Goal: Task Accomplishment & Management: Use online tool/utility

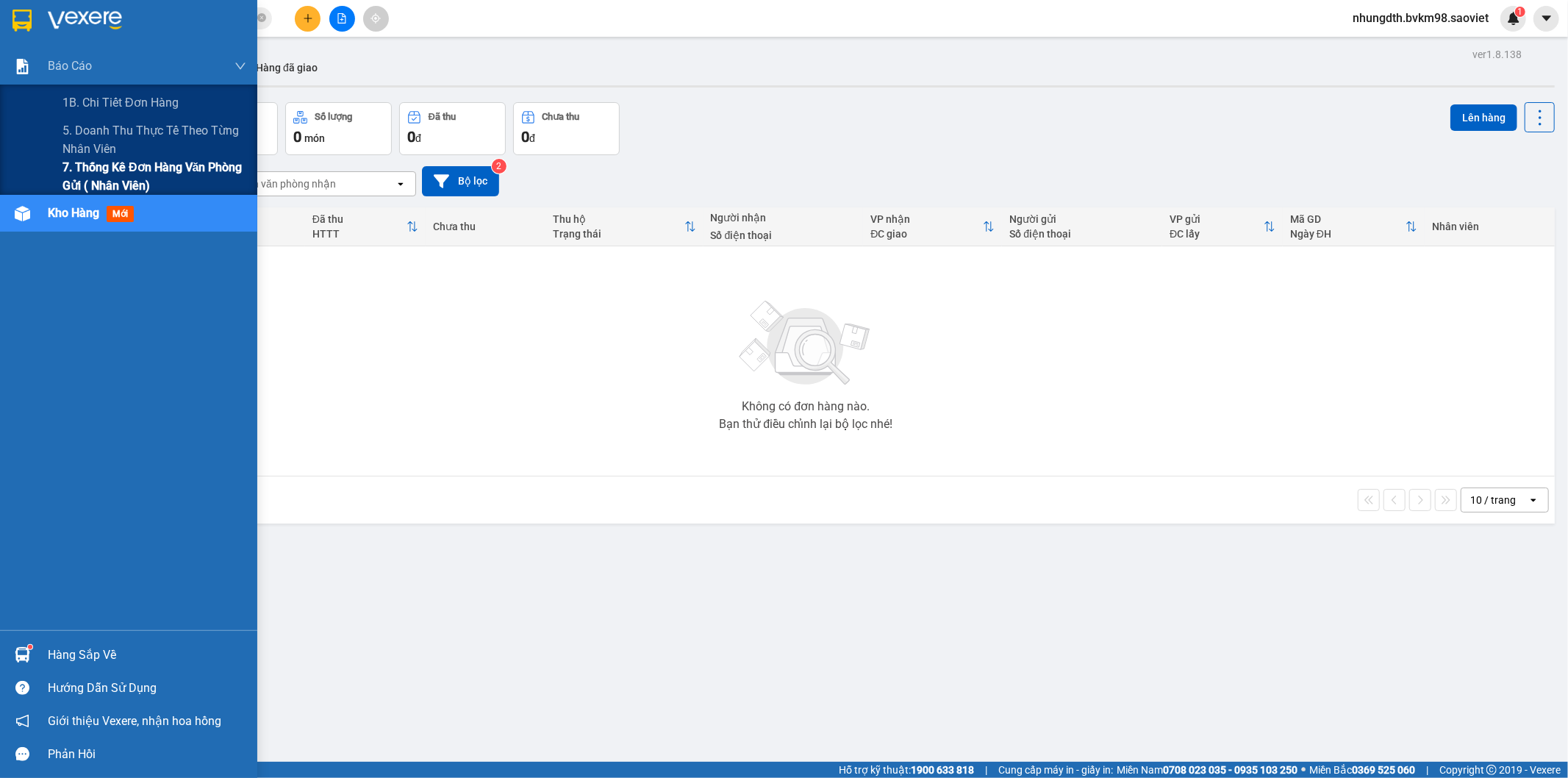
drag, startPoint x: 96, startPoint y: 126, endPoint x: 178, endPoint y: 166, distance: 91.2
click at [96, 130] on span "5. Doanh thu thực tế theo từng nhân viên" at bounding box center [155, 140] width 184 height 37
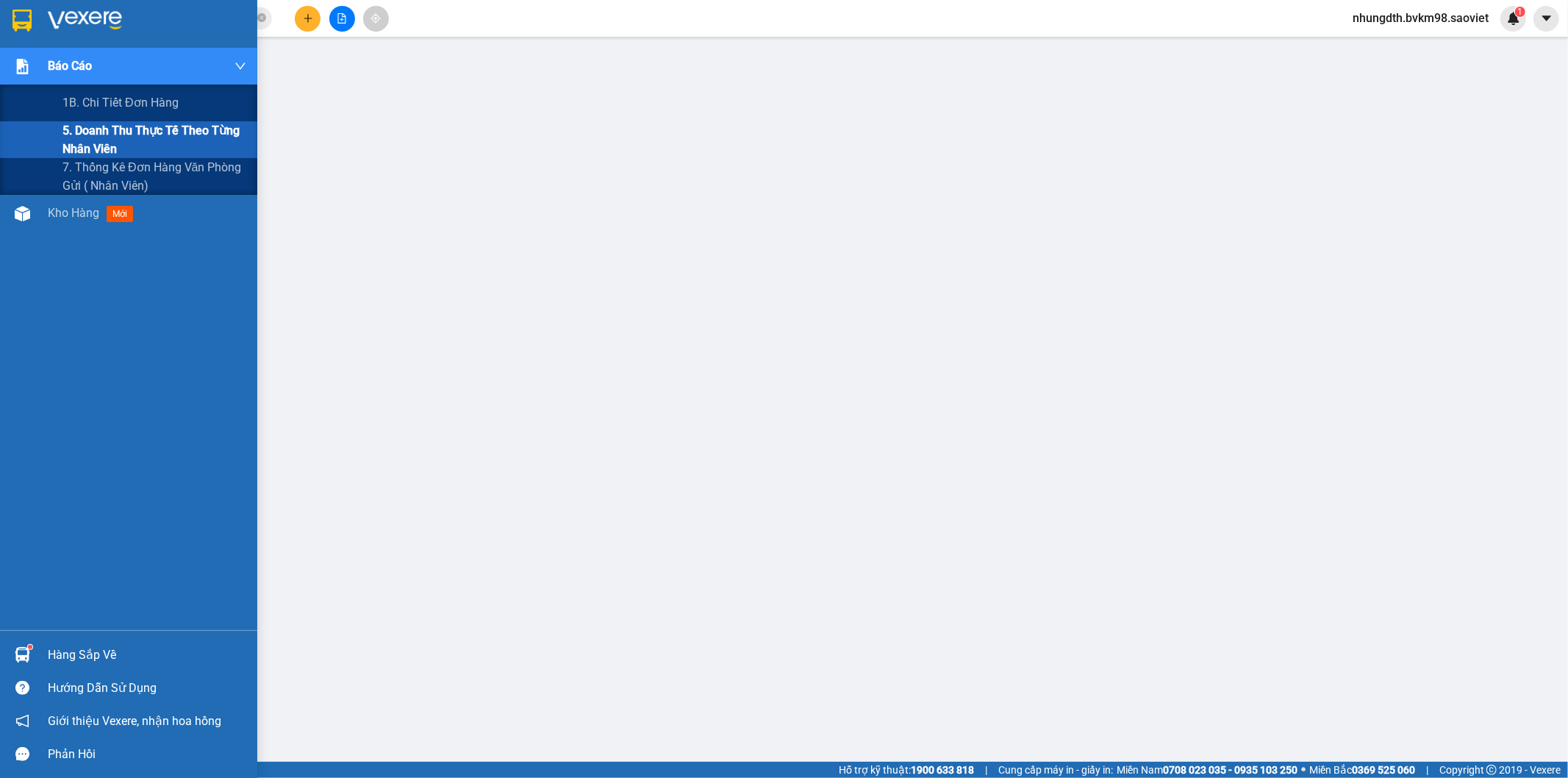
click at [131, 125] on span "5. Doanh thu thực tế theo từng nhân viên" at bounding box center [155, 140] width 184 height 37
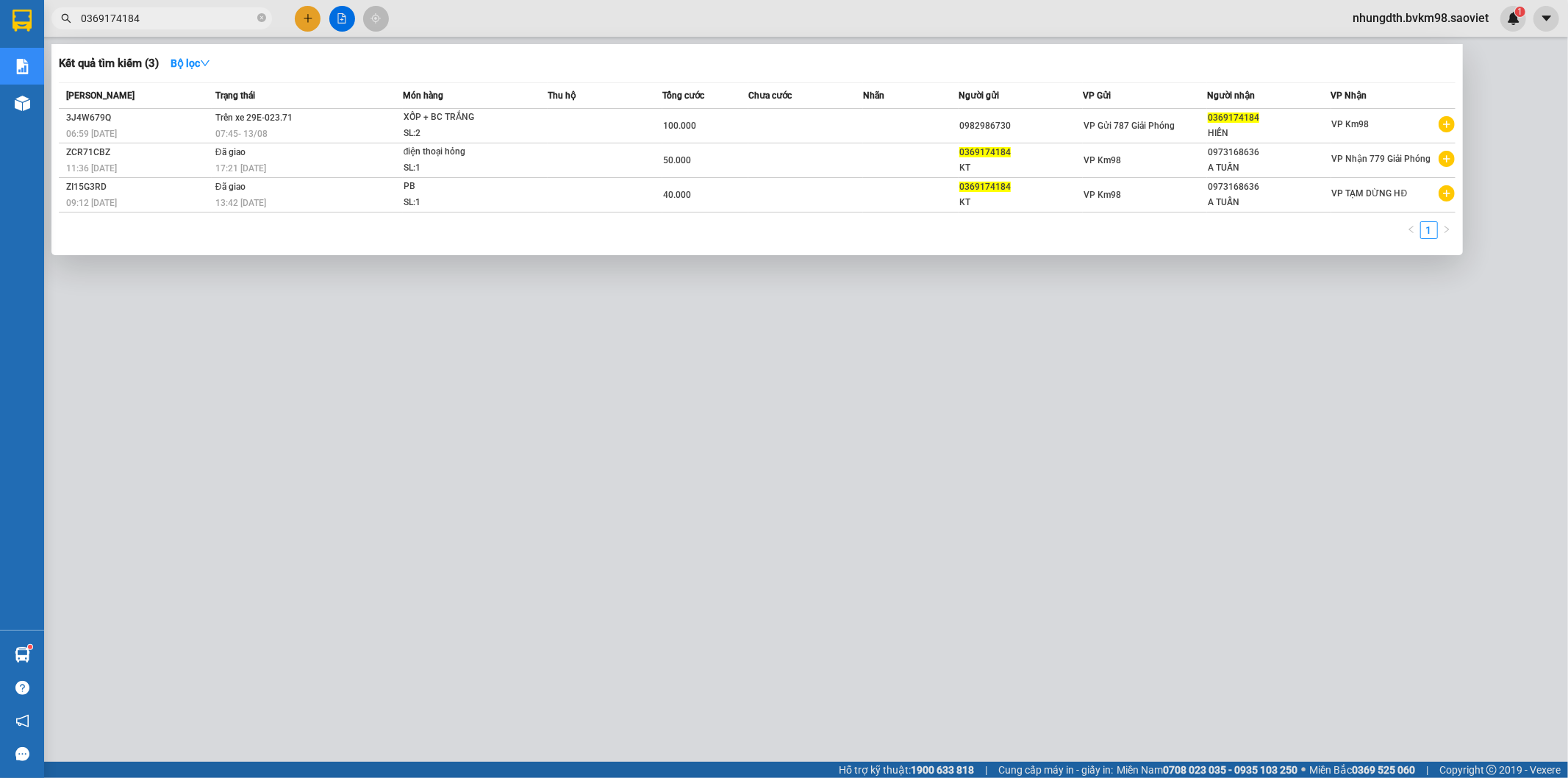
click at [255, 20] on span "0369174184" at bounding box center [162, 18] width 221 height 22
click at [256, 20] on span "0369174184" at bounding box center [162, 18] width 221 height 22
click at [261, 18] on icon "close-circle" at bounding box center [262, 18] width 9 height 9
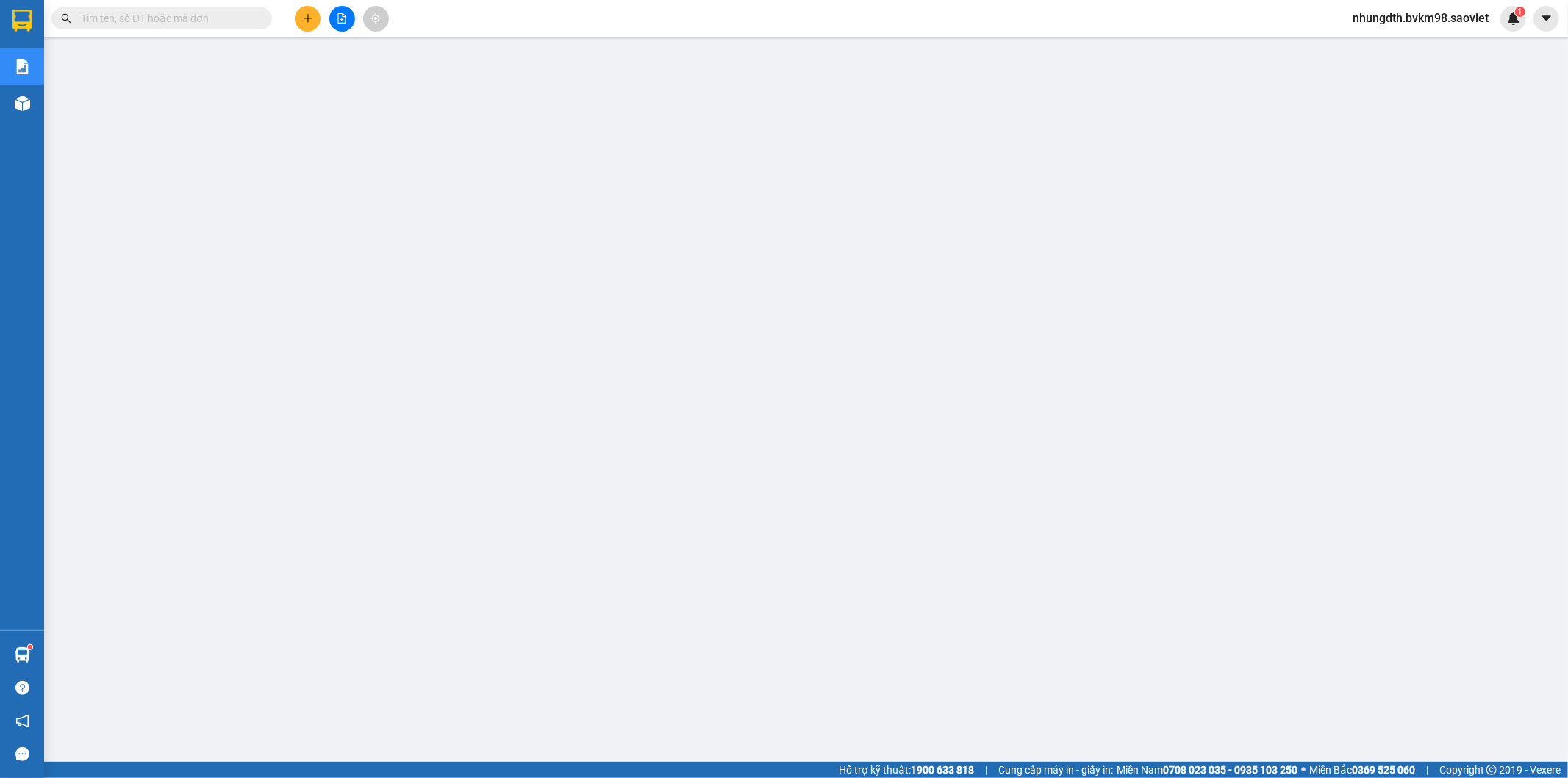
click at [206, 22] on input "text" at bounding box center [167, 19] width 173 height 16
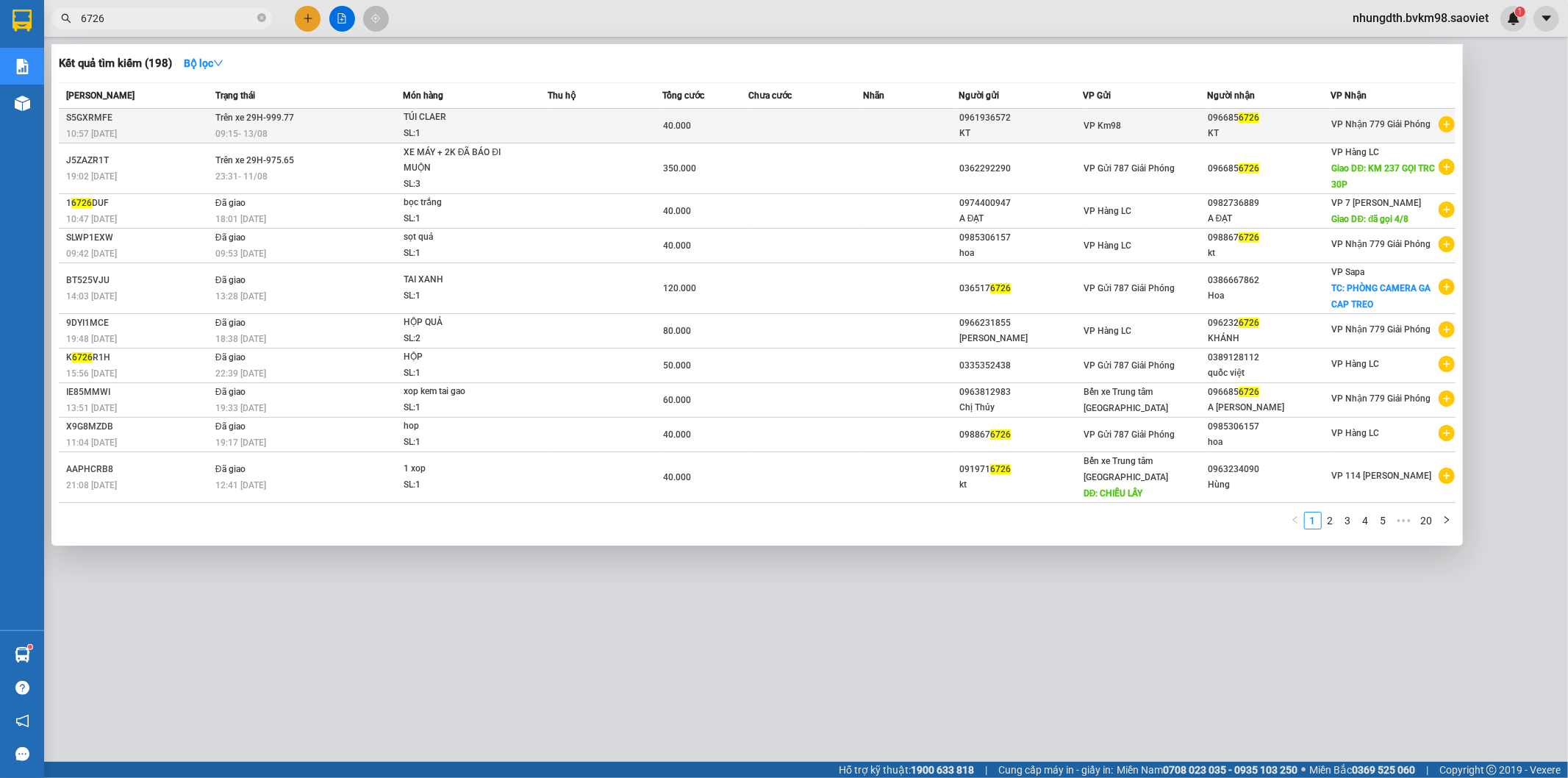
type input "6726"
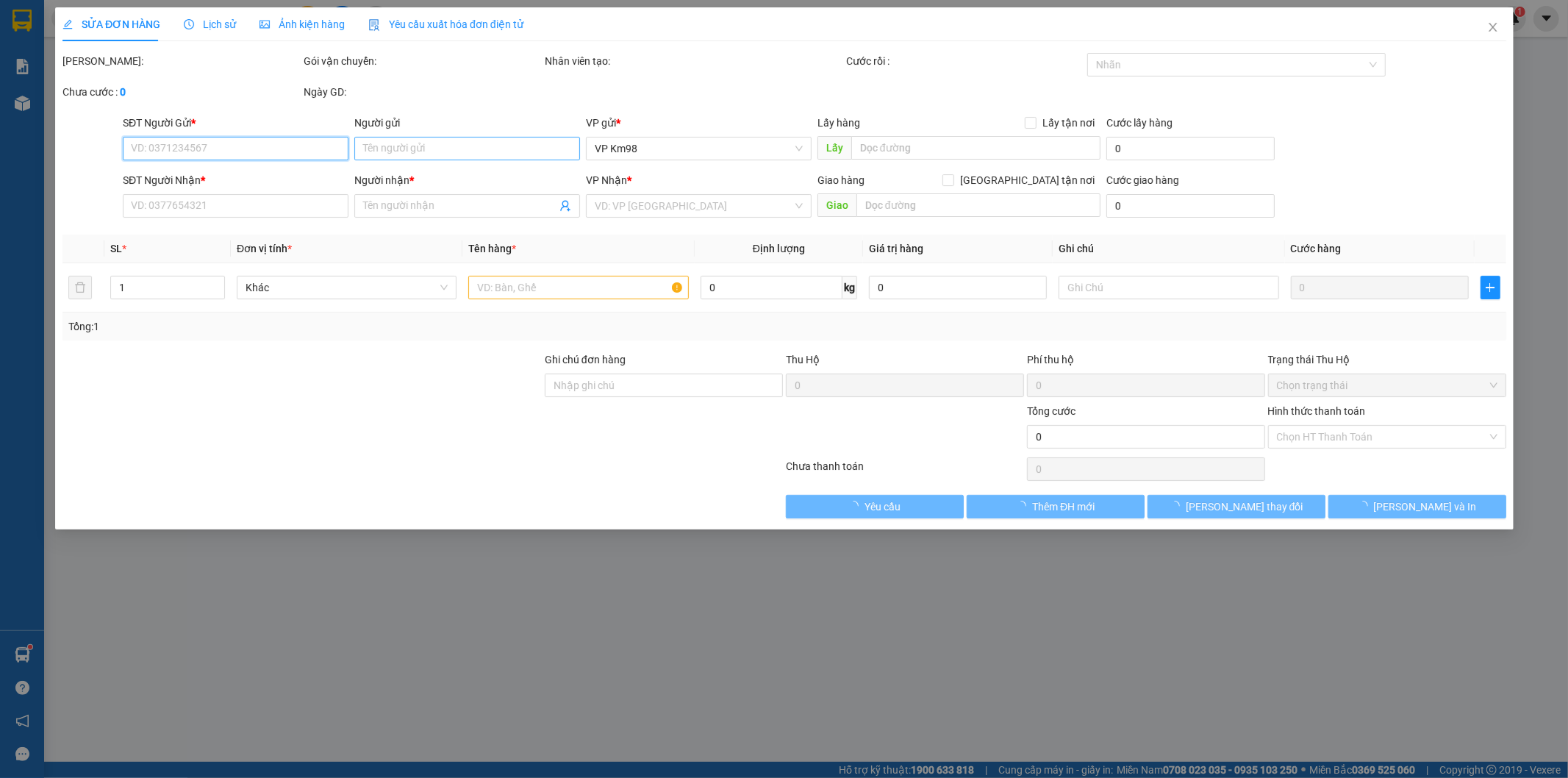
type input "0961936572"
type input "KT"
type input "0966856726"
type input "KT"
type input "40.000"
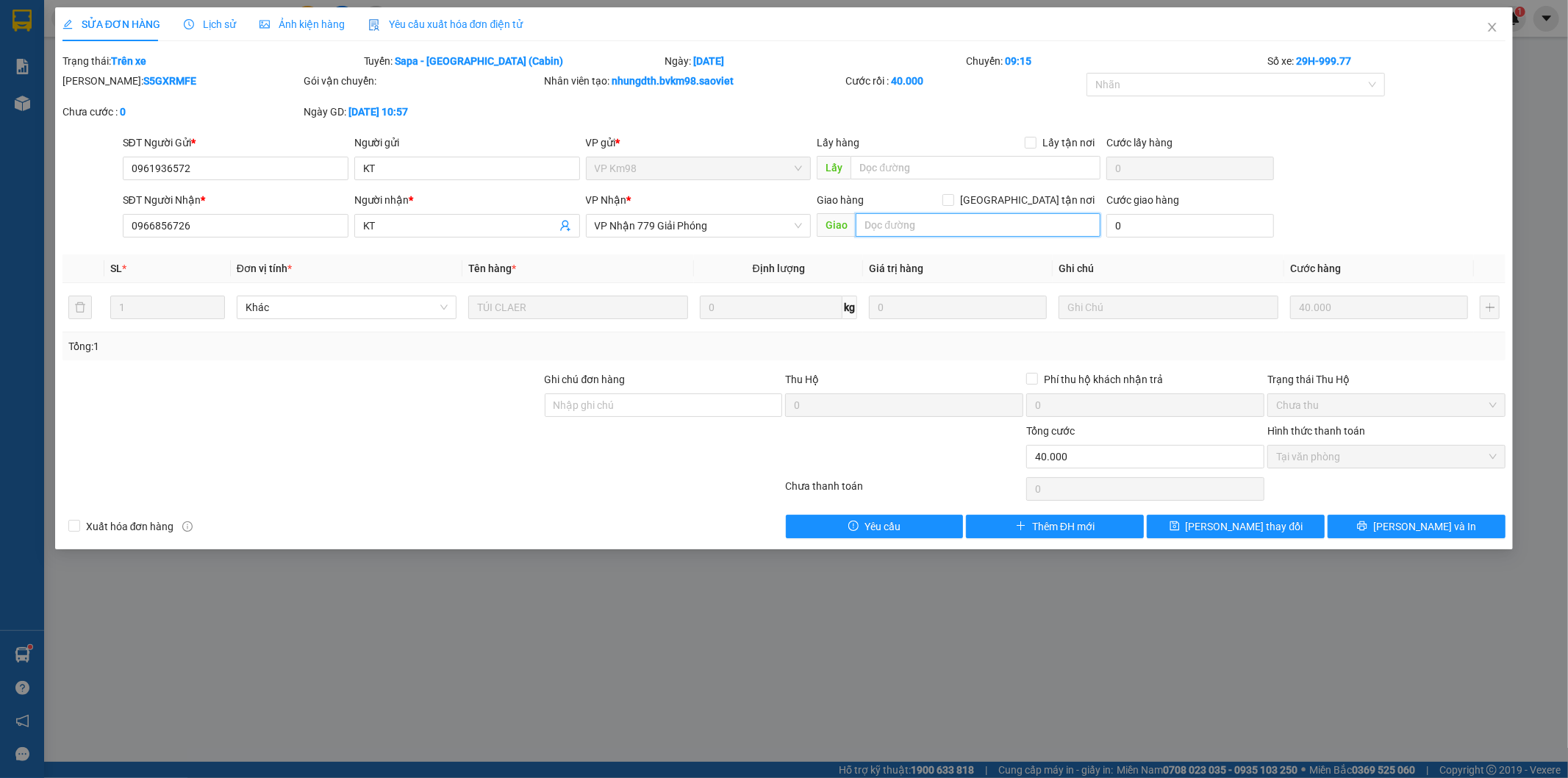
click at [899, 221] on input "text" at bounding box center [978, 224] width 245 height 23
click at [948, 226] on input "TREN XE" at bounding box center [978, 224] width 245 height 23
click at [935, 217] on input "TREN XE" at bounding box center [978, 224] width 245 height 23
click at [935, 218] on input "TREN XE" at bounding box center [978, 224] width 245 height 23
click at [957, 233] on input "TREN XE" at bounding box center [978, 224] width 245 height 23
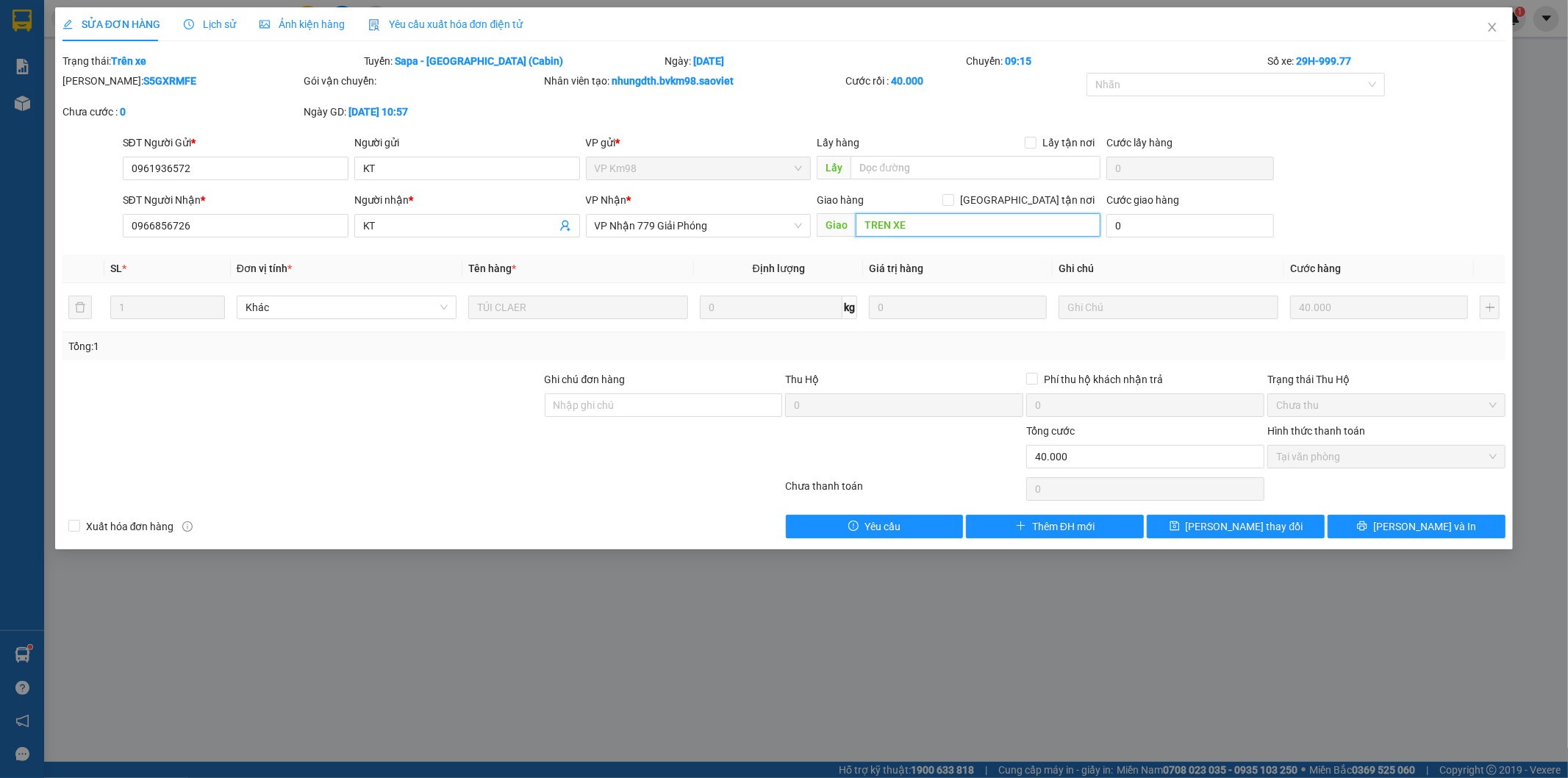
click at [957, 233] on input "TREN XE" at bounding box center [978, 224] width 245 height 23
type input "TREN XE 96161"
click at [1229, 519] on span "[PERSON_NAME] thay đổi" at bounding box center [1244, 527] width 118 height 16
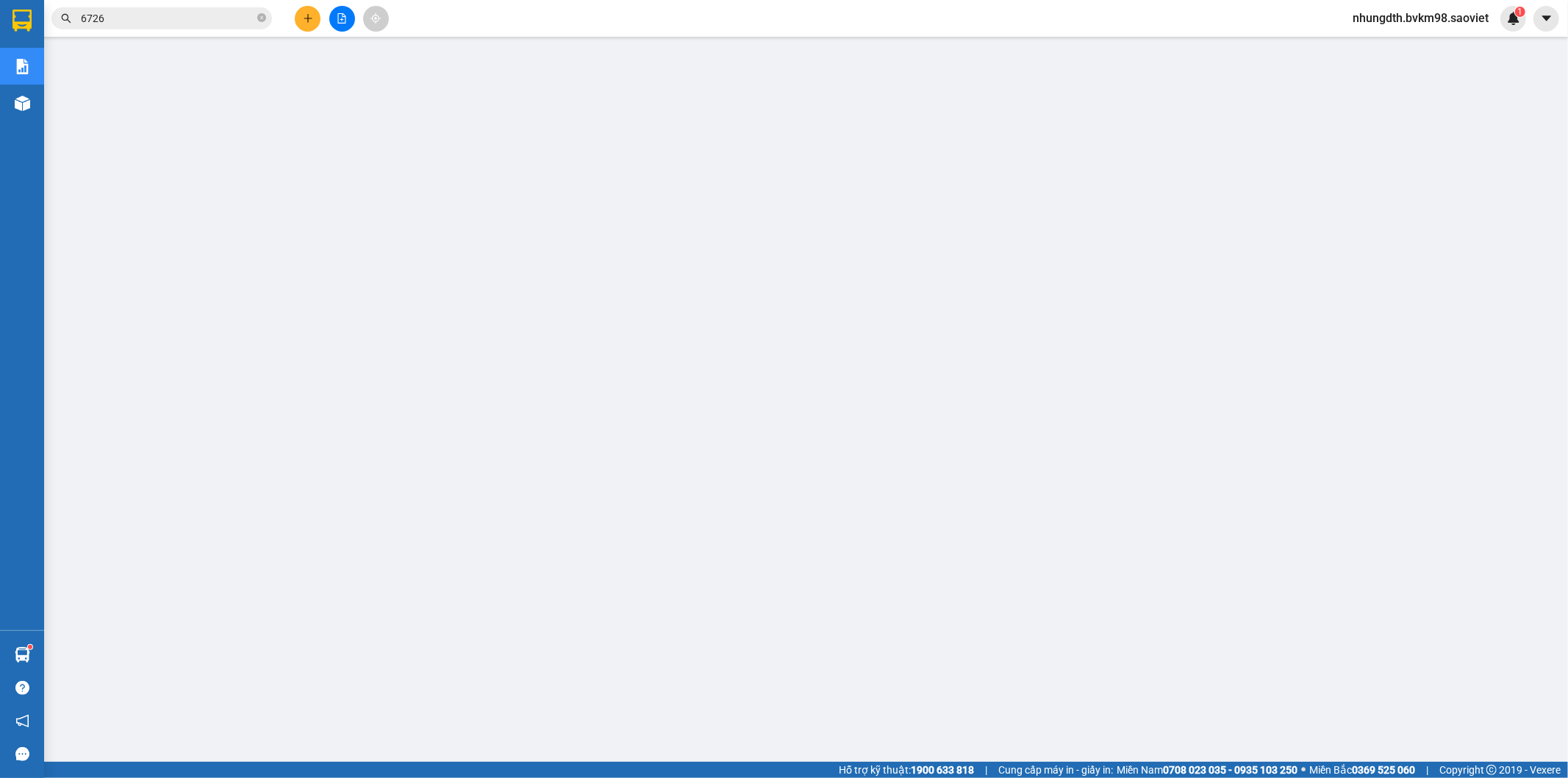
click at [318, 23] on button at bounding box center [308, 19] width 26 height 26
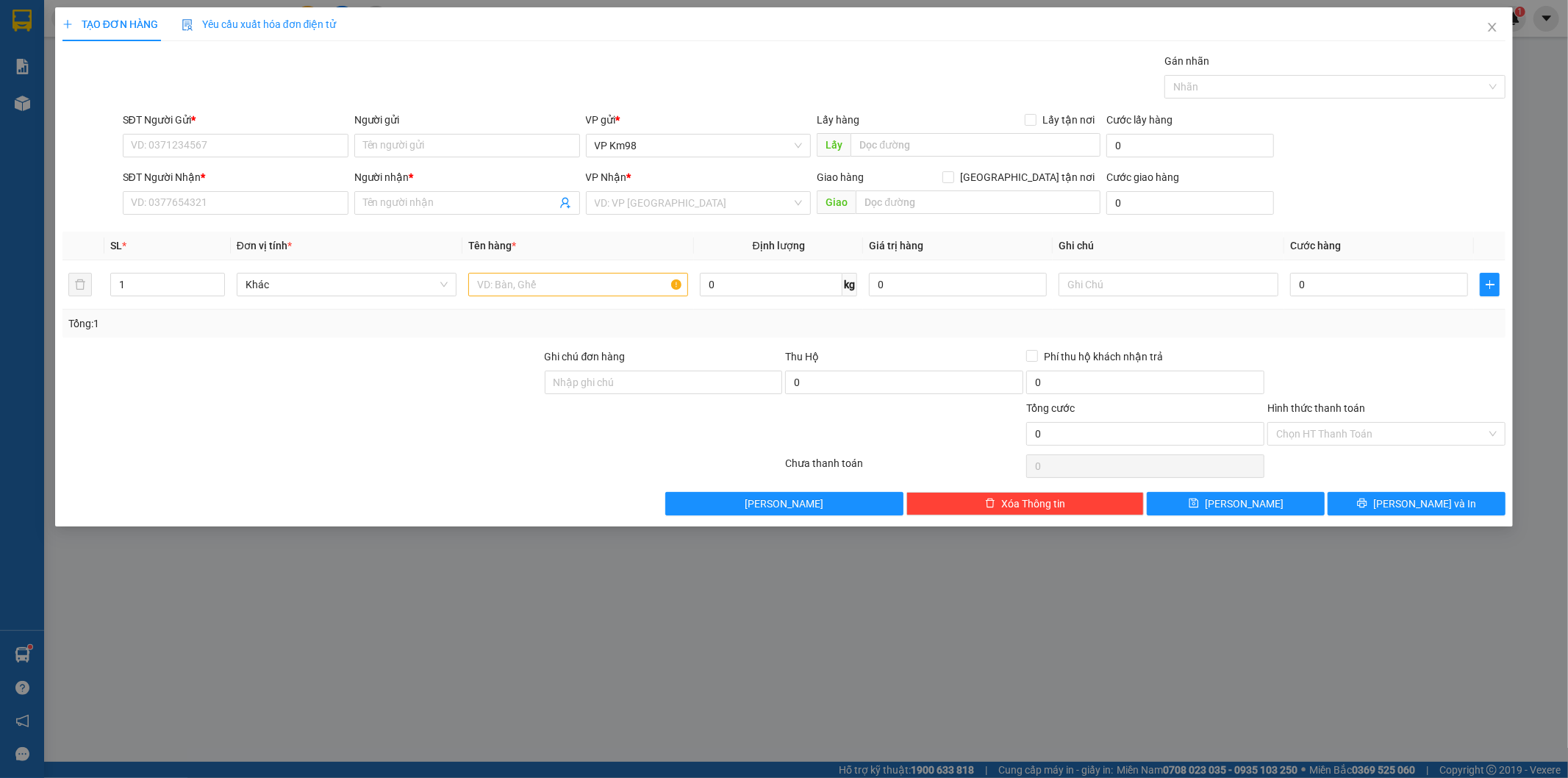
click at [224, 157] on div "SĐT Người Gửi * VD: 0371234567" at bounding box center [235, 138] width 225 height 52
click at [218, 153] on input "SĐT Người Gửi *" at bounding box center [235, 146] width 225 height 23
type input "0975374333"
click at [255, 175] on div "0975374333 - kt" at bounding box center [235, 175] width 208 height 16
type input "kt"
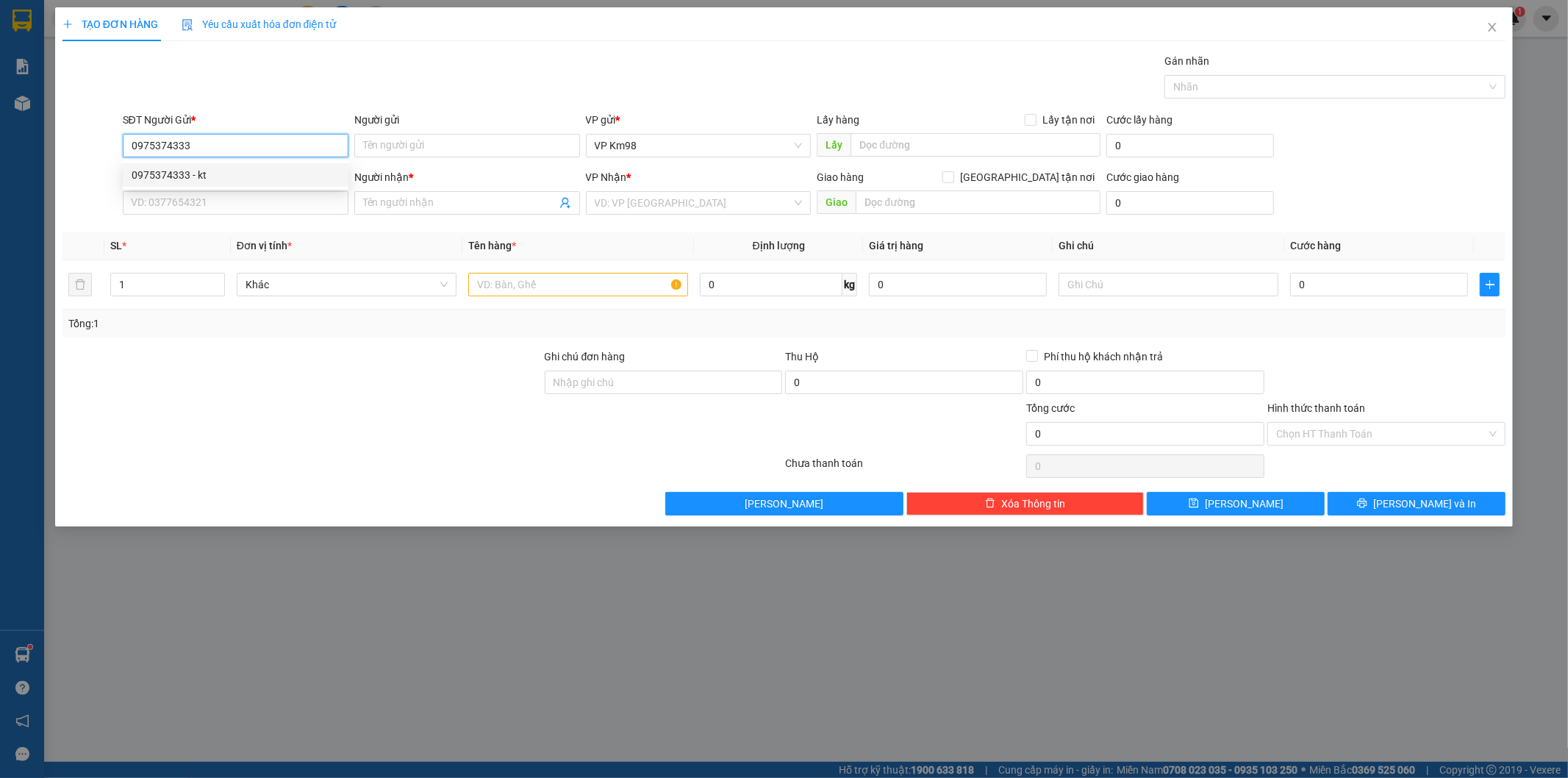
type input "0374342882"
type input "đình [PERSON_NAME]"
type input "0975374333"
click at [570, 283] on input "text" at bounding box center [578, 284] width 220 height 23
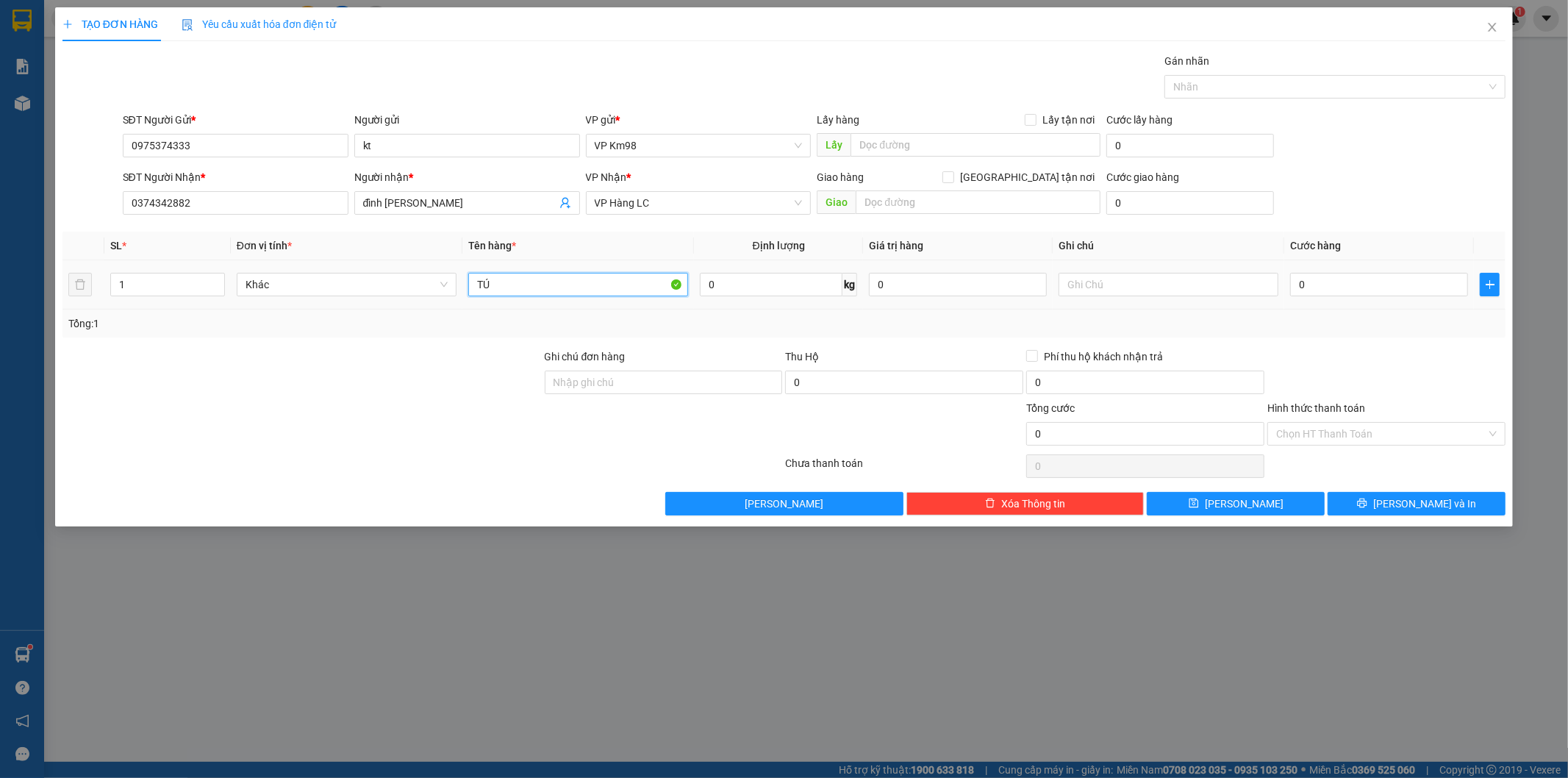
type input "T"
type input "BỌC ĐEN"
click at [1339, 289] on input "0" at bounding box center [1378, 284] width 178 height 23
paste input "50.00"
type input "50.000"
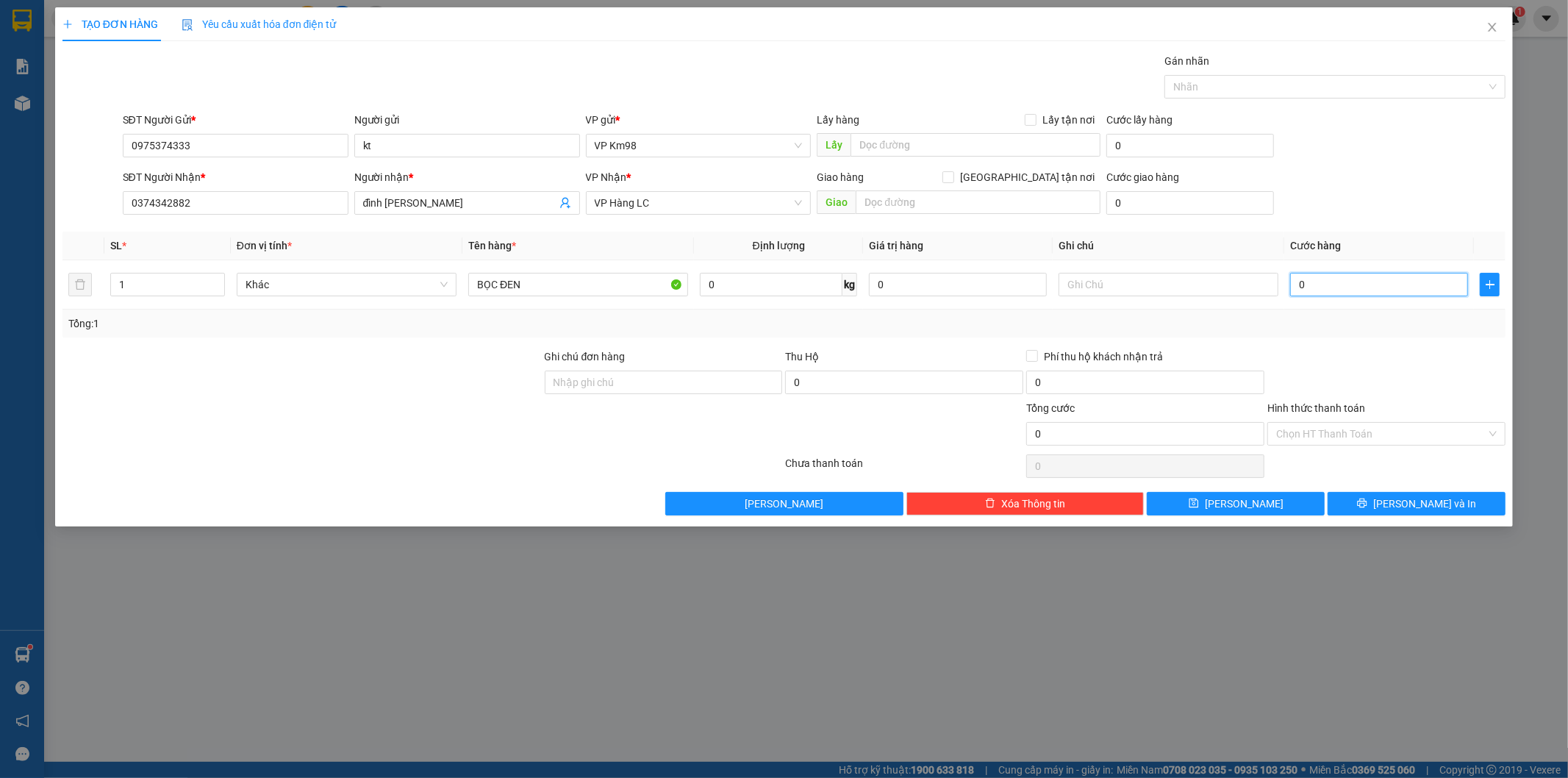
type input "50.000"
click at [1365, 503] on button "[PERSON_NAME] và In" at bounding box center [1416, 503] width 178 height 23
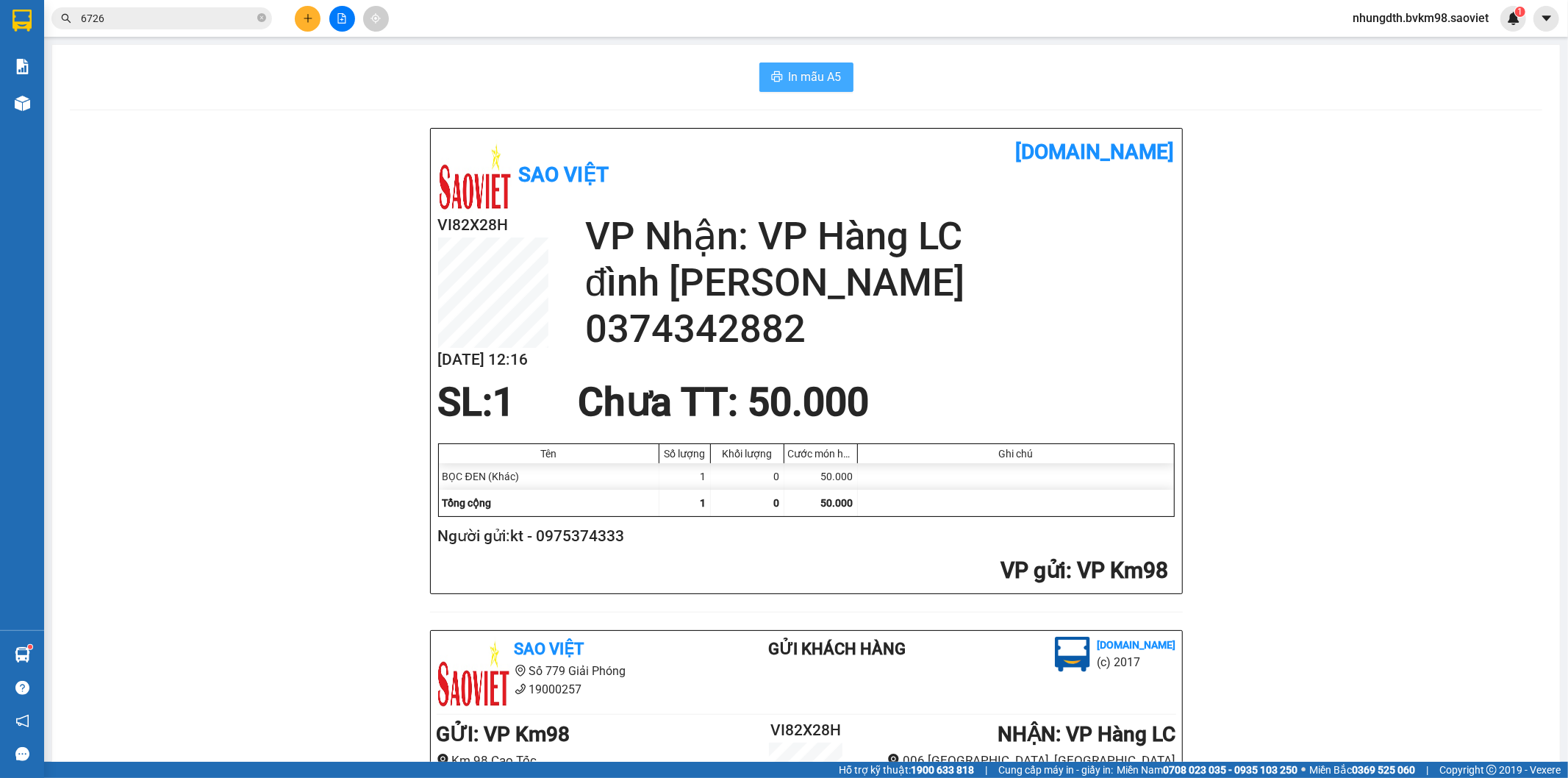
click at [792, 77] on span "In mẫu A5" at bounding box center [814, 77] width 53 height 19
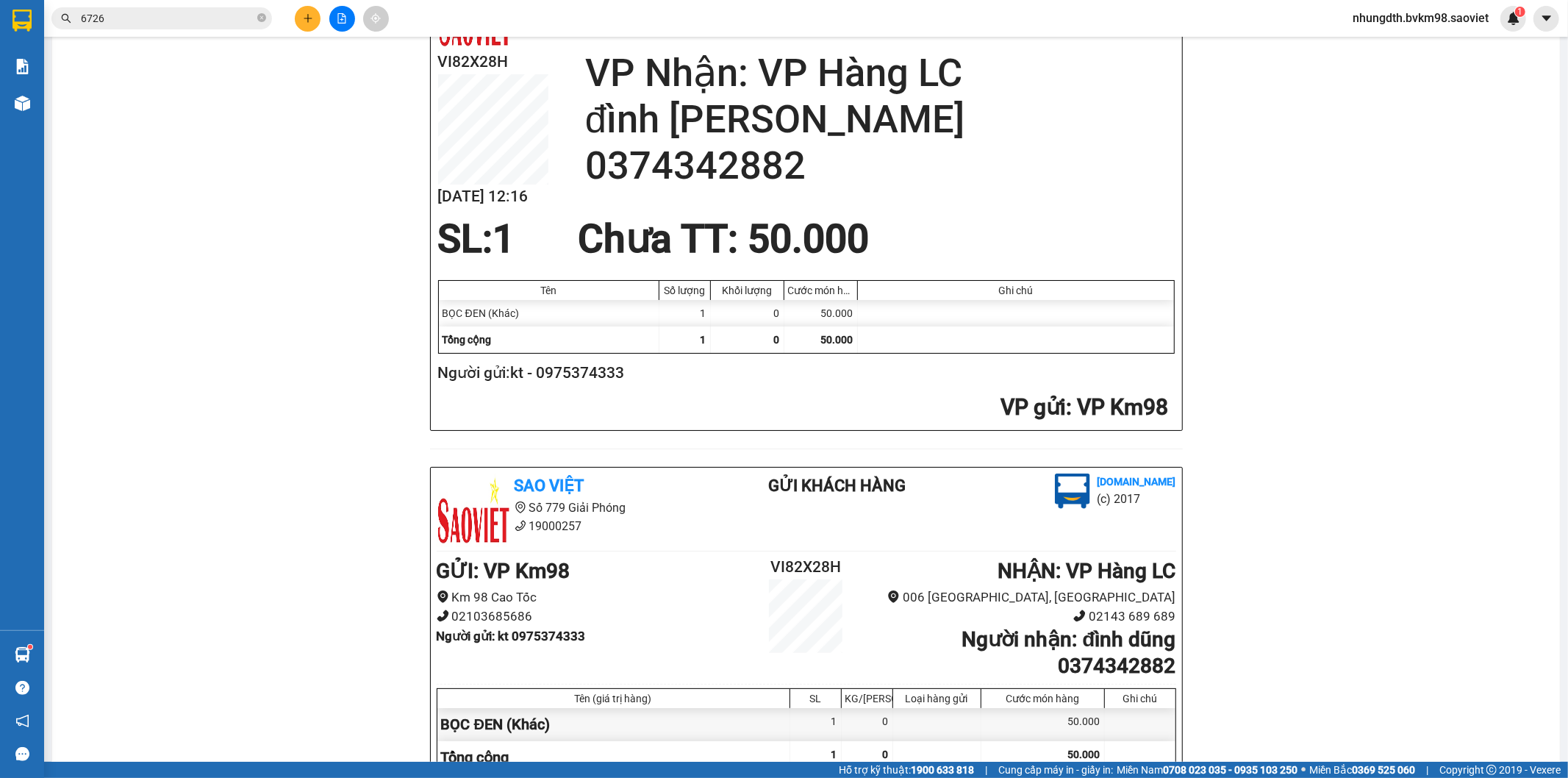
scroll to position [81, 0]
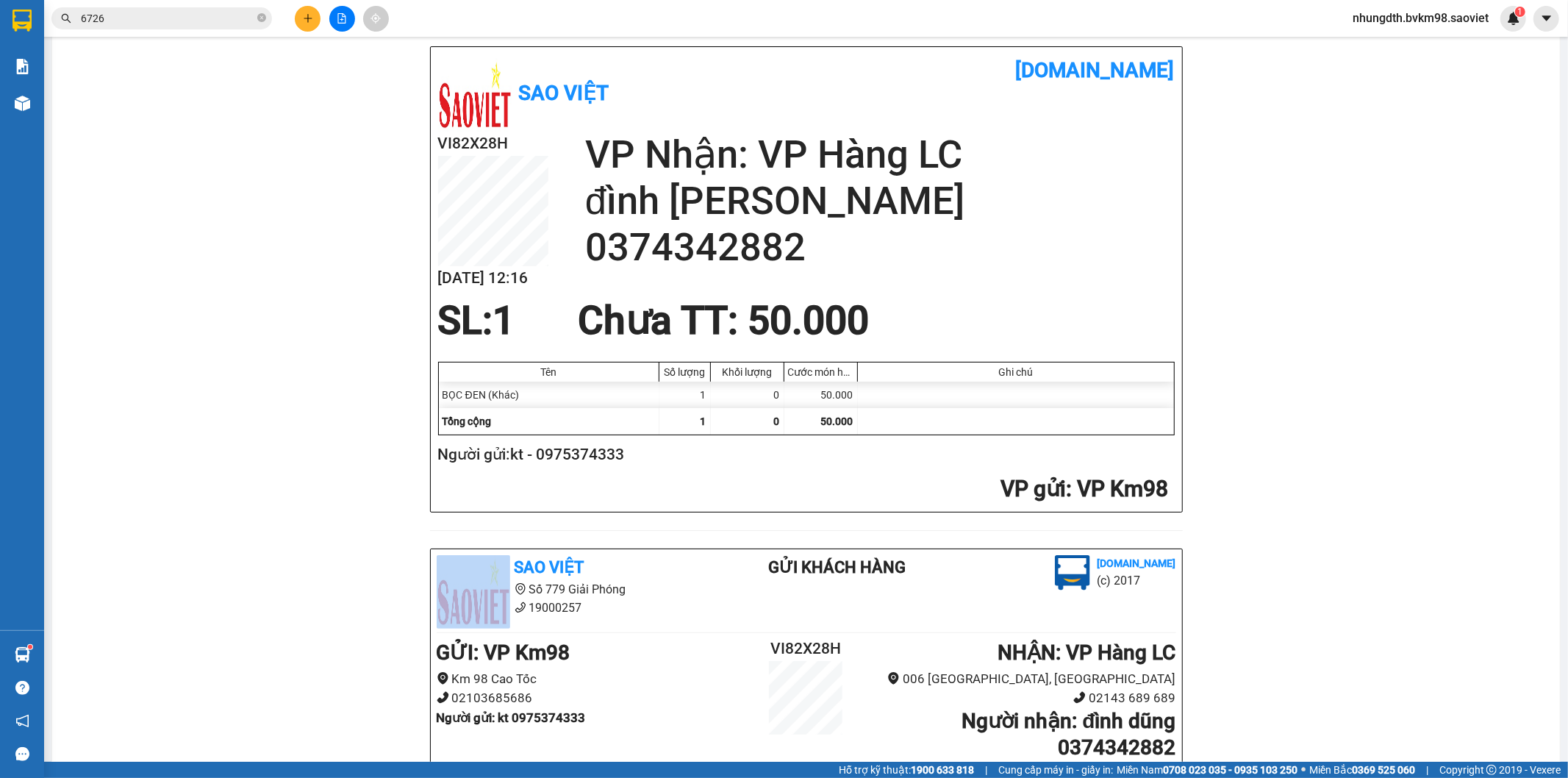
drag, startPoint x: 266, startPoint y: 547, endPoint x: 261, endPoint y: 554, distance: 8.6
click at [261, 554] on div "Sao Việt [DOMAIN_NAME] VI82X28H [DATE] 12:16 VP Nhận: VP Hàng LC đình dũng 0374…" at bounding box center [805, 578] width 1472 height 1062
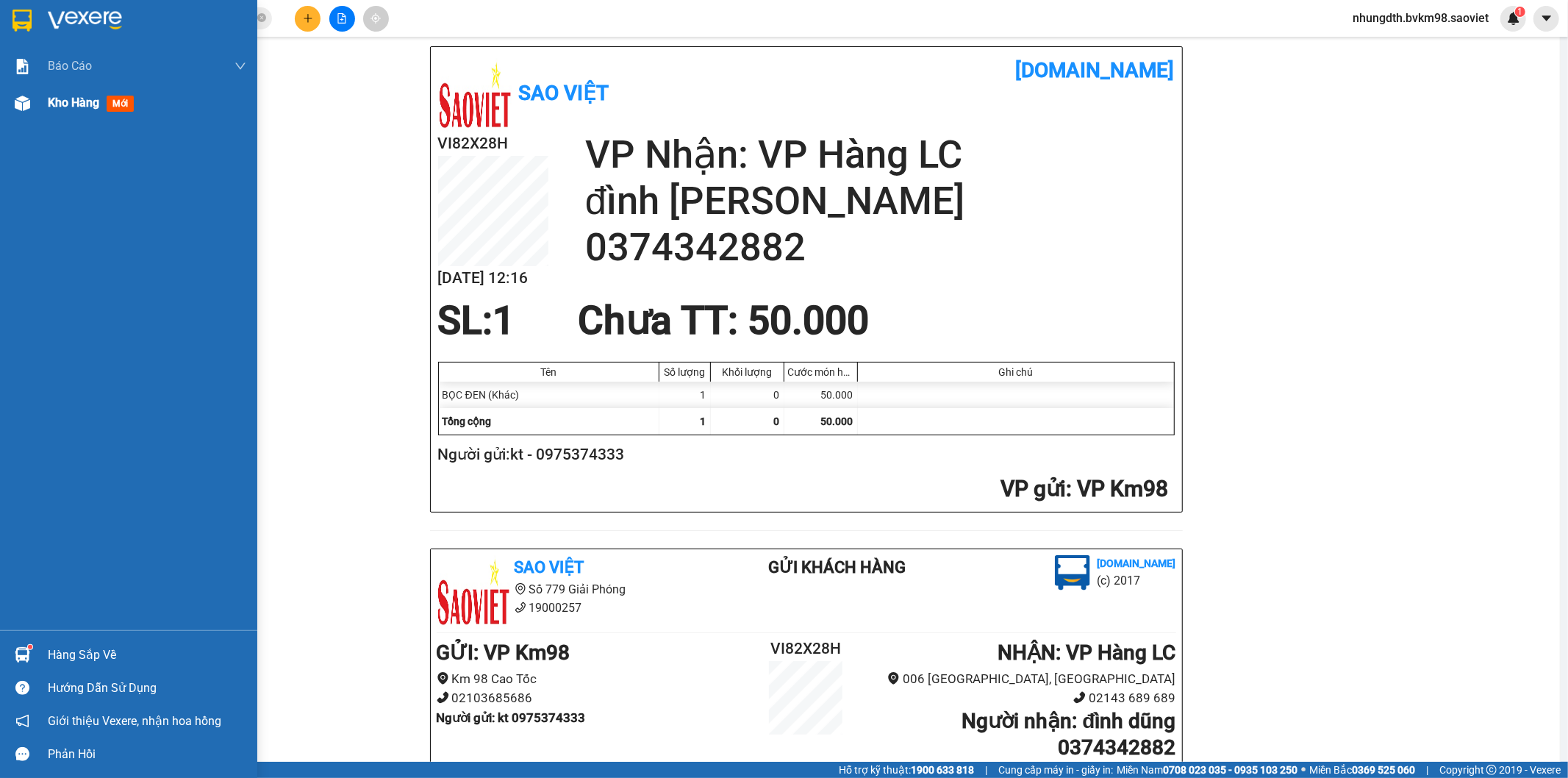
click at [22, 106] on img at bounding box center [21, 103] width 15 height 15
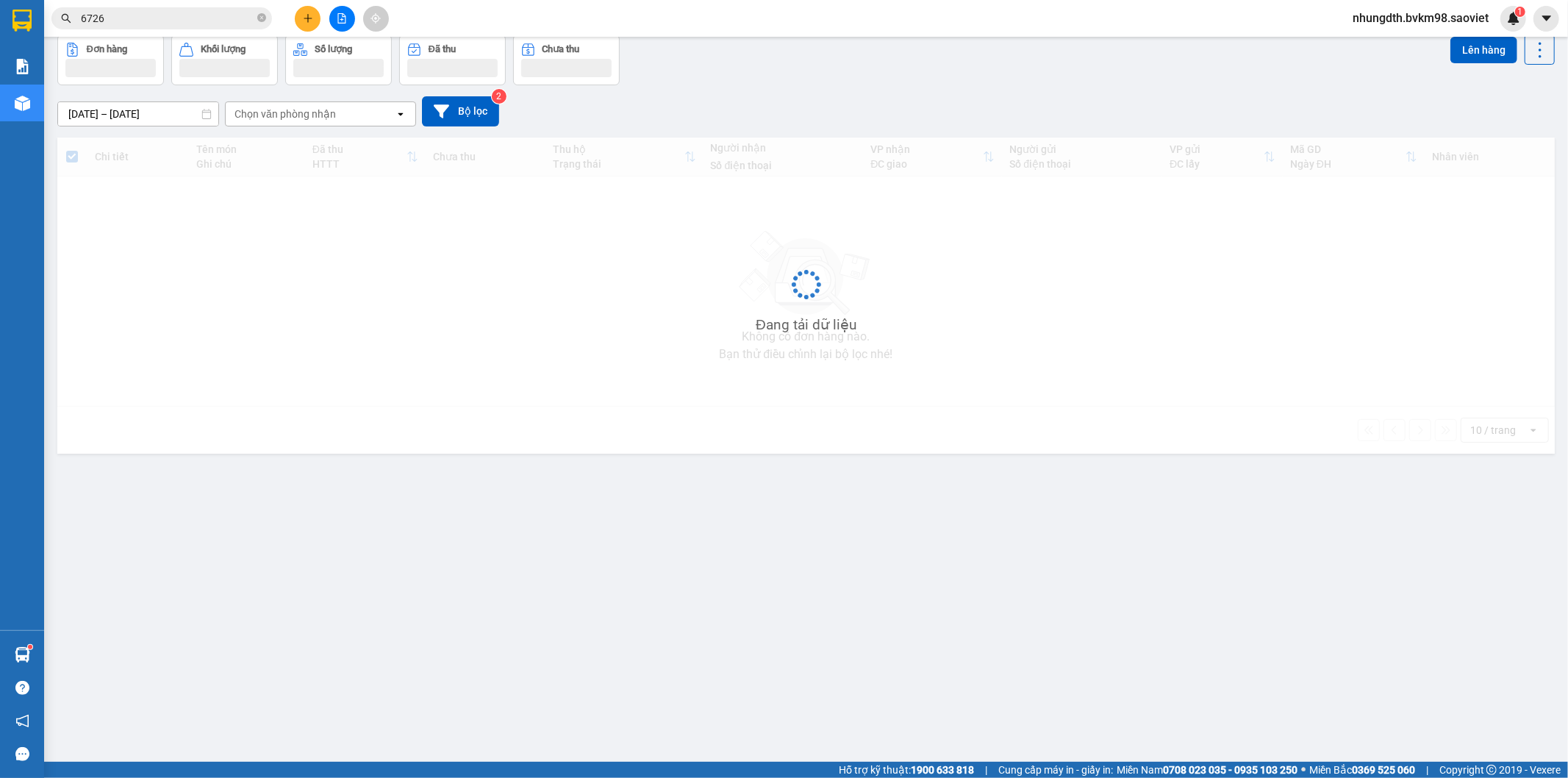
scroll to position [68, 0]
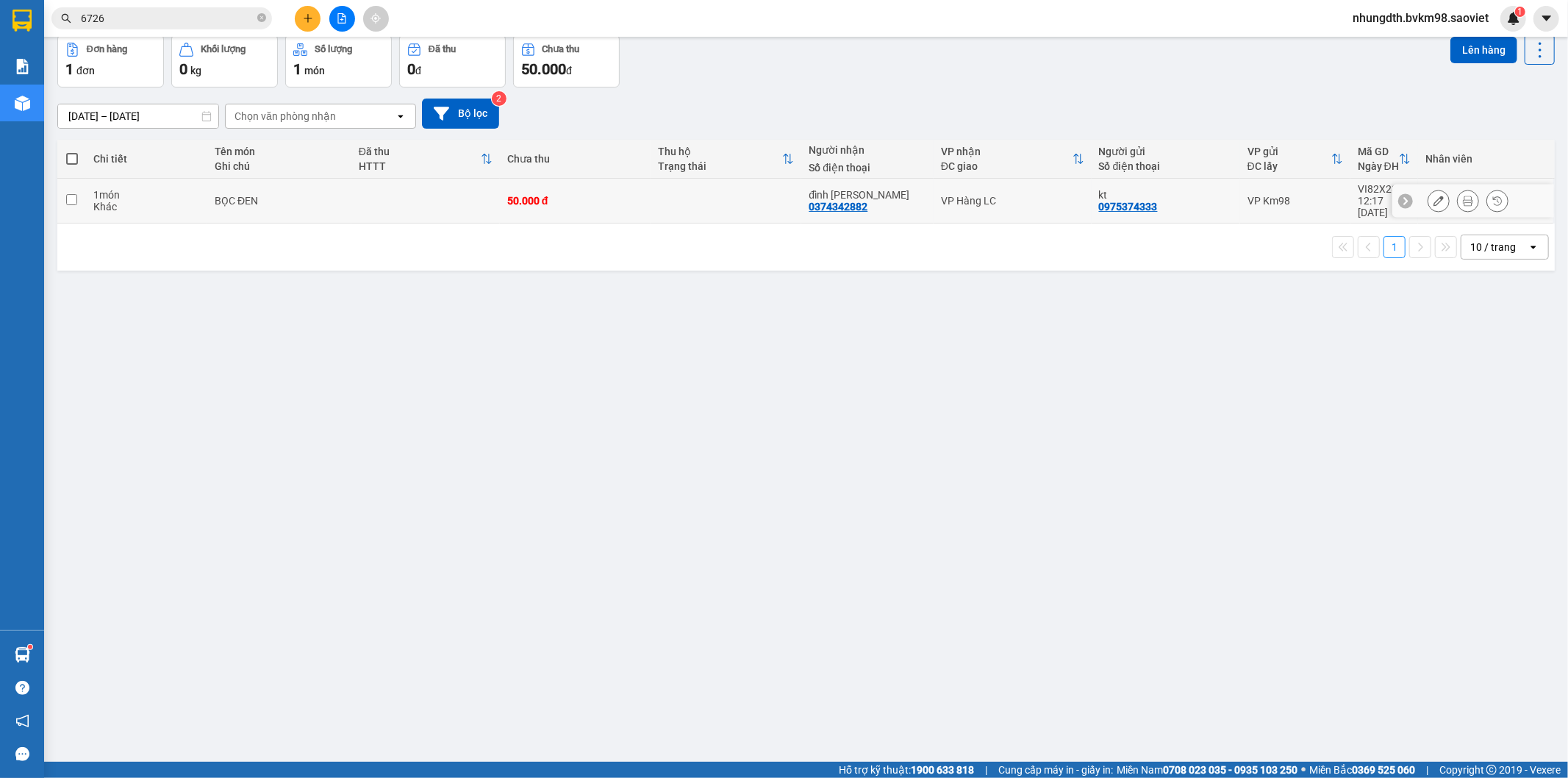
drag, startPoint x: 69, startPoint y: 192, endPoint x: 549, endPoint y: 162, distance: 480.9
click at [72, 194] on input "checkbox" at bounding box center [72, 199] width 11 height 11
checkbox input "true"
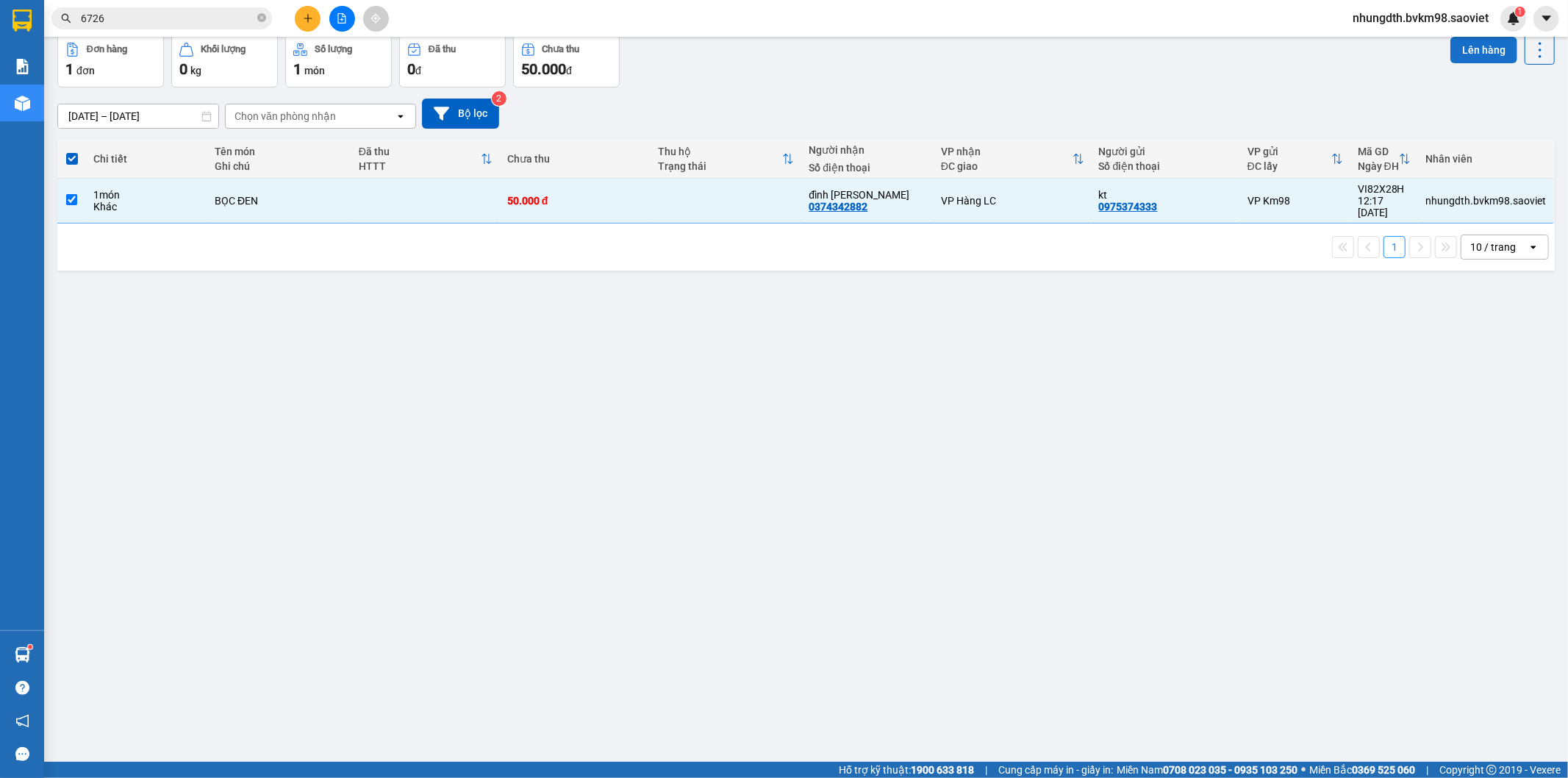
click at [1469, 44] on button "Lên hàng" at bounding box center [1483, 50] width 67 height 27
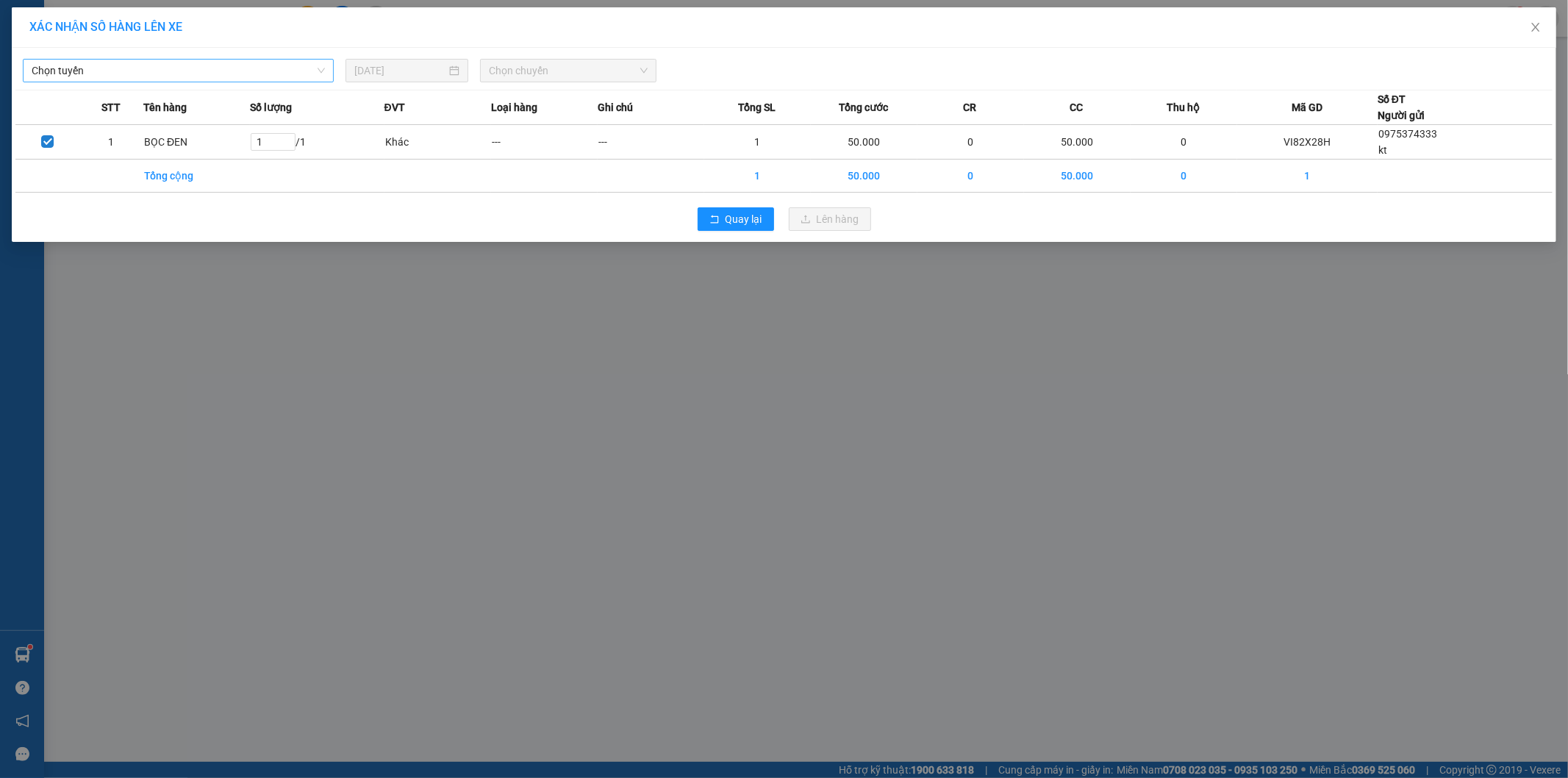
click at [93, 62] on span "Chọn tuyến" at bounding box center [178, 71] width 293 height 22
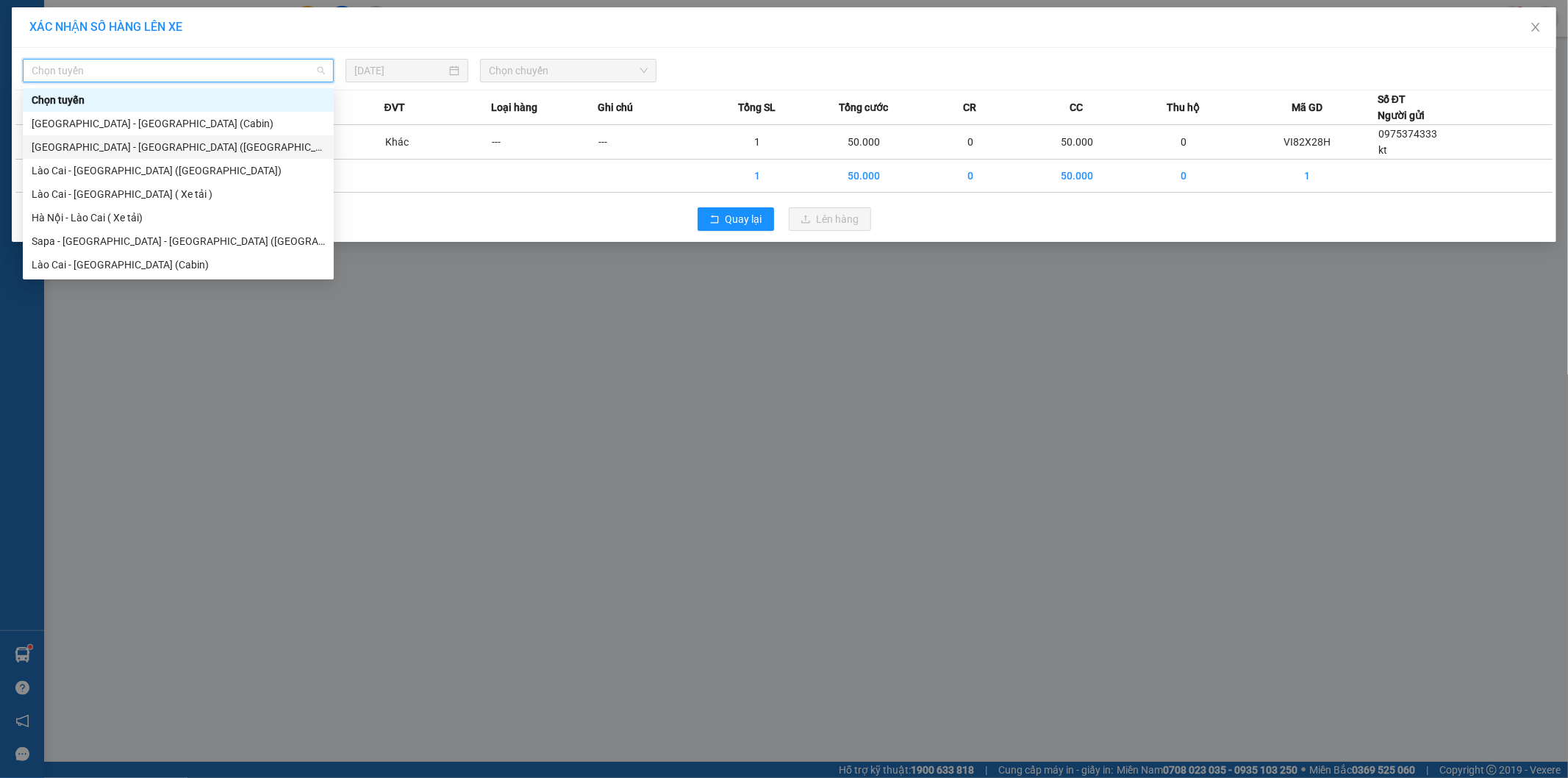
click at [136, 151] on div "[GEOGRAPHIC_DATA] - [GEOGRAPHIC_DATA] ([GEOGRAPHIC_DATA])" at bounding box center [178, 147] width 293 height 16
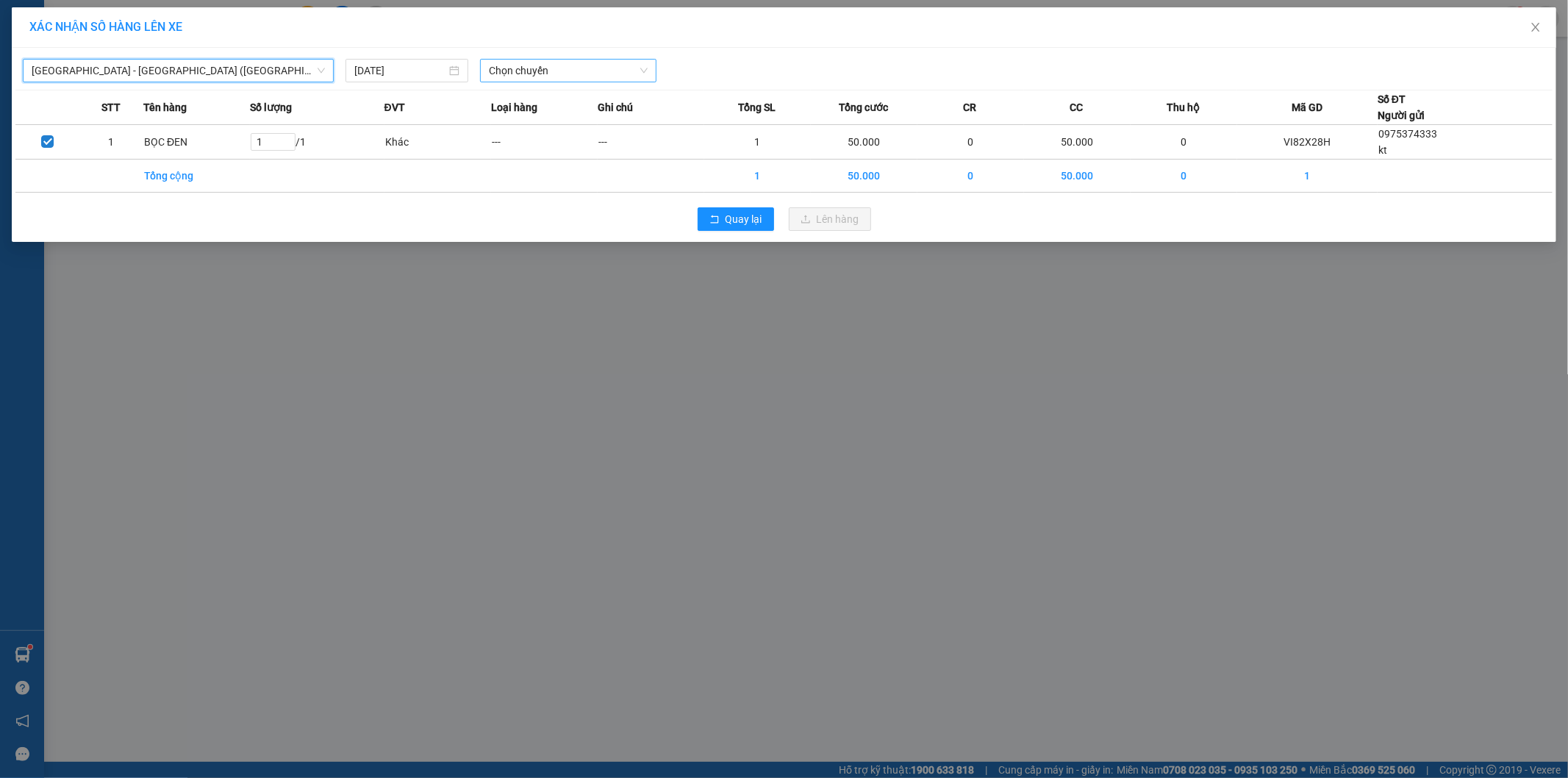
click at [556, 80] on span "Chọn chuyến" at bounding box center [569, 71] width 159 height 22
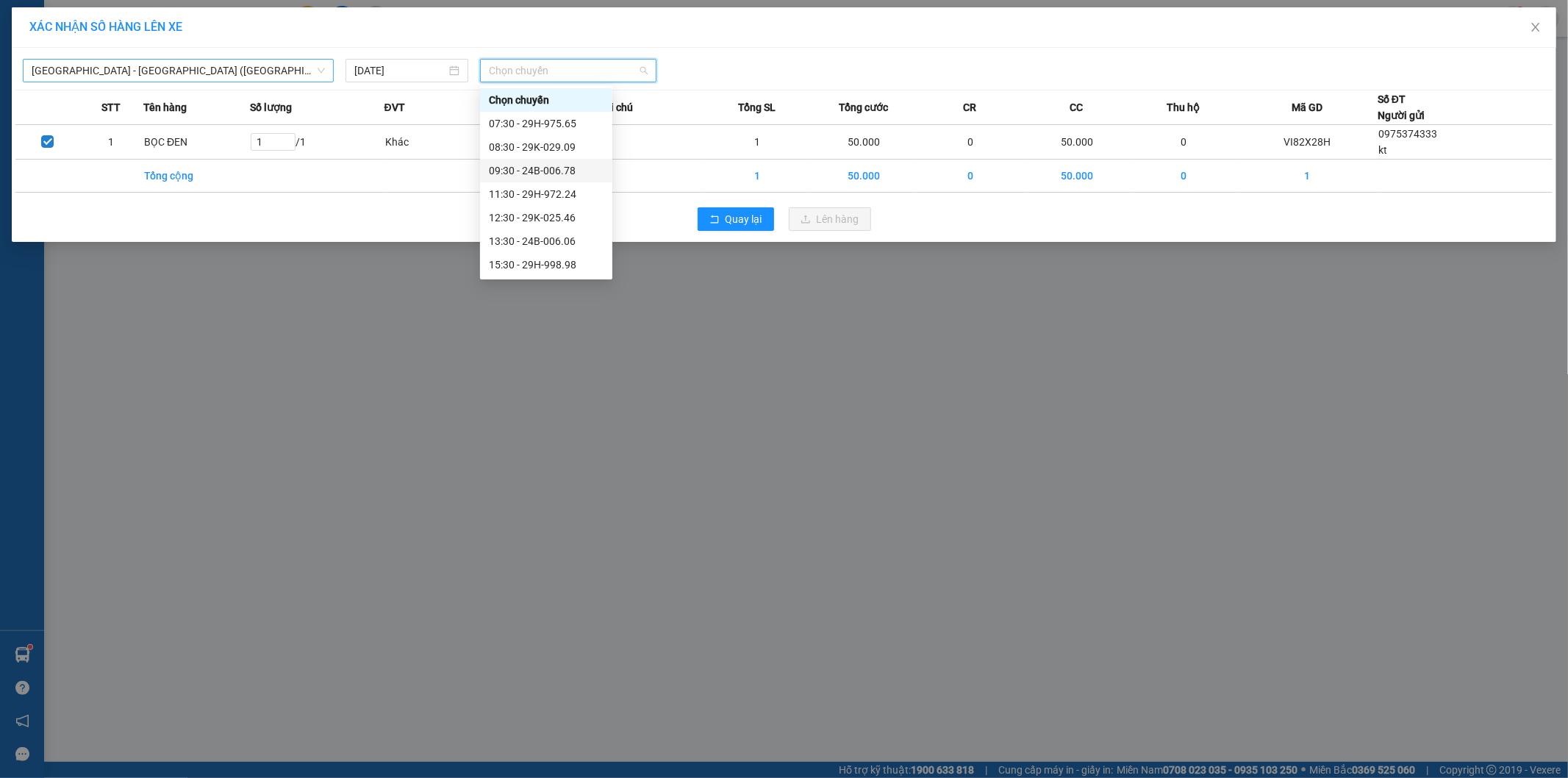
click at [139, 70] on span "[GEOGRAPHIC_DATA] - [GEOGRAPHIC_DATA] ([GEOGRAPHIC_DATA])" at bounding box center [178, 71] width 293 height 22
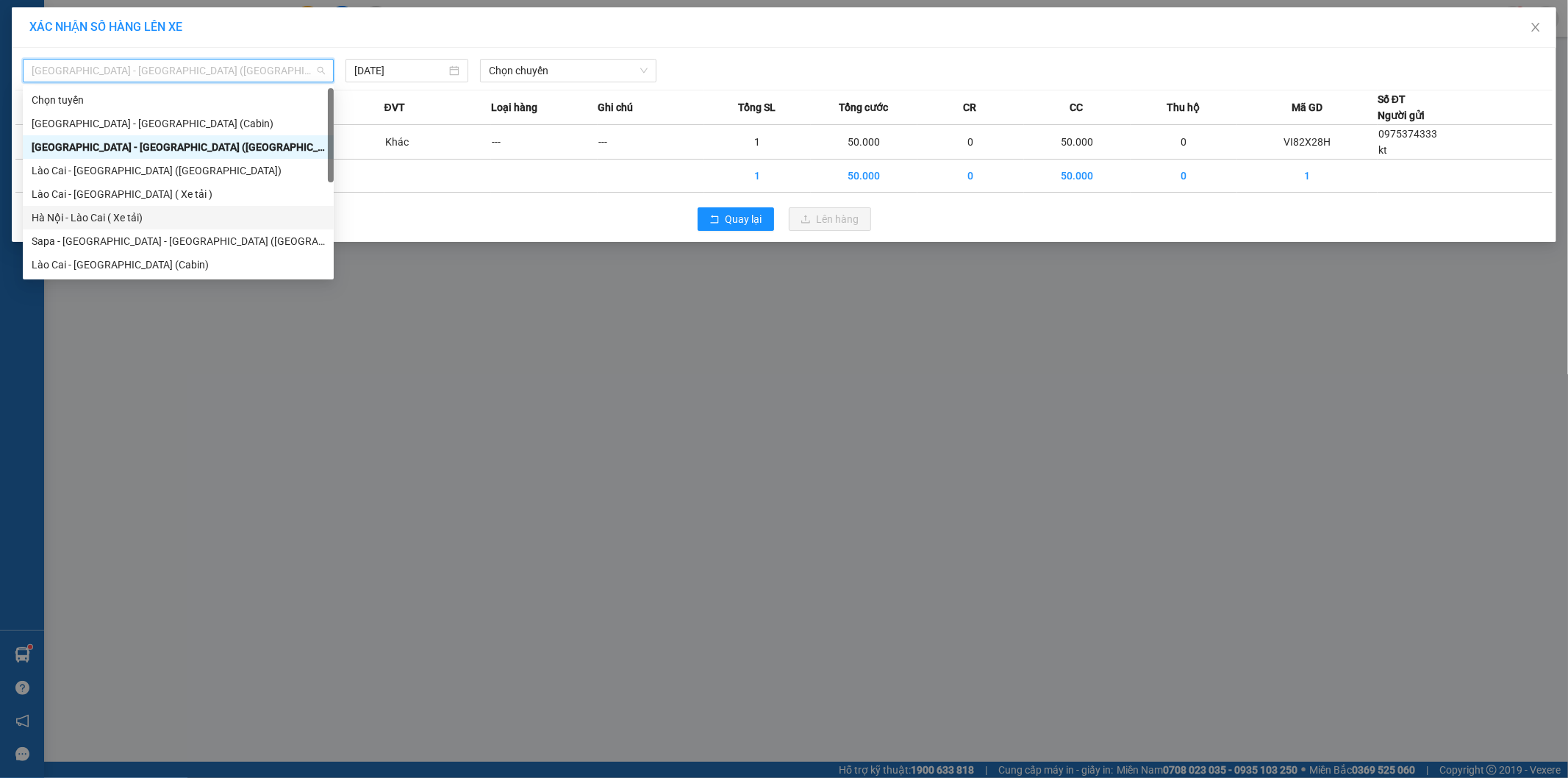
scroll to position [81, 0]
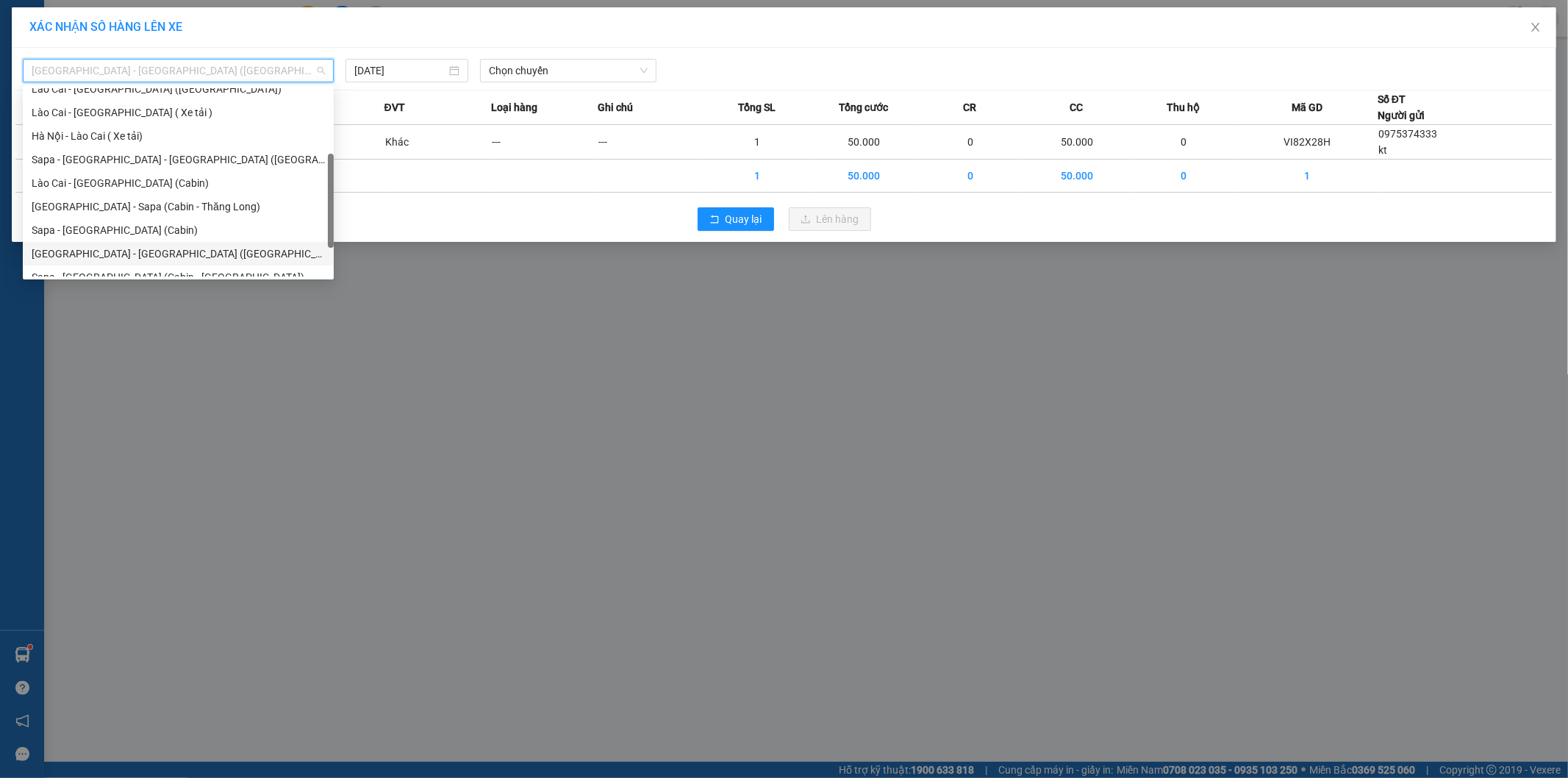
drag, startPoint x: 140, startPoint y: 255, endPoint x: 271, endPoint y: 223, distance: 134.9
click at [139, 256] on div "[GEOGRAPHIC_DATA] - [GEOGRAPHIC_DATA] ([GEOGRAPHIC_DATA])" at bounding box center [178, 254] width 293 height 16
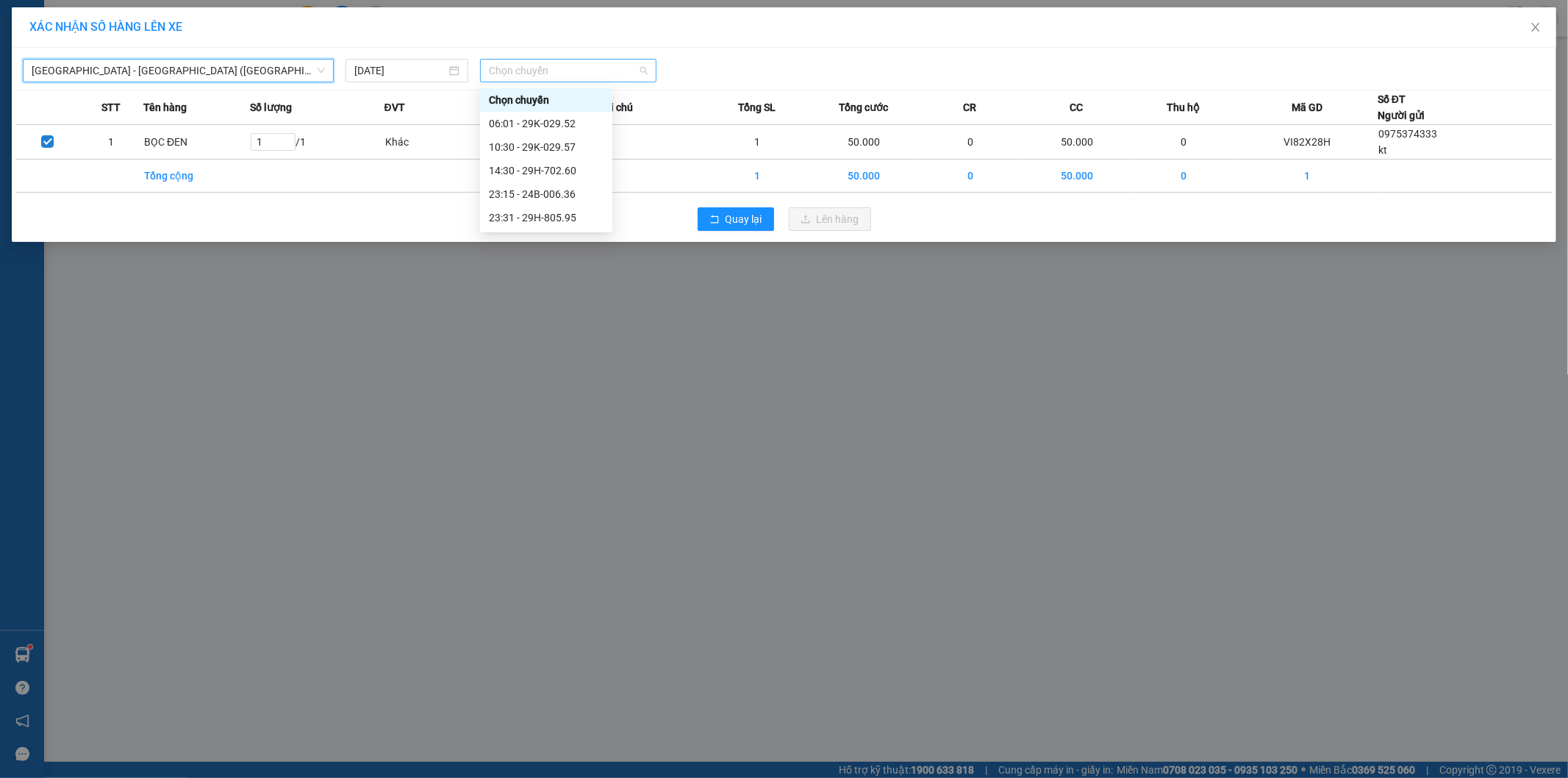
click at [530, 72] on span "Chọn chuyến" at bounding box center [569, 71] width 159 height 22
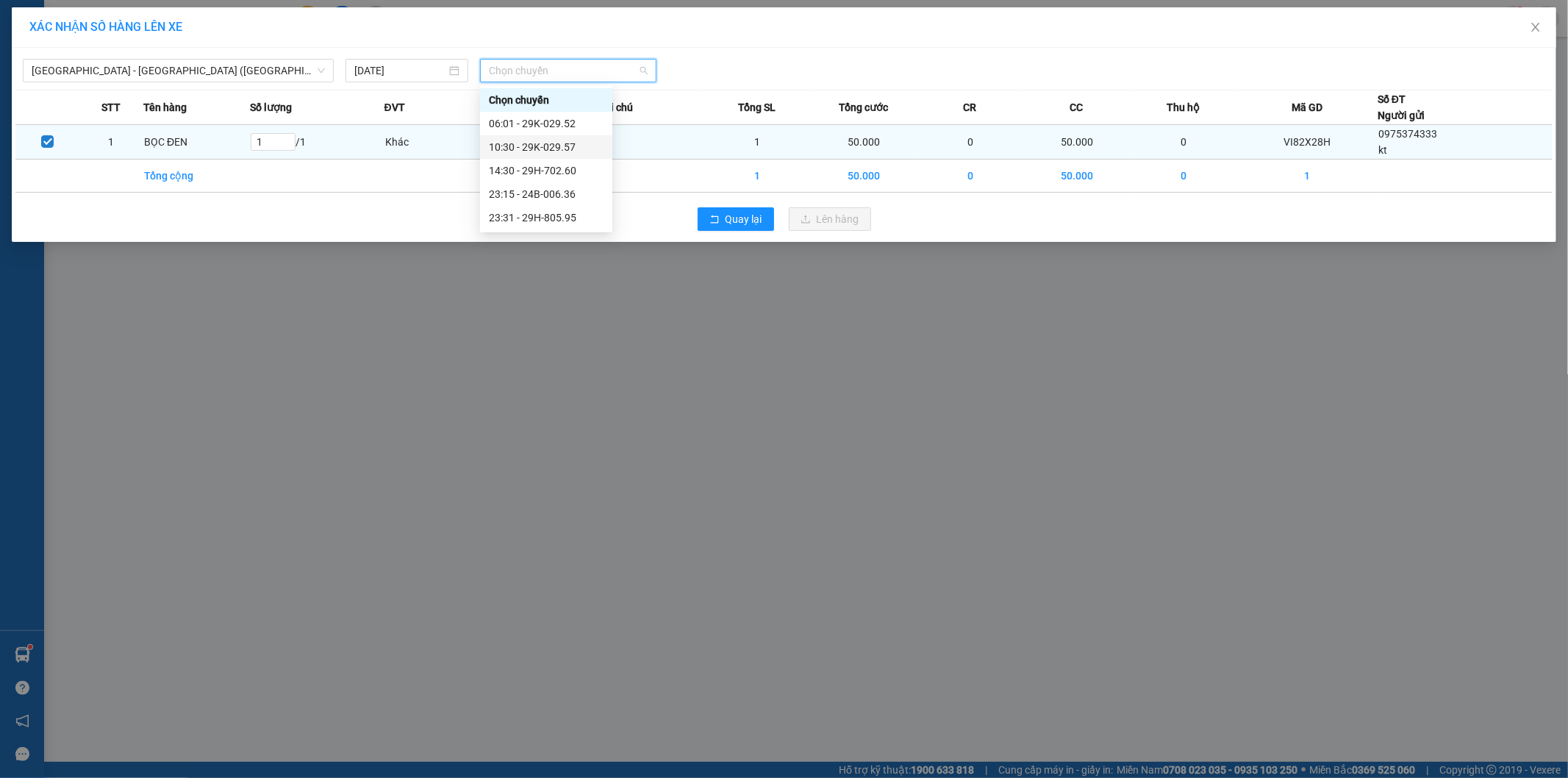
click at [543, 151] on div "10:30 - 29K-029.57" at bounding box center [546, 147] width 114 height 16
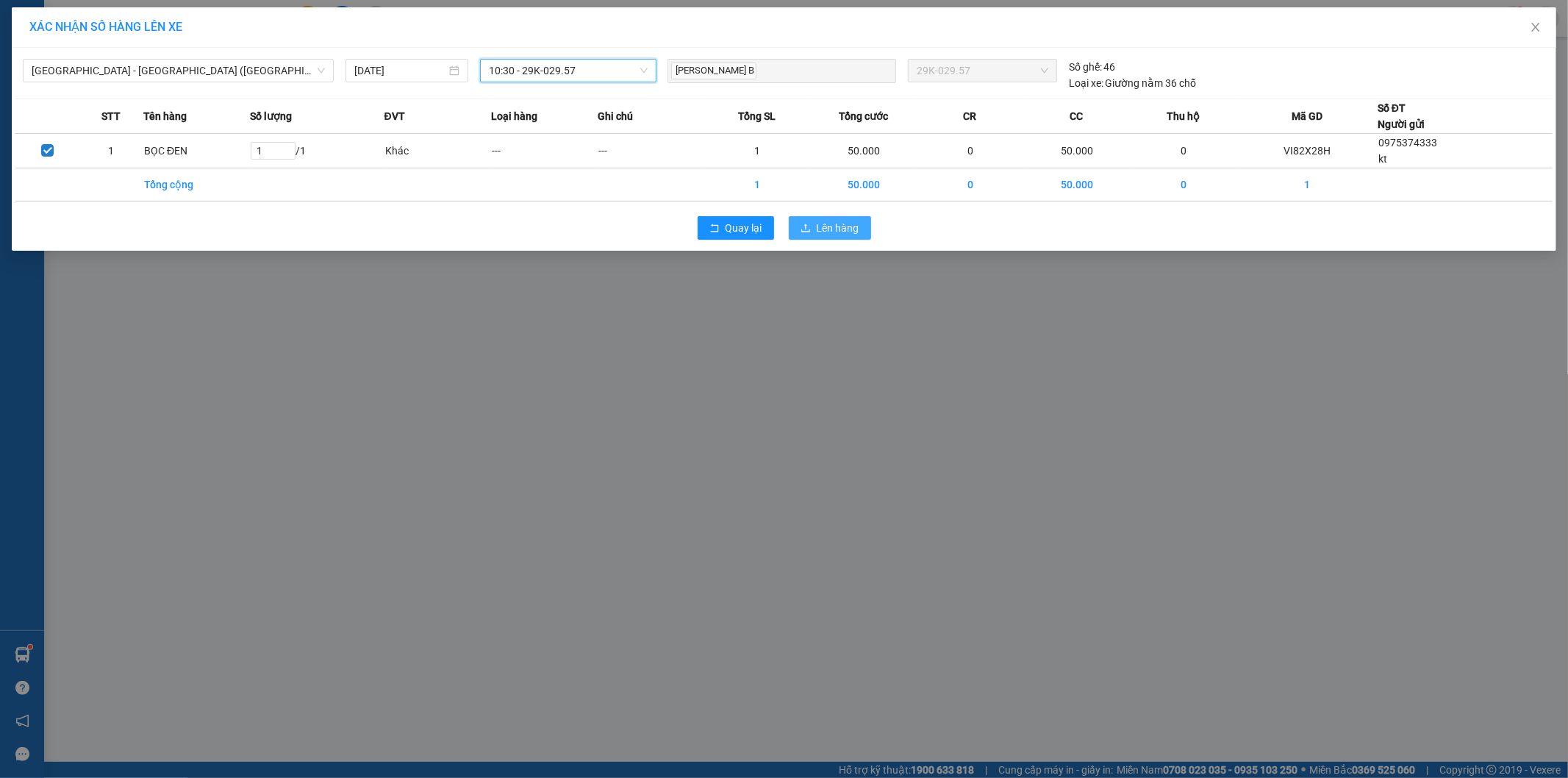
click at [826, 230] on span "Lên hàng" at bounding box center [838, 228] width 43 height 16
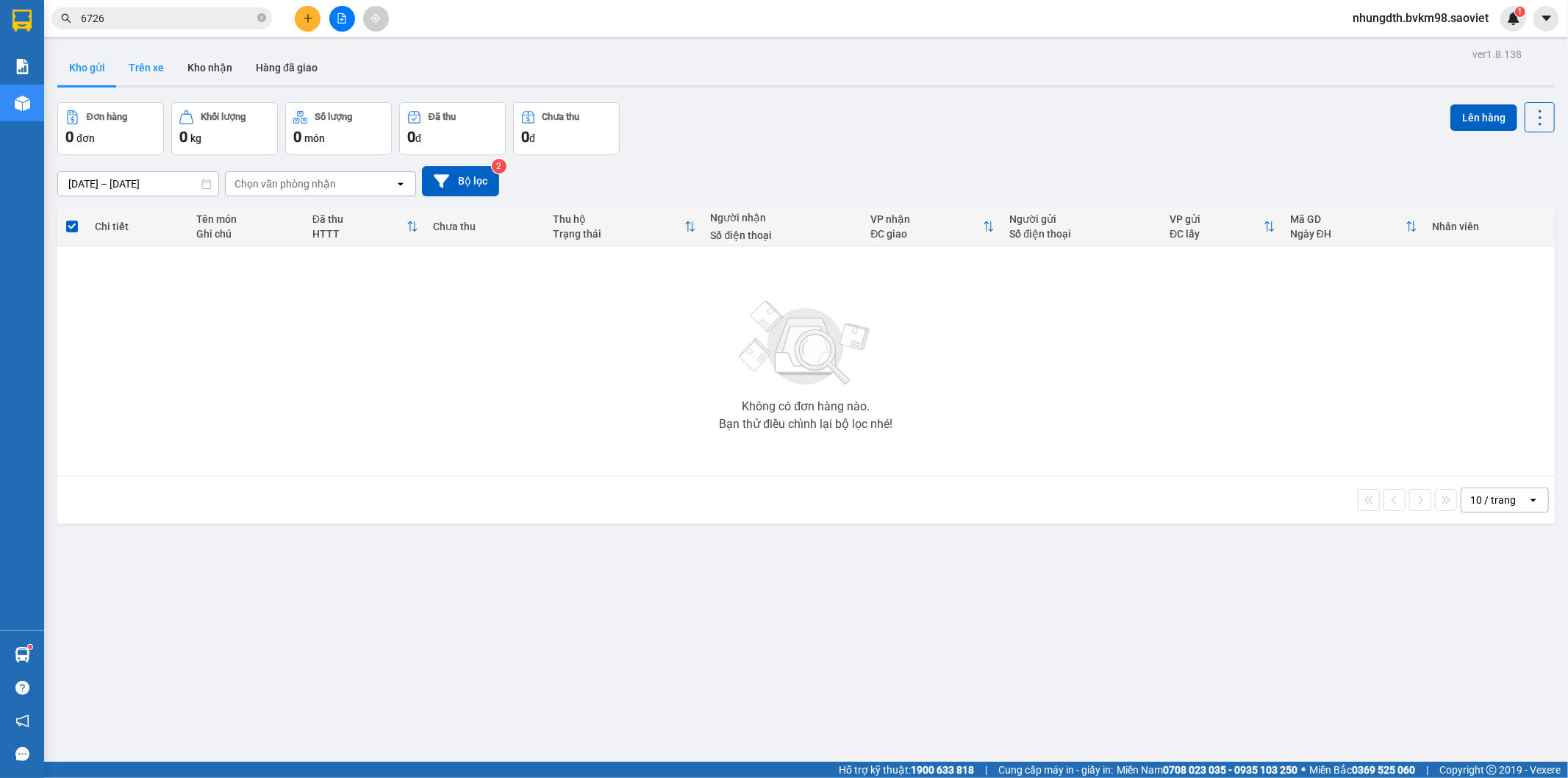
click at [143, 69] on button "Trên xe" at bounding box center [147, 67] width 59 height 35
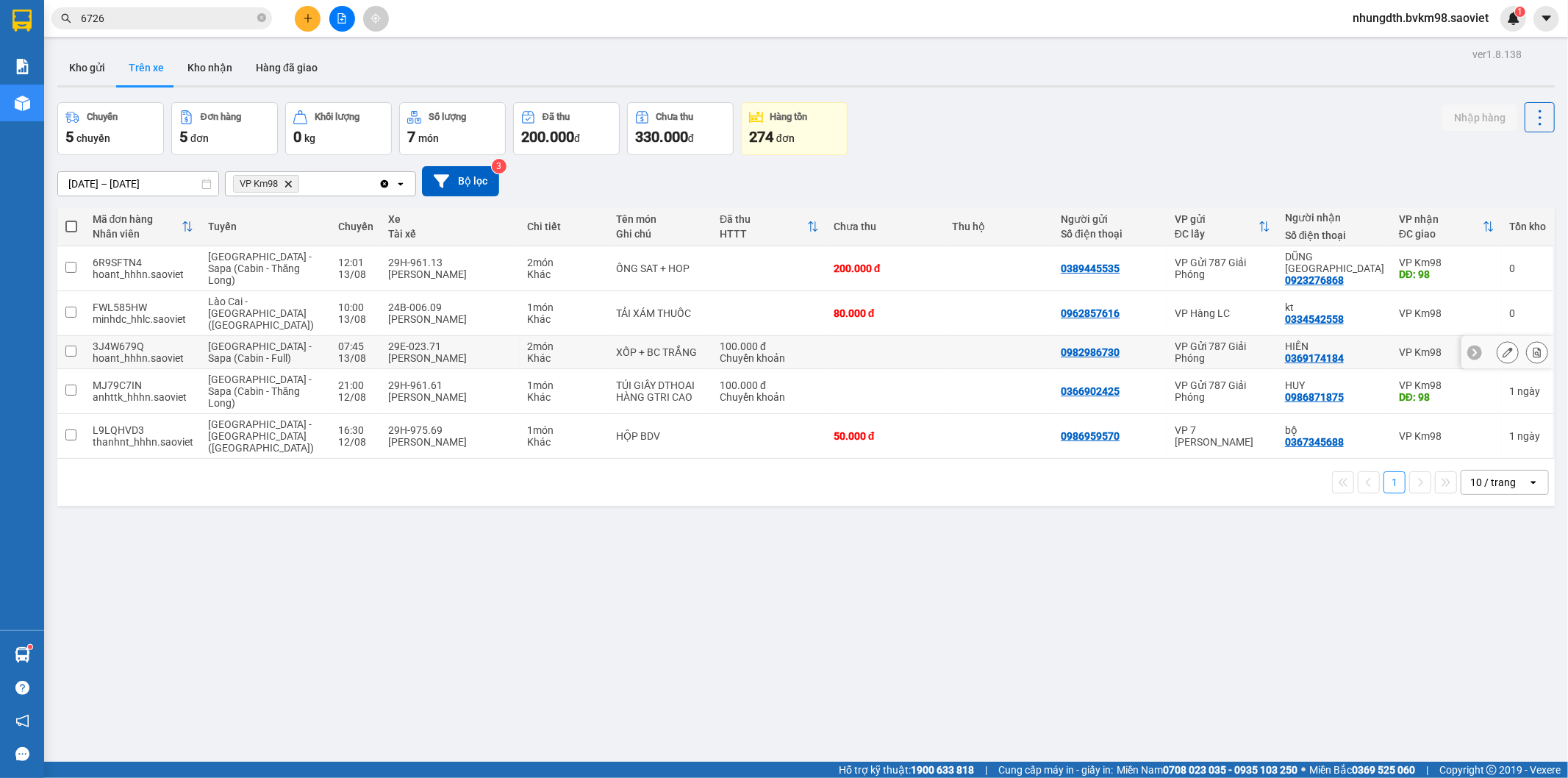
click at [67, 345] on input "checkbox" at bounding box center [71, 351] width 11 height 11
checkbox input "true"
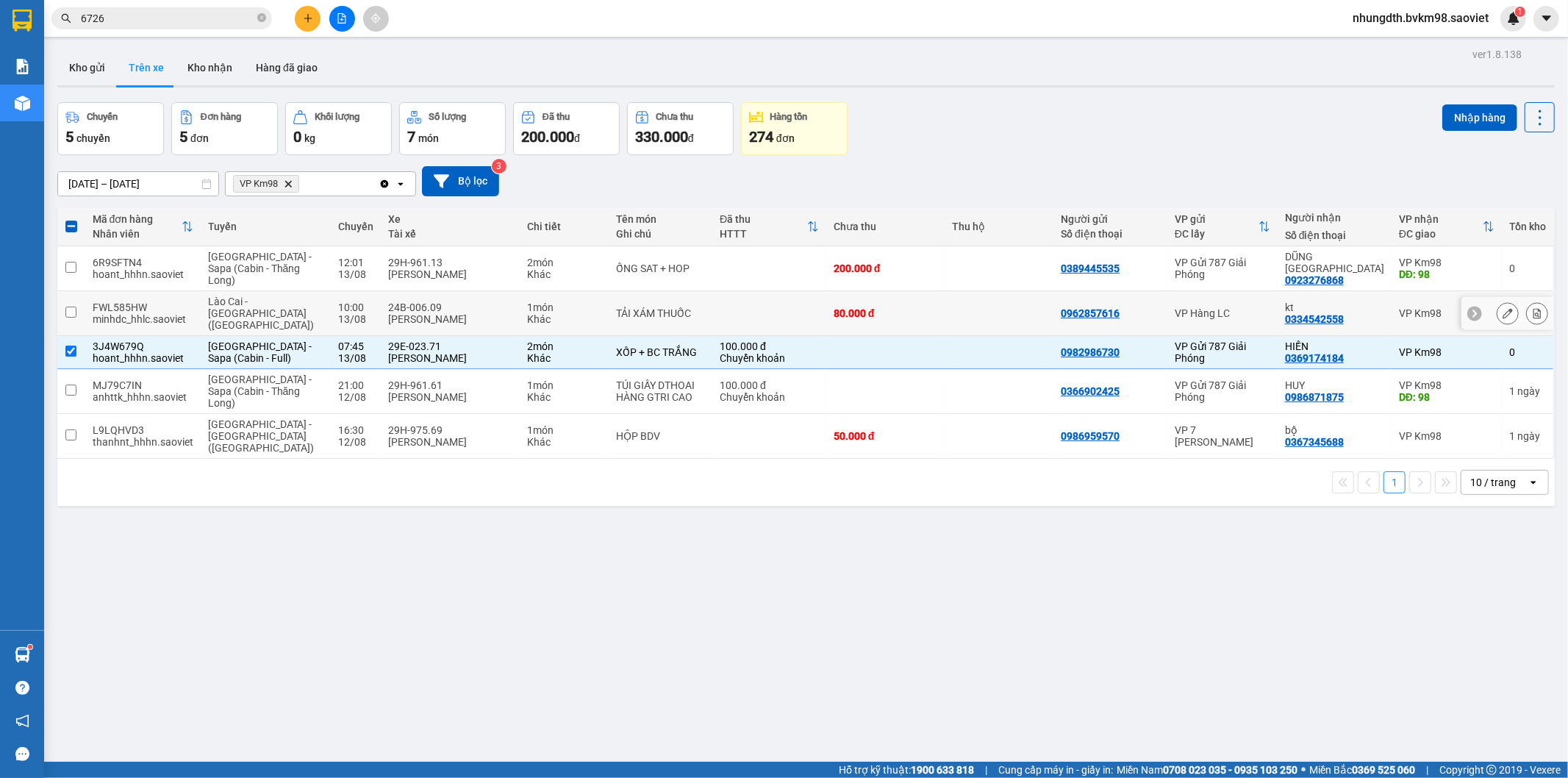
click at [69, 299] on td at bounding box center [71, 314] width 28 height 45
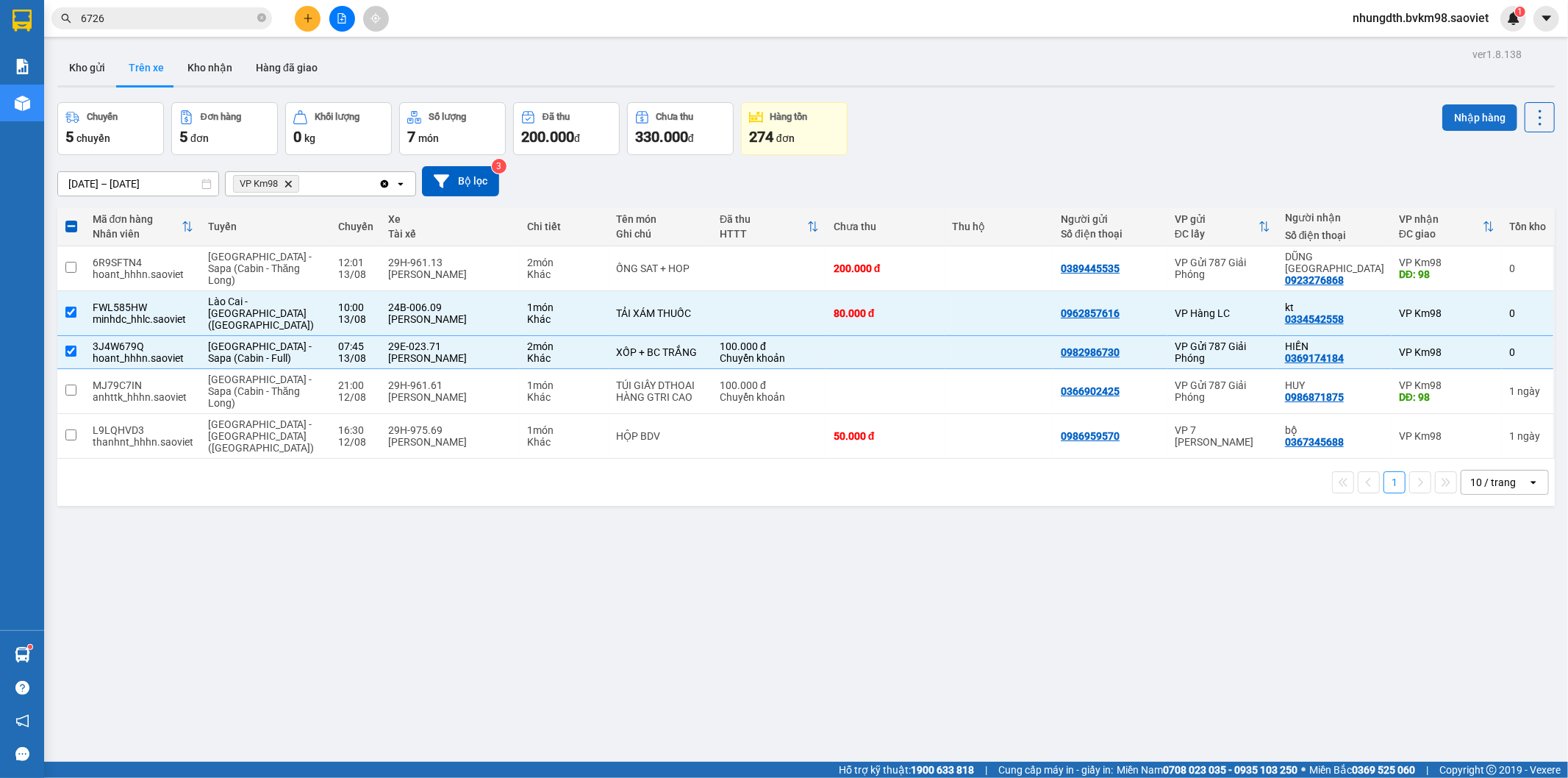
drag, startPoint x: 1455, startPoint y: 113, endPoint x: 1361, endPoint y: 174, distance: 112.1
click at [1453, 114] on button "Nhập hàng" at bounding box center [1479, 118] width 75 height 27
checkbox input "false"
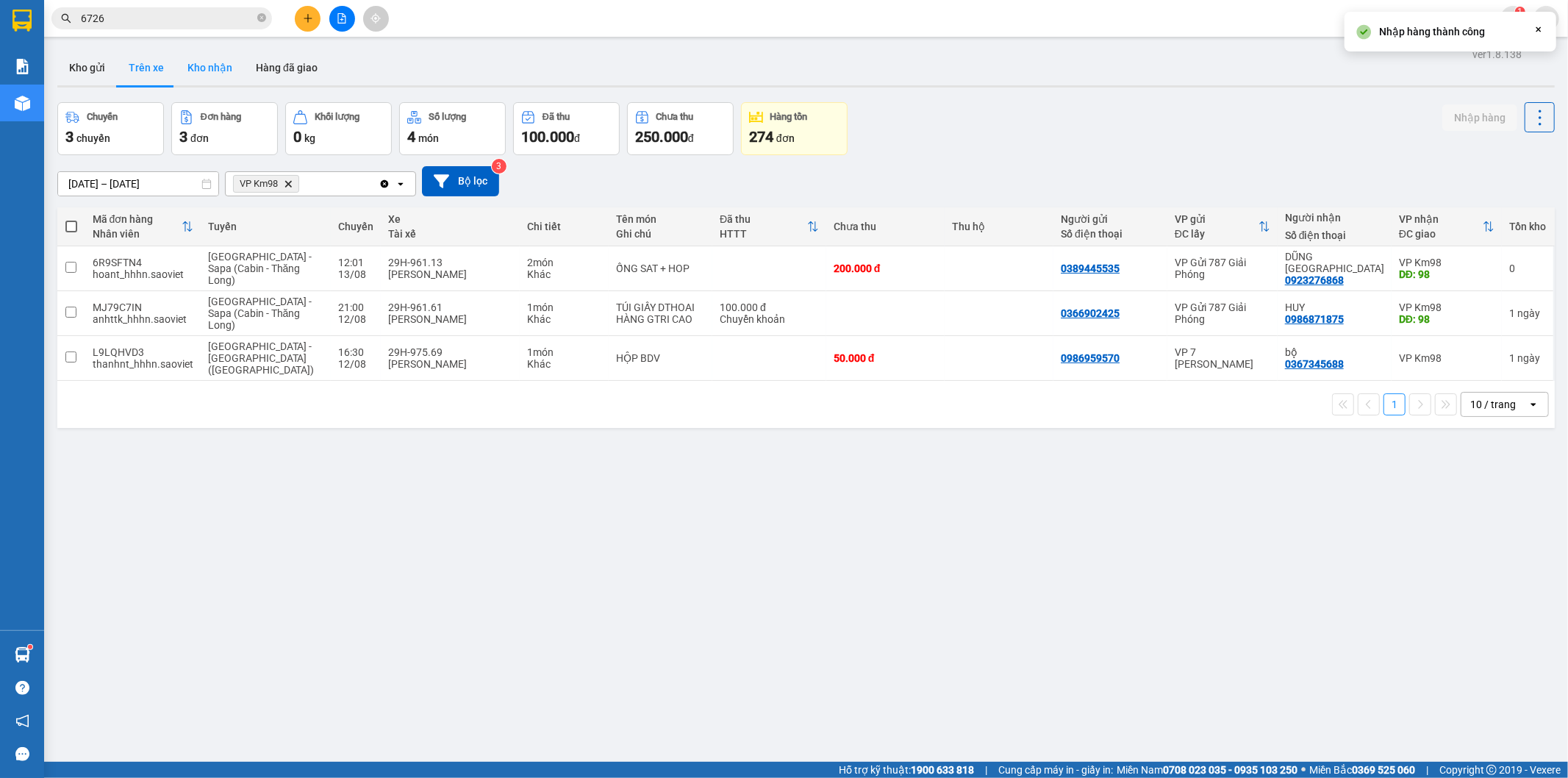
click at [211, 64] on button "Kho nhận" at bounding box center [210, 67] width 68 height 35
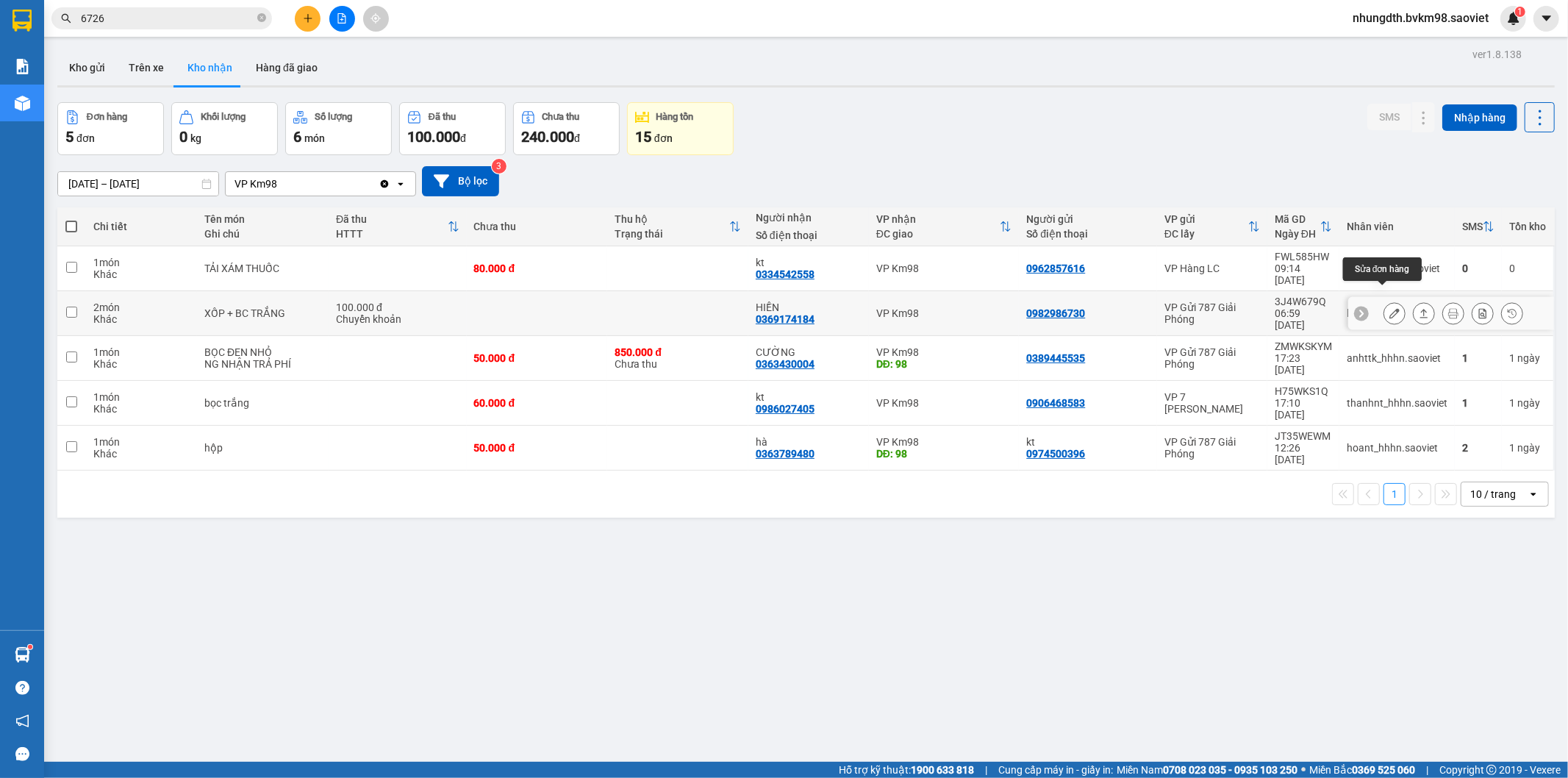
click at [1389, 308] on icon at bounding box center [1395, 313] width 11 height 11
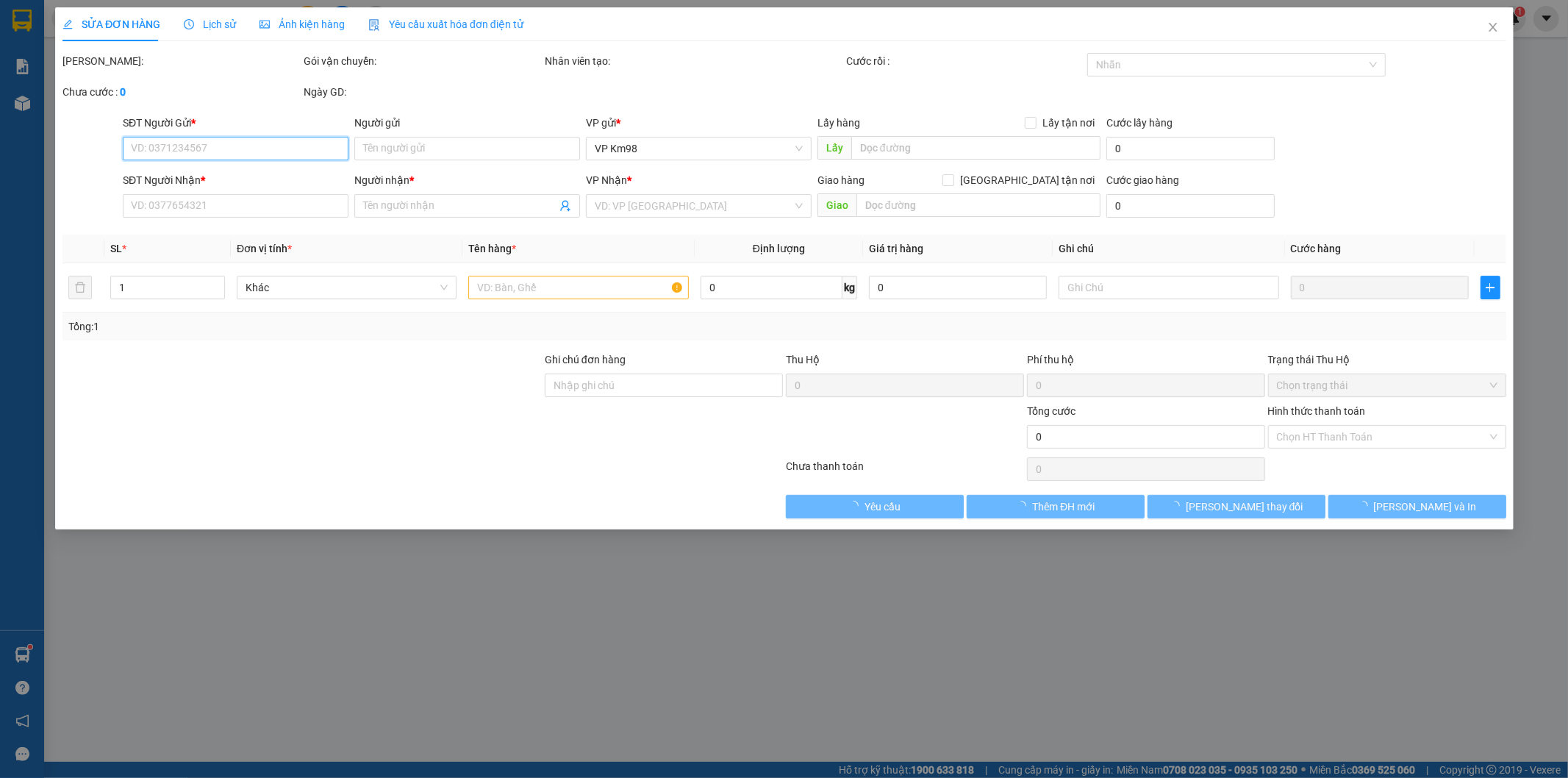
type input "0982986730"
type input "0369174184"
type input "HIỀN"
type input "100.000"
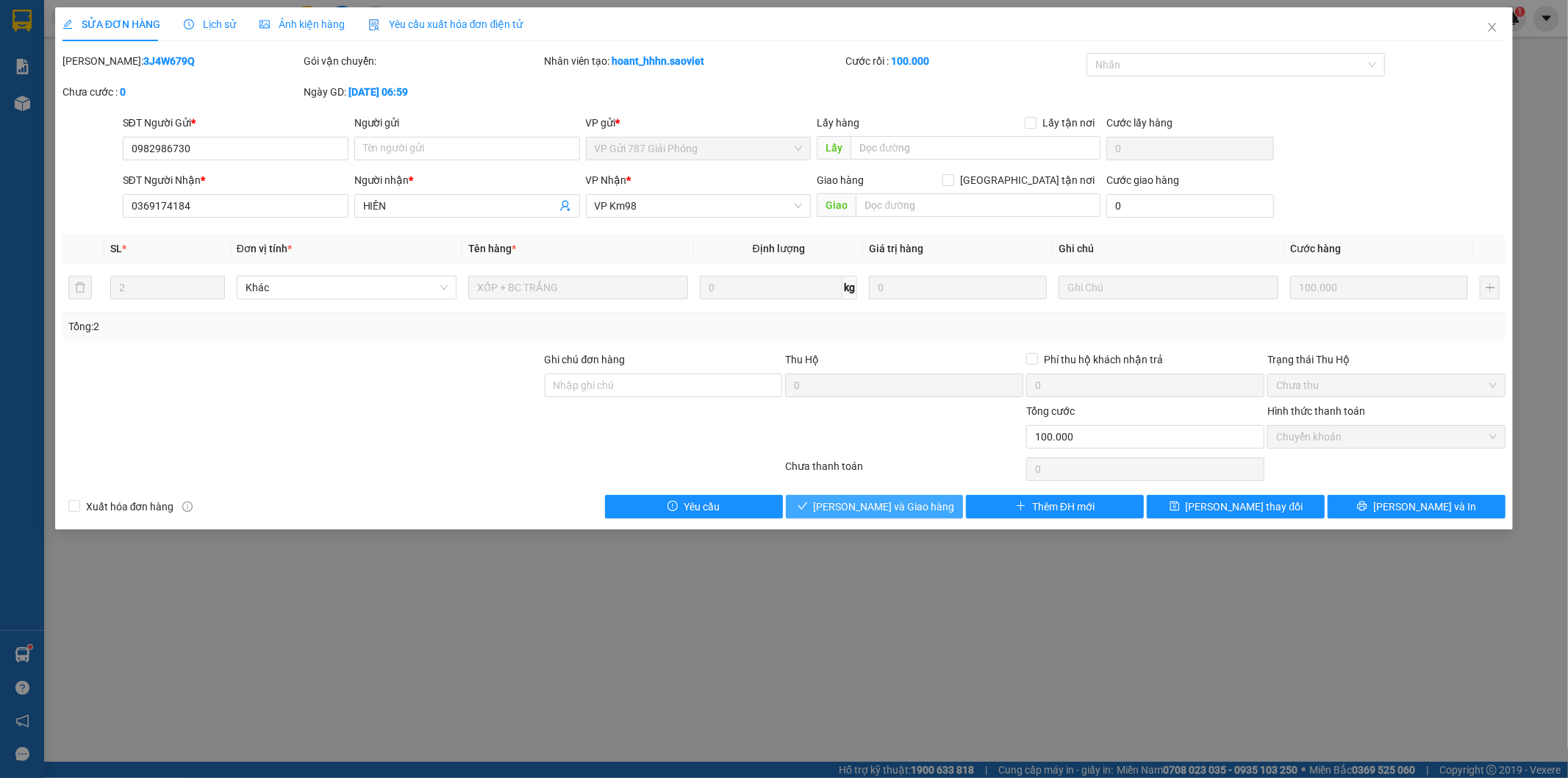
click at [898, 507] on span "[PERSON_NAME] và Giao hàng" at bounding box center [884, 506] width 141 height 16
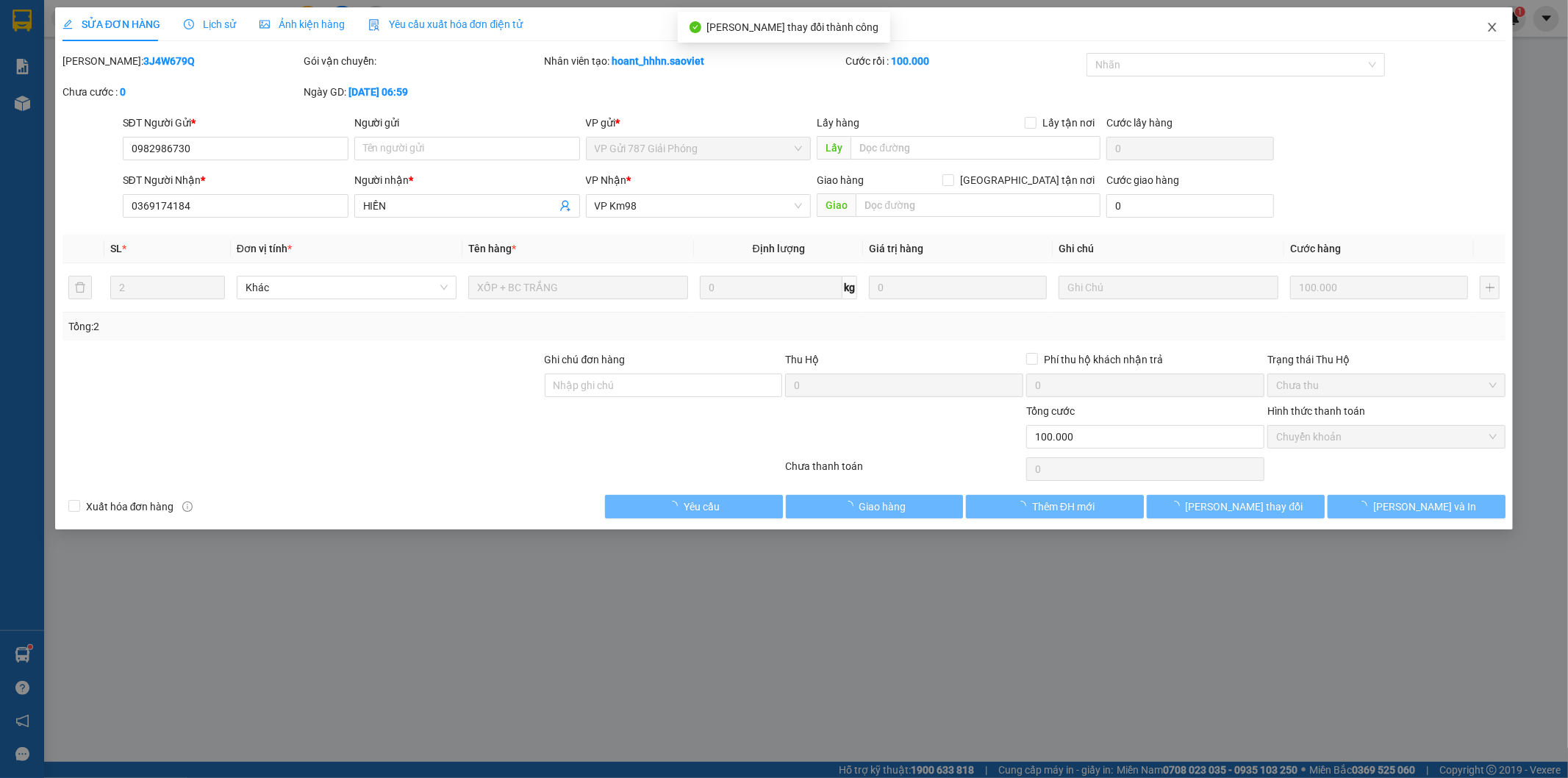
click at [1490, 33] on icon "close" at bounding box center [1491, 27] width 12 height 12
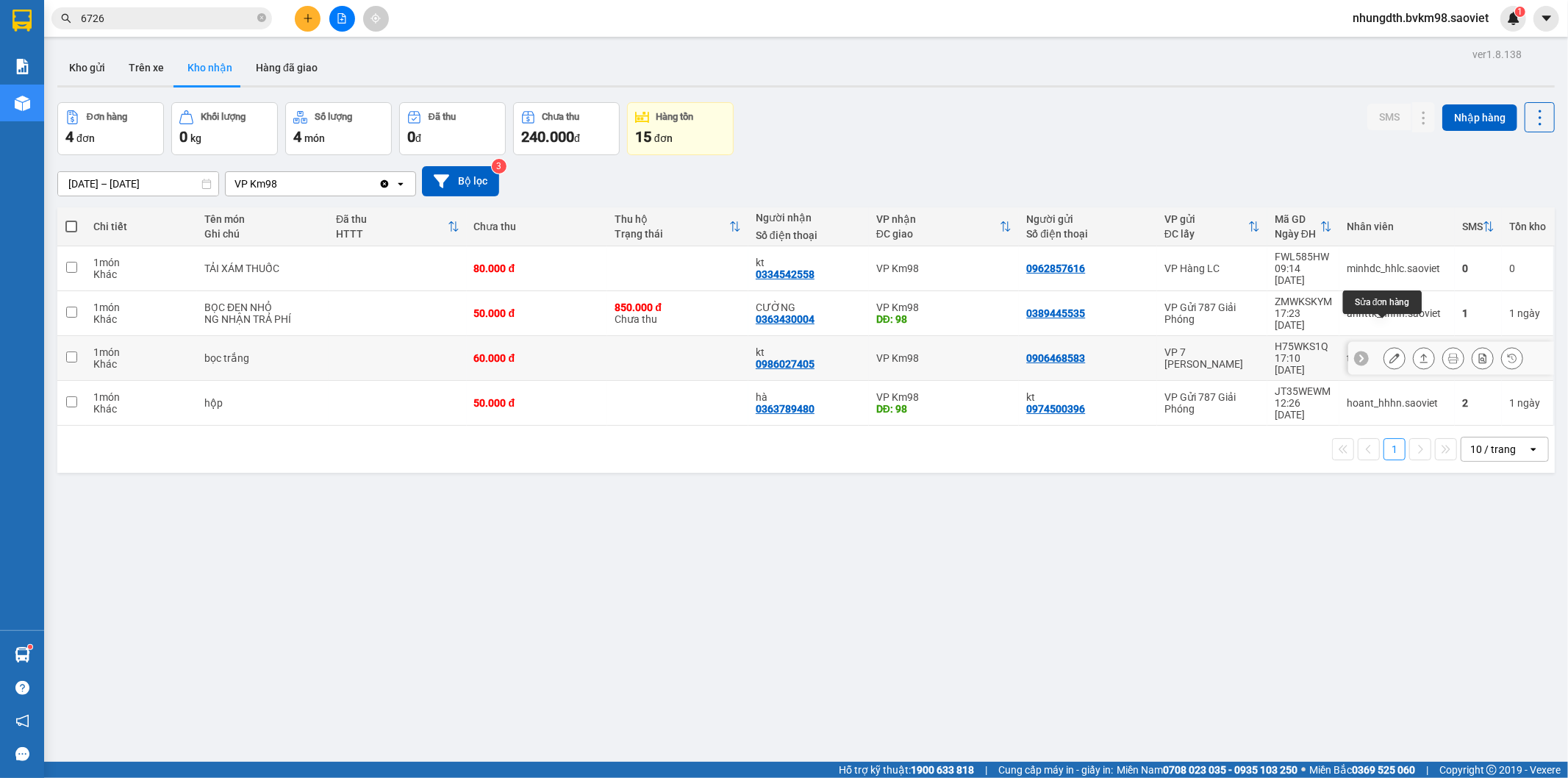
click at [1389, 353] on icon at bounding box center [1395, 359] width 11 height 11
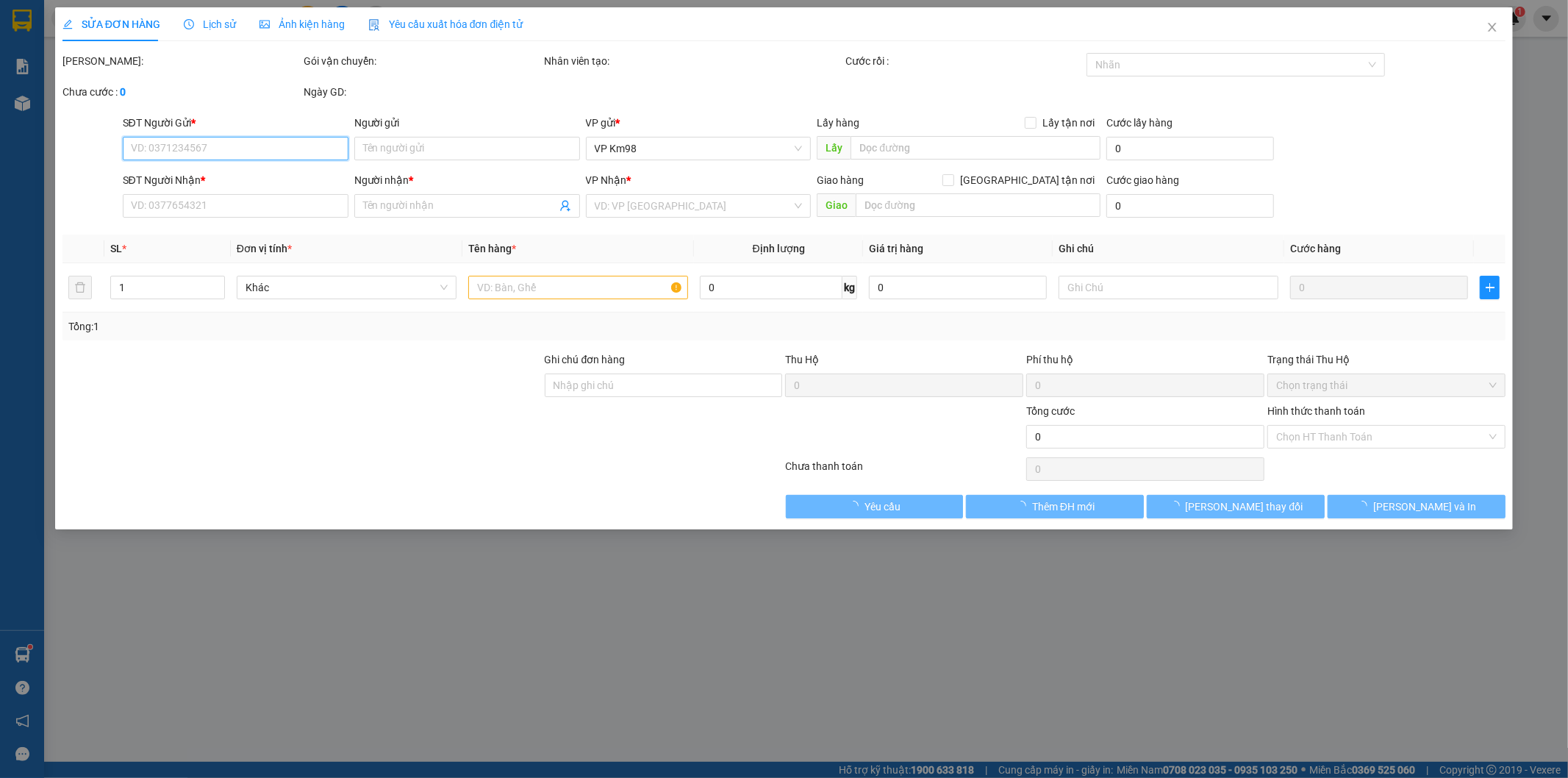
type input "0906468583"
type input "0986027405"
type input "kt"
type input "60.000"
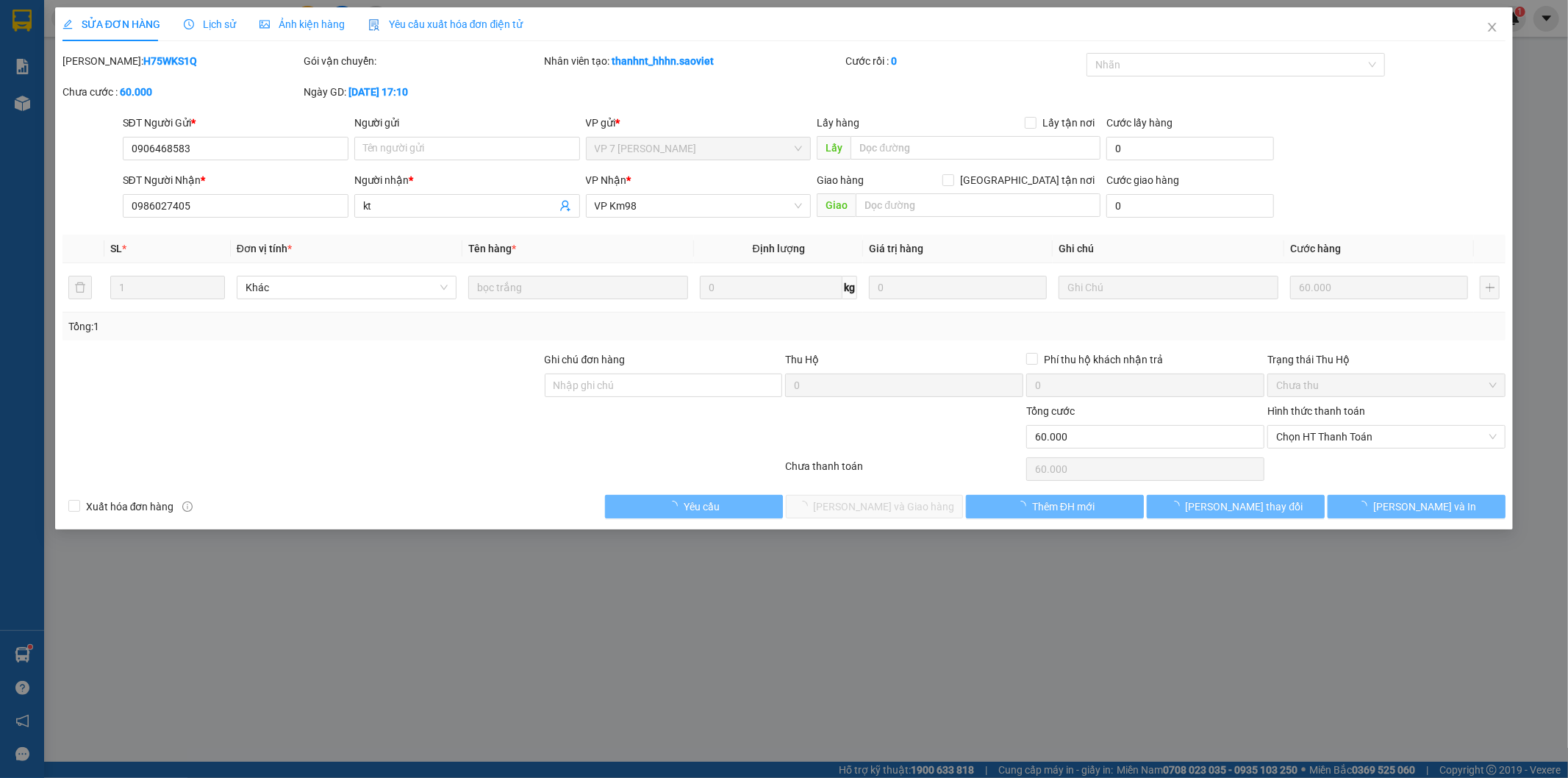
click at [223, 25] on span "Lịch sử" at bounding box center [210, 24] width 52 height 12
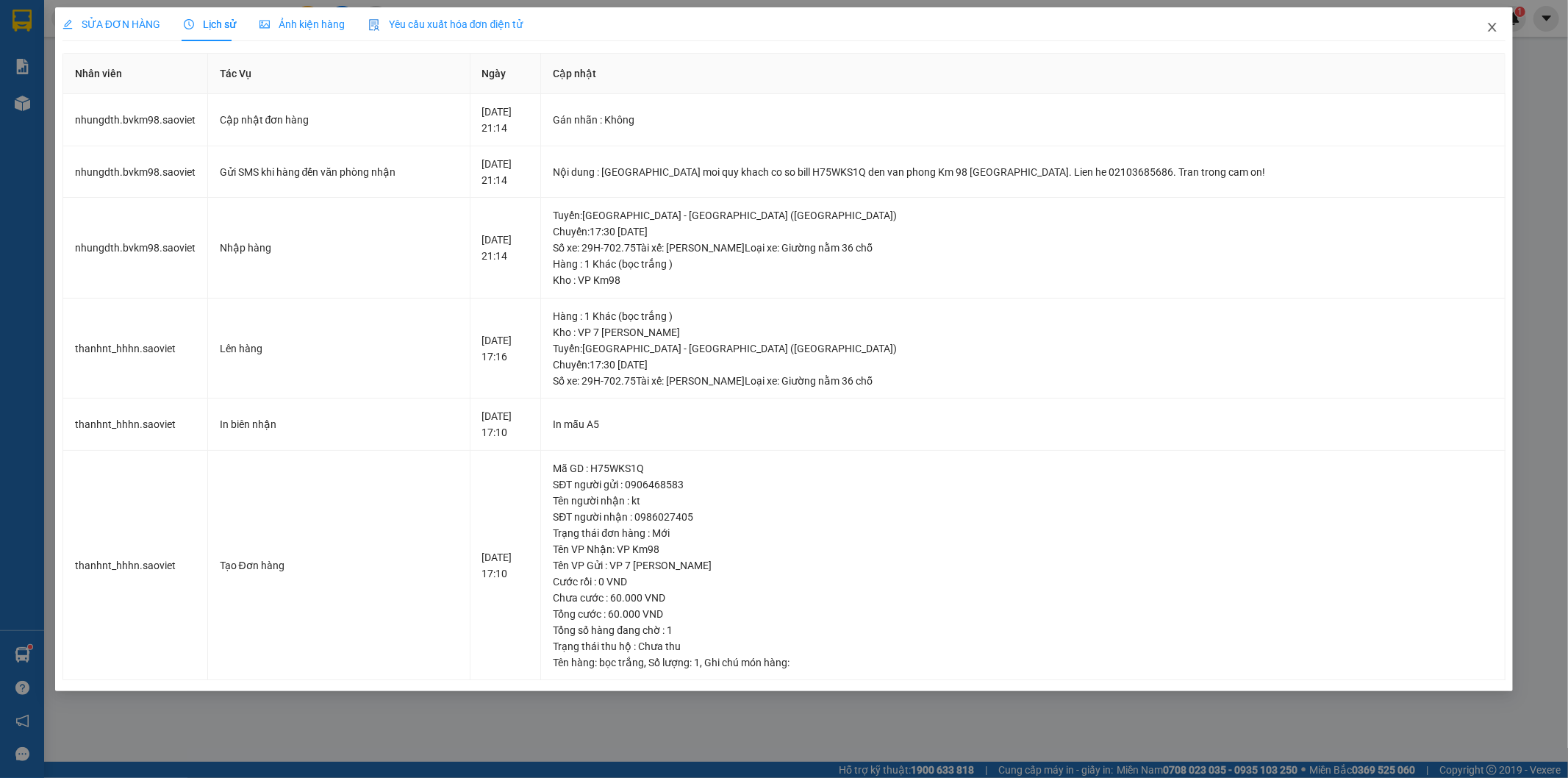
click at [1492, 25] on icon "close" at bounding box center [1491, 27] width 12 height 12
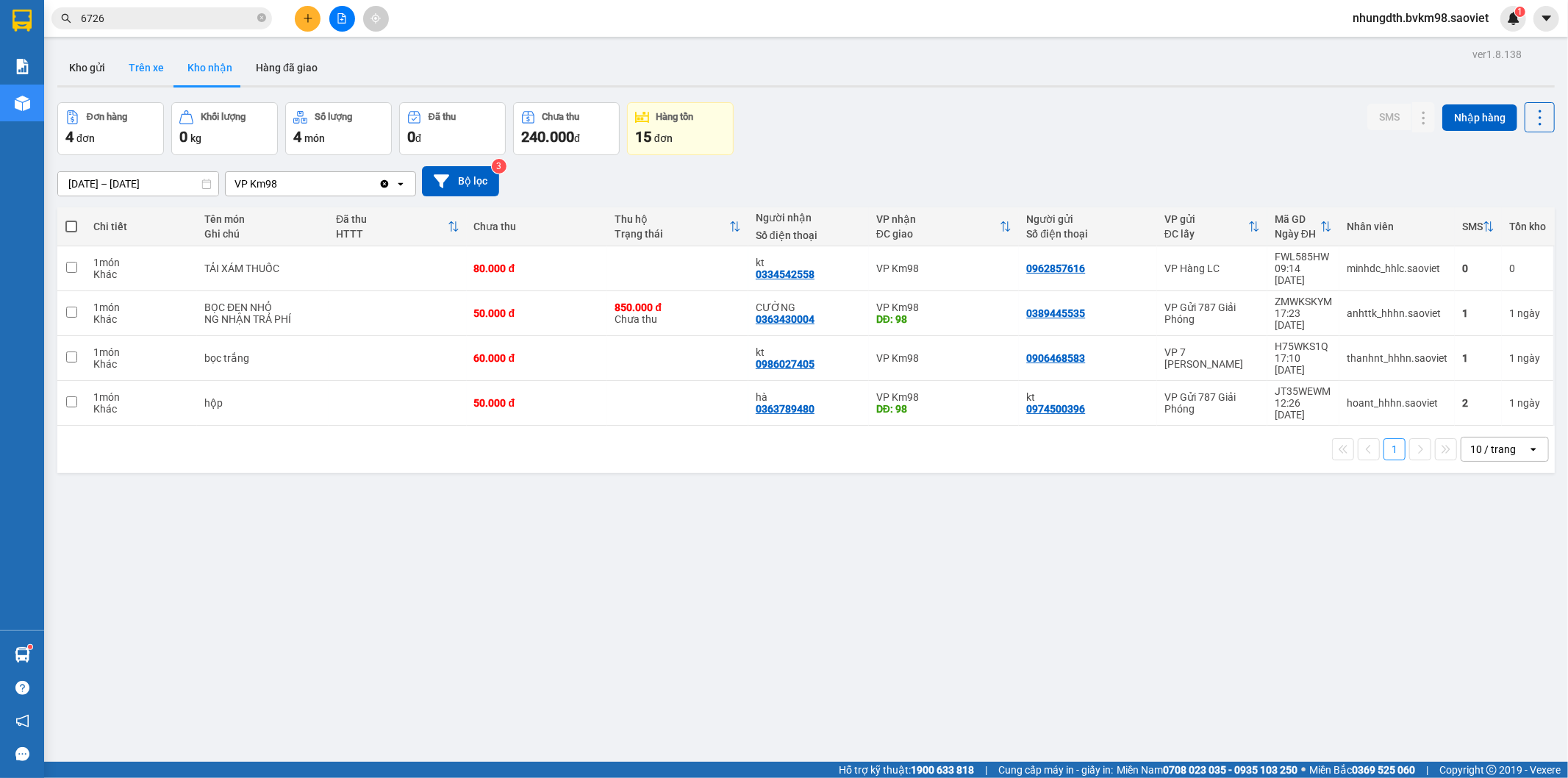
click at [150, 64] on button "Trên xe" at bounding box center [147, 67] width 59 height 35
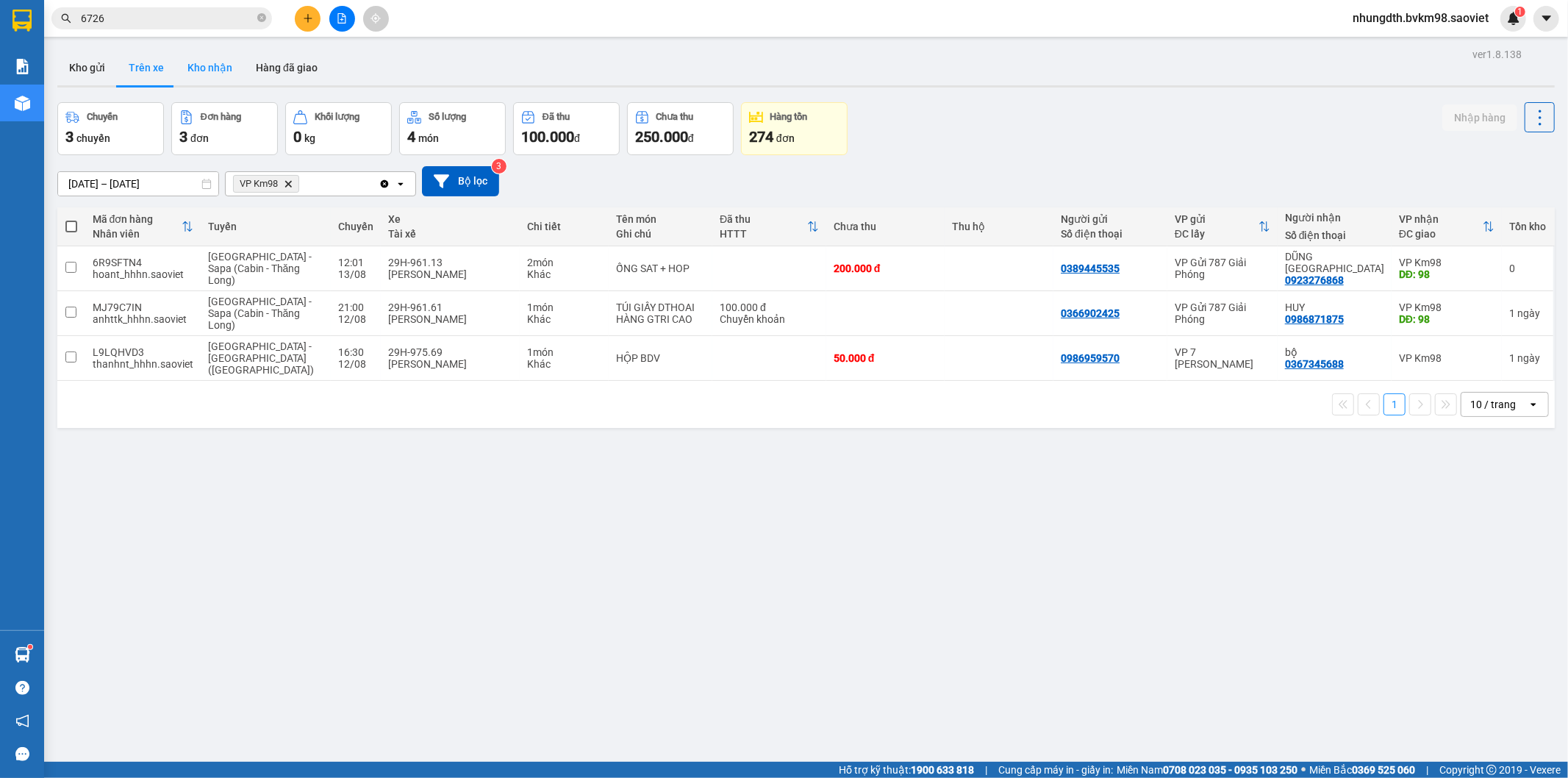
click at [215, 72] on button "Kho nhận" at bounding box center [210, 67] width 68 height 35
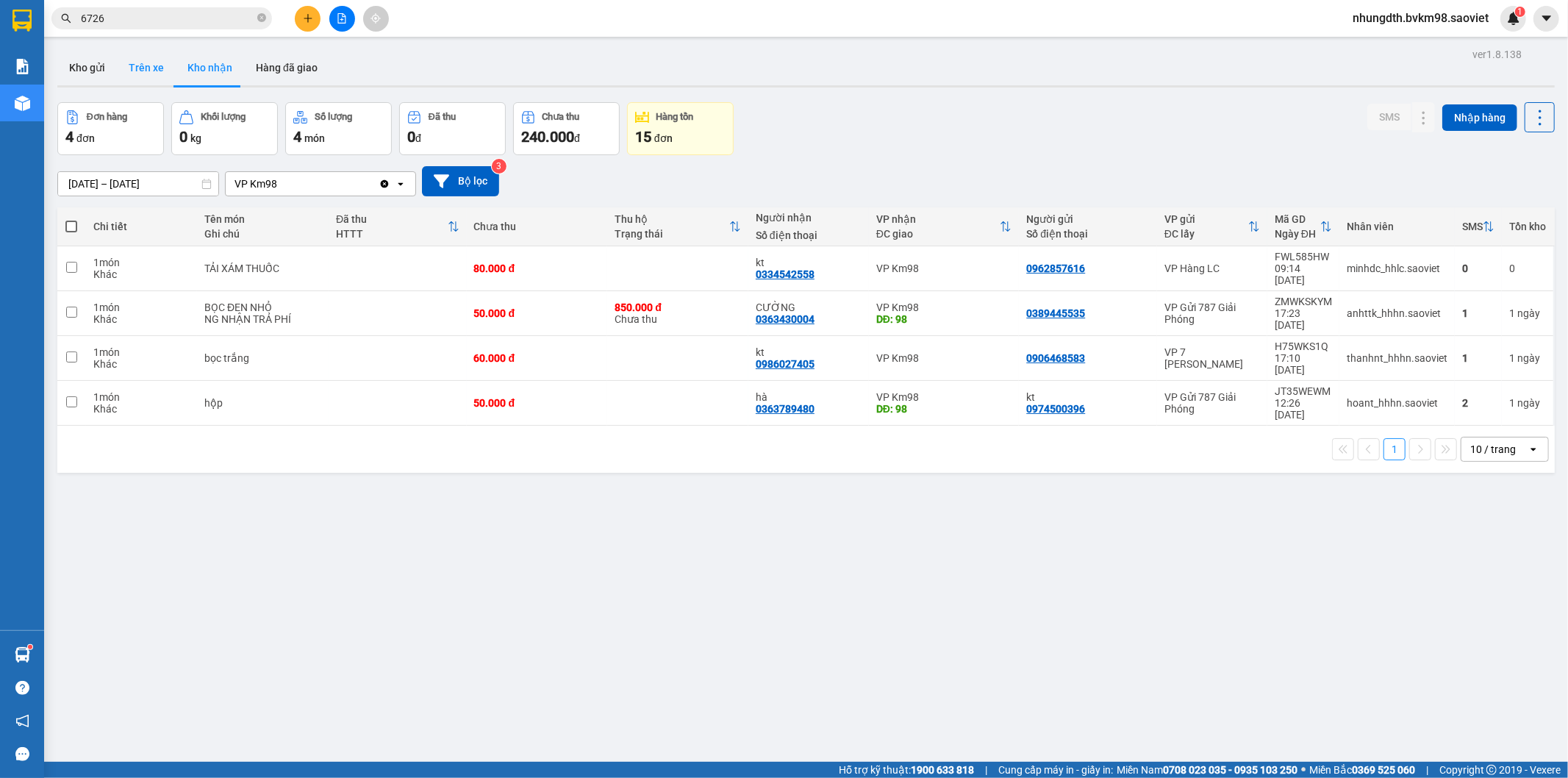
click at [135, 62] on button "Trên xe" at bounding box center [147, 67] width 59 height 35
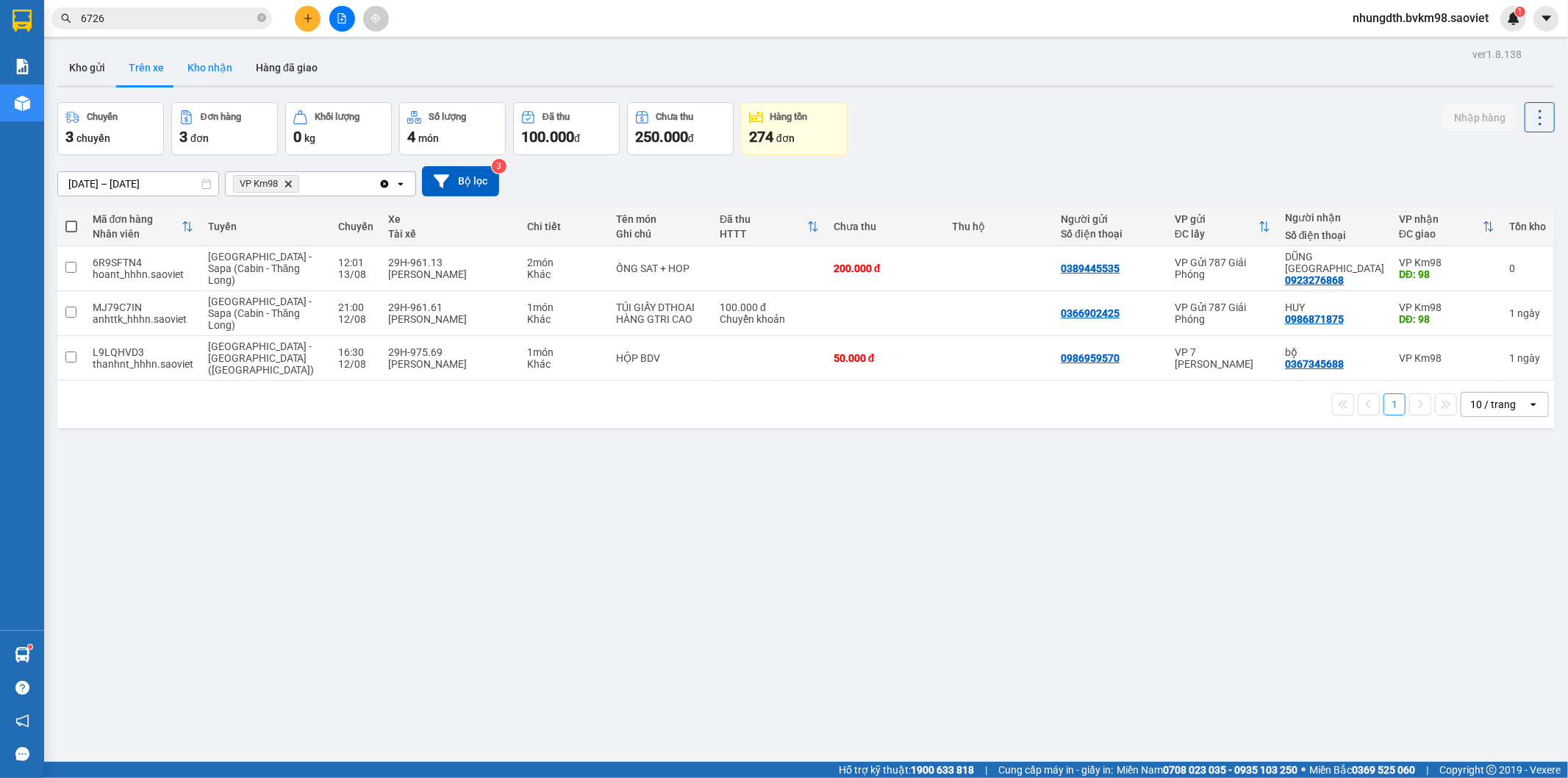
click at [200, 59] on button "Kho nhận" at bounding box center [210, 67] width 68 height 35
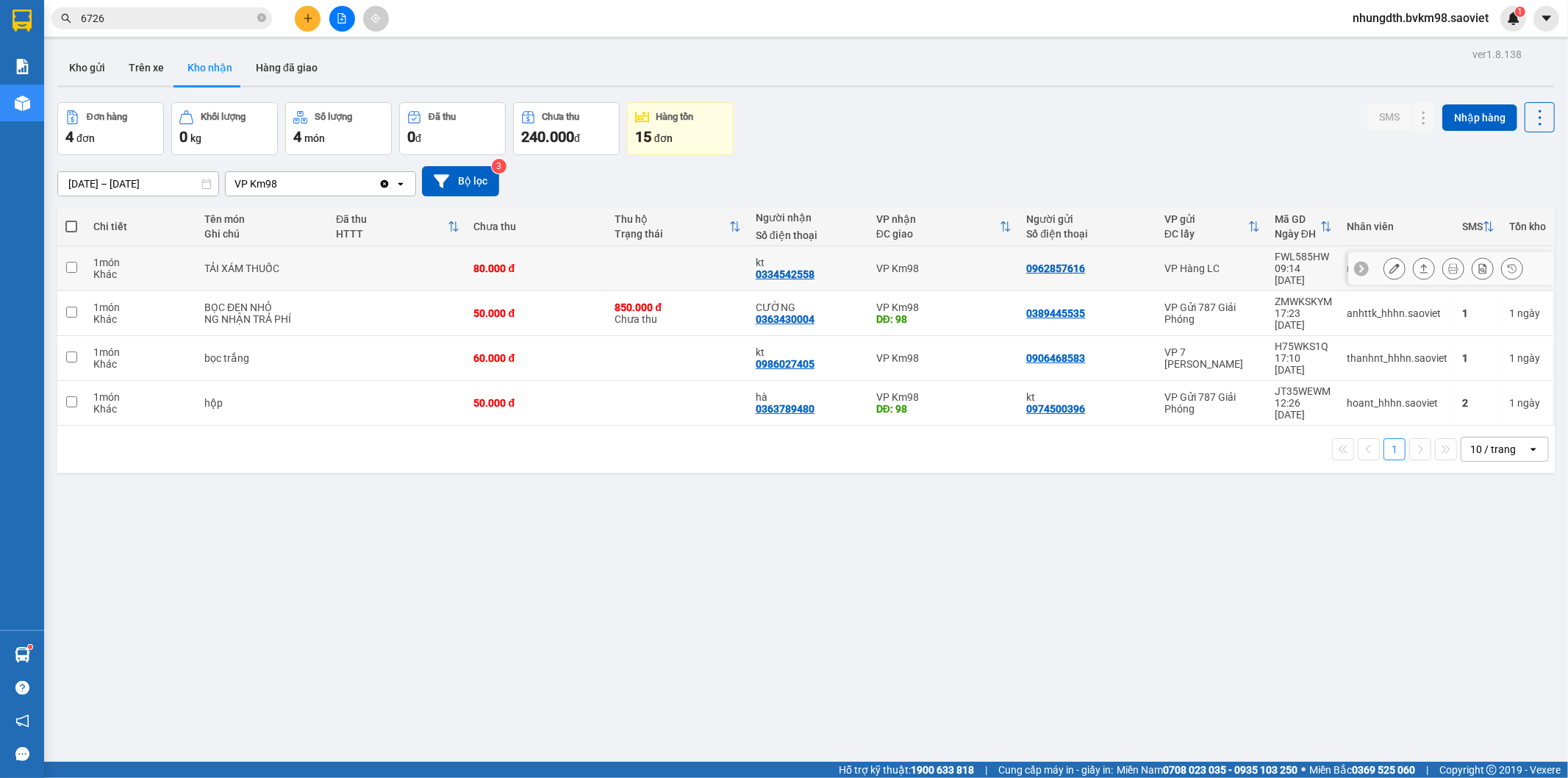
click at [564, 249] on td "80.000 đ" at bounding box center [537, 268] width 141 height 45
checkbox input "true"
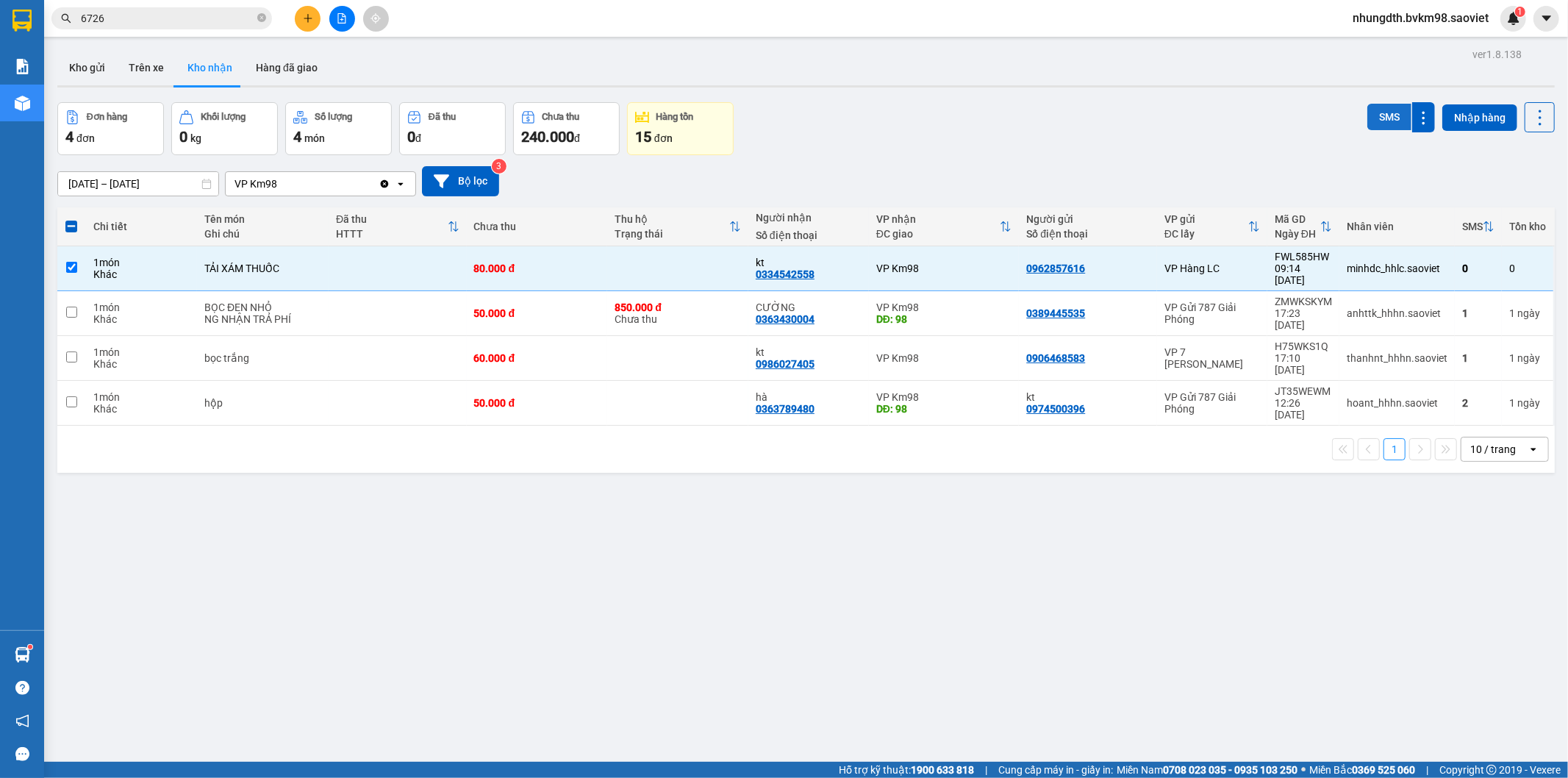
click at [1378, 121] on button "SMS" at bounding box center [1388, 117] width 44 height 27
click at [1367, 114] on button "SMS" at bounding box center [1388, 117] width 44 height 27
click at [145, 63] on button "Trên xe" at bounding box center [147, 67] width 59 height 35
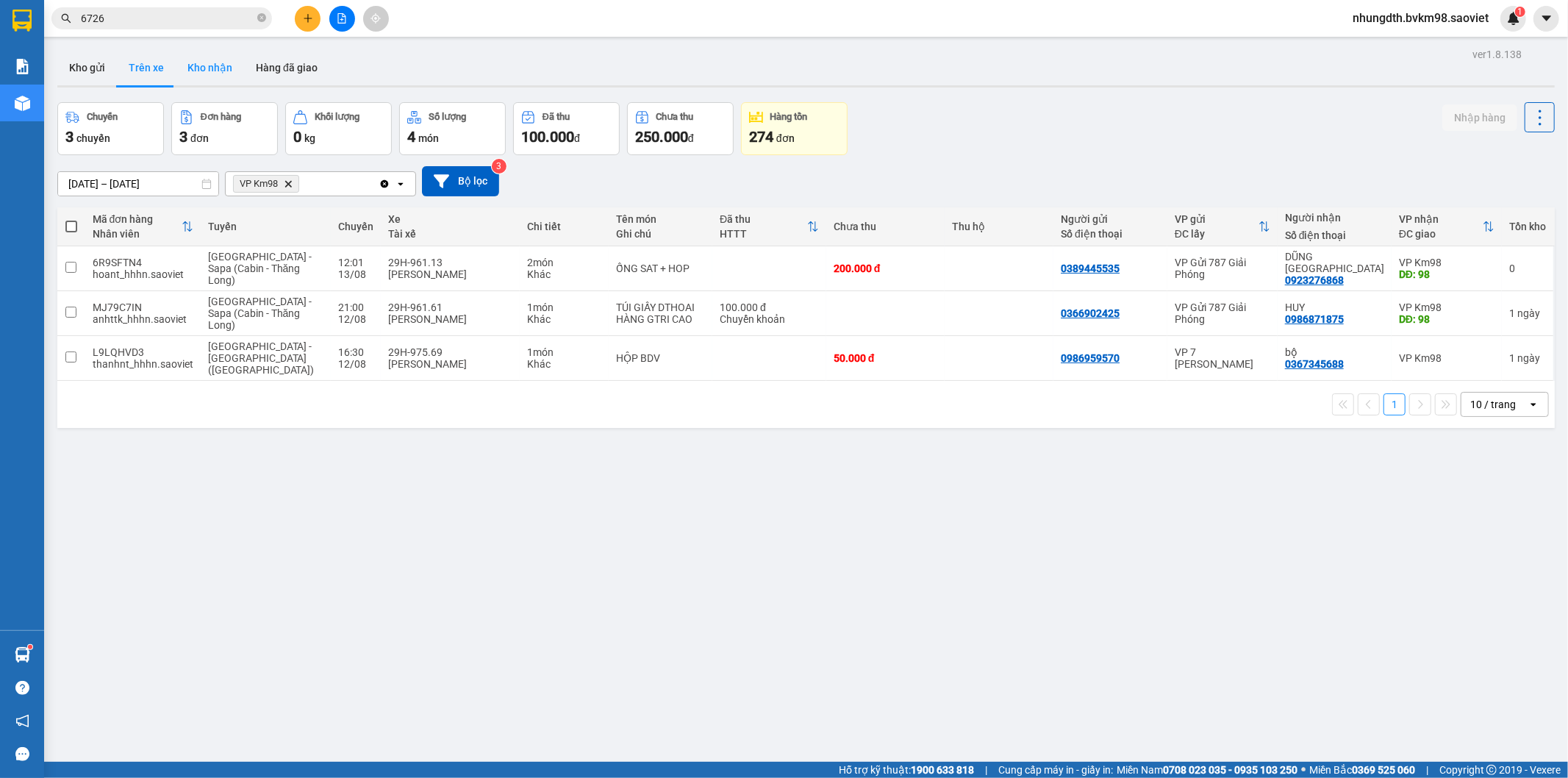
click at [208, 60] on button "Kho nhận" at bounding box center [210, 67] width 68 height 35
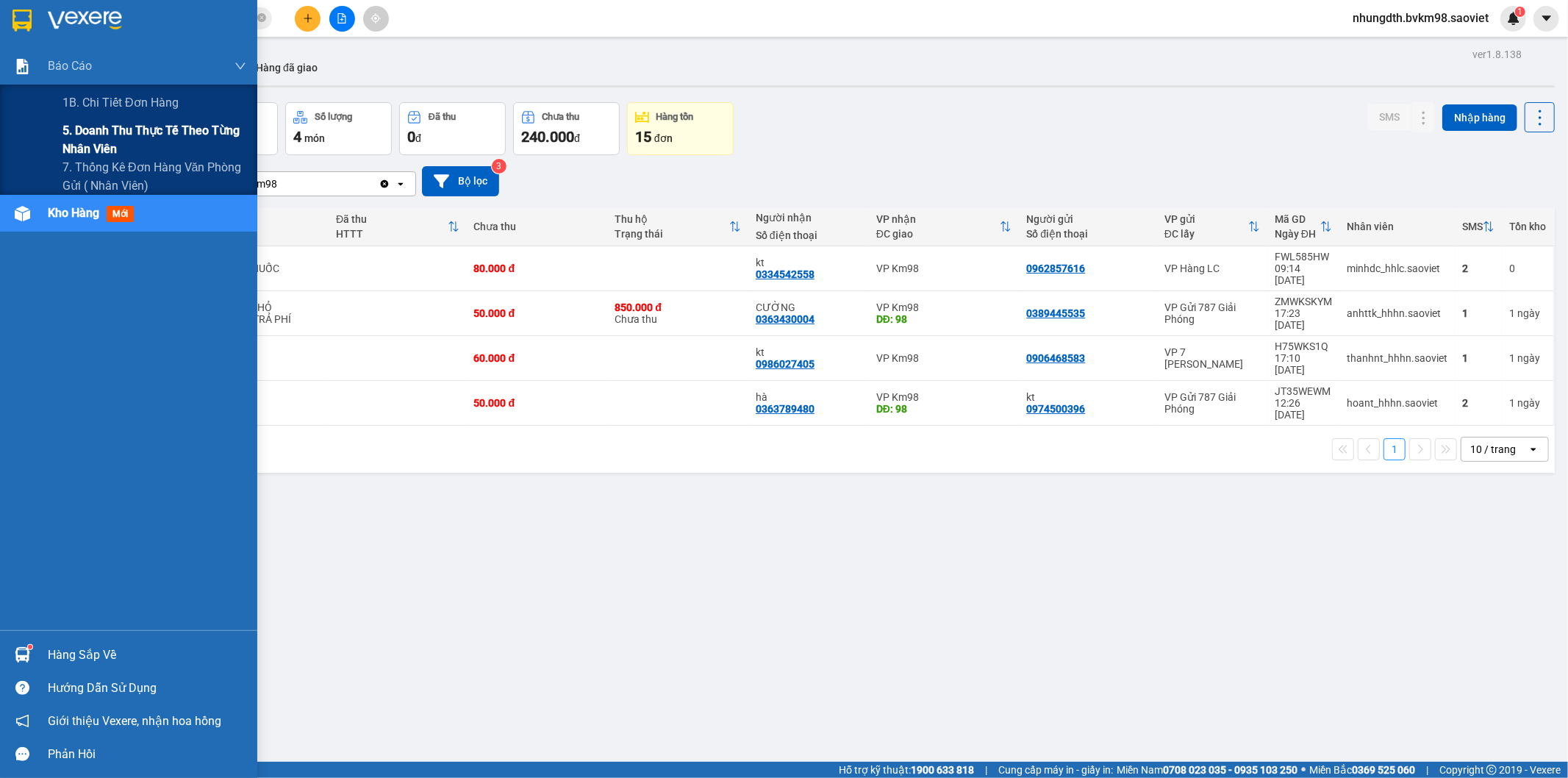
click at [114, 128] on span "5. Doanh thu thực tế theo từng nhân viên" at bounding box center [155, 140] width 184 height 37
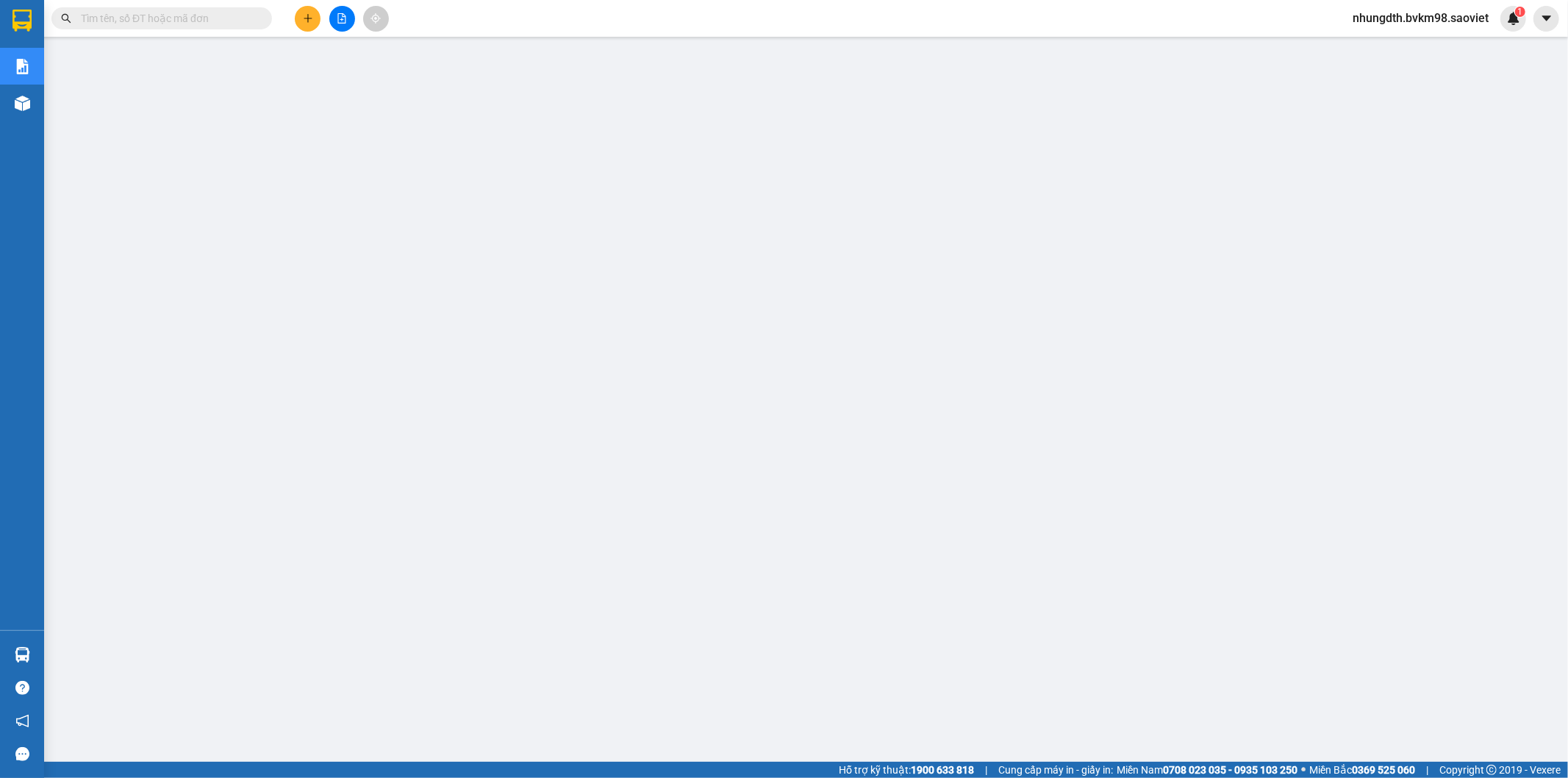
click at [122, 20] on input "text" at bounding box center [167, 19] width 173 height 16
paste input "29KB3LGP"
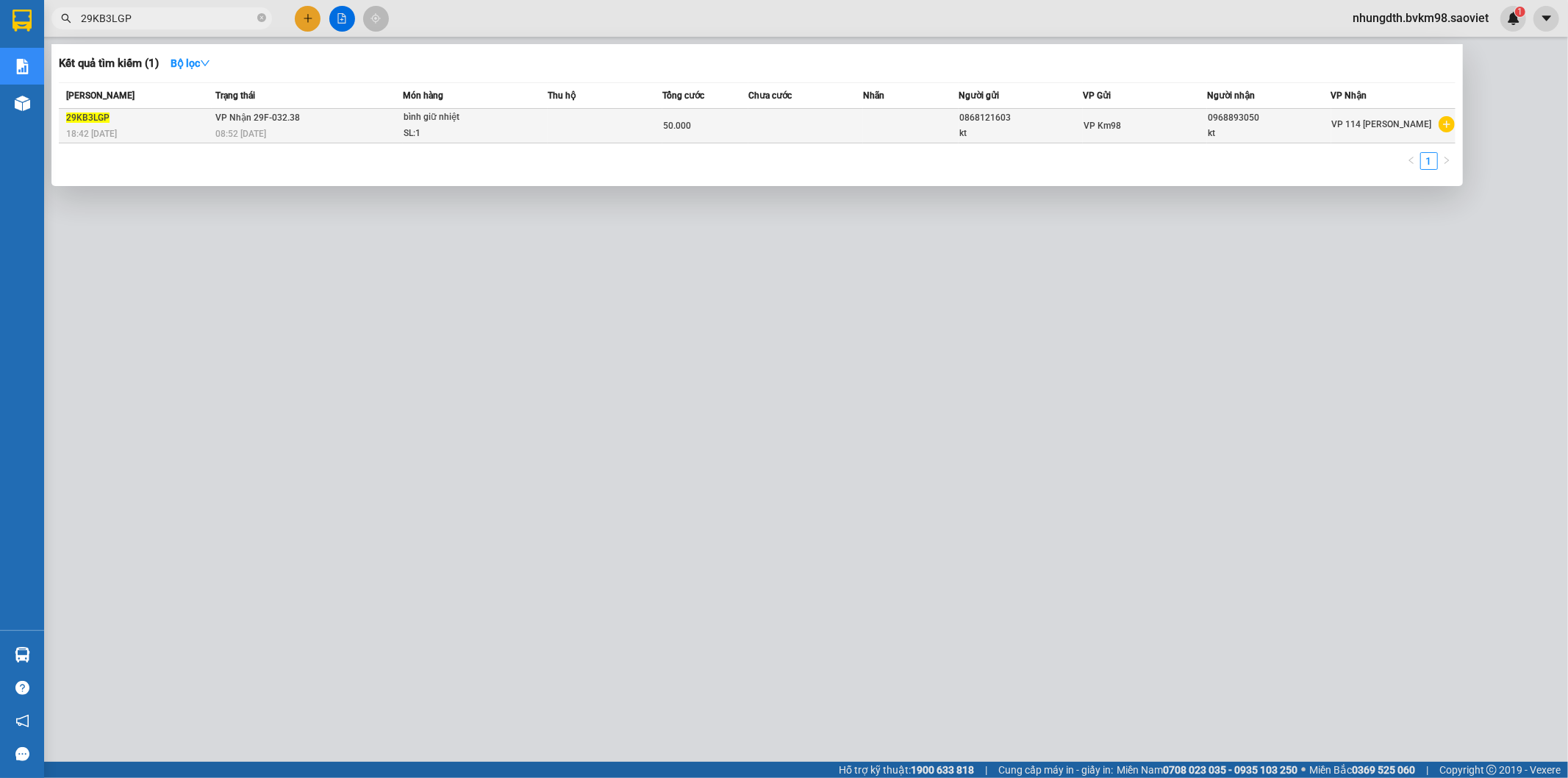
type input "29KB3LGP"
click at [518, 118] on span "bình giữ nhiệt SL: 1" at bounding box center [475, 125] width 144 height 31
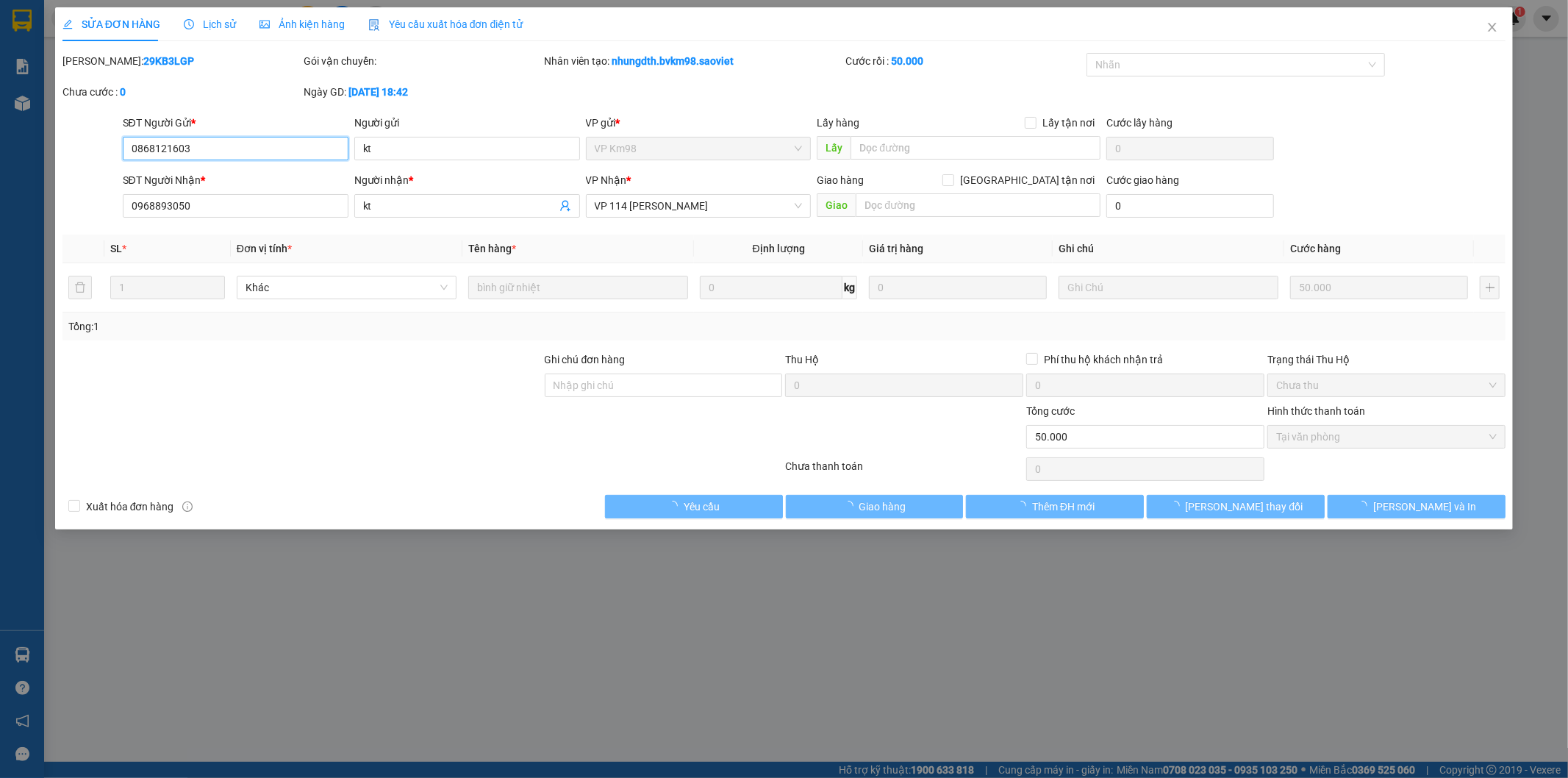
type input "0868121603"
type input "kt"
type input "0968893050"
type input "kt"
type input "50.000"
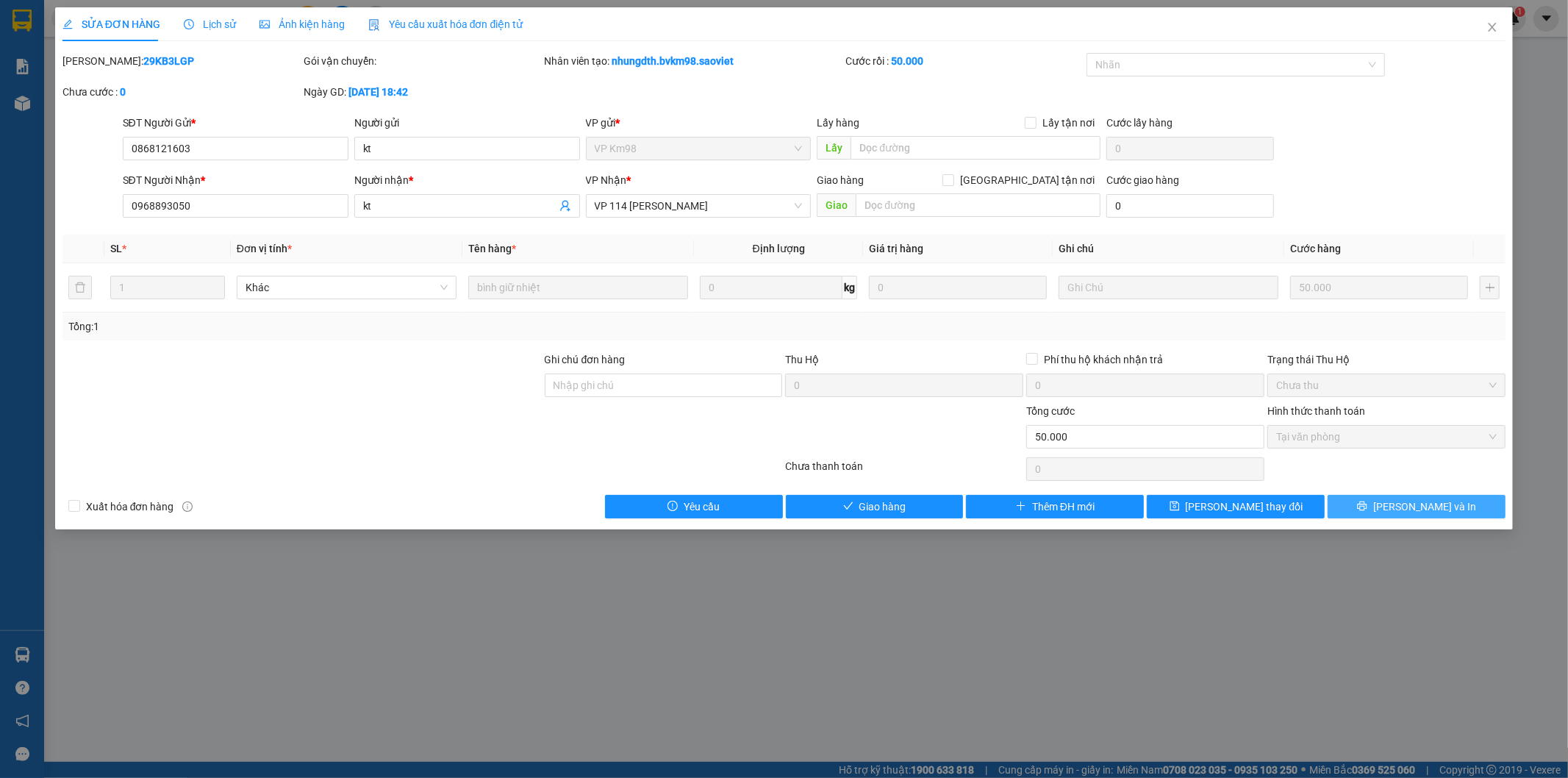
click at [1422, 508] on span "[PERSON_NAME] và In" at bounding box center [1424, 506] width 103 height 16
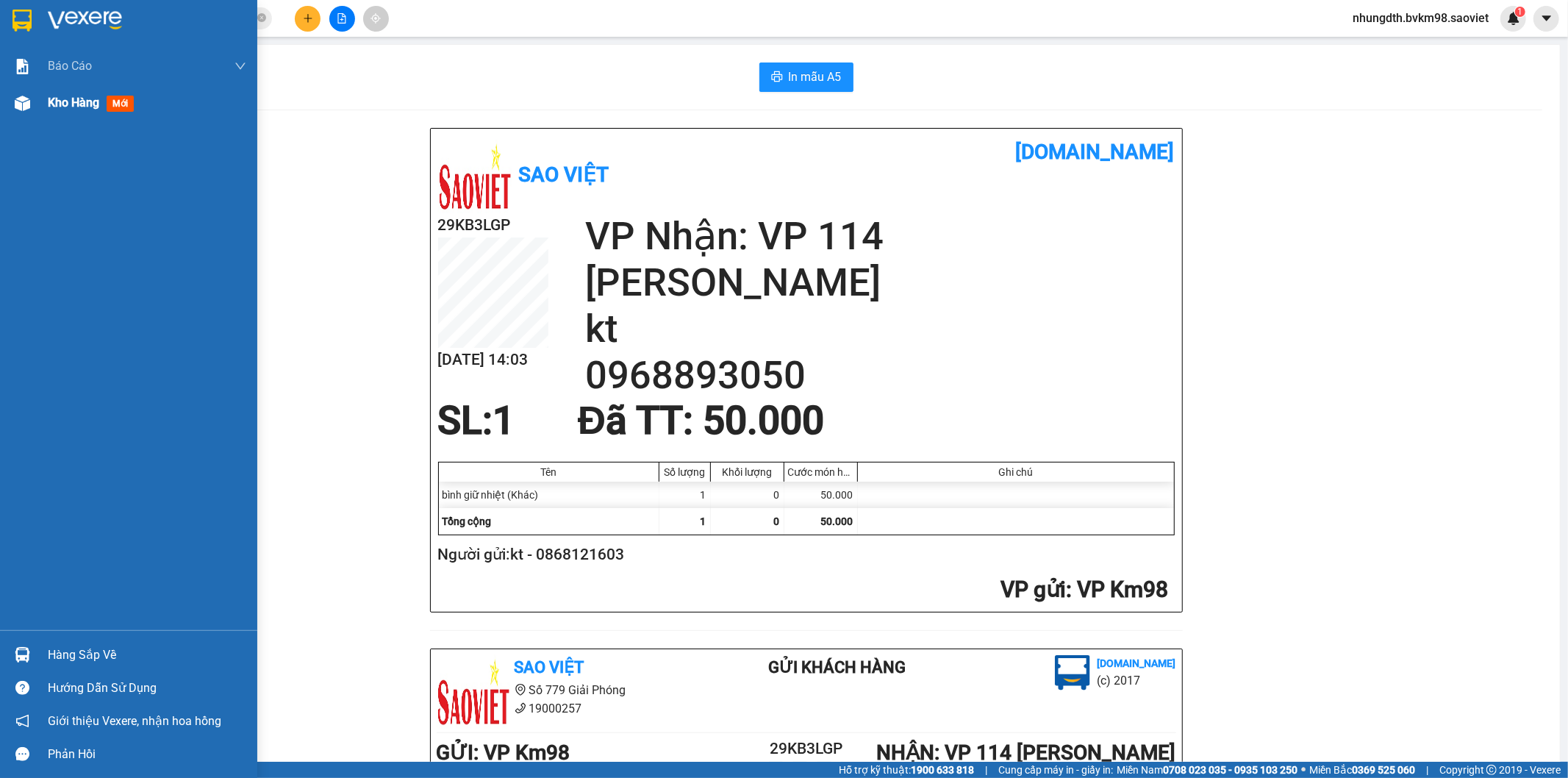
click at [22, 104] on img at bounding box center [21, 103] width 15 height 15
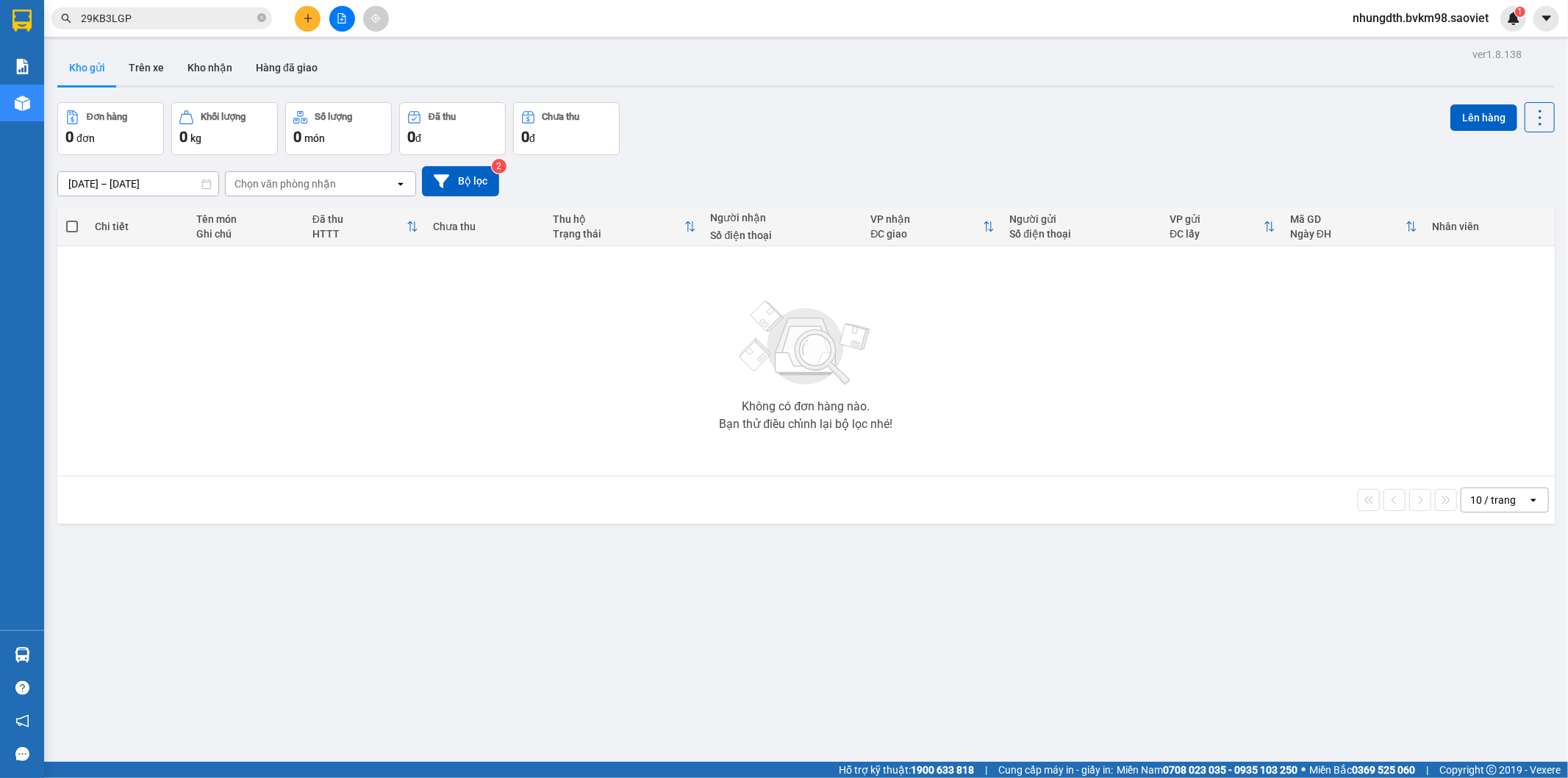
click at [146, 16] on input "29KB3LGP" at bounding box center [167, 19] width 173 height 16
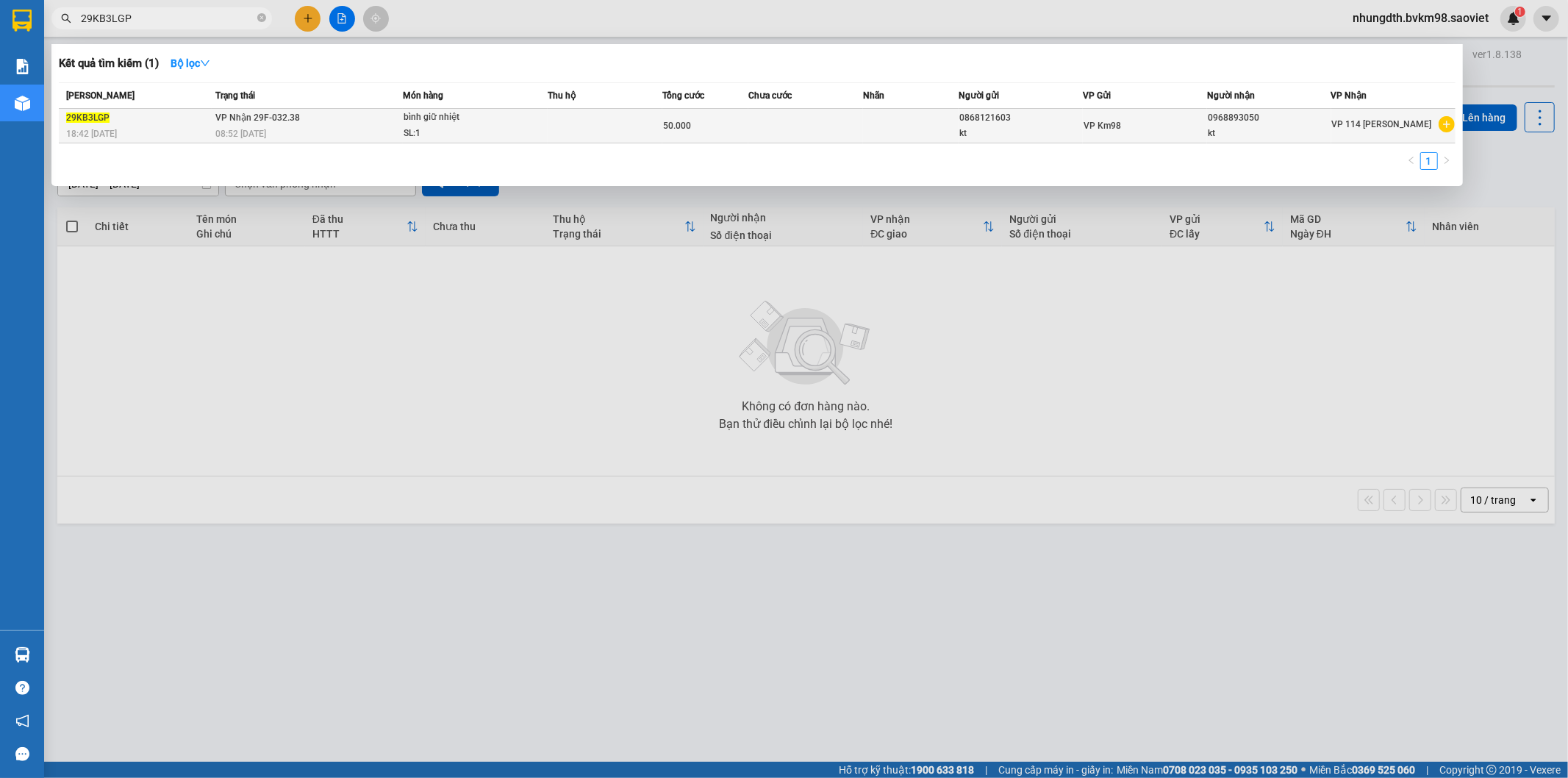
click at [577, 126] on td at bounding box center [605, 126] width 114 height 35
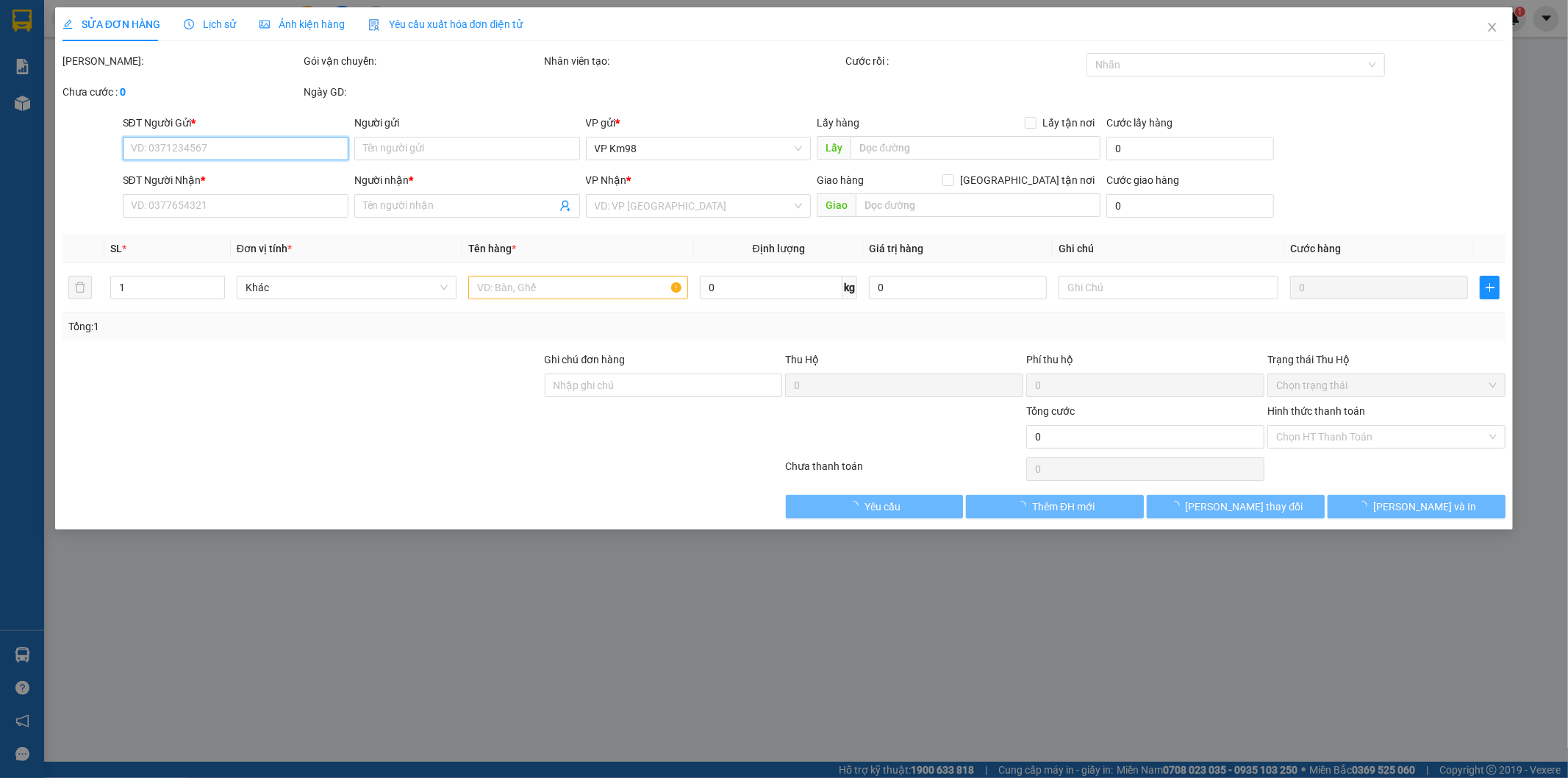
type input "0868121603"
type input "kt"
type input "0968893050"
type input "kt"
type input "50.000"
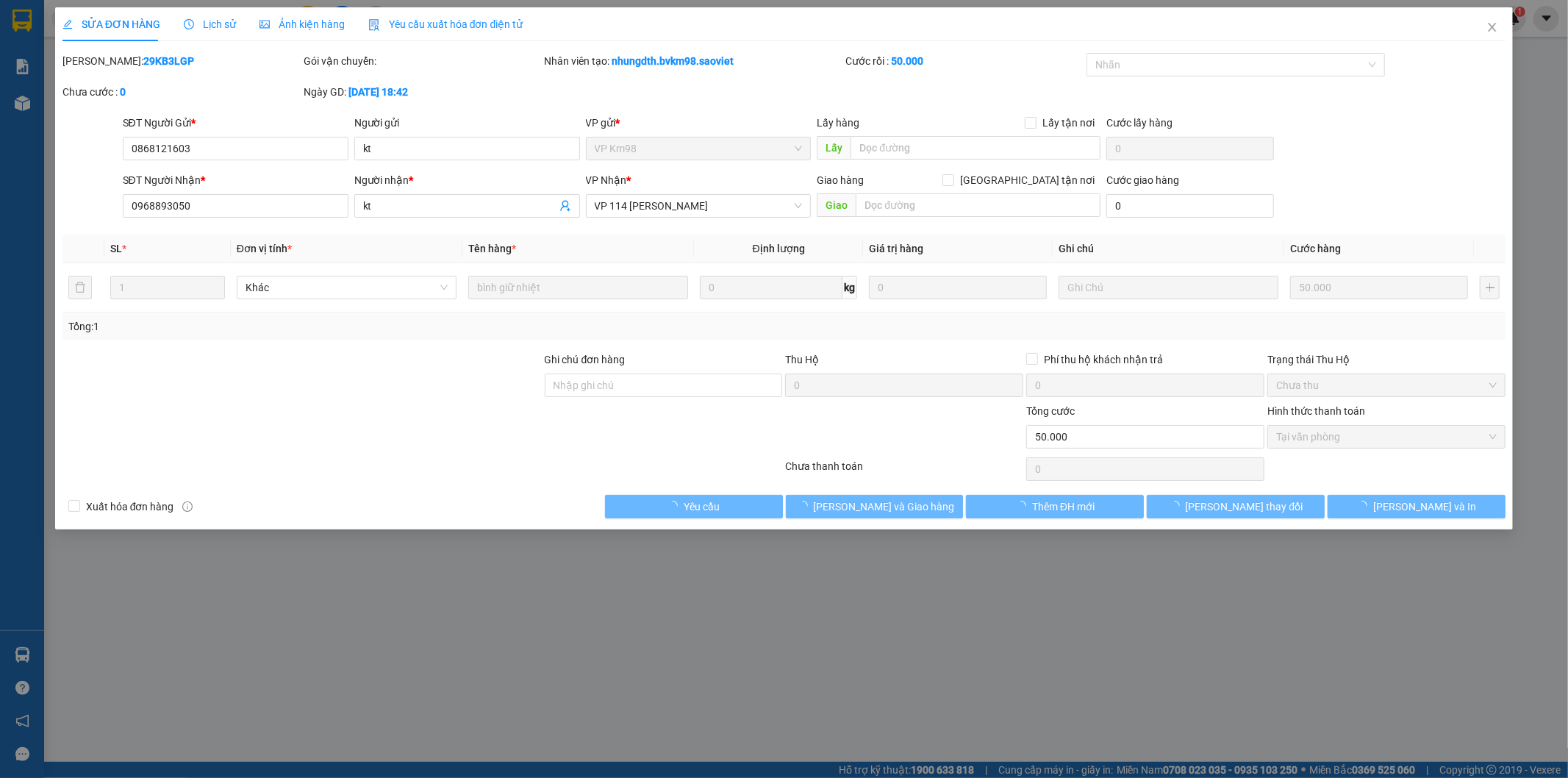
click at [215, 19] on span "Lịch sử" at bounding box center [210, 24] width 52 height 12
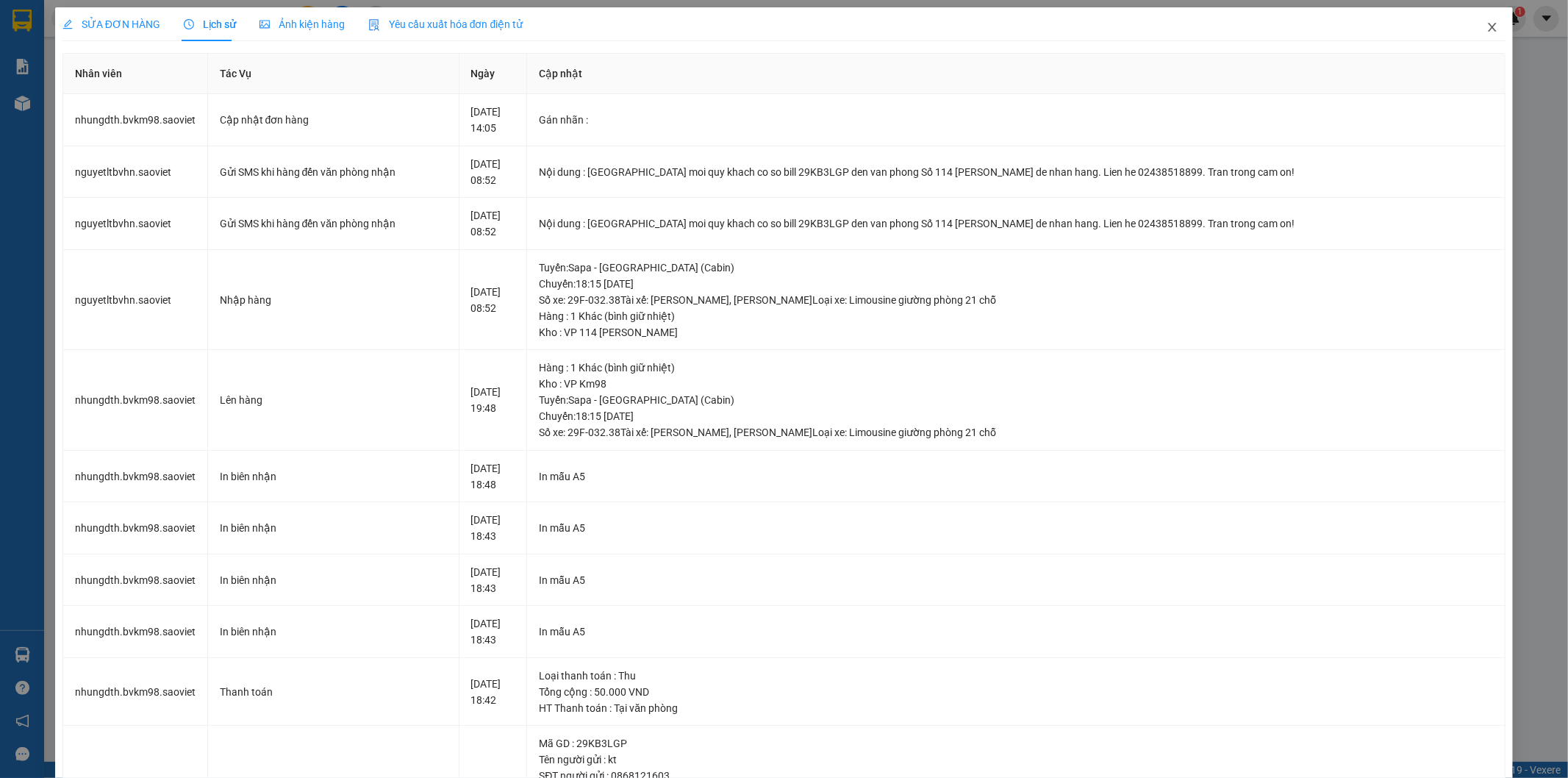
click at [1486, 22] on icon "close" at bounding box center [1491, 27] width 12 height 12
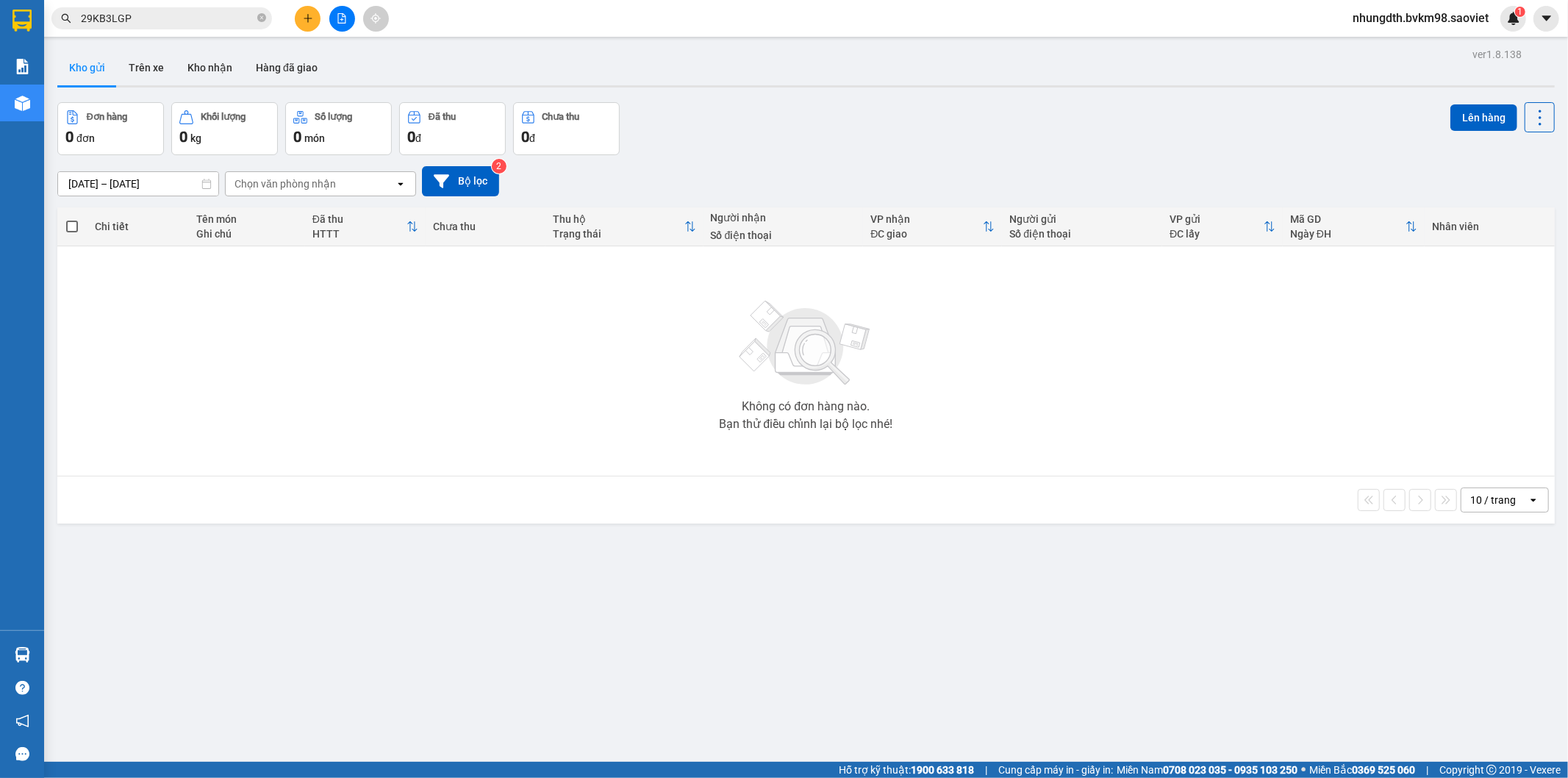
click at [153, 19] on input "29KB3LGP" at bounding box center [167, 19] width 173 height 16
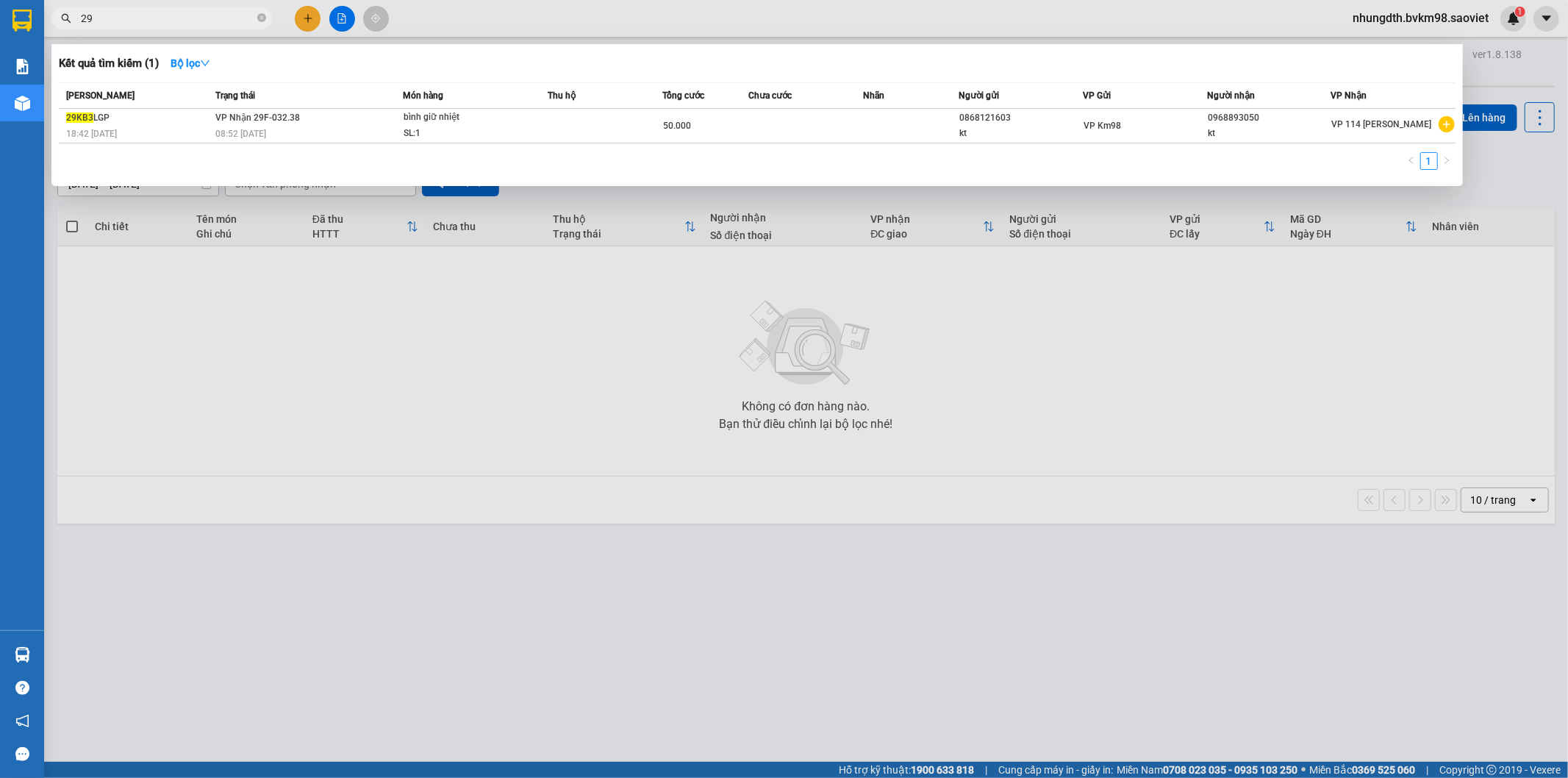
type input "2"
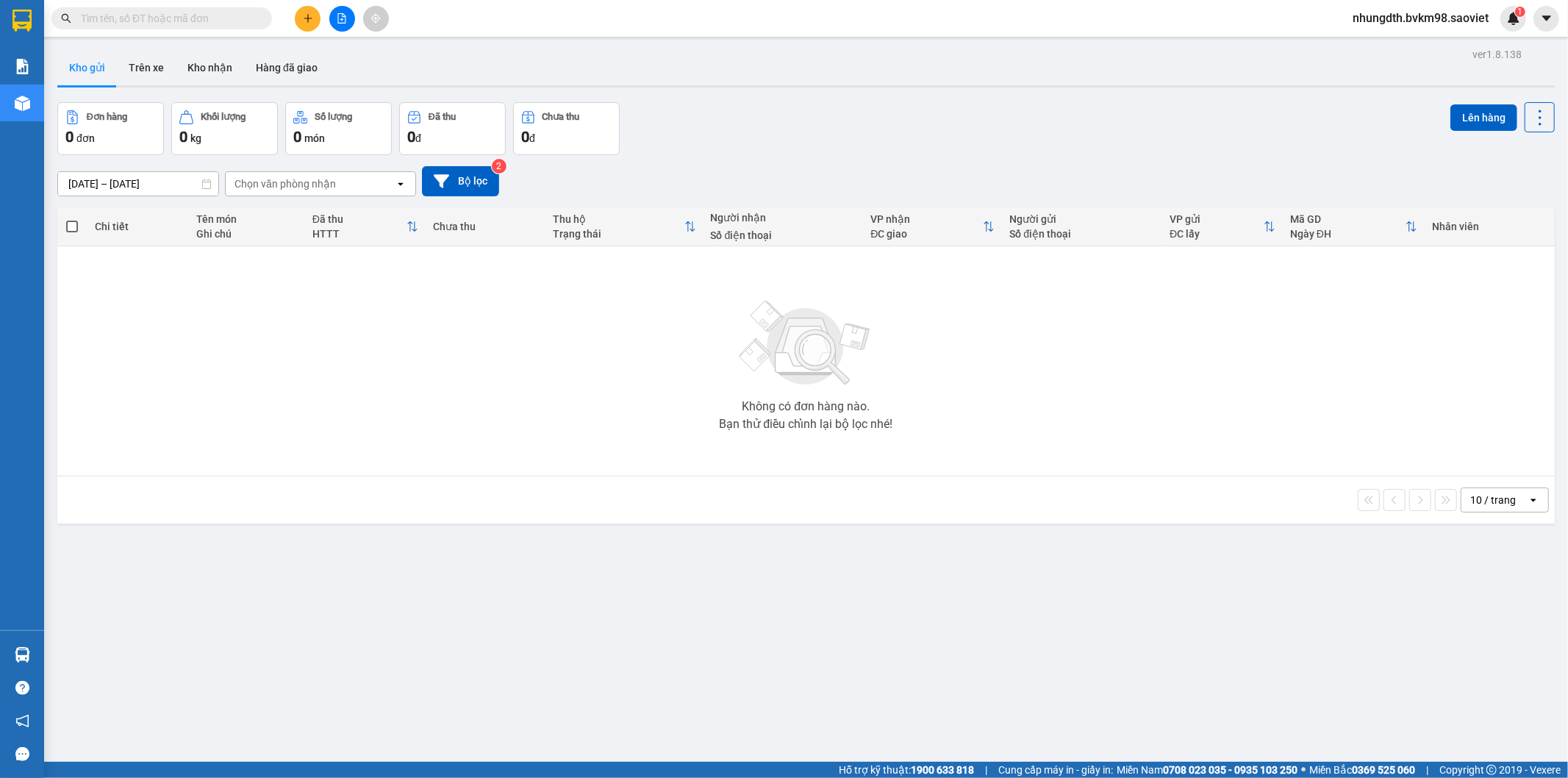
paste input "2LBGRRM1"
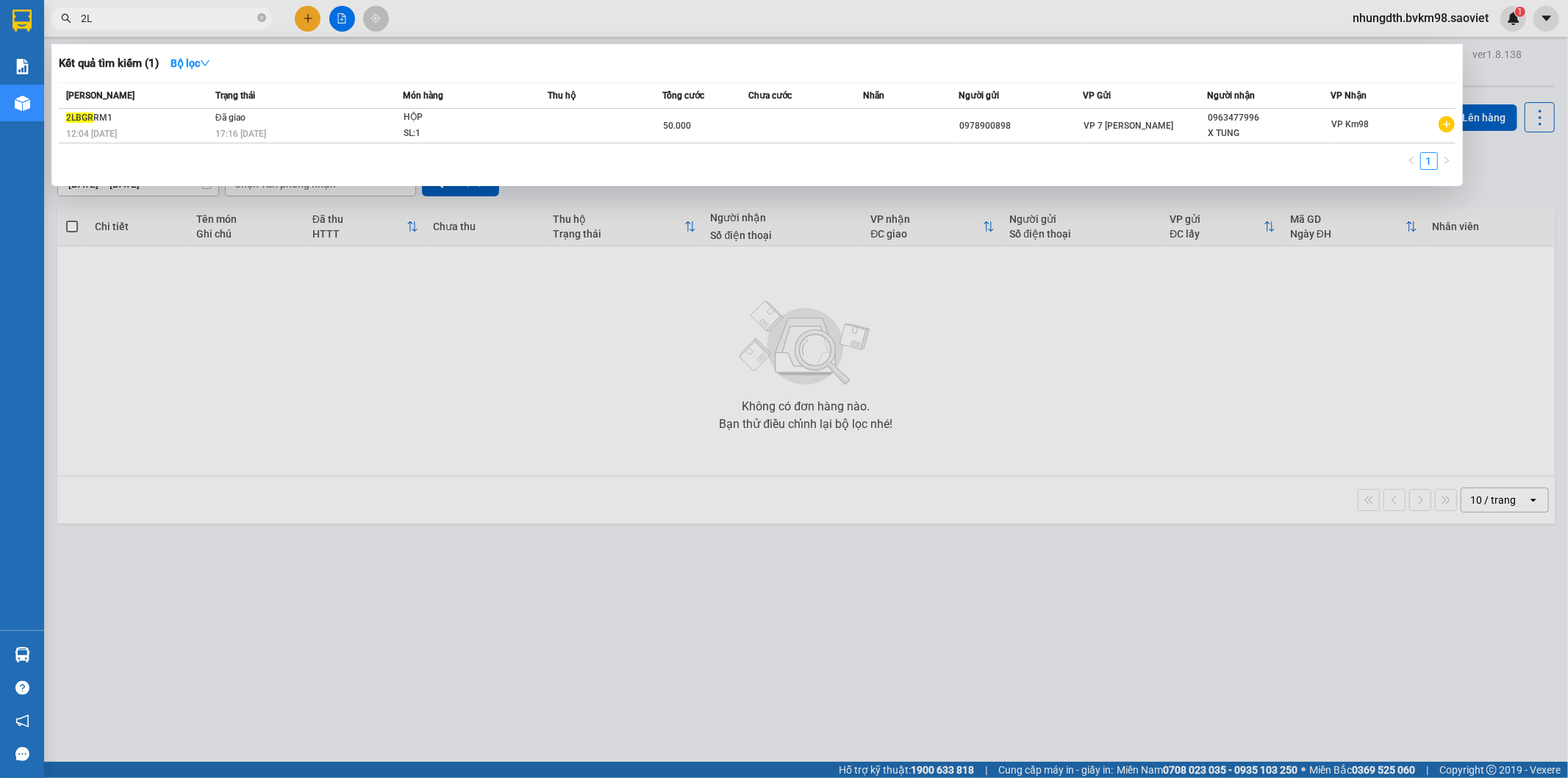
type input "2"
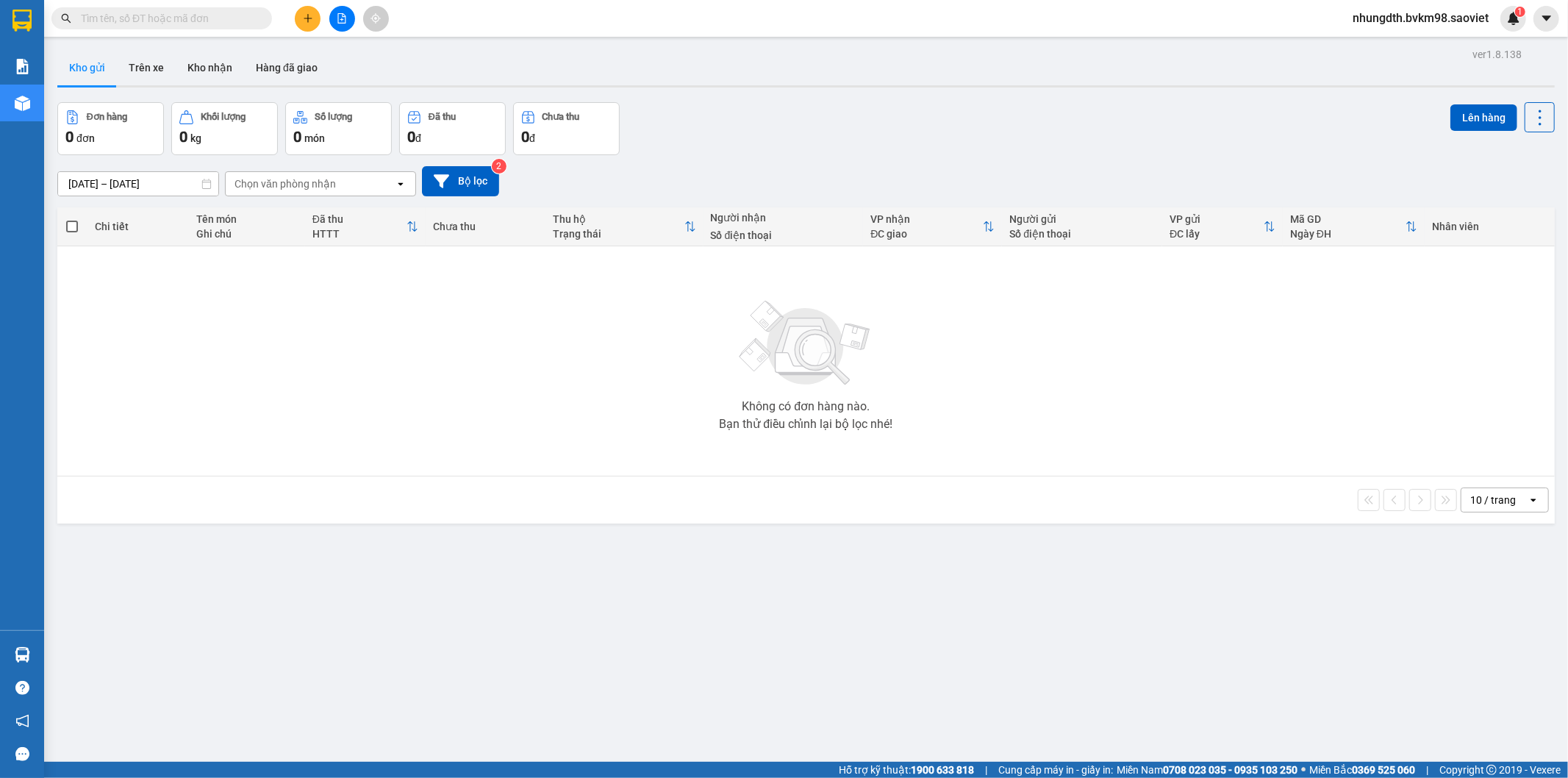
paste input "3TJT4W96"
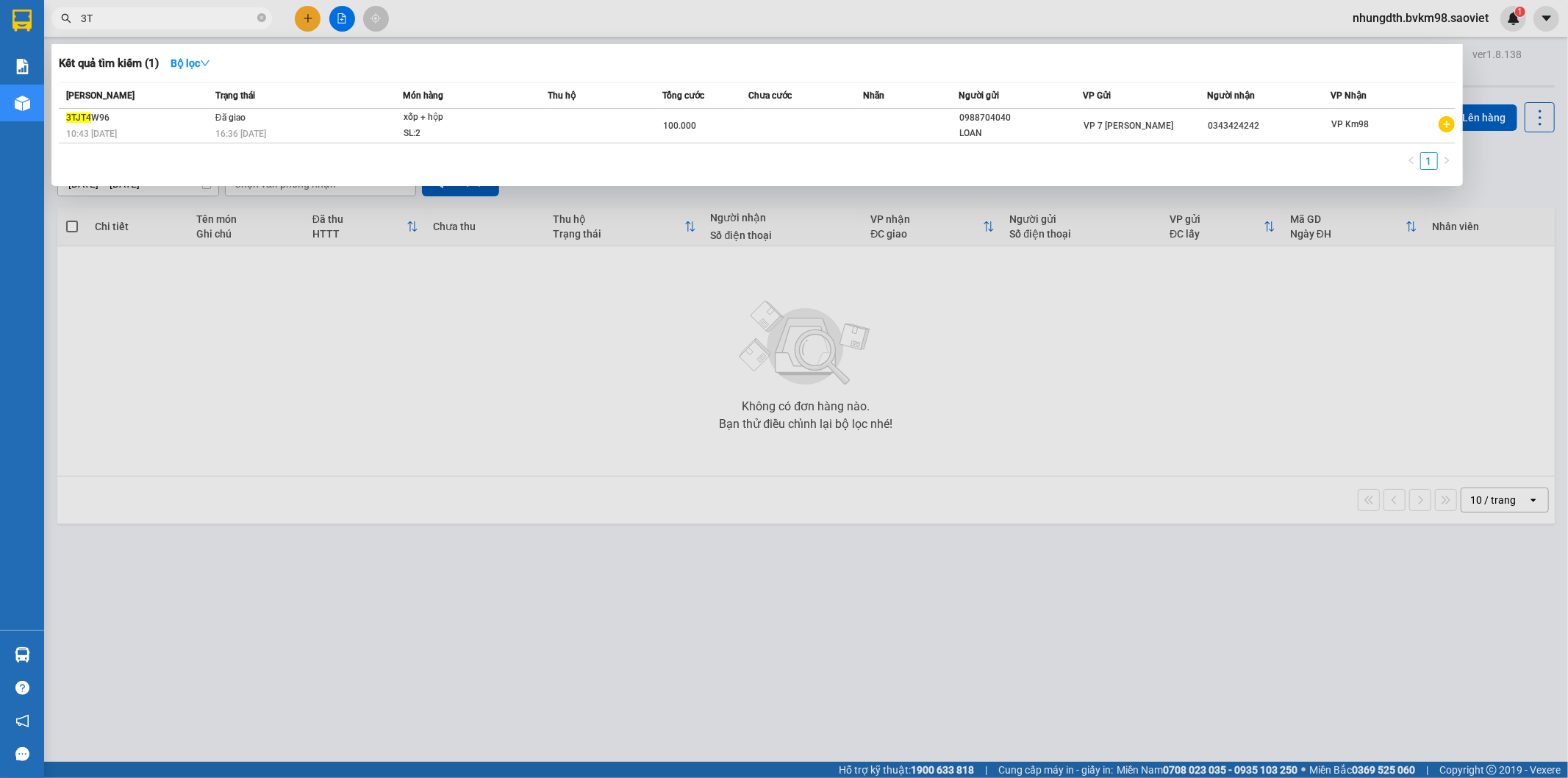
type input "3"
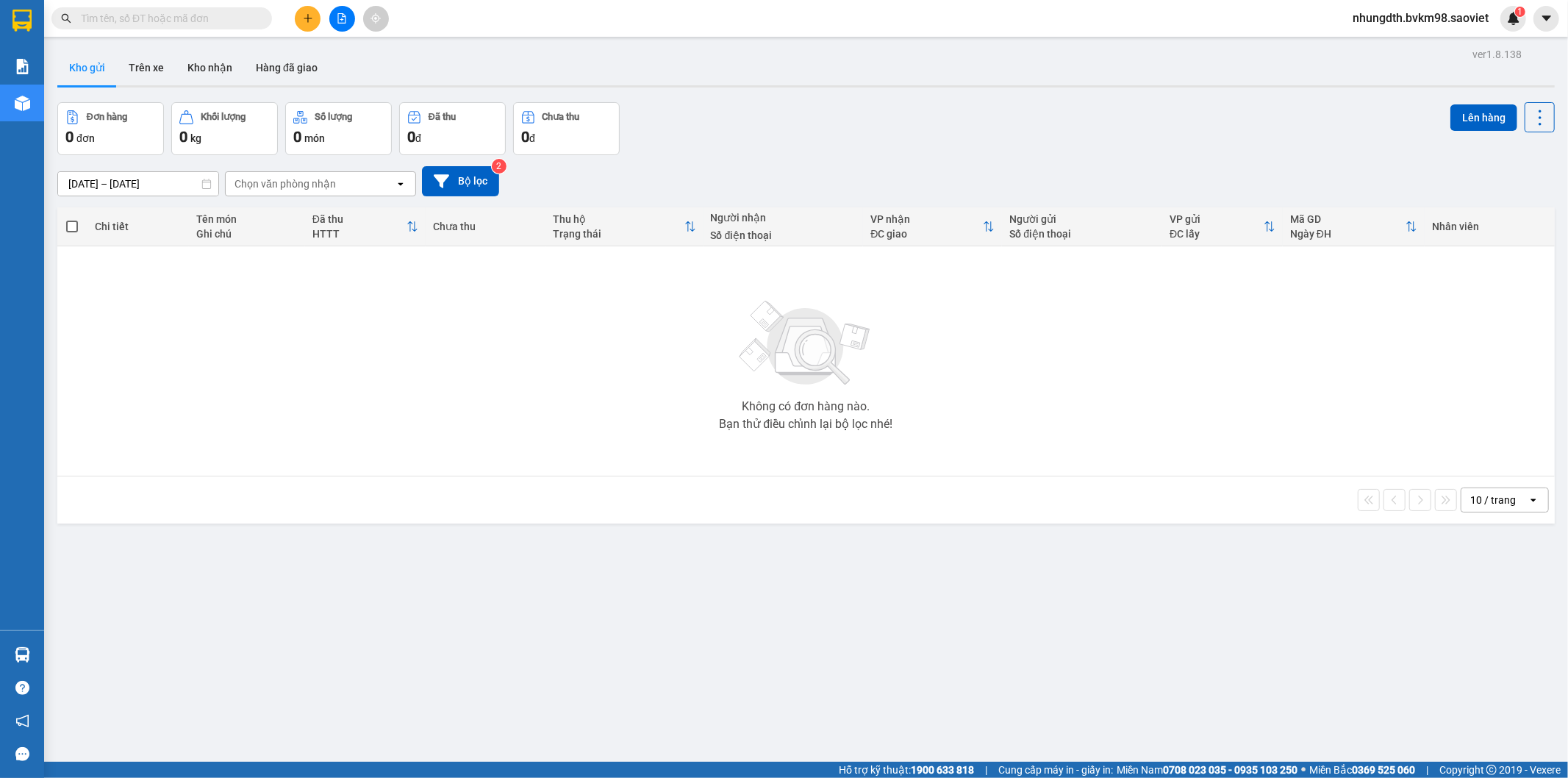
paste input "4I9HLTUC"
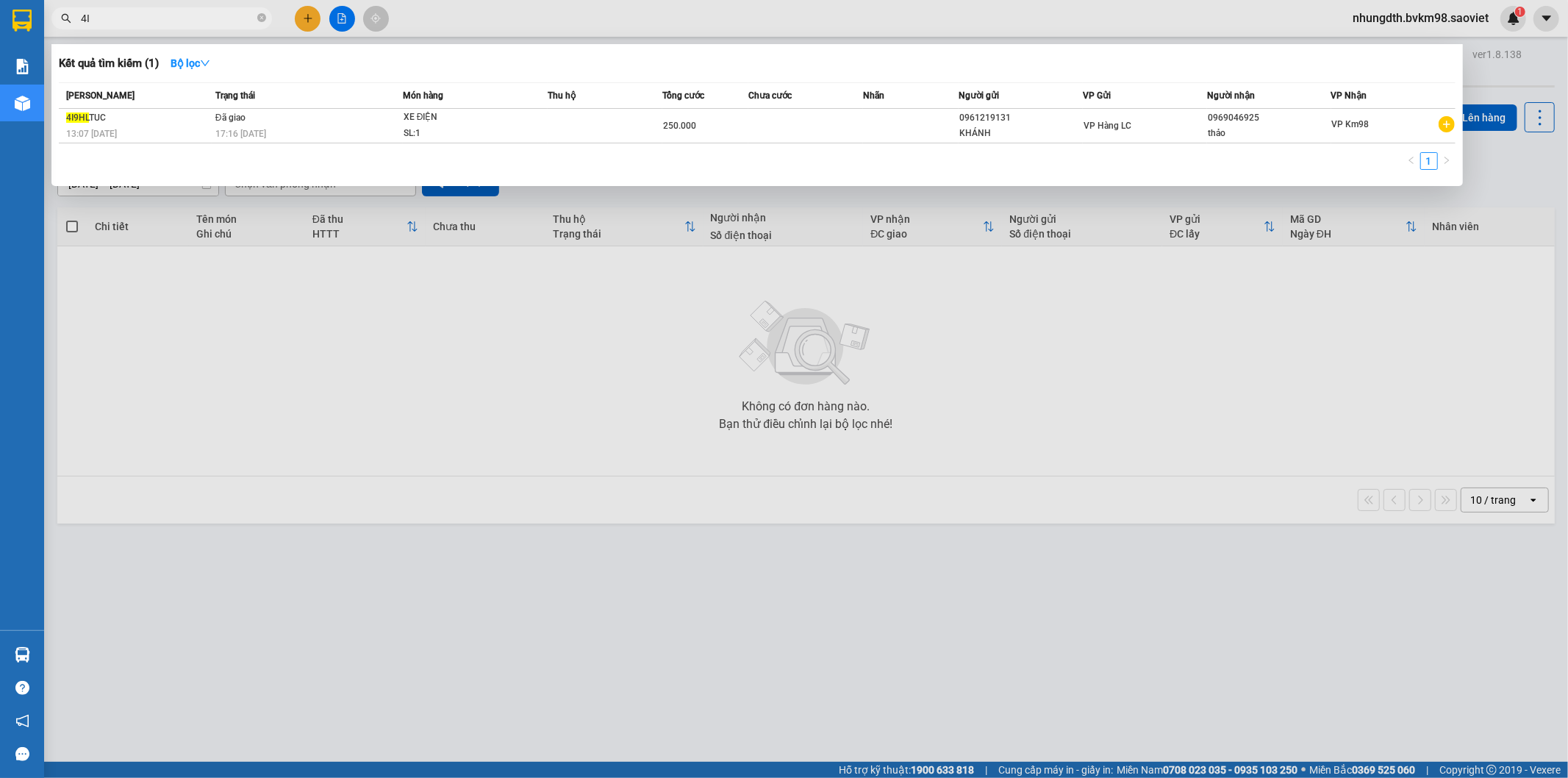
type input "4"
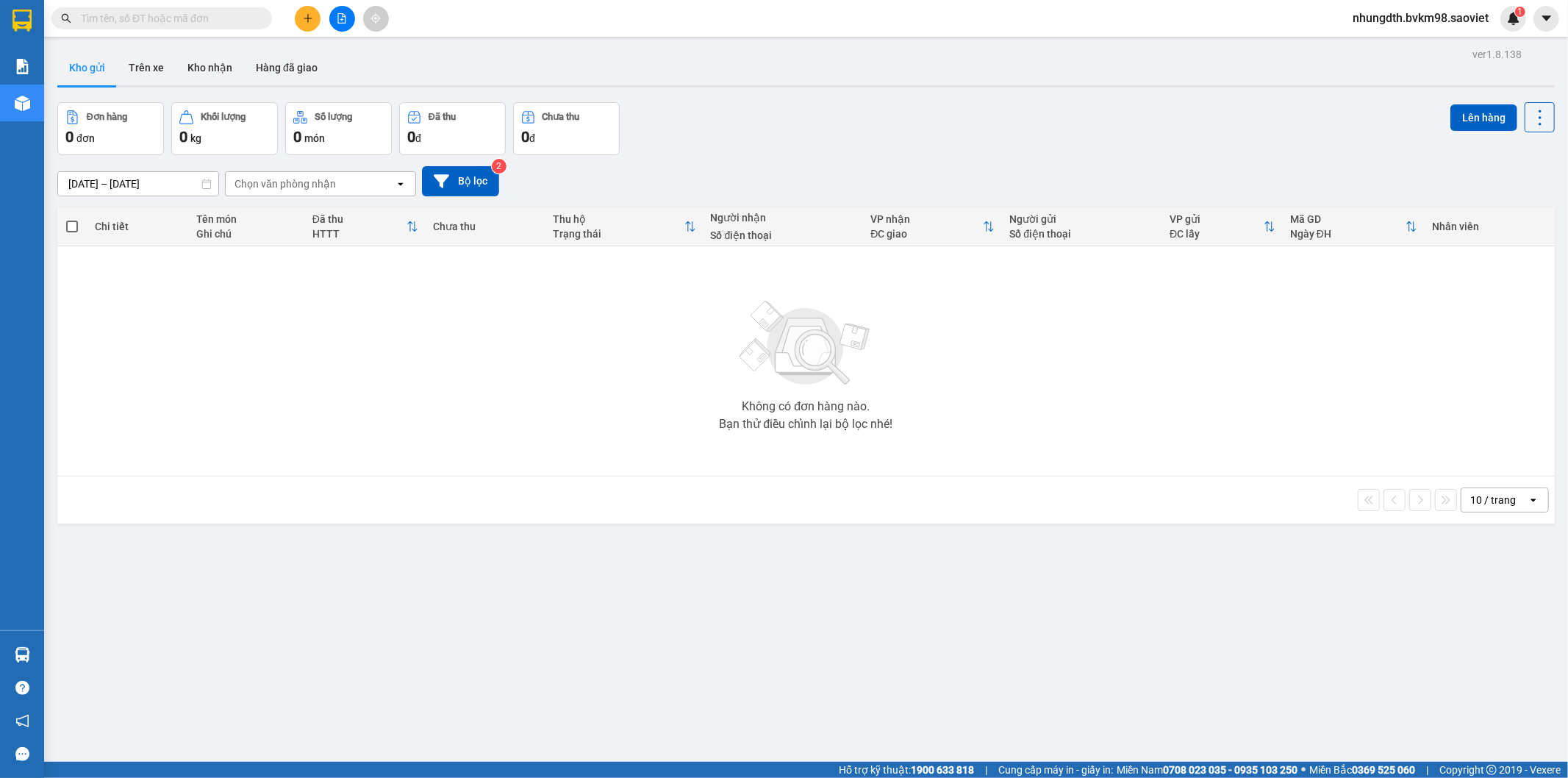
paste input "A5YR6EK6"
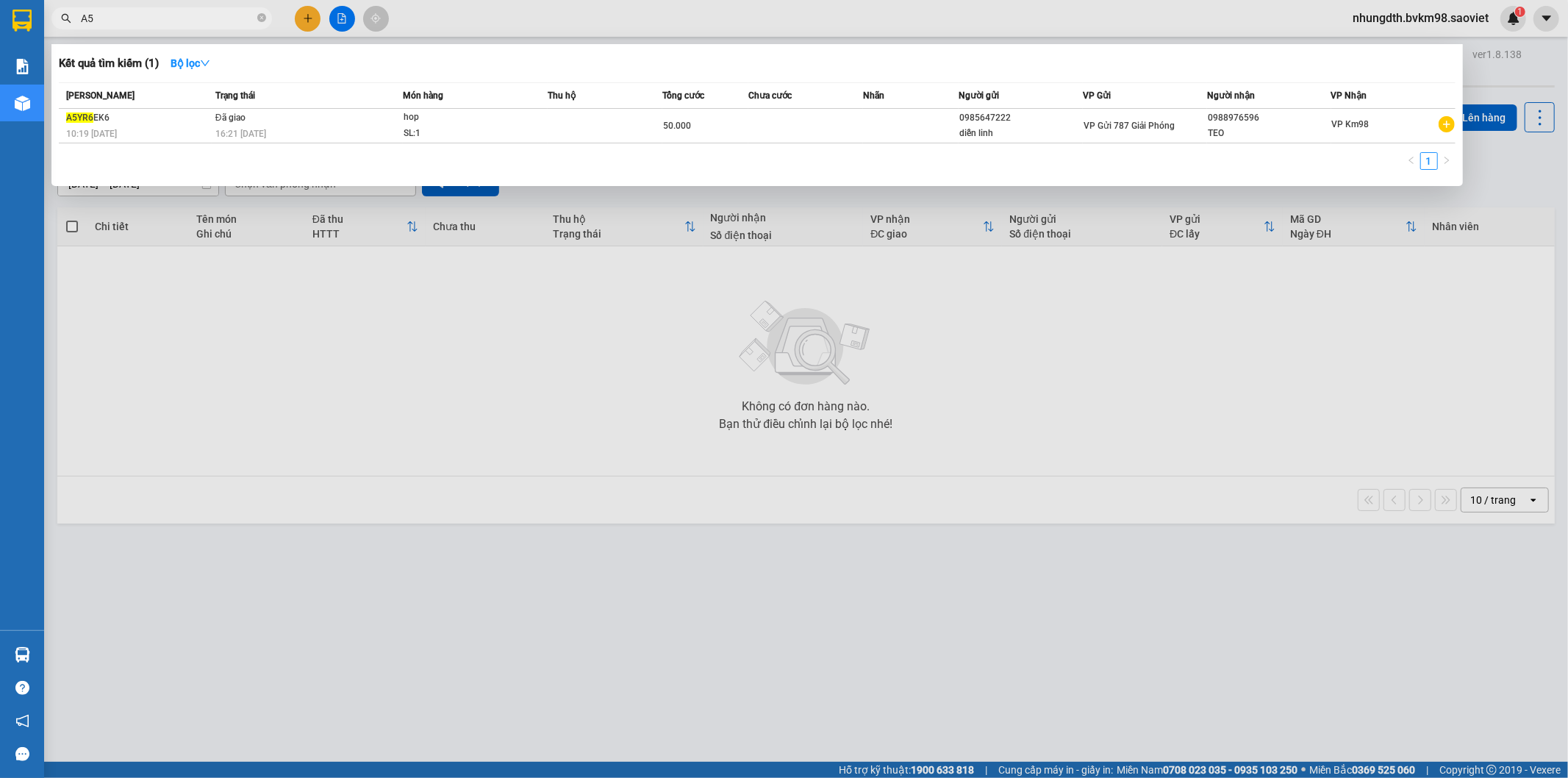
type input "A"
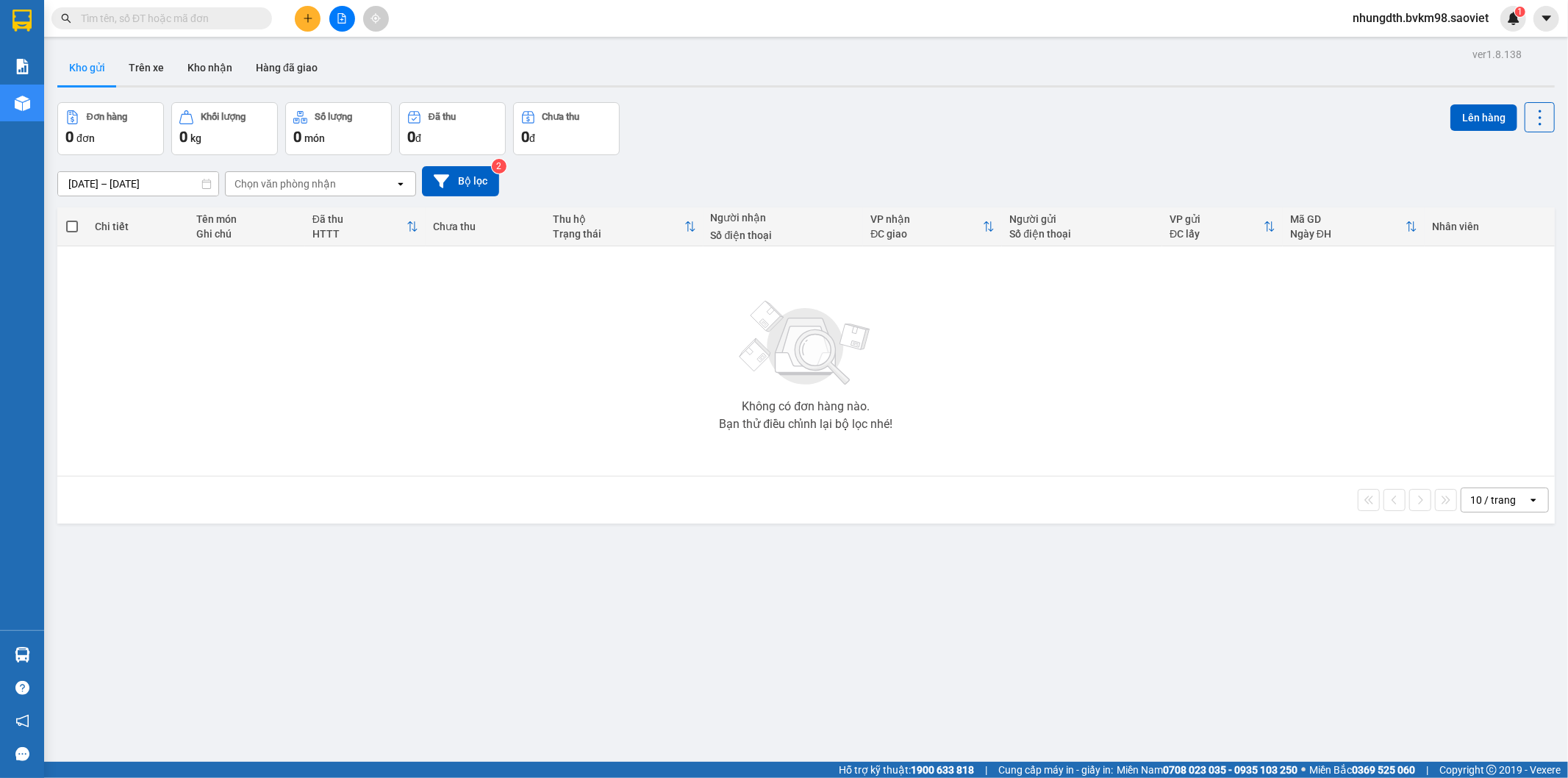
paste input "DGDCPCR4"
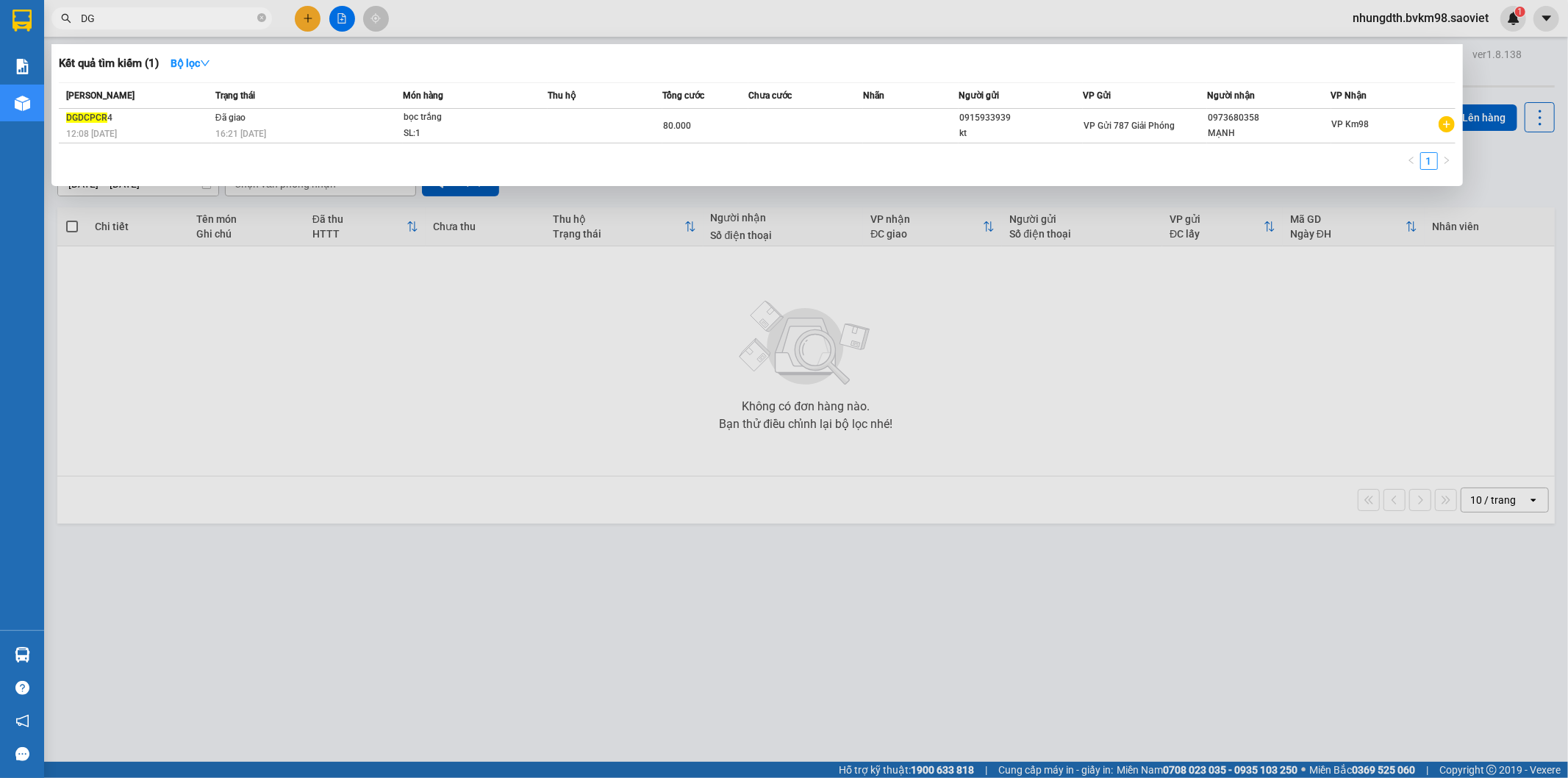
type input "D"
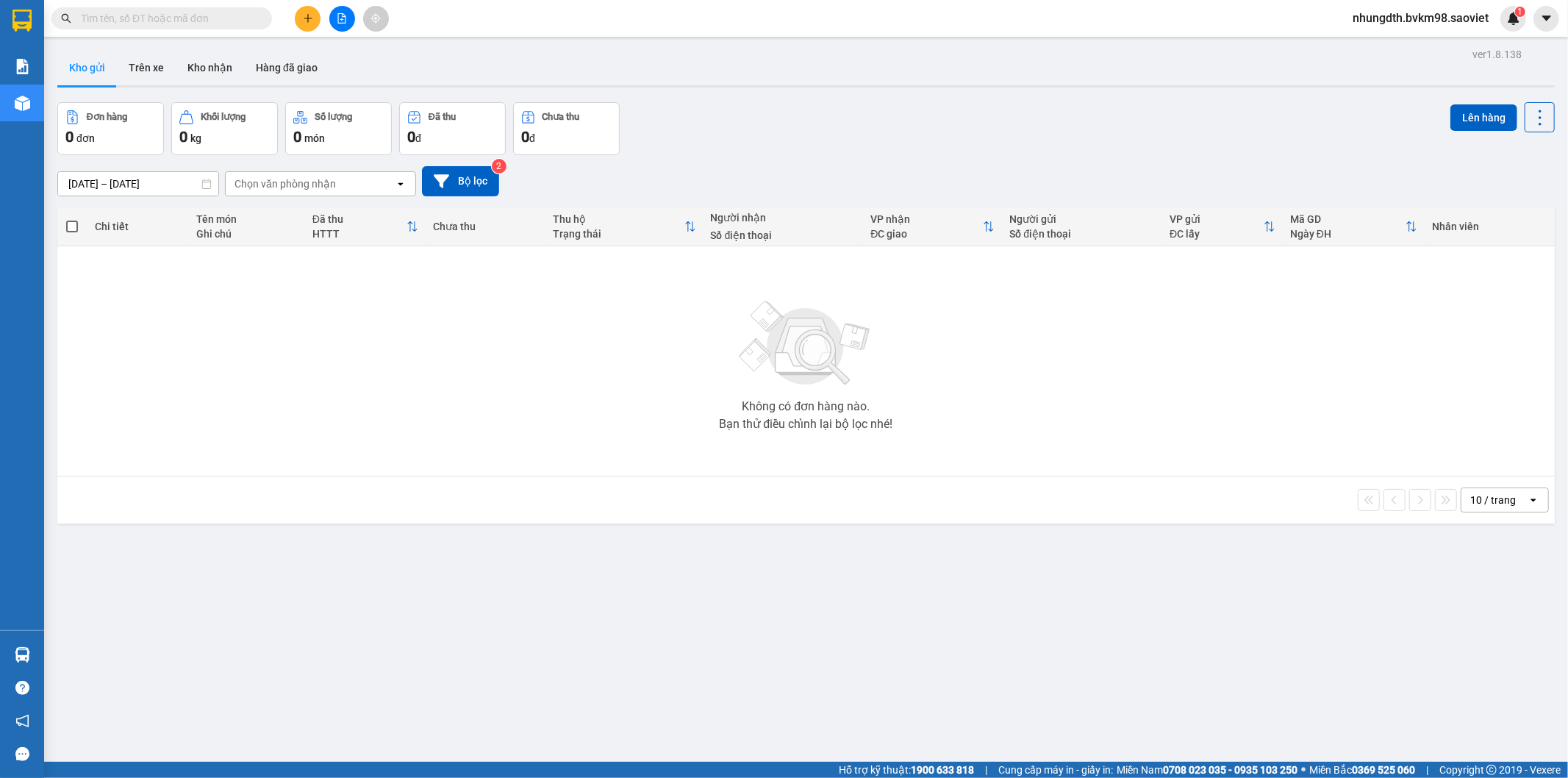
paste input "E6IHDRP5"
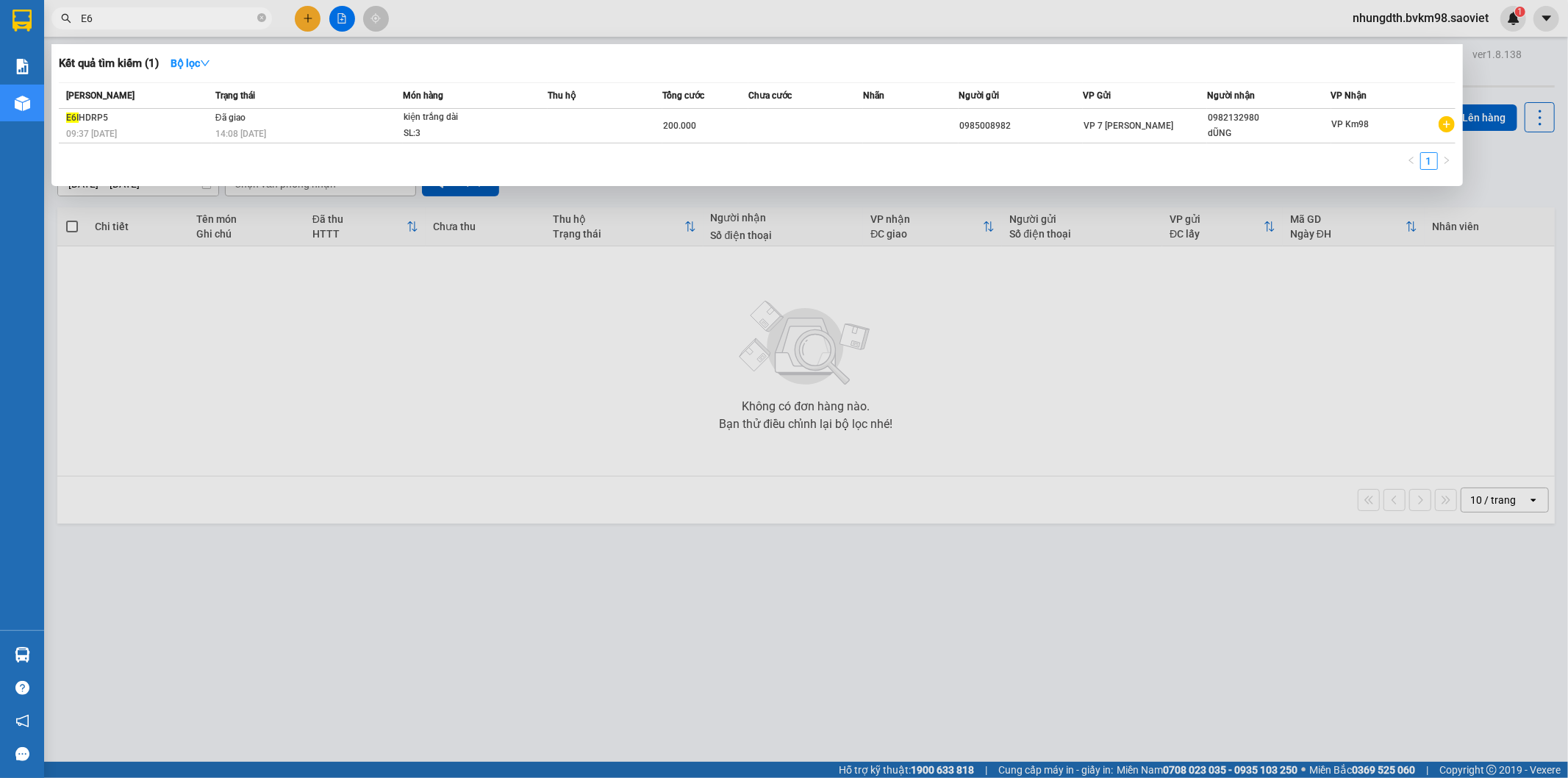
type input "E"
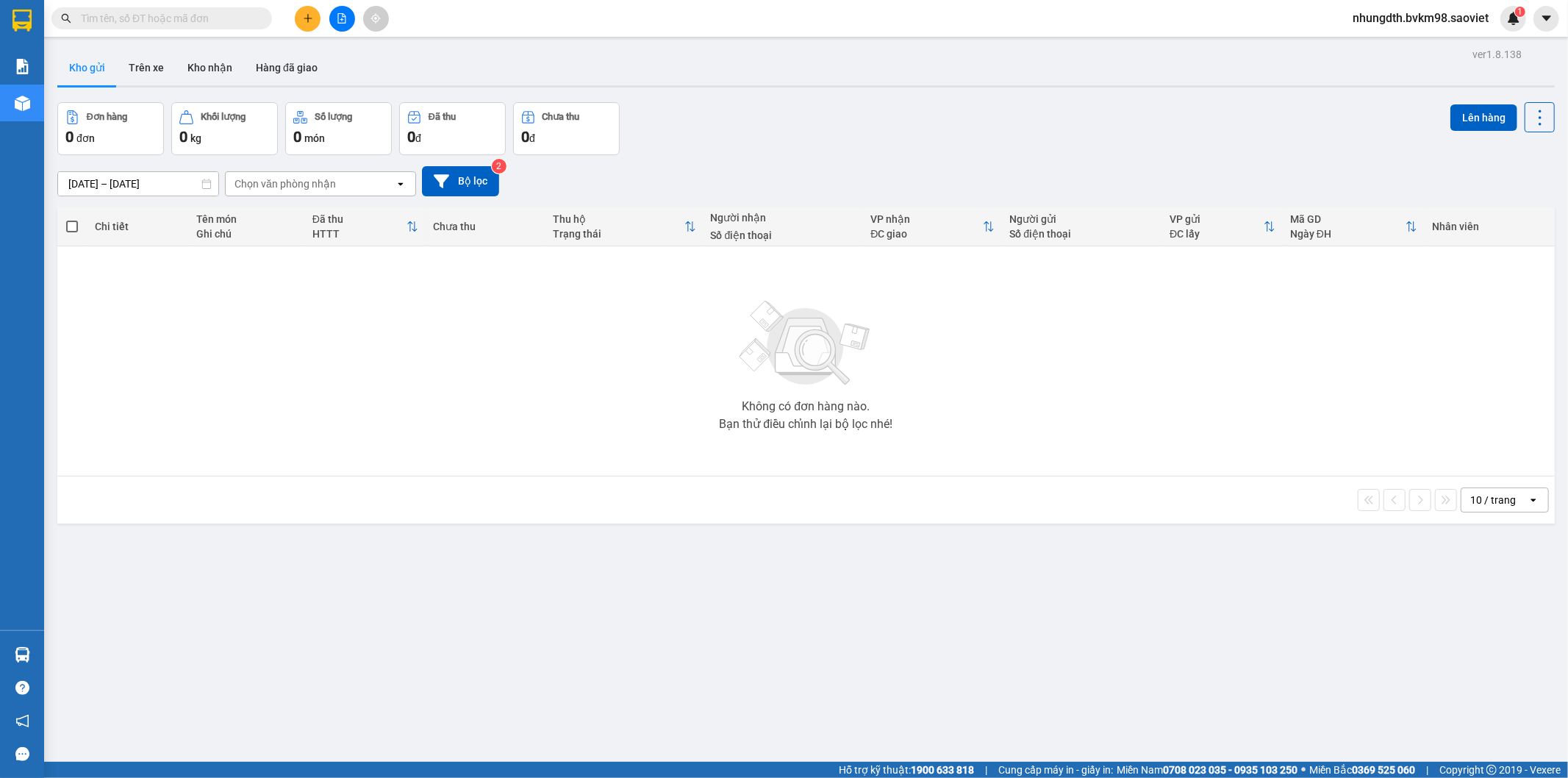
paste input "HYI5KSBH"
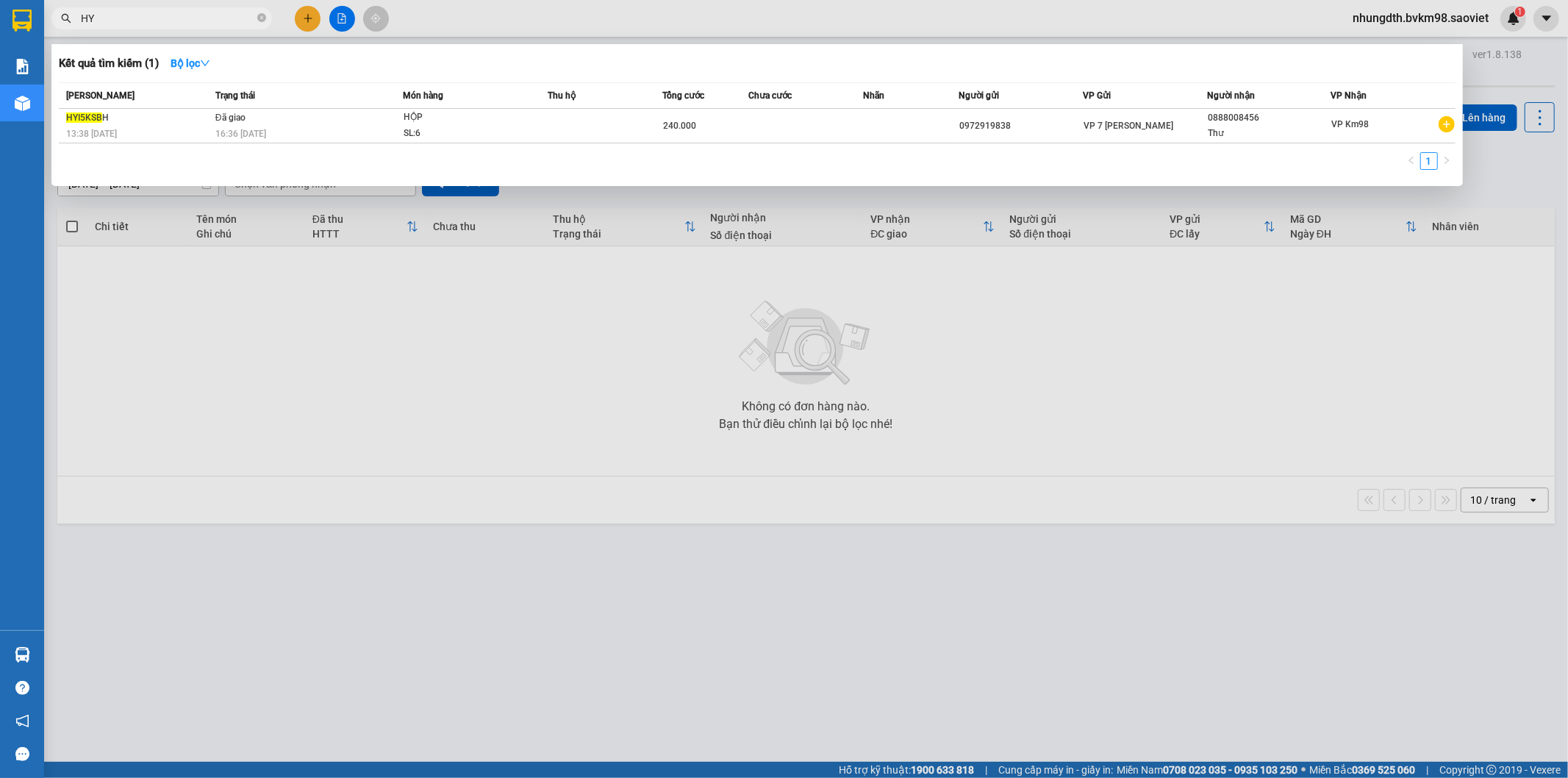
type input "H"
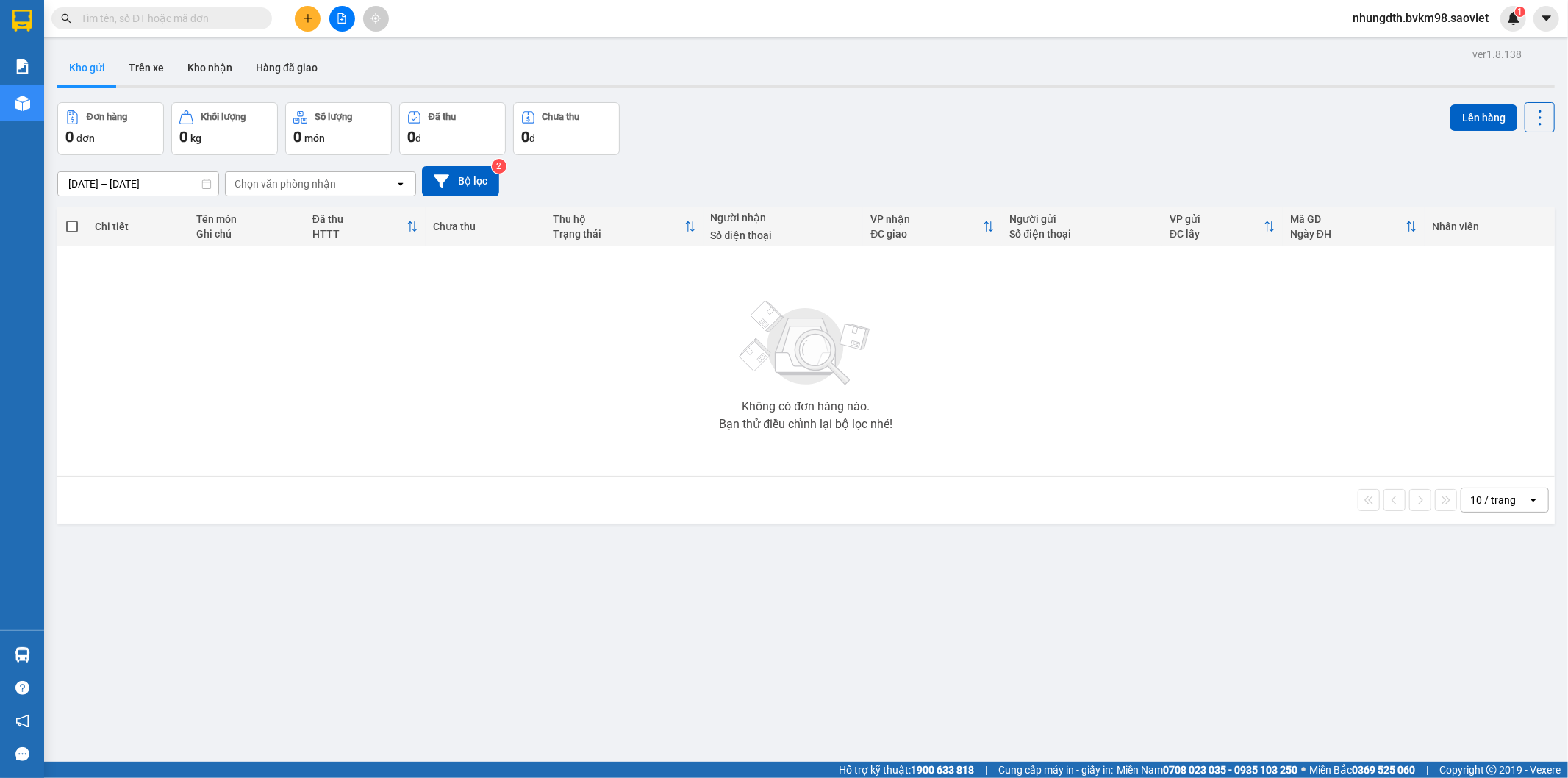
drag, startPoint x: 173, startPoint y: 8, endPoint x: 107, endPoint y: 17, distance: 66.6
click at [107, 17] on input "text" at bounding box center [167, 19] width 173 height 16
paste input "KDIQWYDZ"
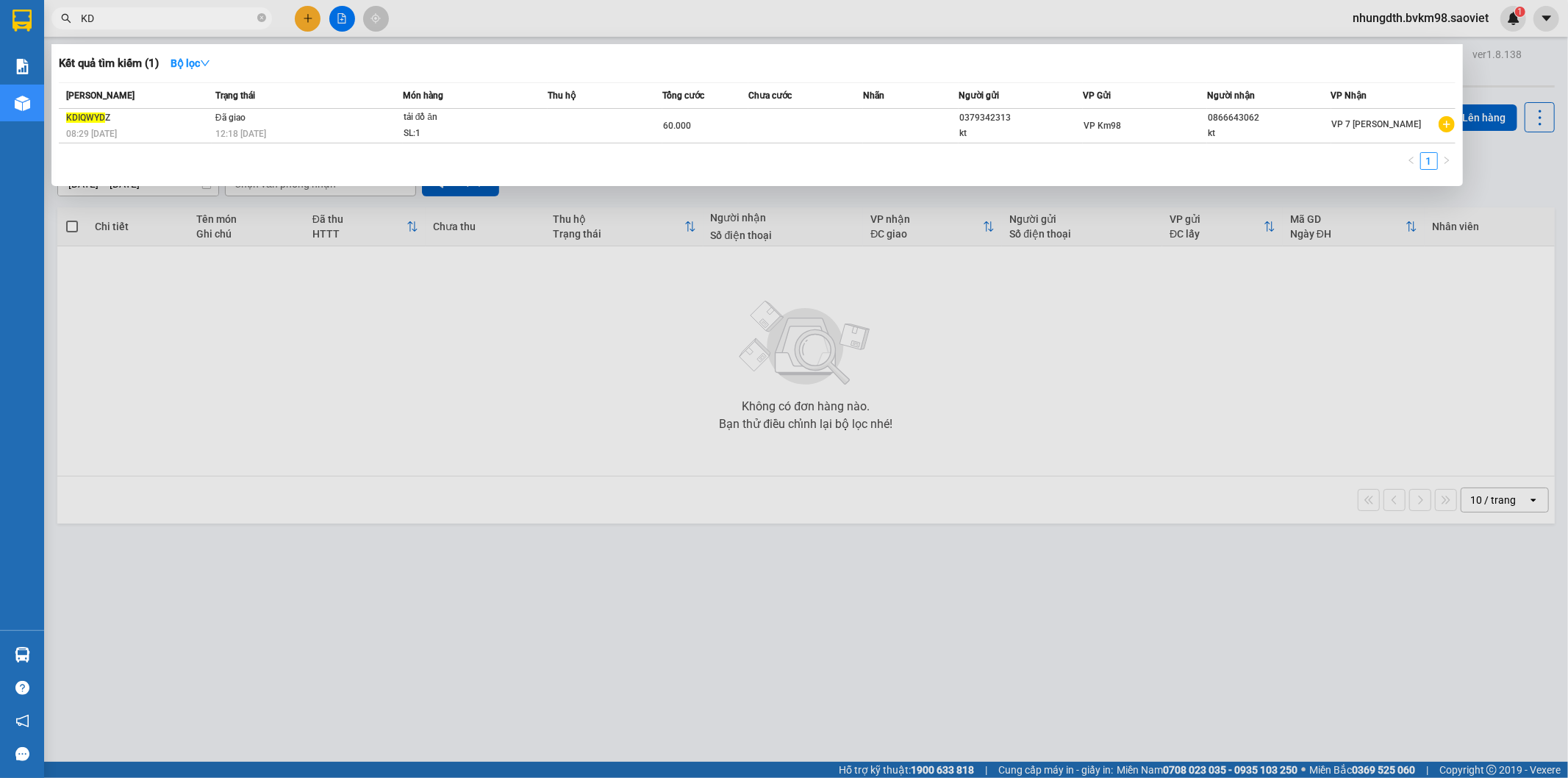
type input "K"
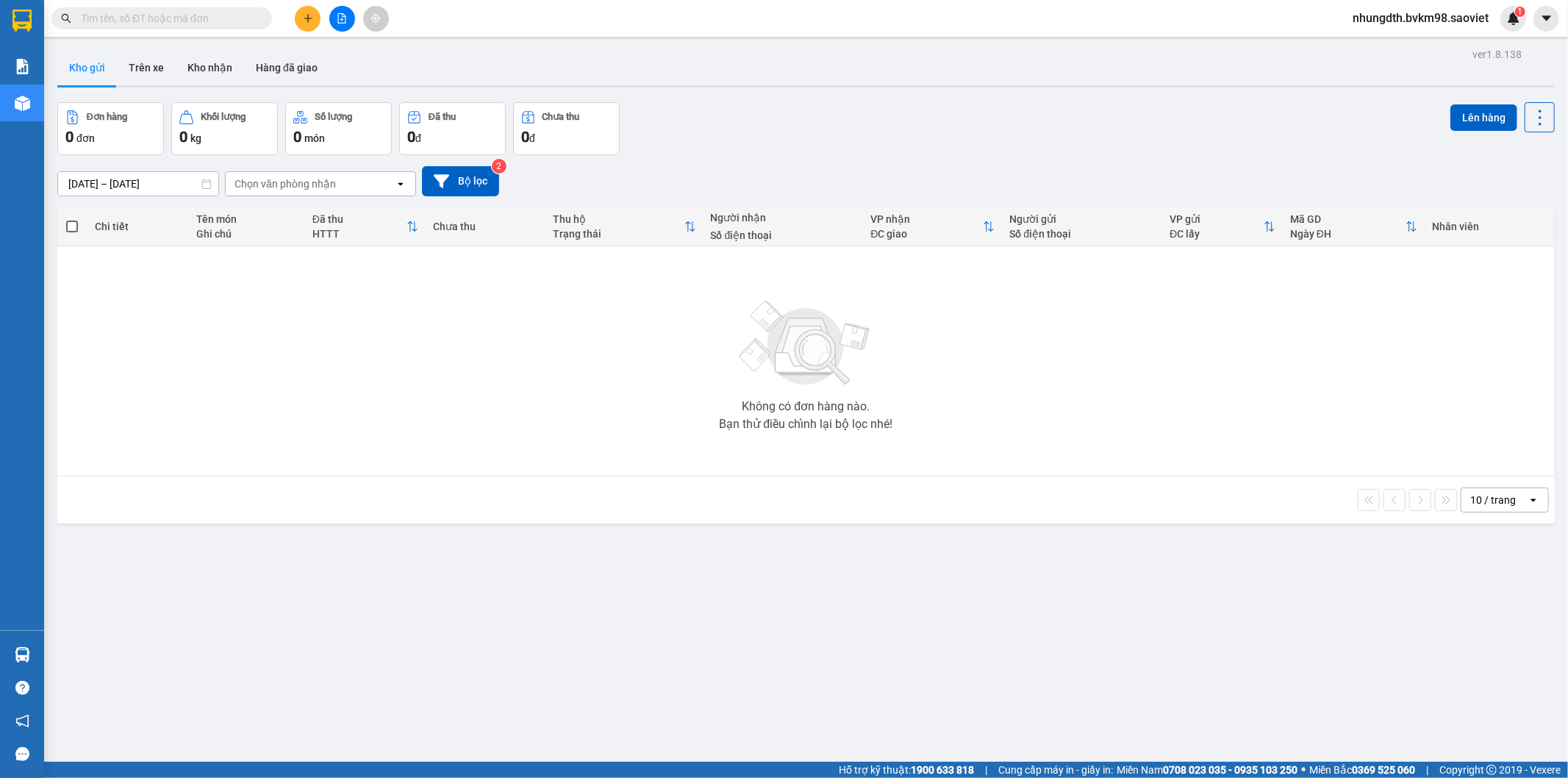
paste input "NIU8PI54"
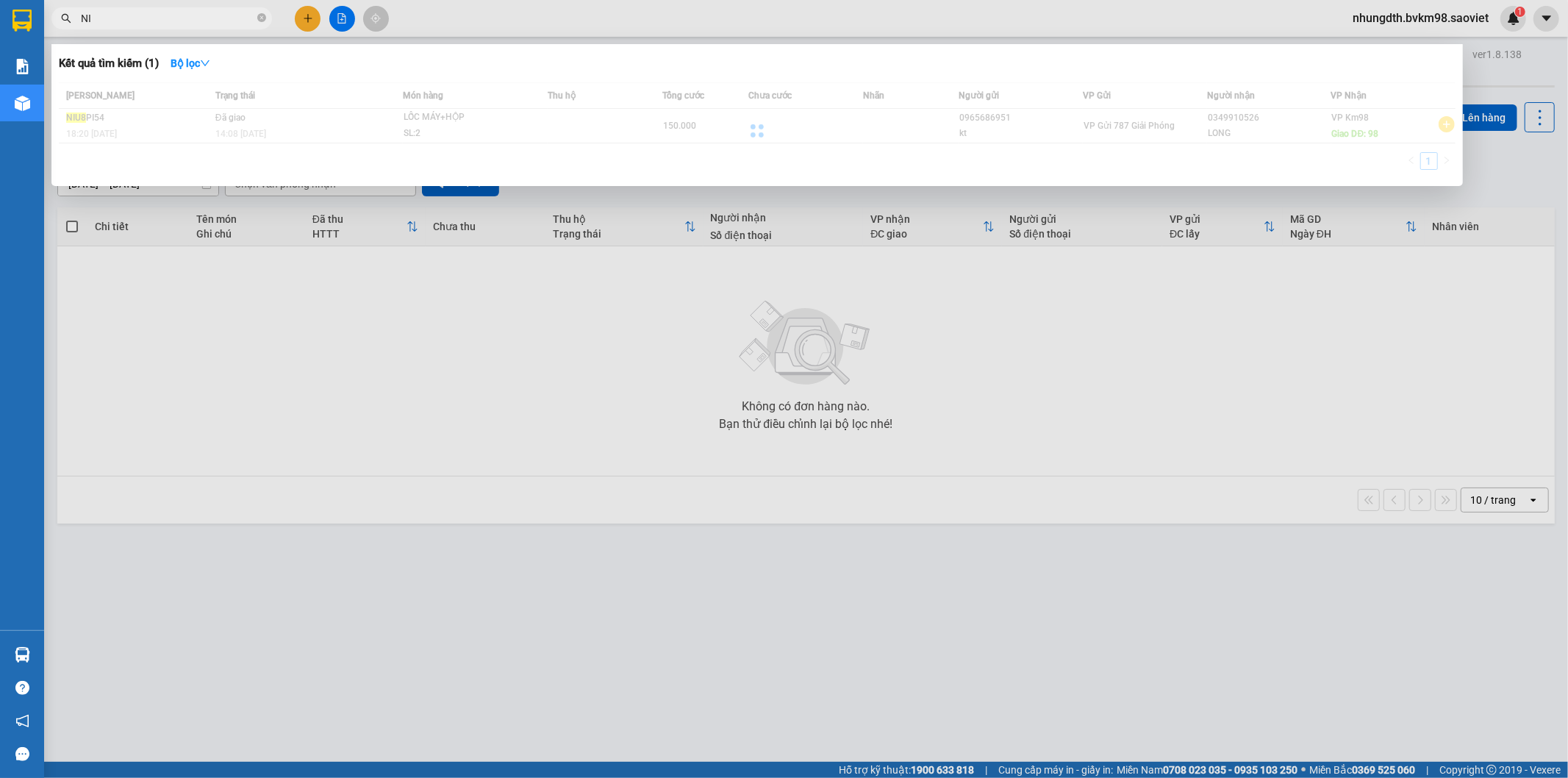
type input "N"
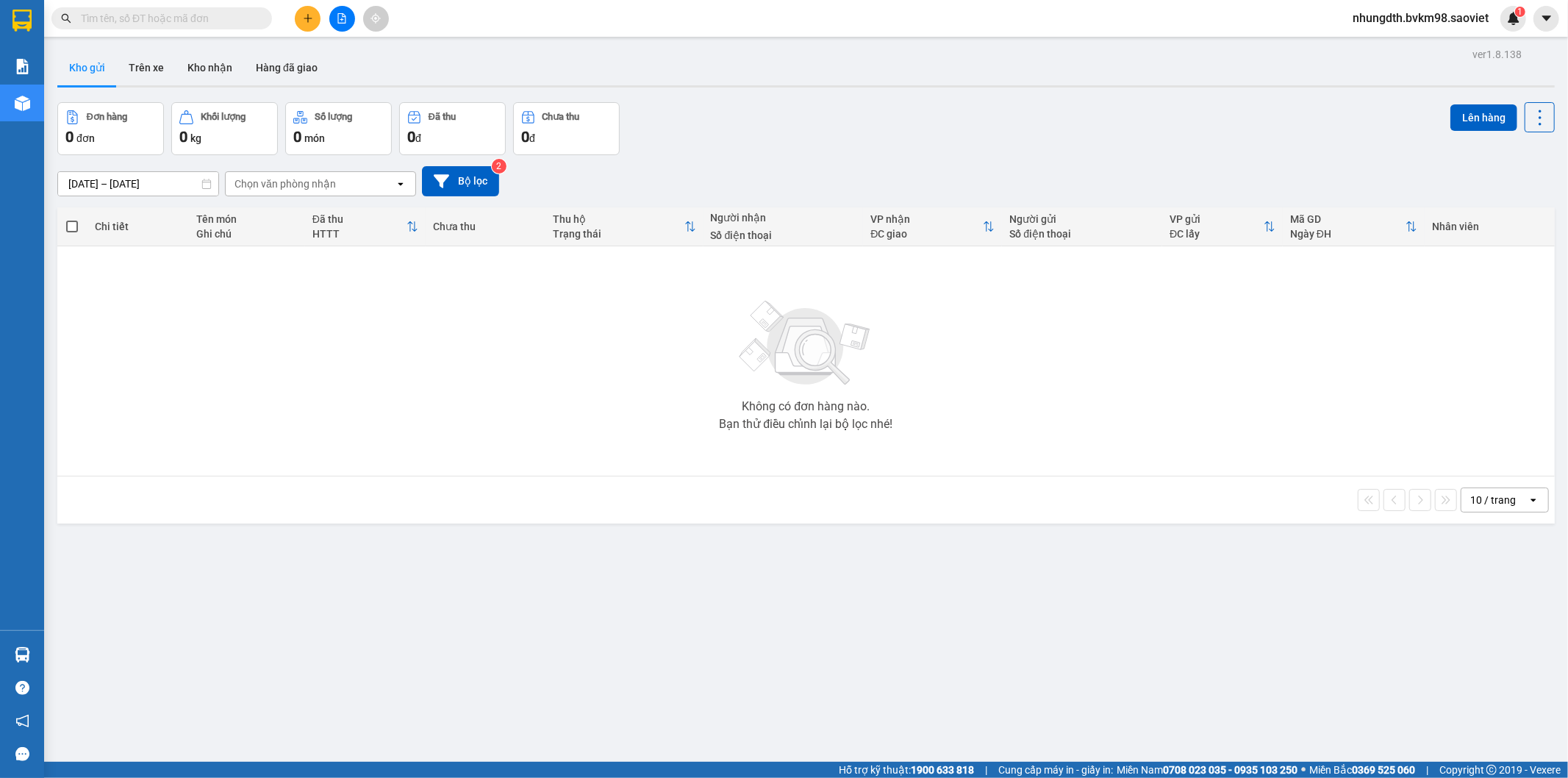
paste input "P9BRBM5H"
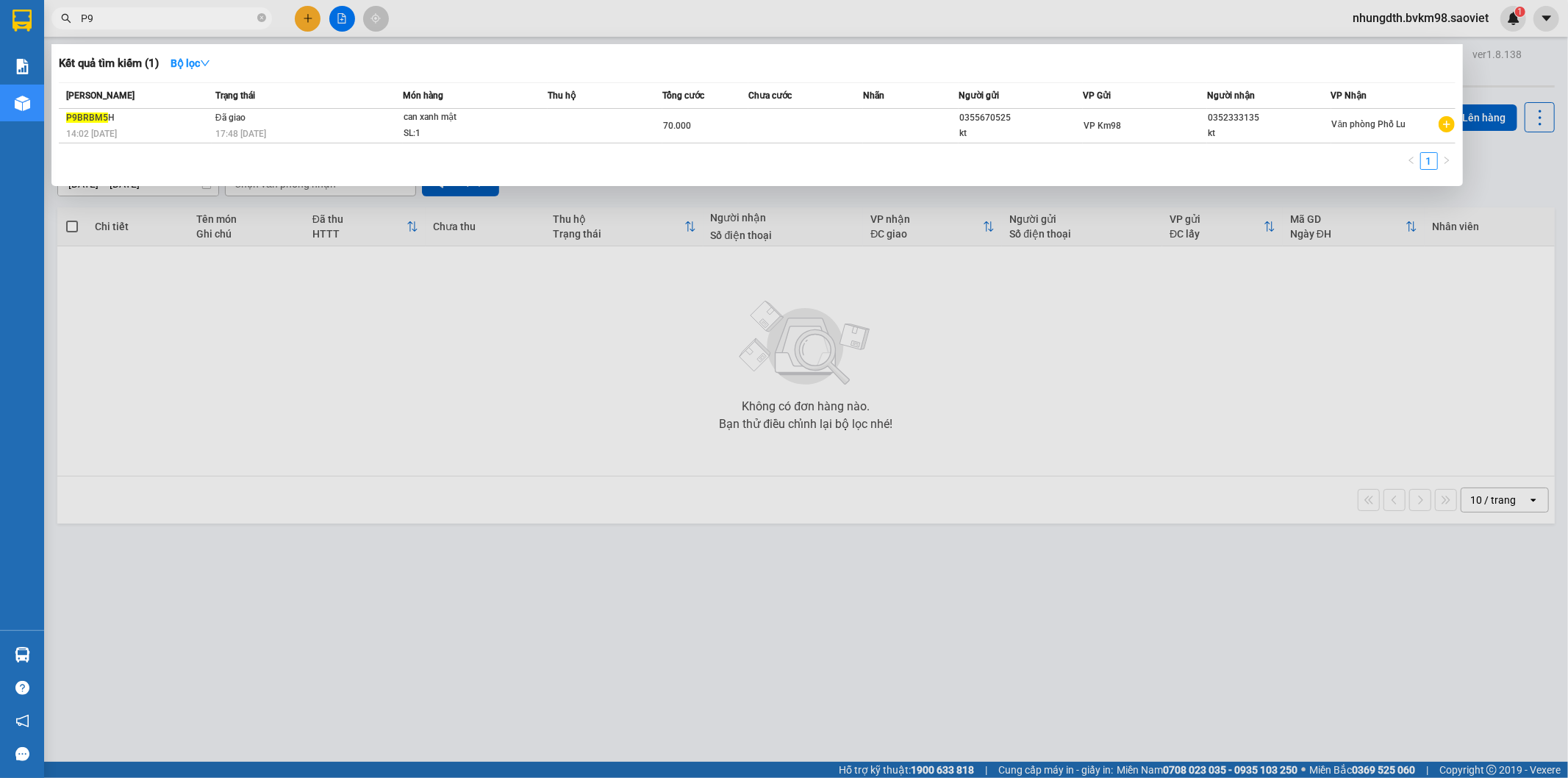
type input "P"
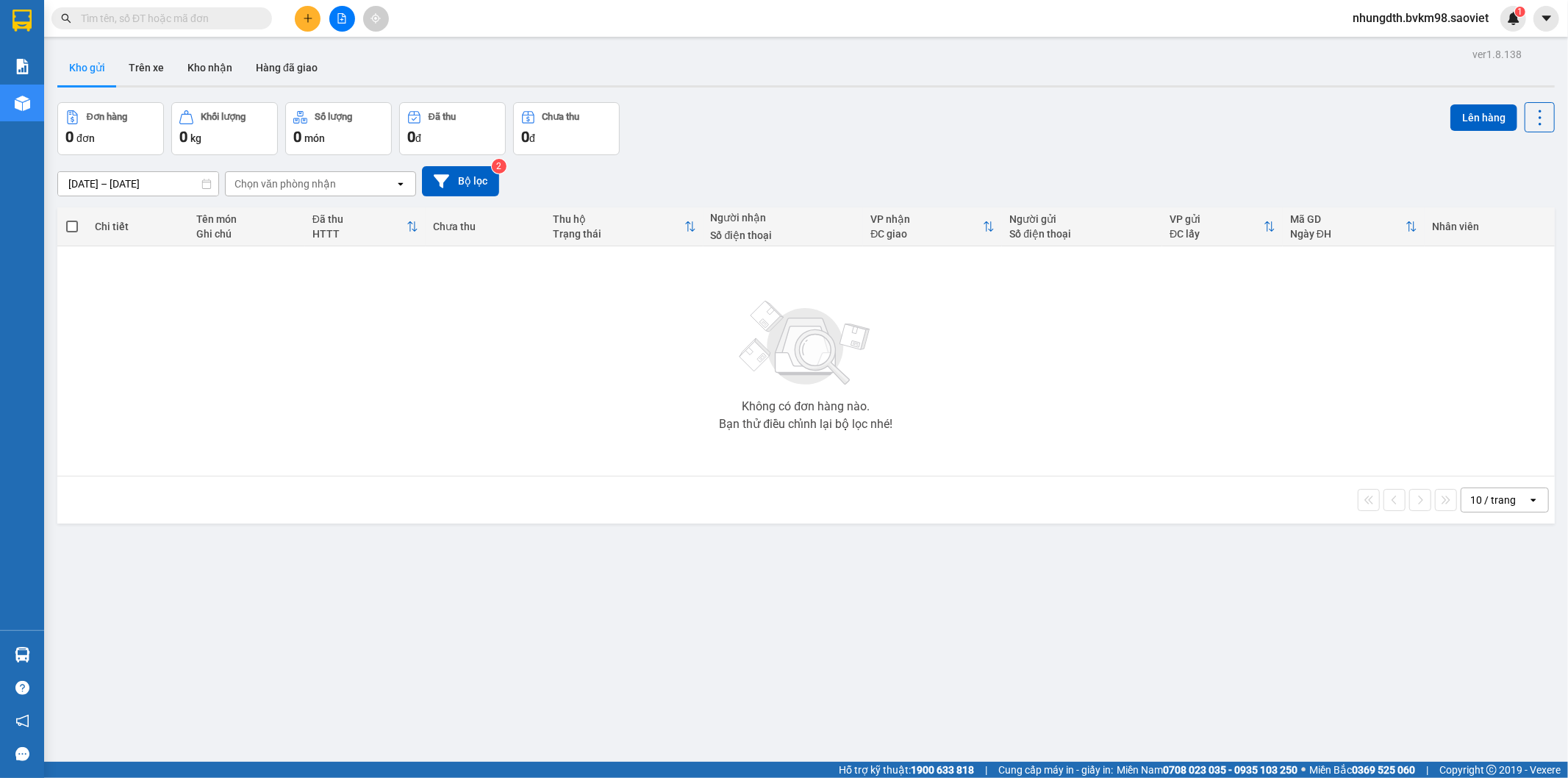
paste input "PXQ133LV"
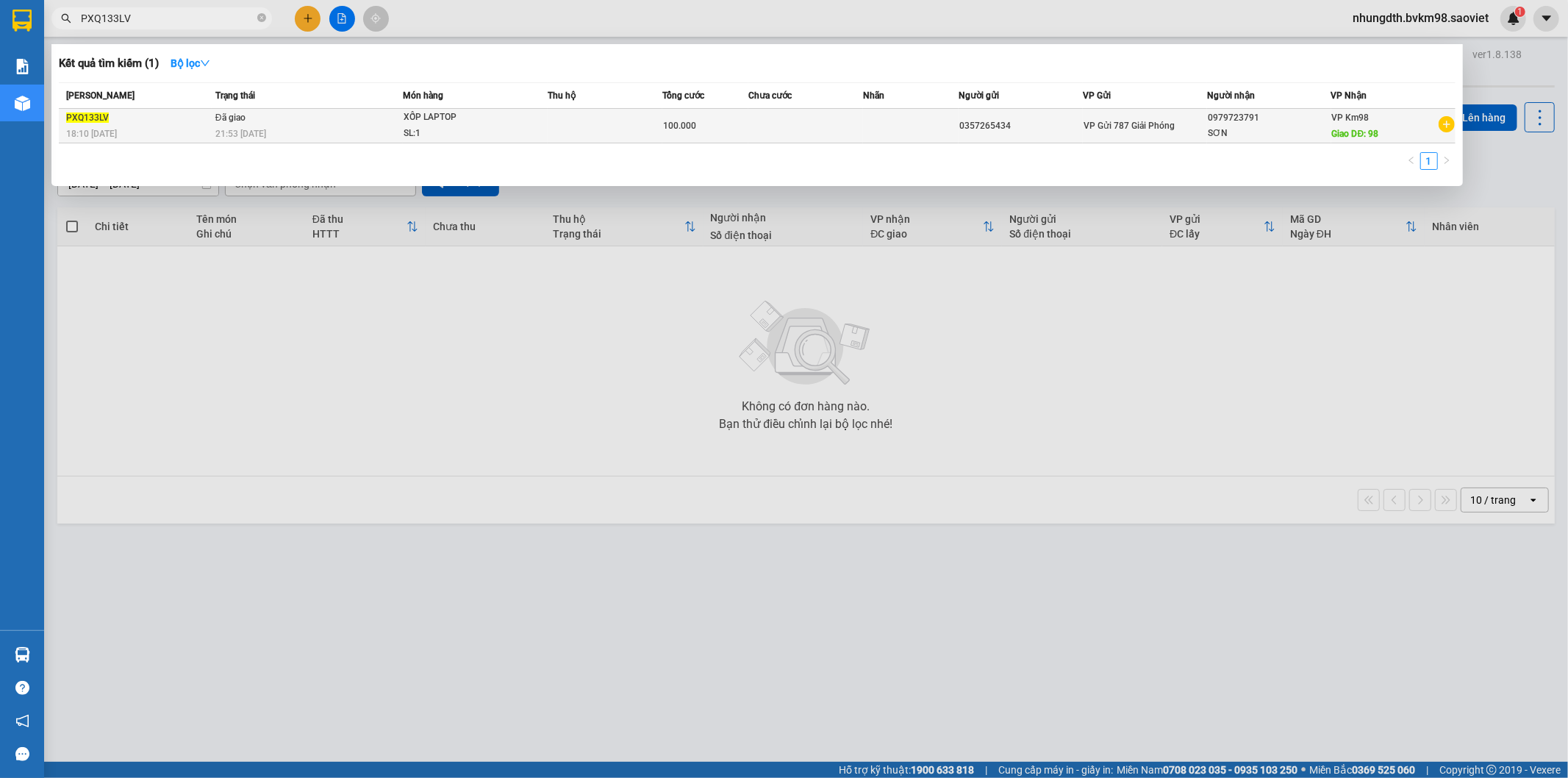
type input "PXQ133LV"
click at [325, 123] on td "Đã giao 21:53 - 12/08" at bounding box center [308, 126] width 191 height 35
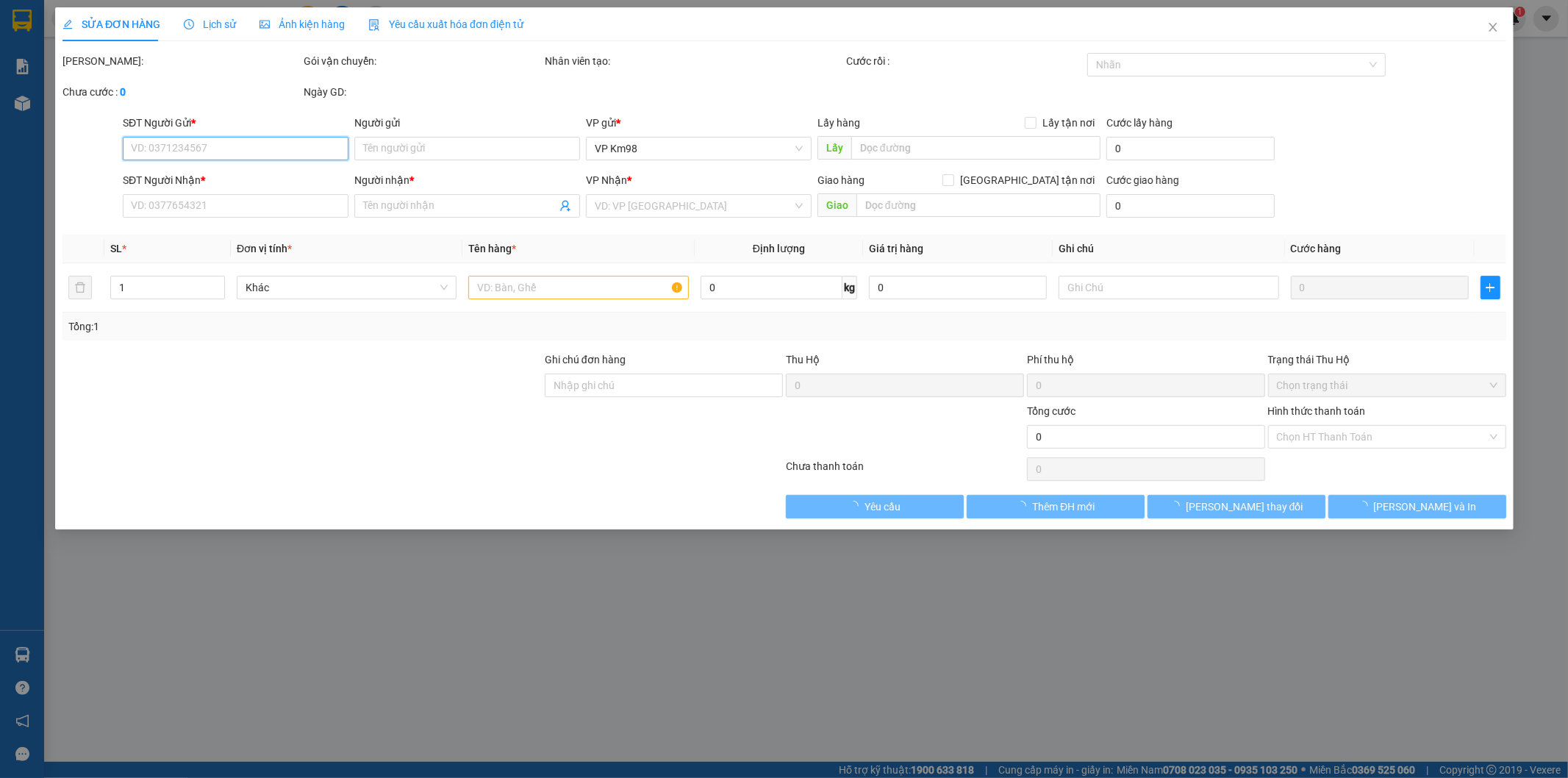
type input "0357265434"
type input "0979723791"
type input "SƠN"
type input "98"
type input "100.000"
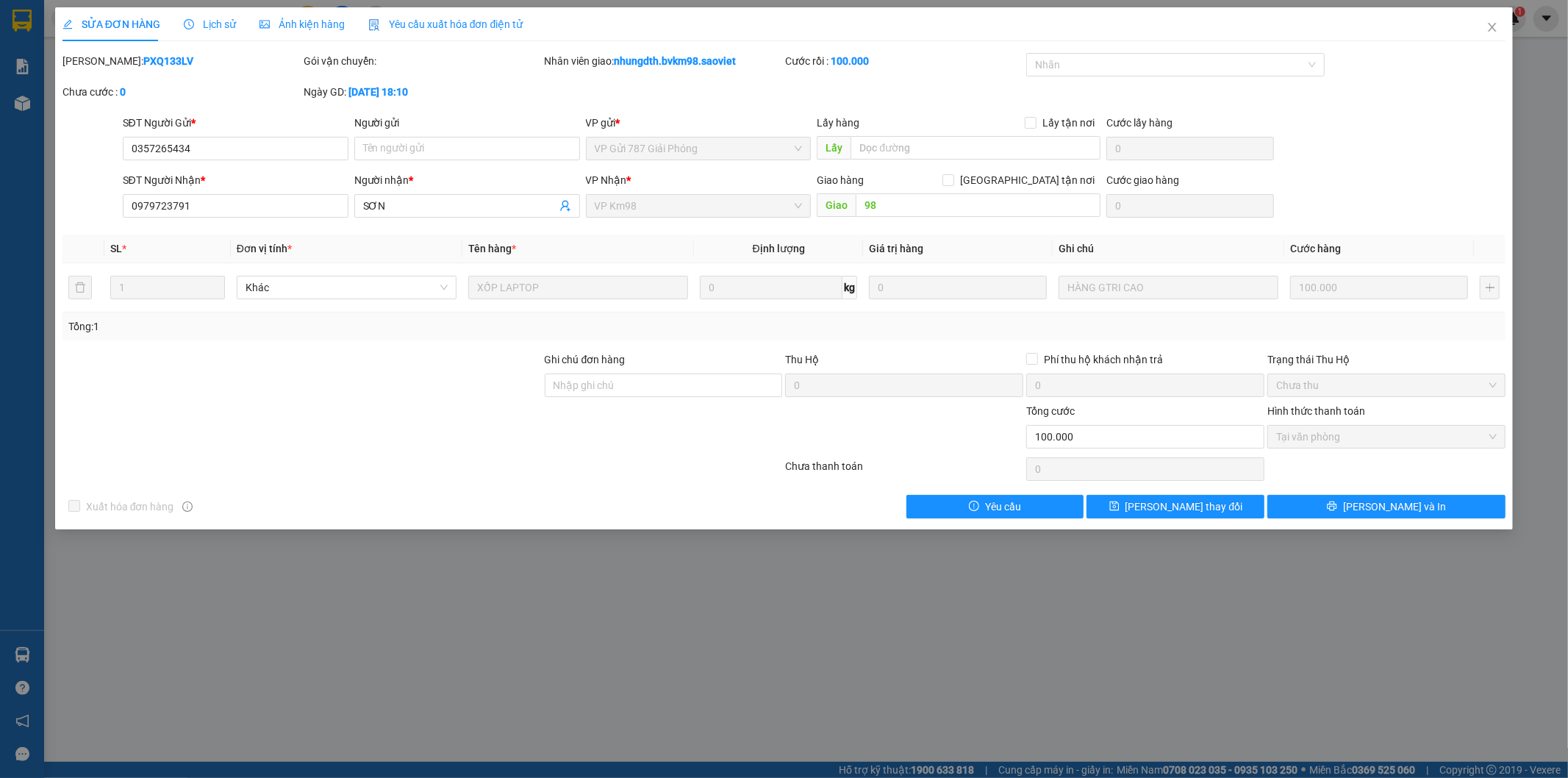
click at [214, 20] on span "Lịch sử" at bounding box center [210, 24] width 52 height 12
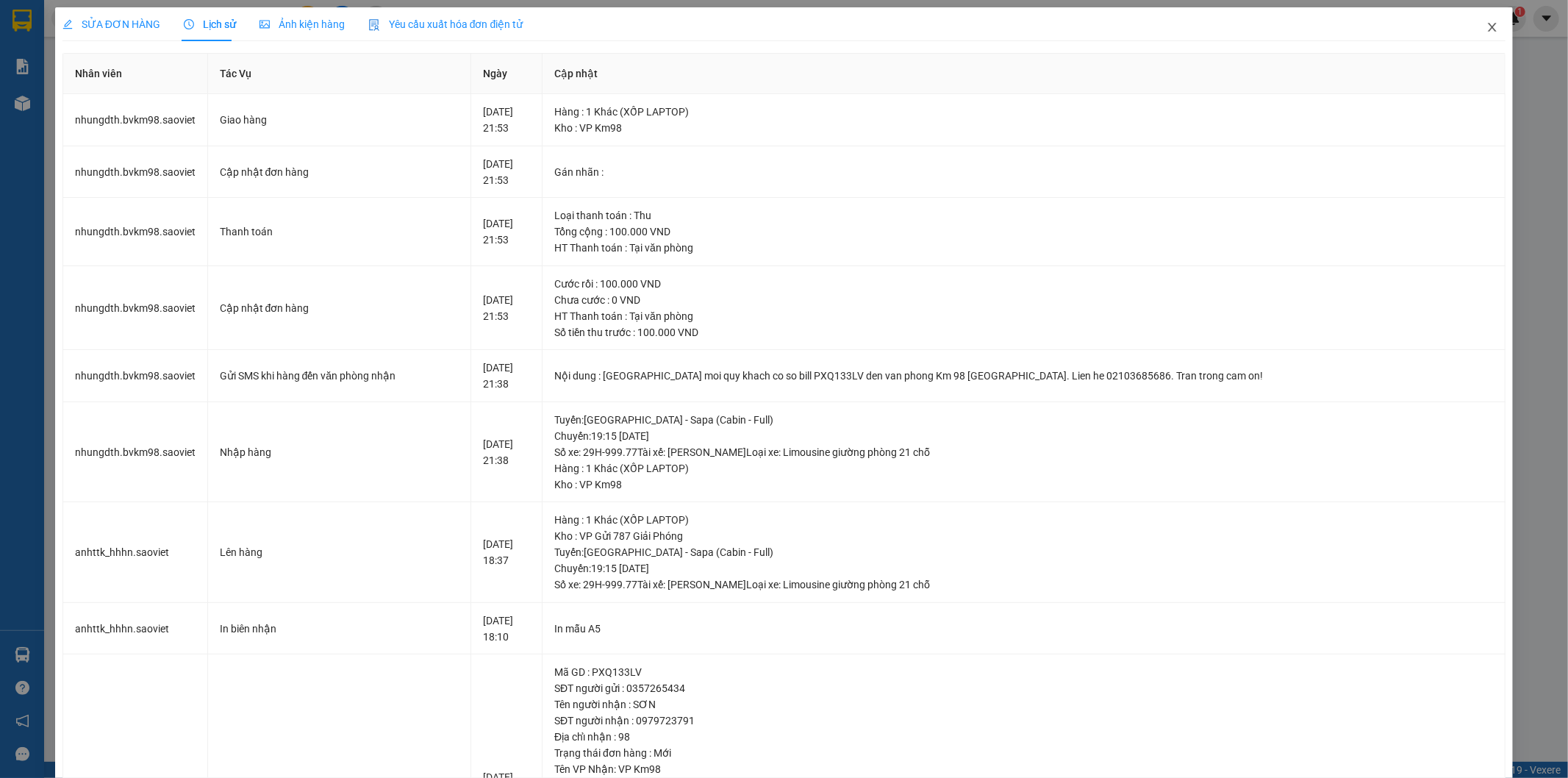
click at [1486, 26] on icon "close" at bounding box center [1491, 27] width 12 height 12
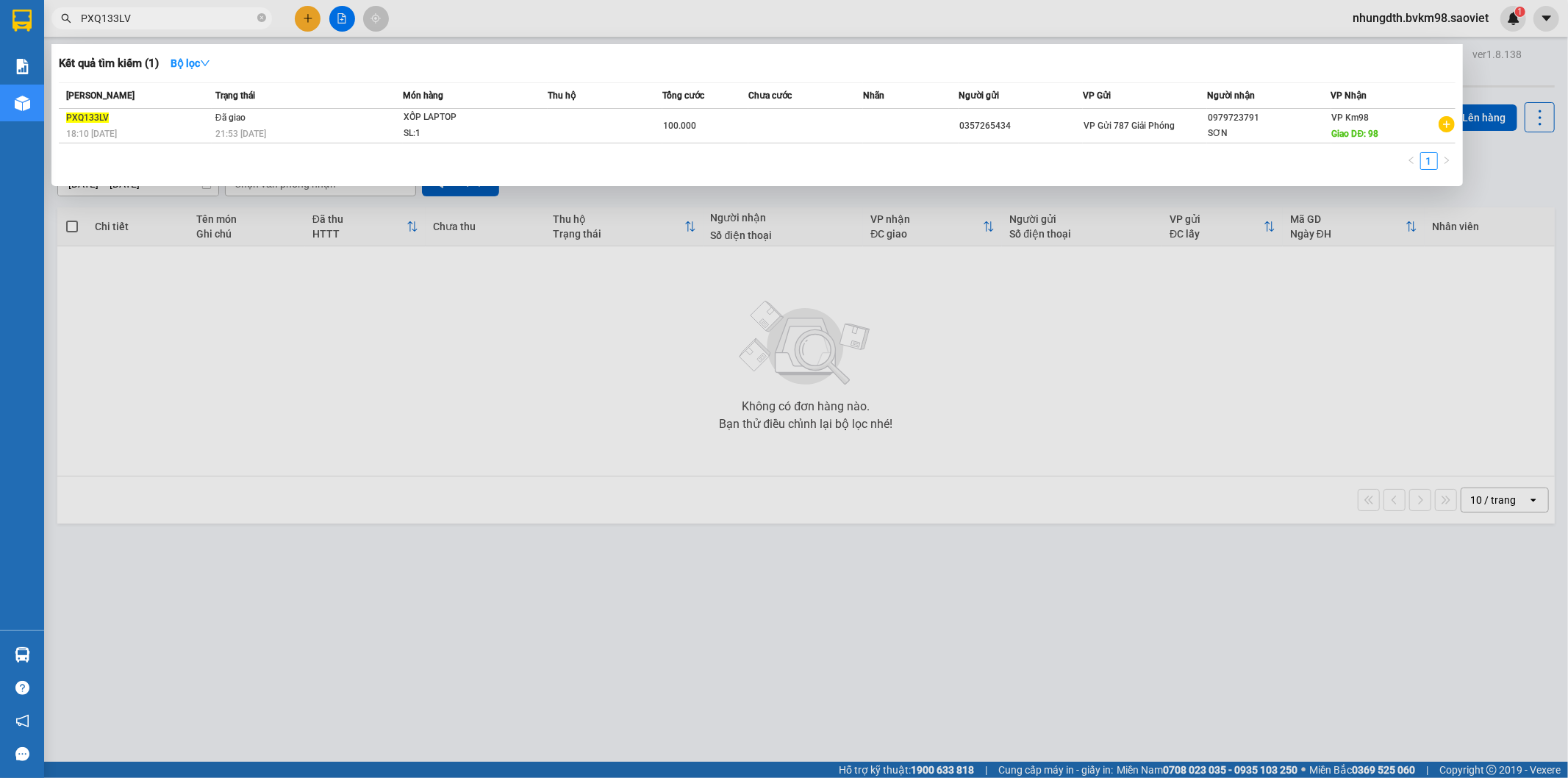
click at [155, 19] on input "PXQ133LV" at bounding box center [167, 19] width 173 height 16
type input "P"
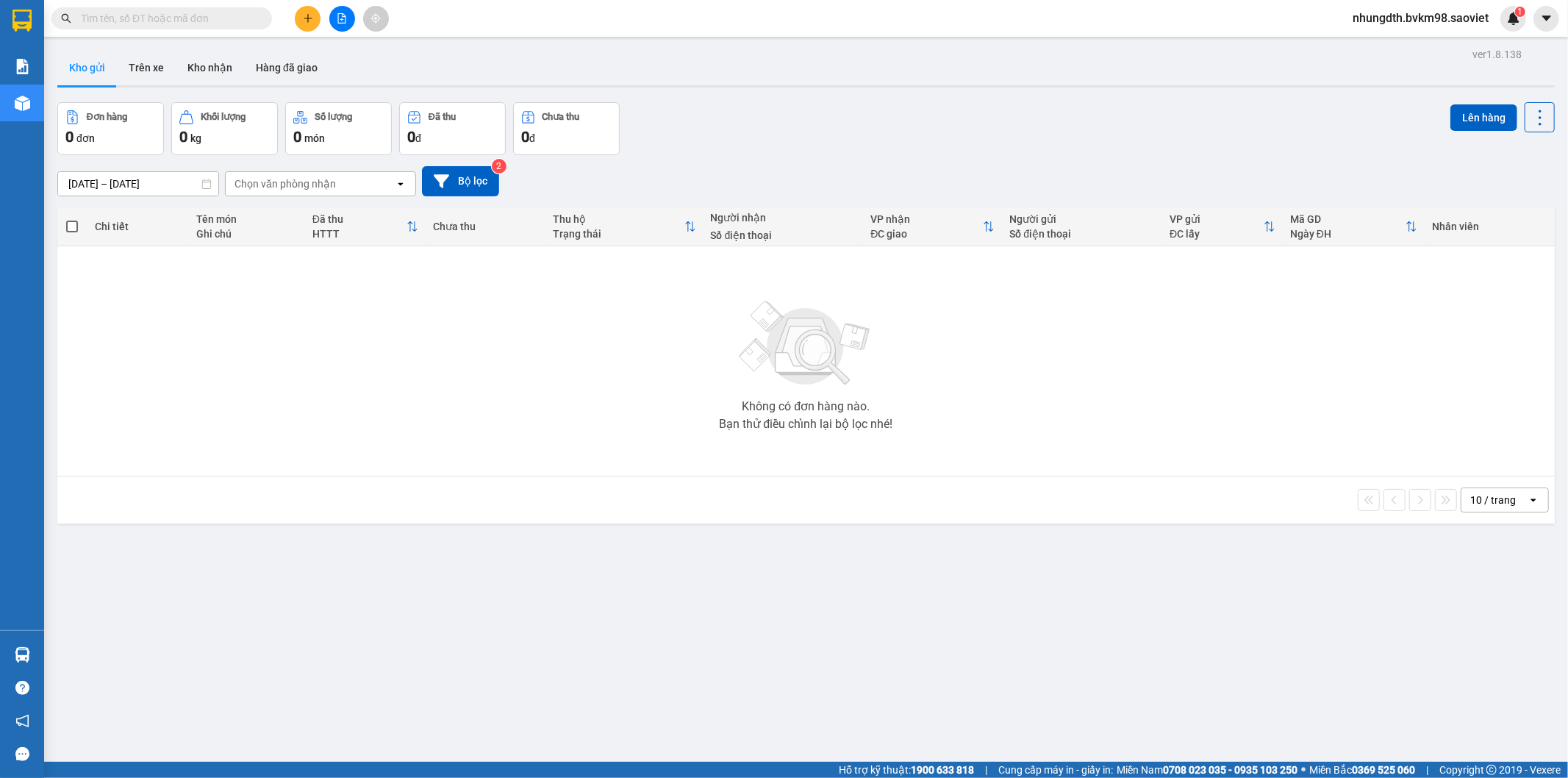
paste input "QEMIF68K"
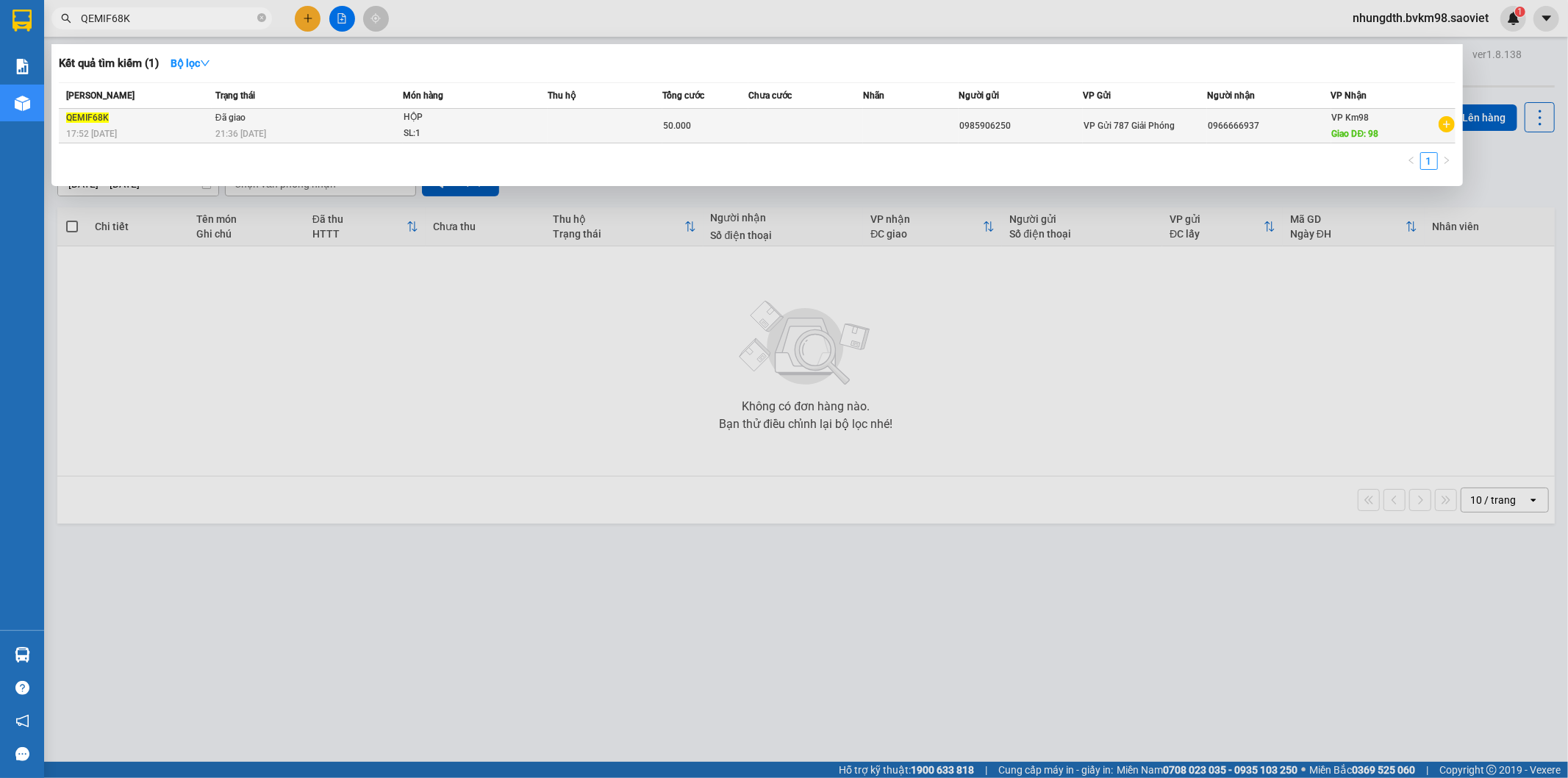
type input "QEMIF68K"
click at [381, 121] on td "Đã giao 21:36 - 12/08" at bounding box center [308, 126] width 191 height 35
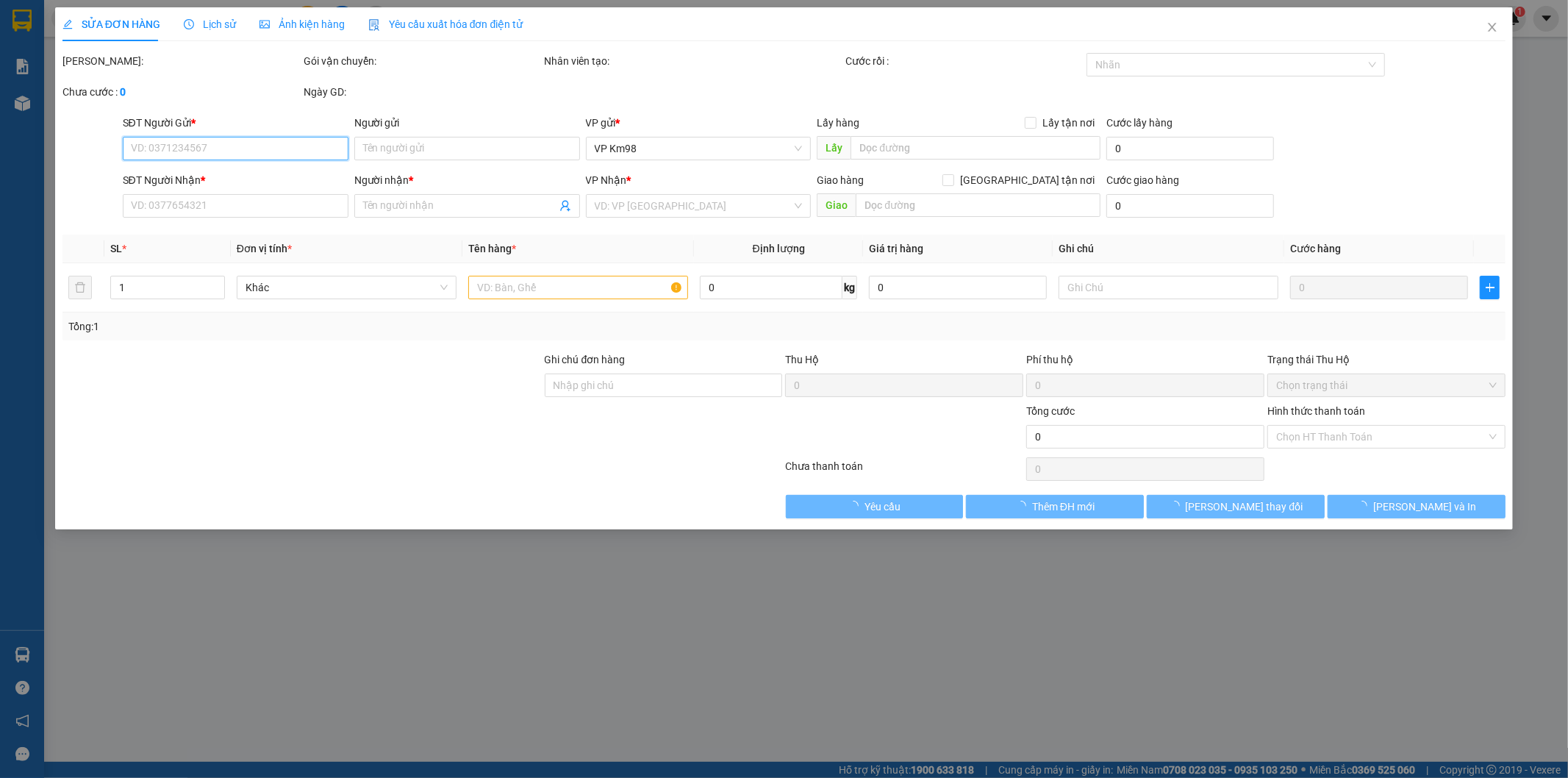
type input "0985906250"
type input "0966666937"
type input "98"
type input "50.000"
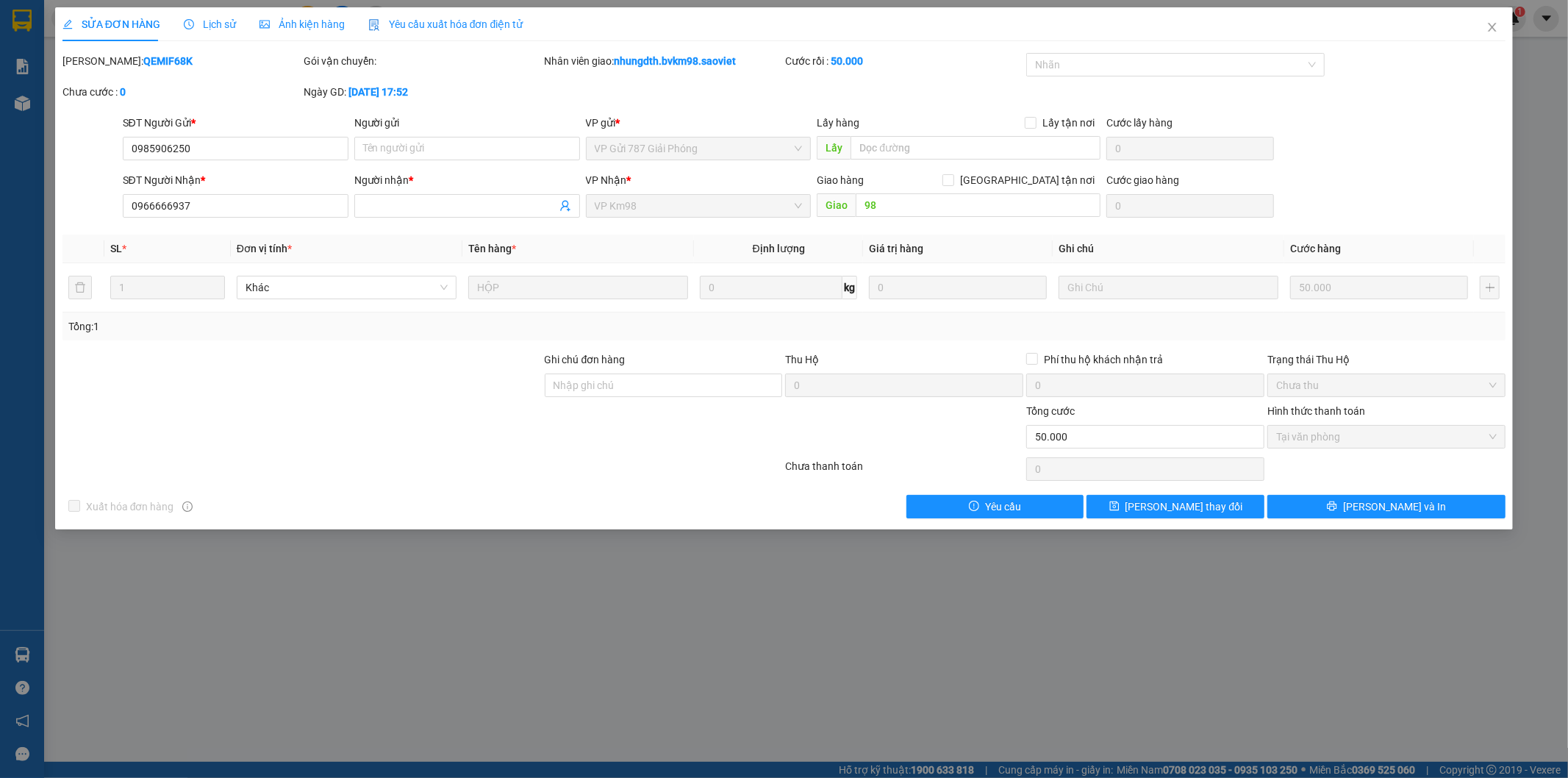
click at [218, 23] on span "Lịch sử" at bounding box center [210, 24] width 52 height 12
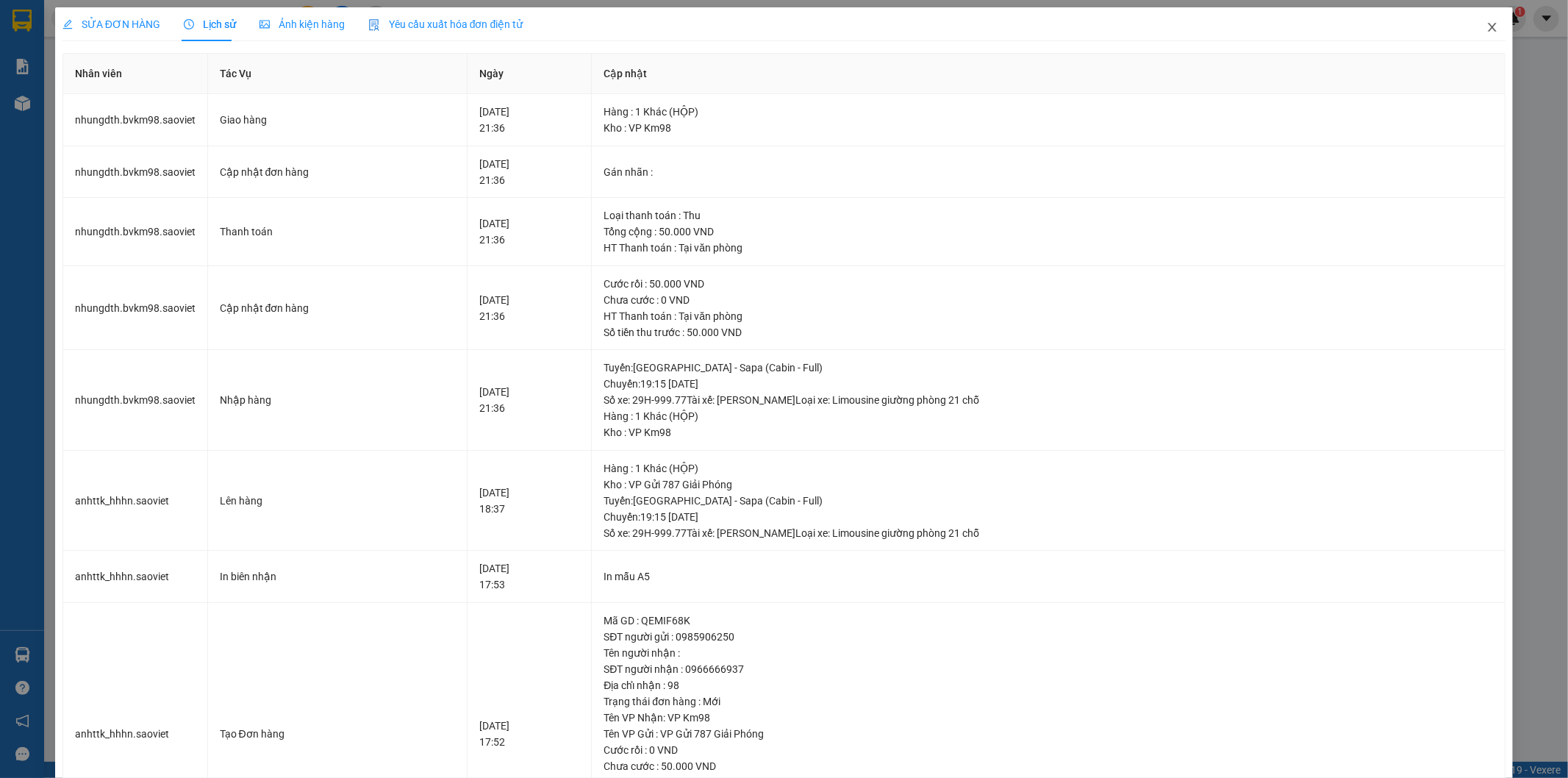
click at [1486, 25] on icon "close" at bounding box center [1491, 27] width 12 height 12
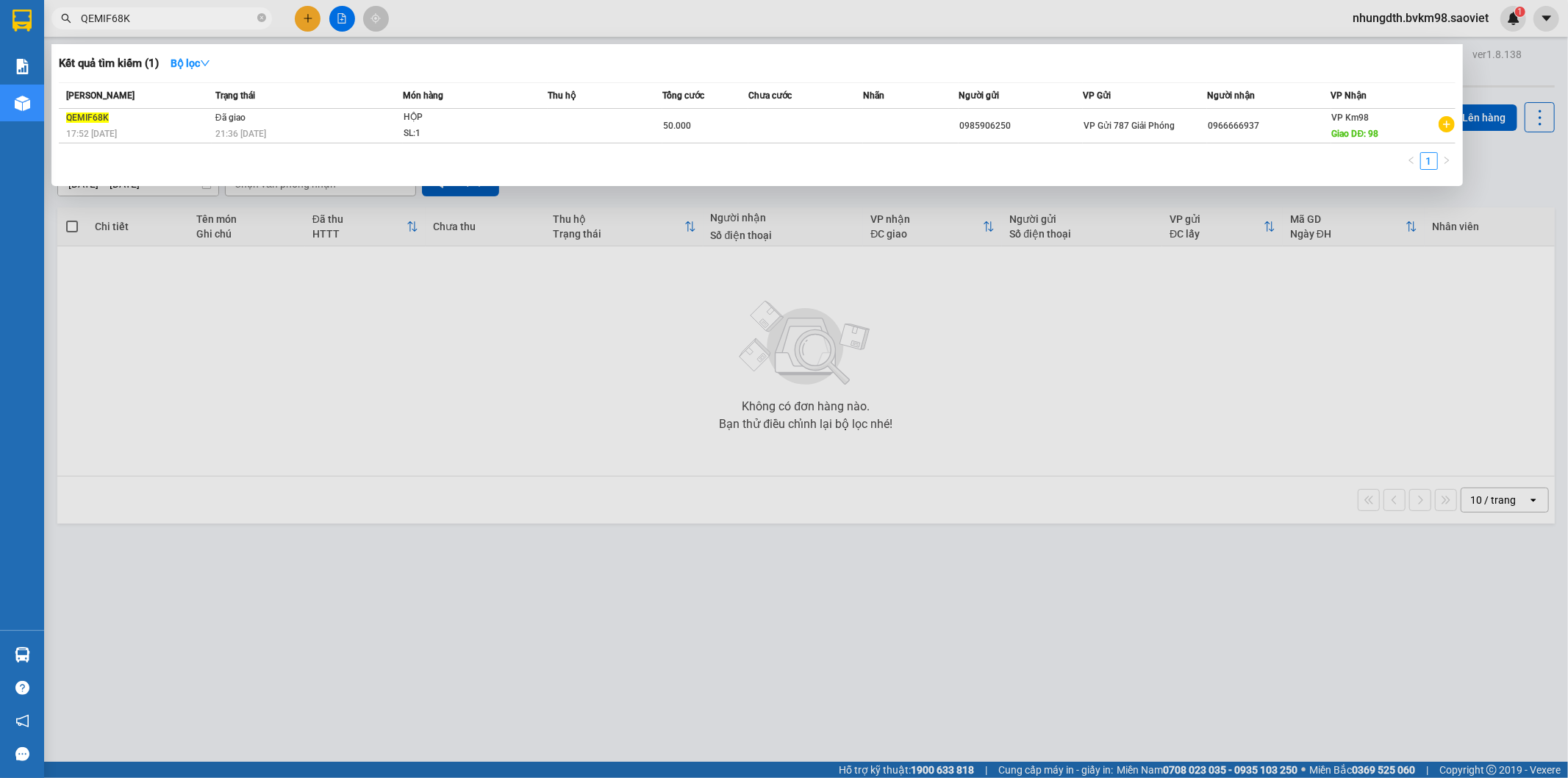
click at [138, 23] on input "QEMIF68K" at bounding box center [167, 19] width 173 height 16
type input "Q"
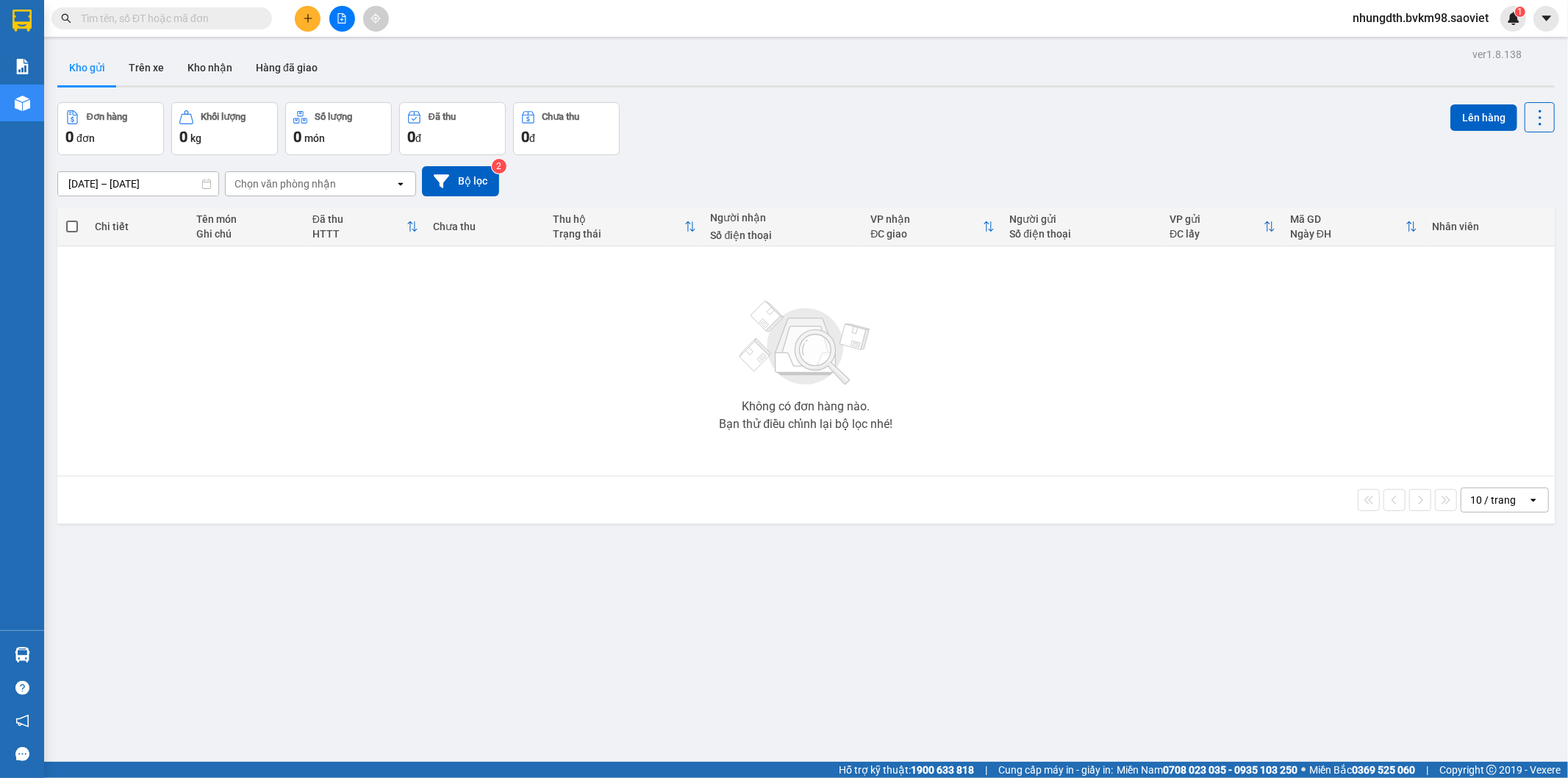
paste input "RSWFJFXM"
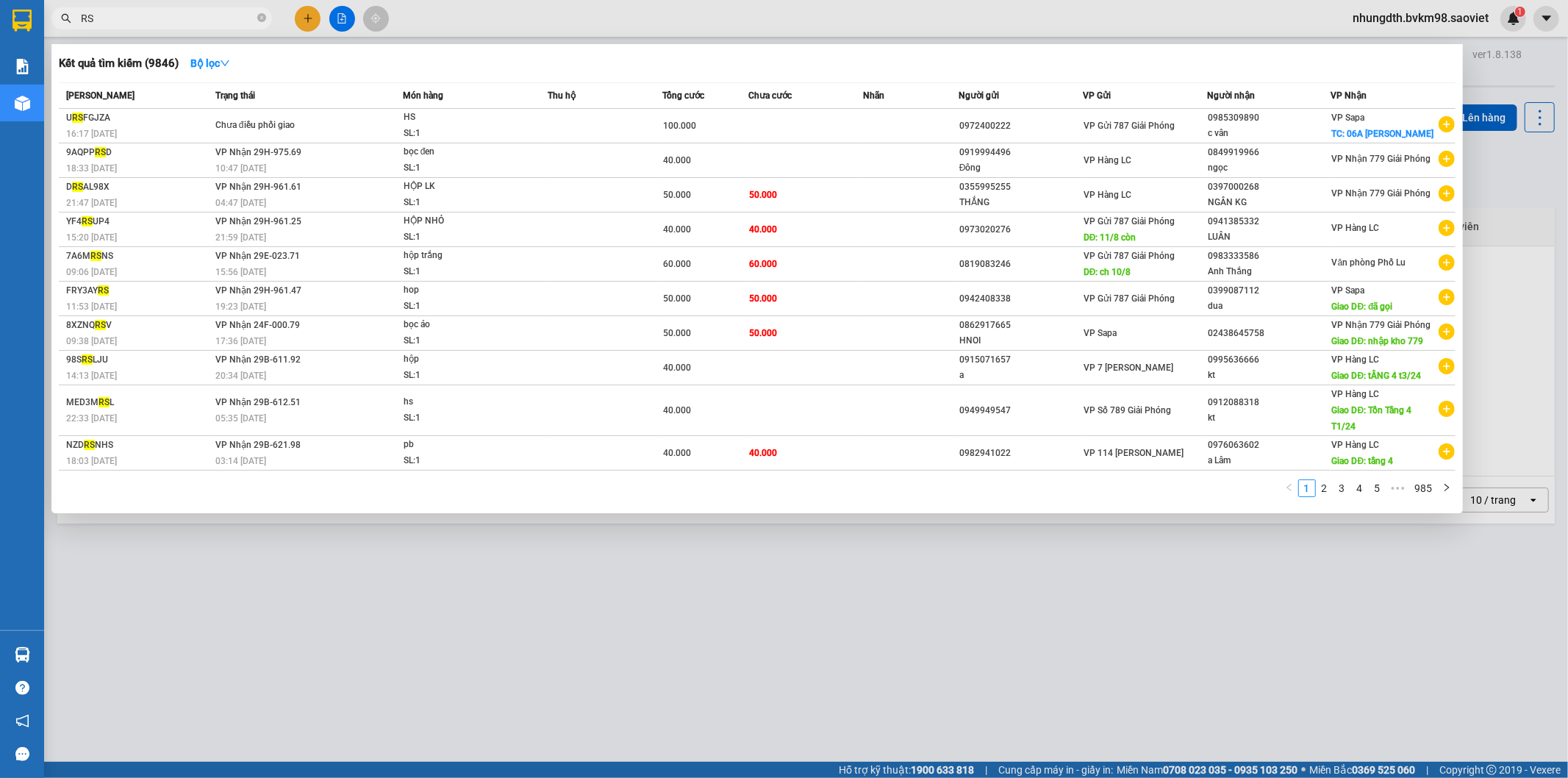
type input "R"
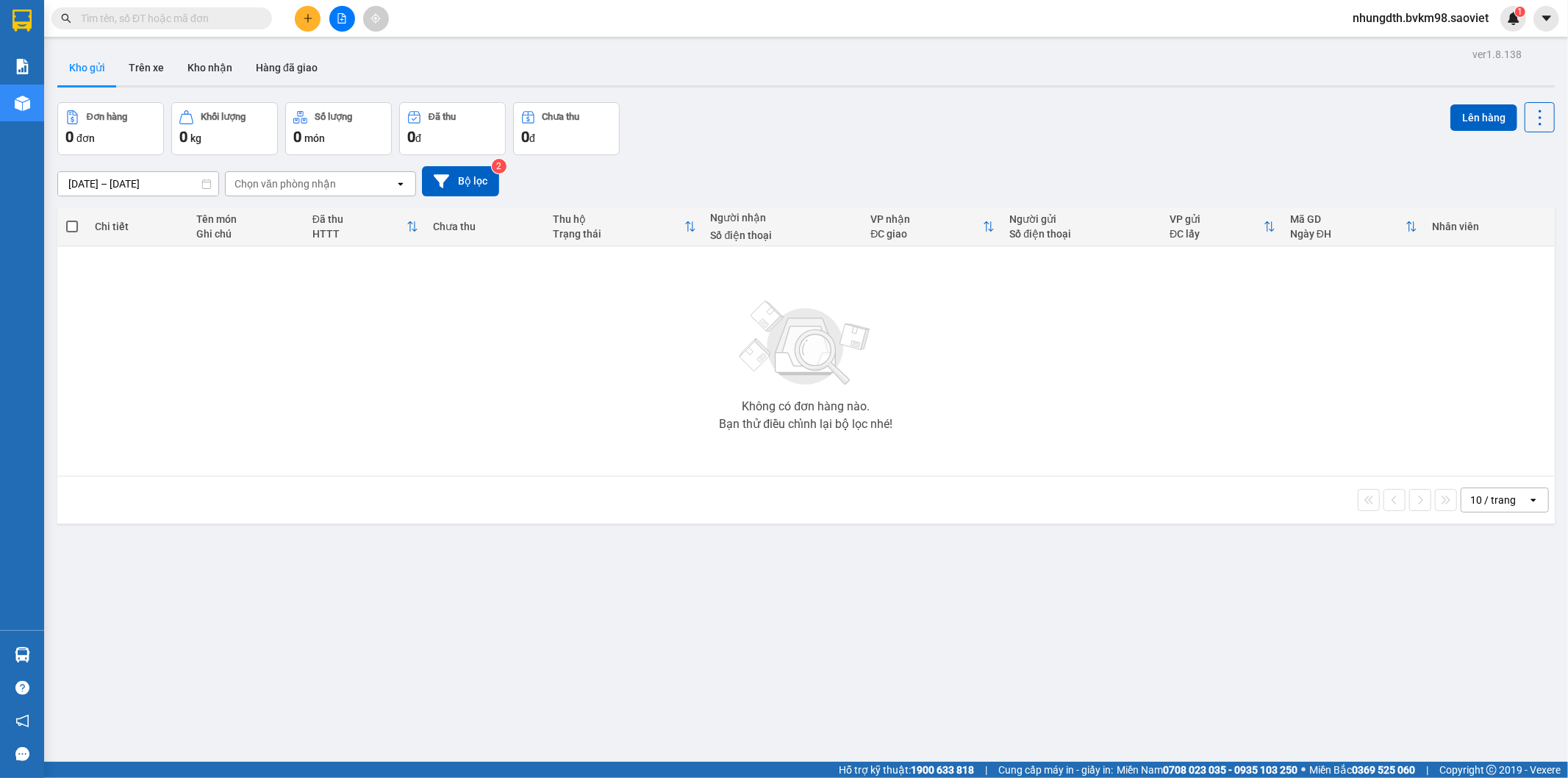
paste input "TM3E3PT4"
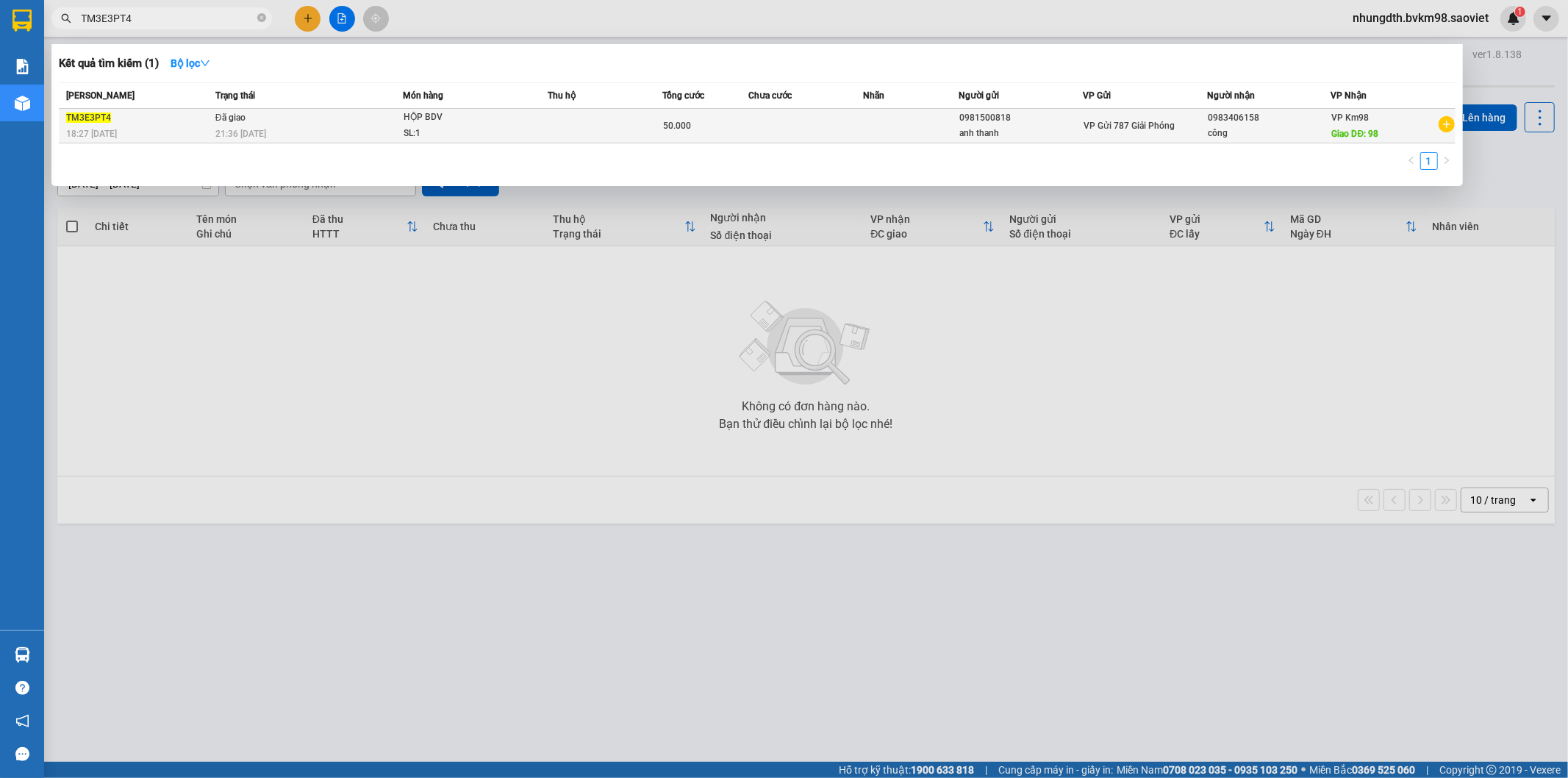
type input "TM3E3PT4"
click at [308, 128] on div "21:36 - 12/08" at bounding box center [308, 134] width 187 height 16
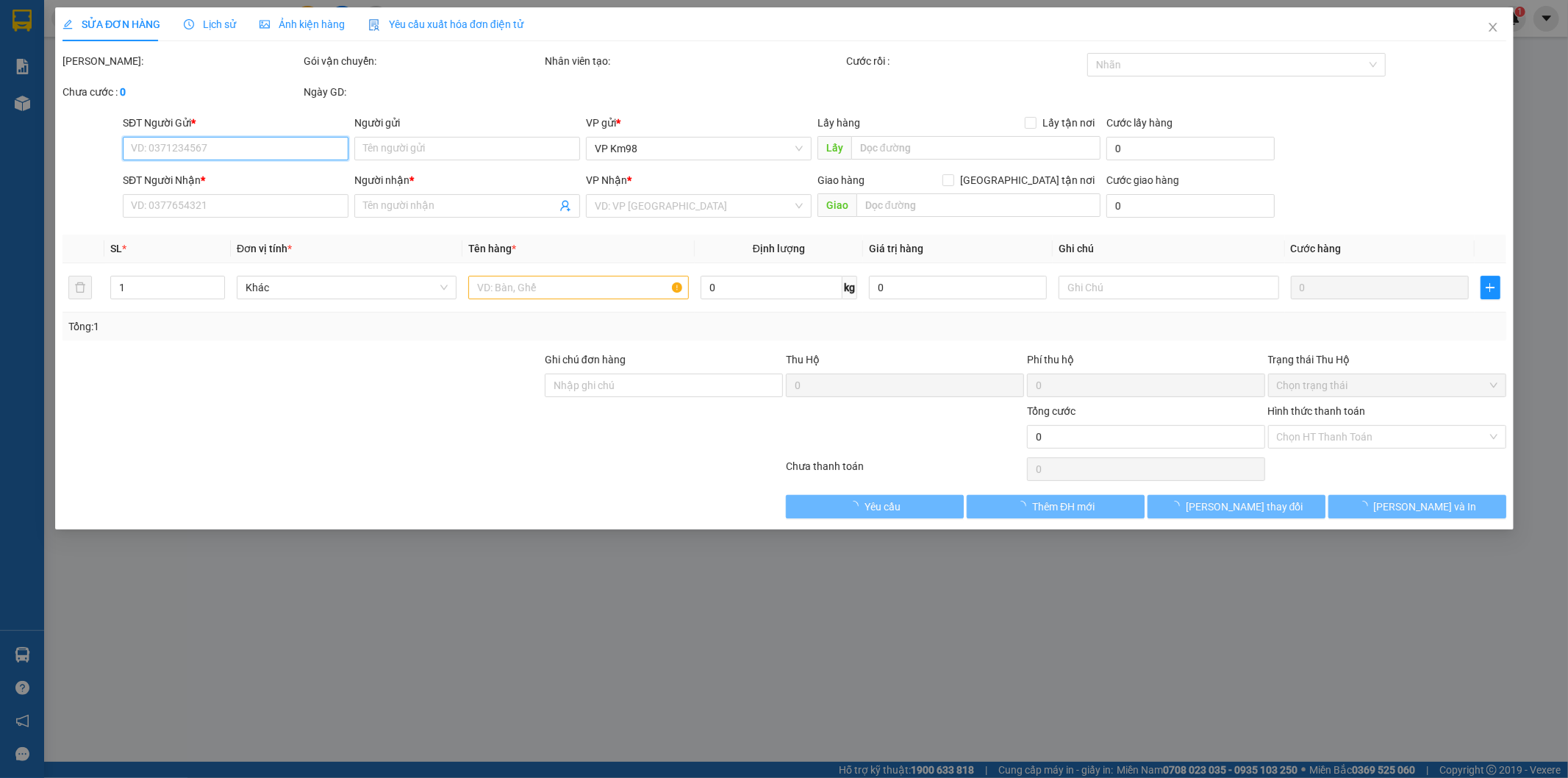
type input "0981500818"
type input "anh thanh"
type input "0983406158"
type input "công"
type input "98"
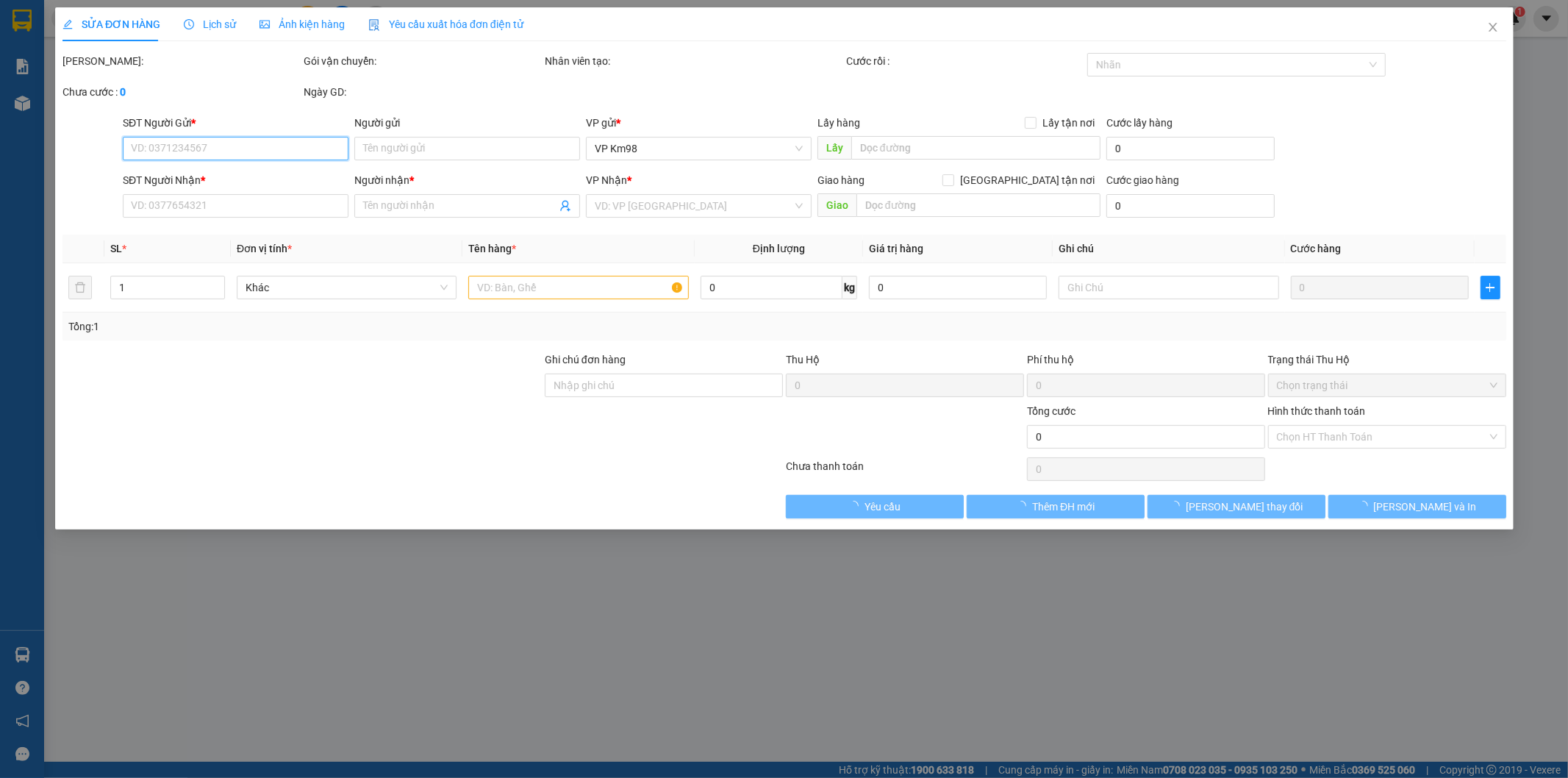
type input "50.000"
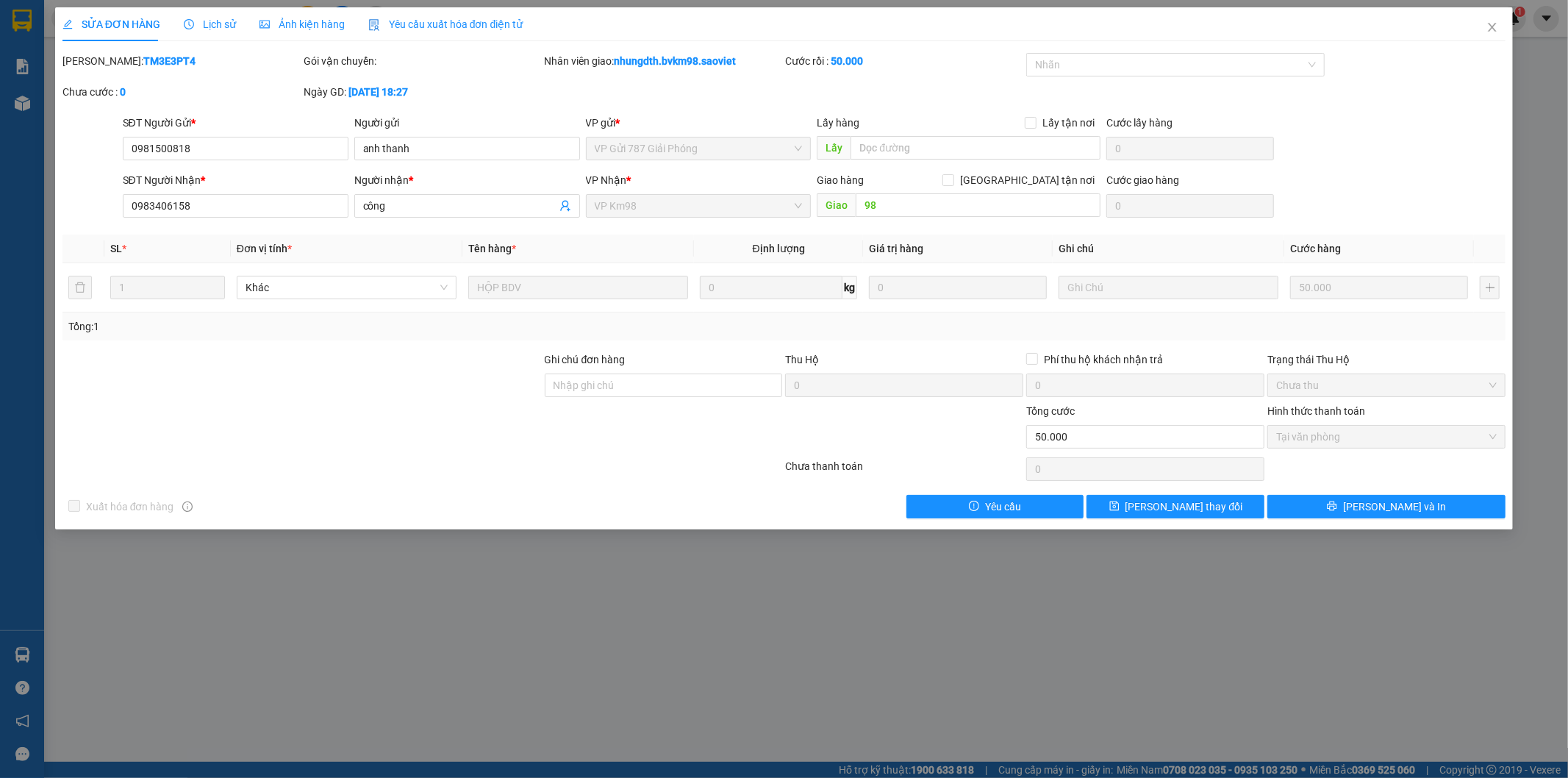
click at [218, 28] on span "Lịch sử" at bounding box center [210, 24] width 52 height 12
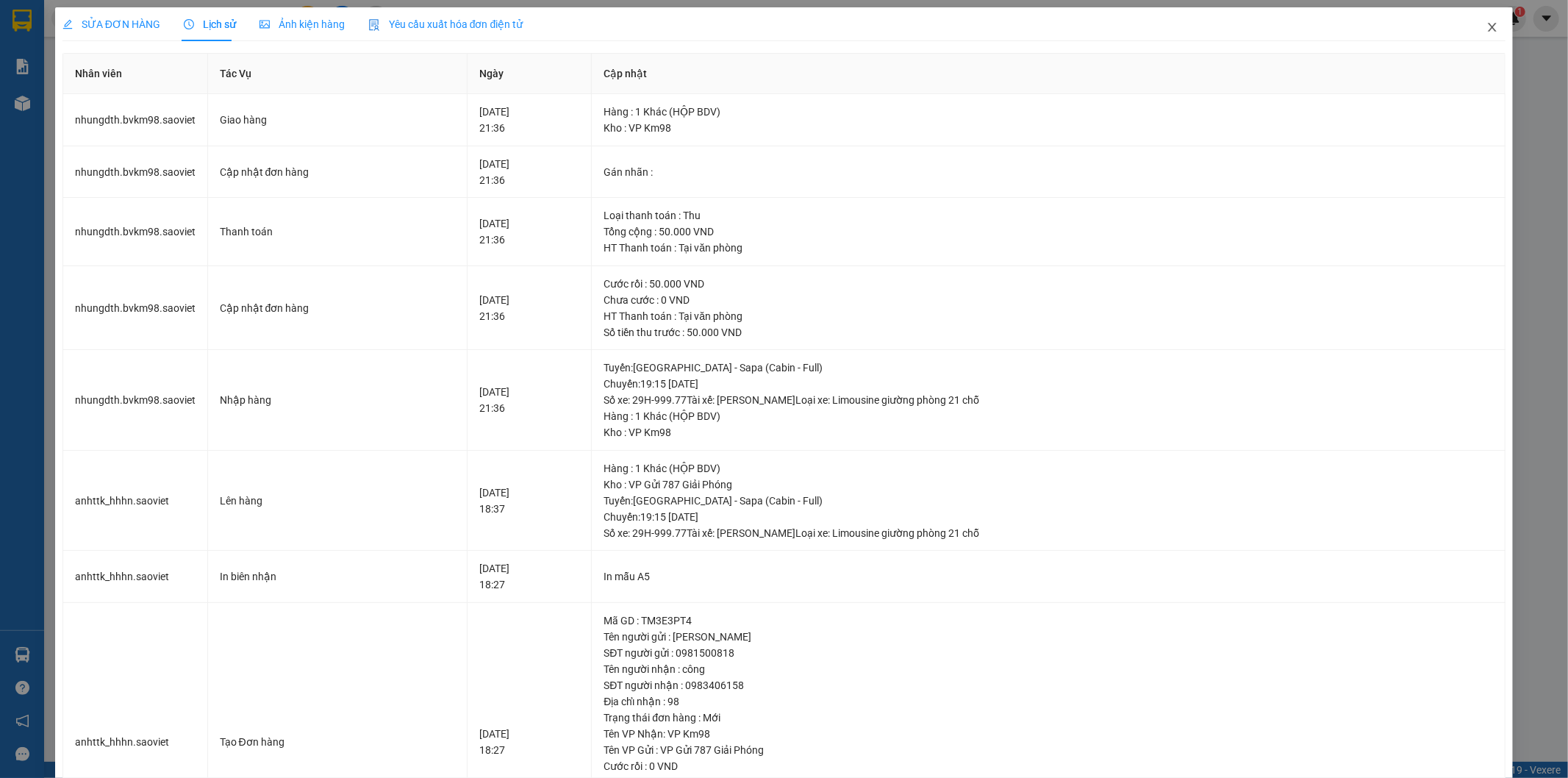
click at [1486, 22] on icon "close" at bounding box center [1491, 27] width 12 height 12
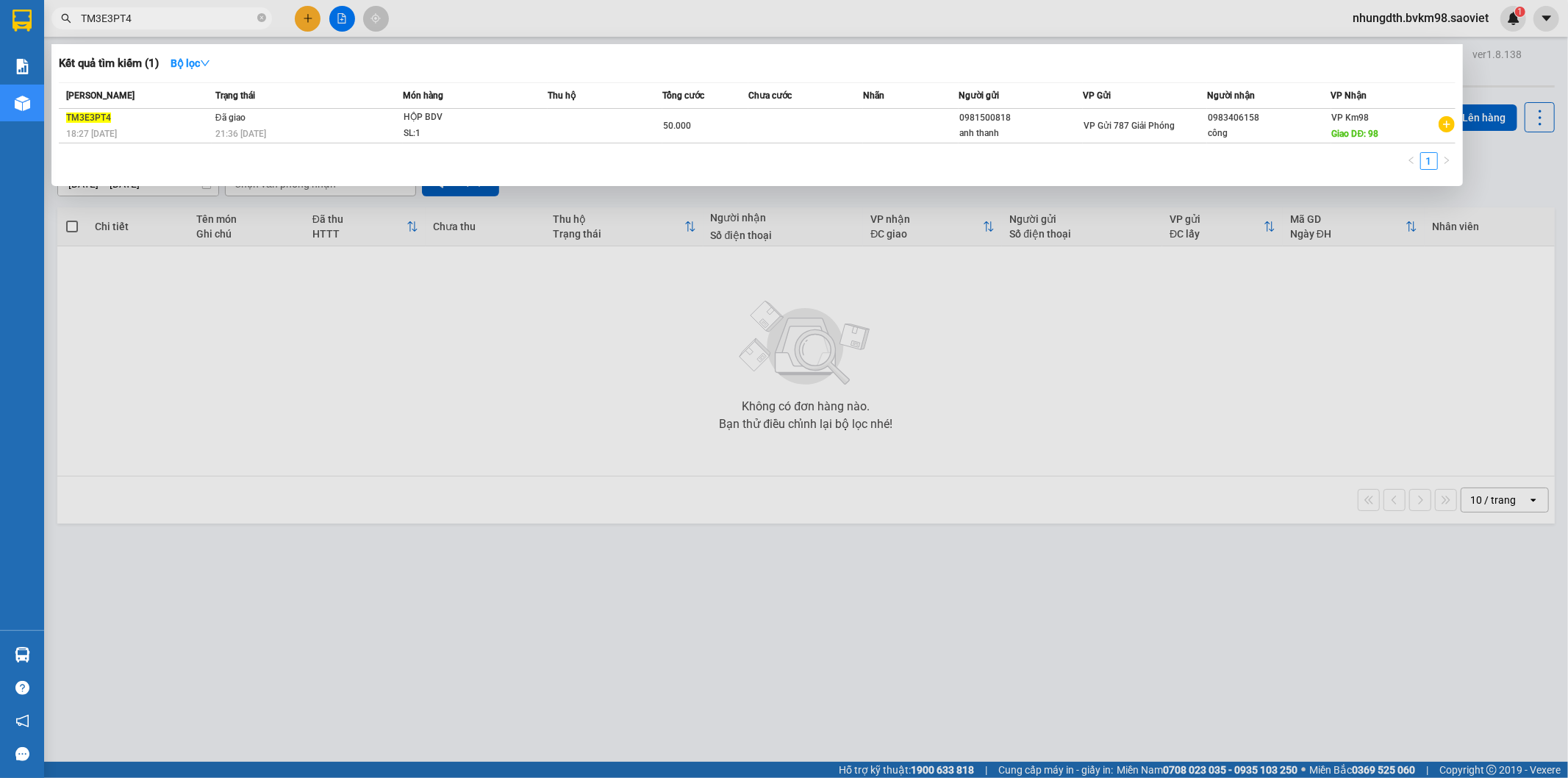
click at [151, 19] on input "TM3E3PT4" at bounding box center [167, 19] width 173 height 16
type input "T"
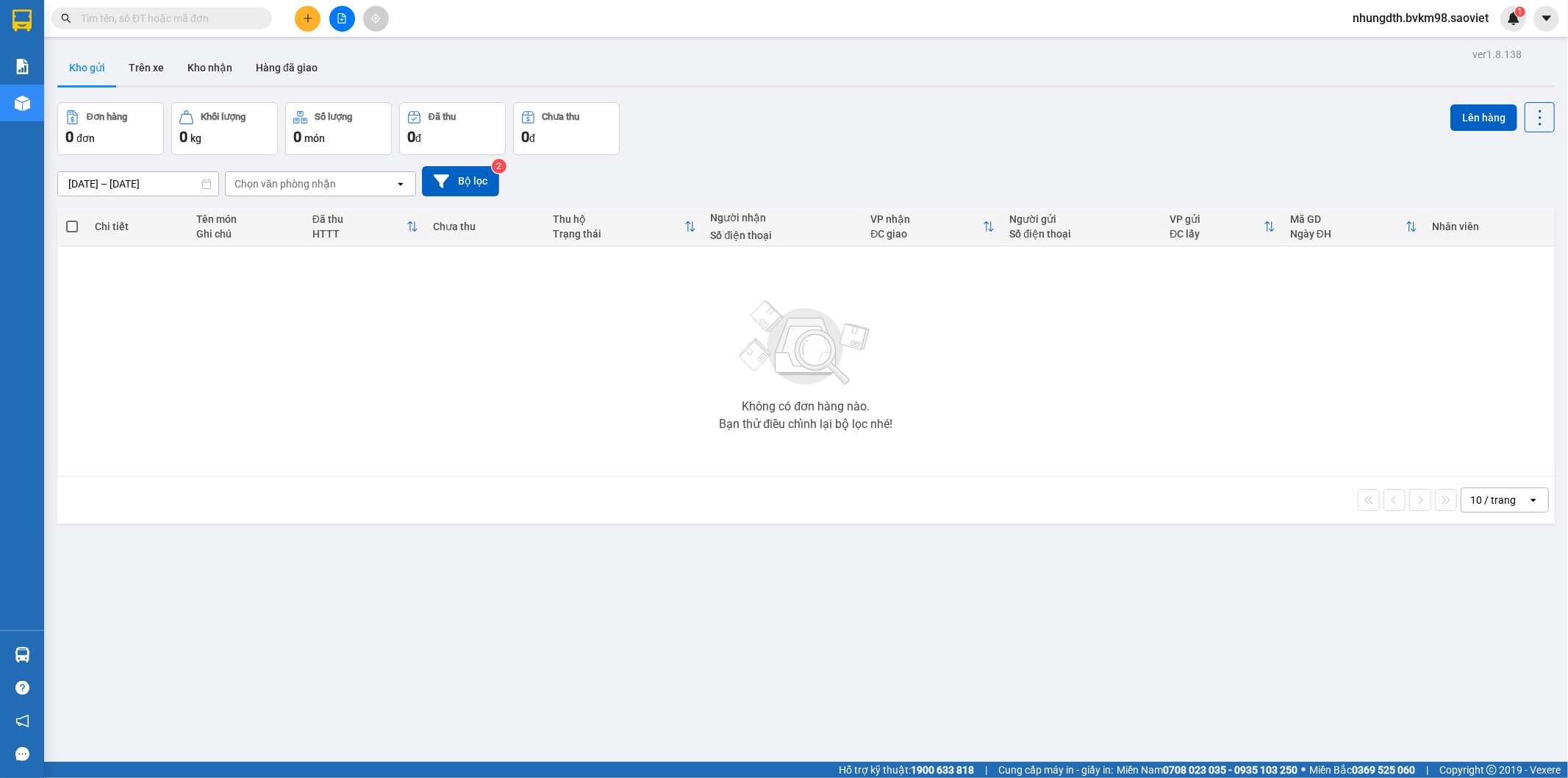
paste input "TQMTIJ7T"
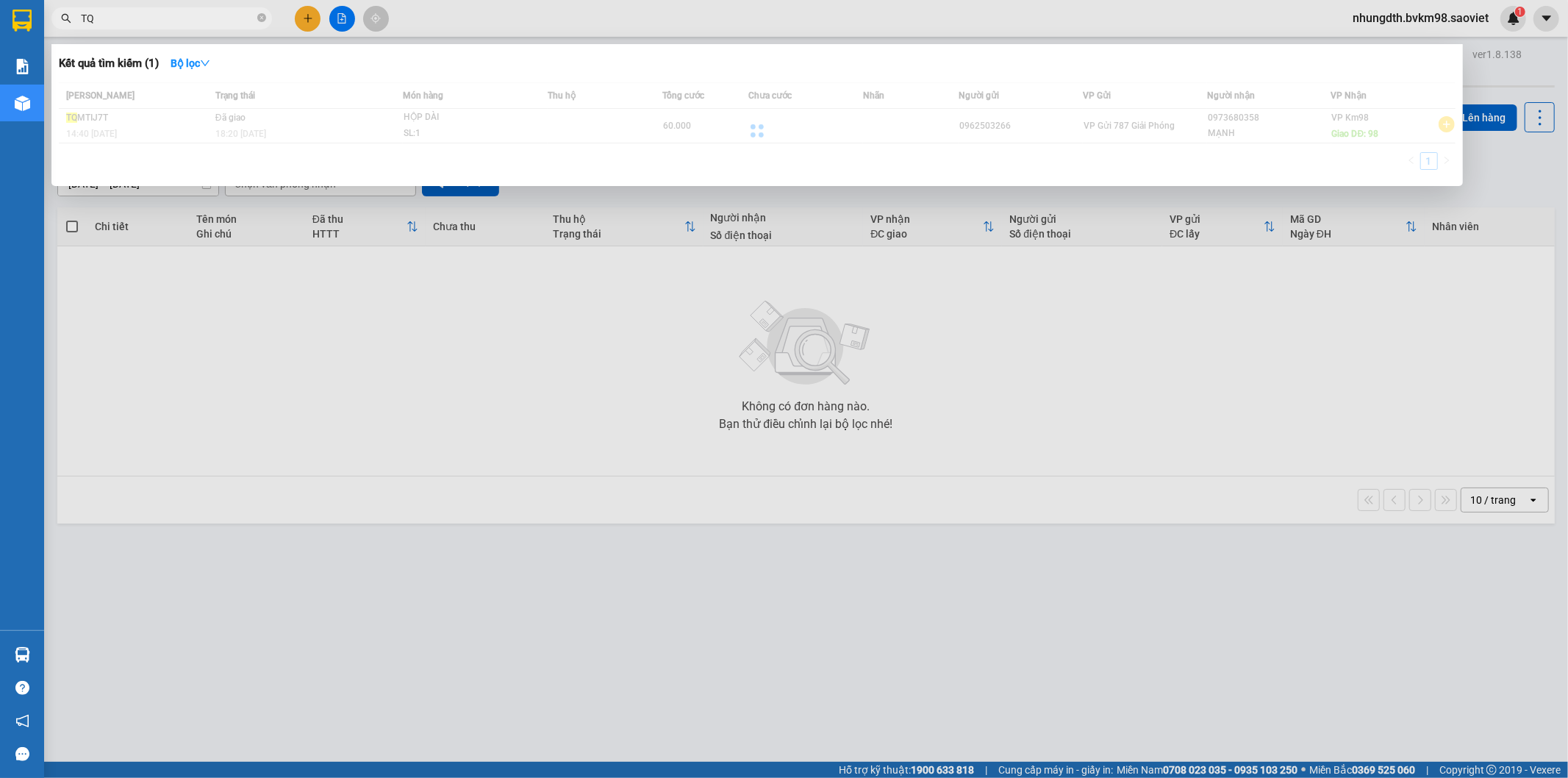
type input "T"
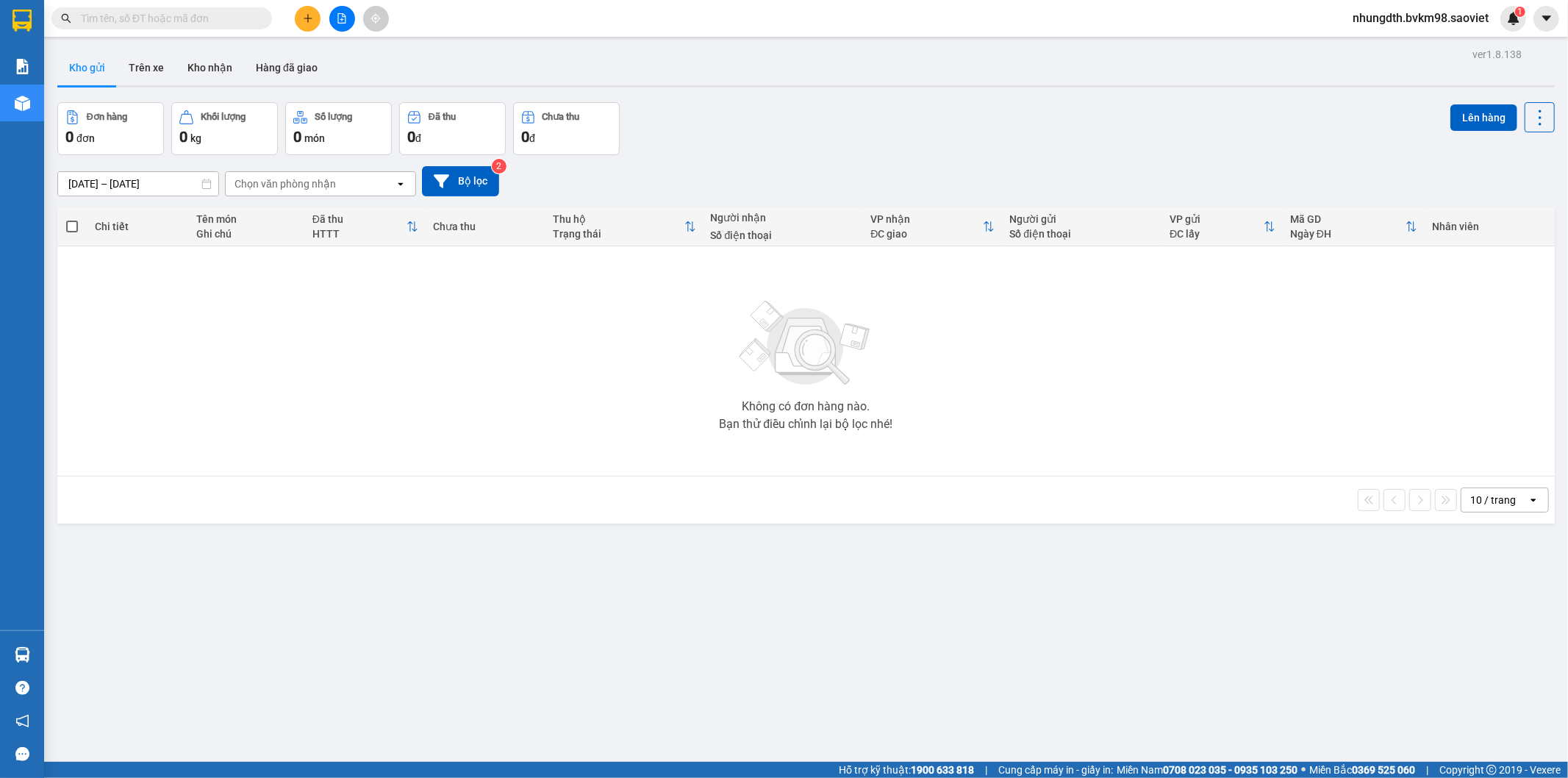
paste input "TX9ZWJZA"
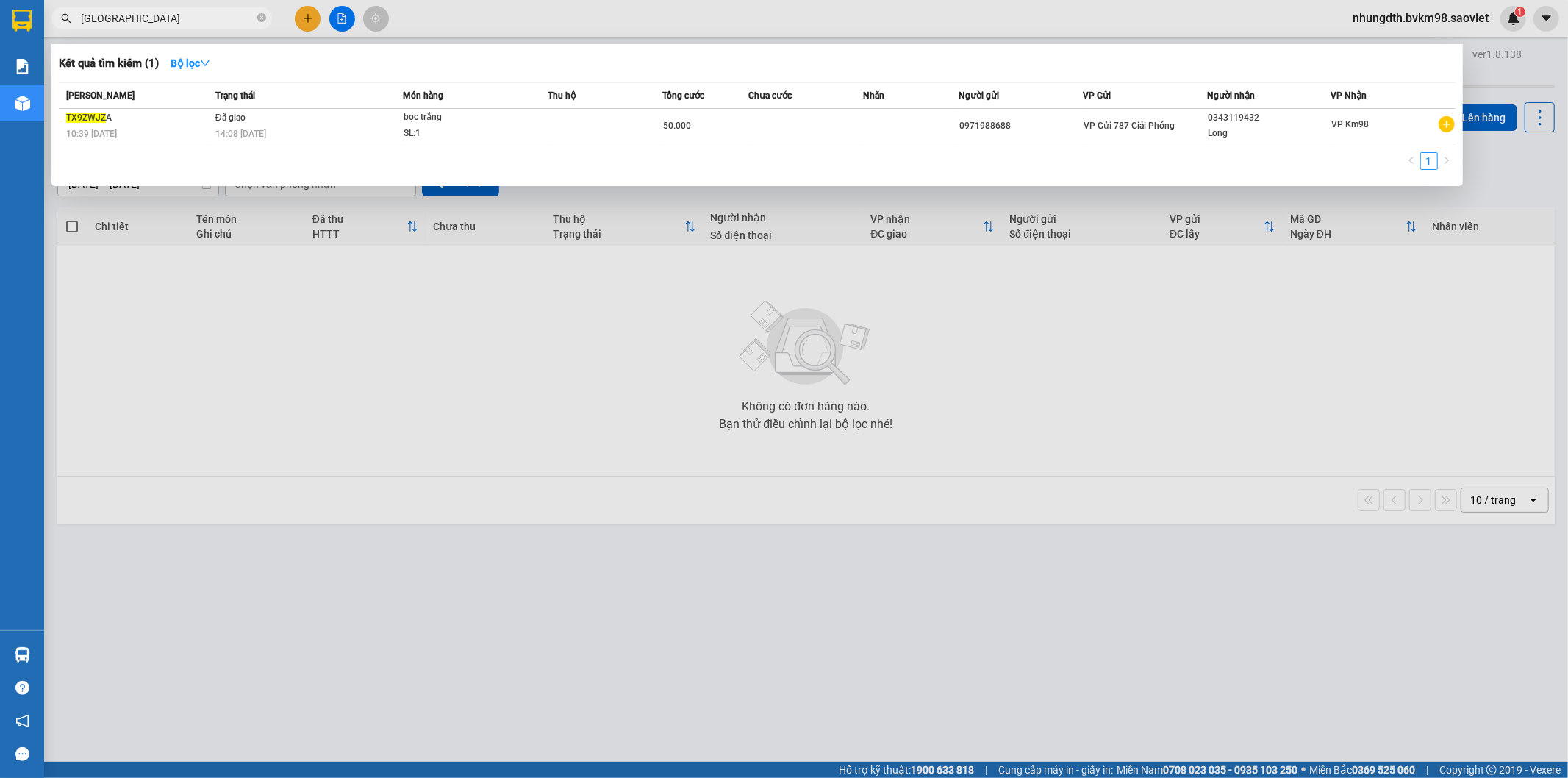
type input "T"
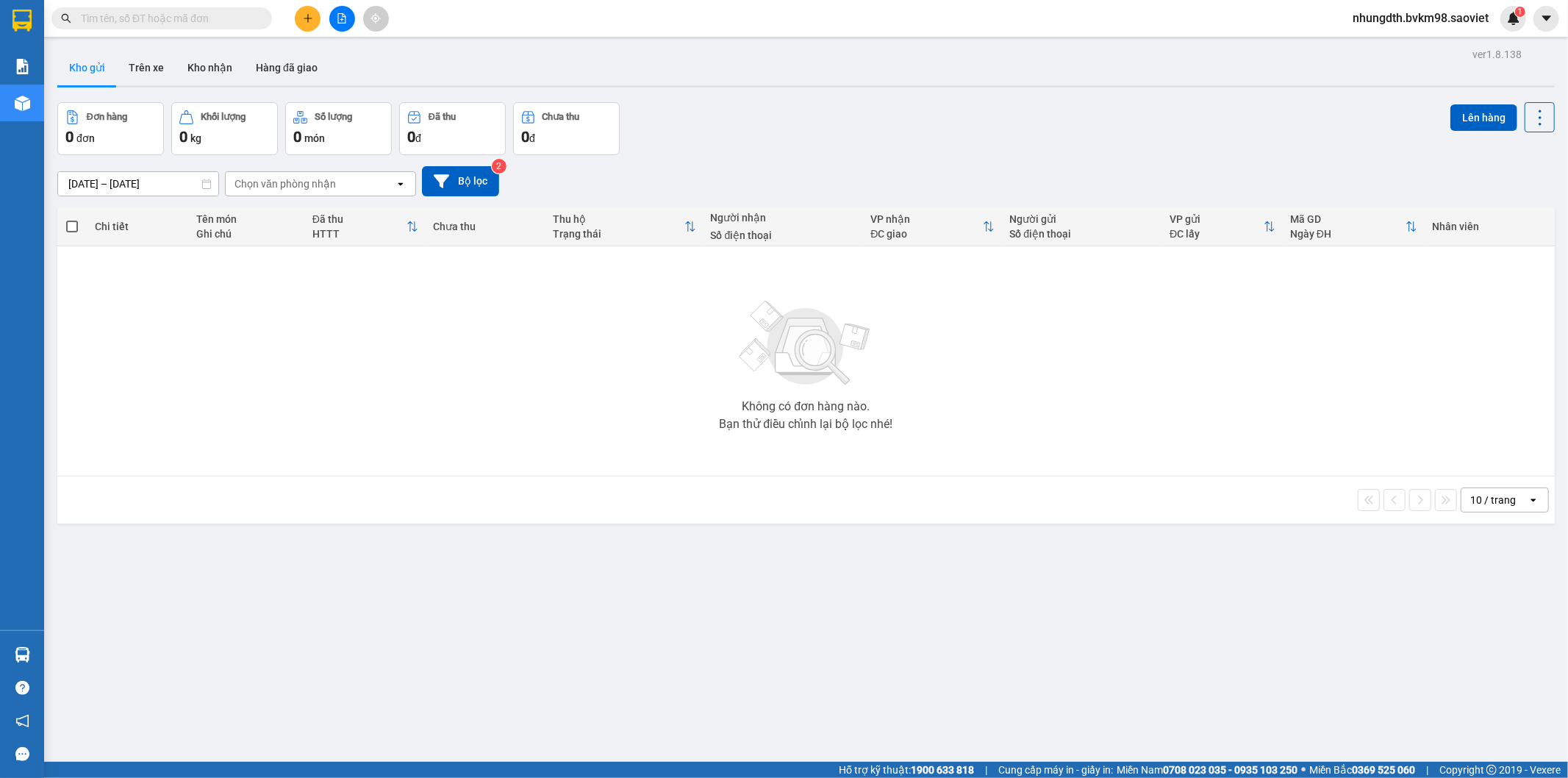
drag, startPoint x: 185, startPoint y: 9, endPoint x: 130, endPoint y: 19, distance: 55.9
click at [130, 19] on input "text" at bounding box center [167, 19] width 173 height 16
paste input "W6KS4RS3"
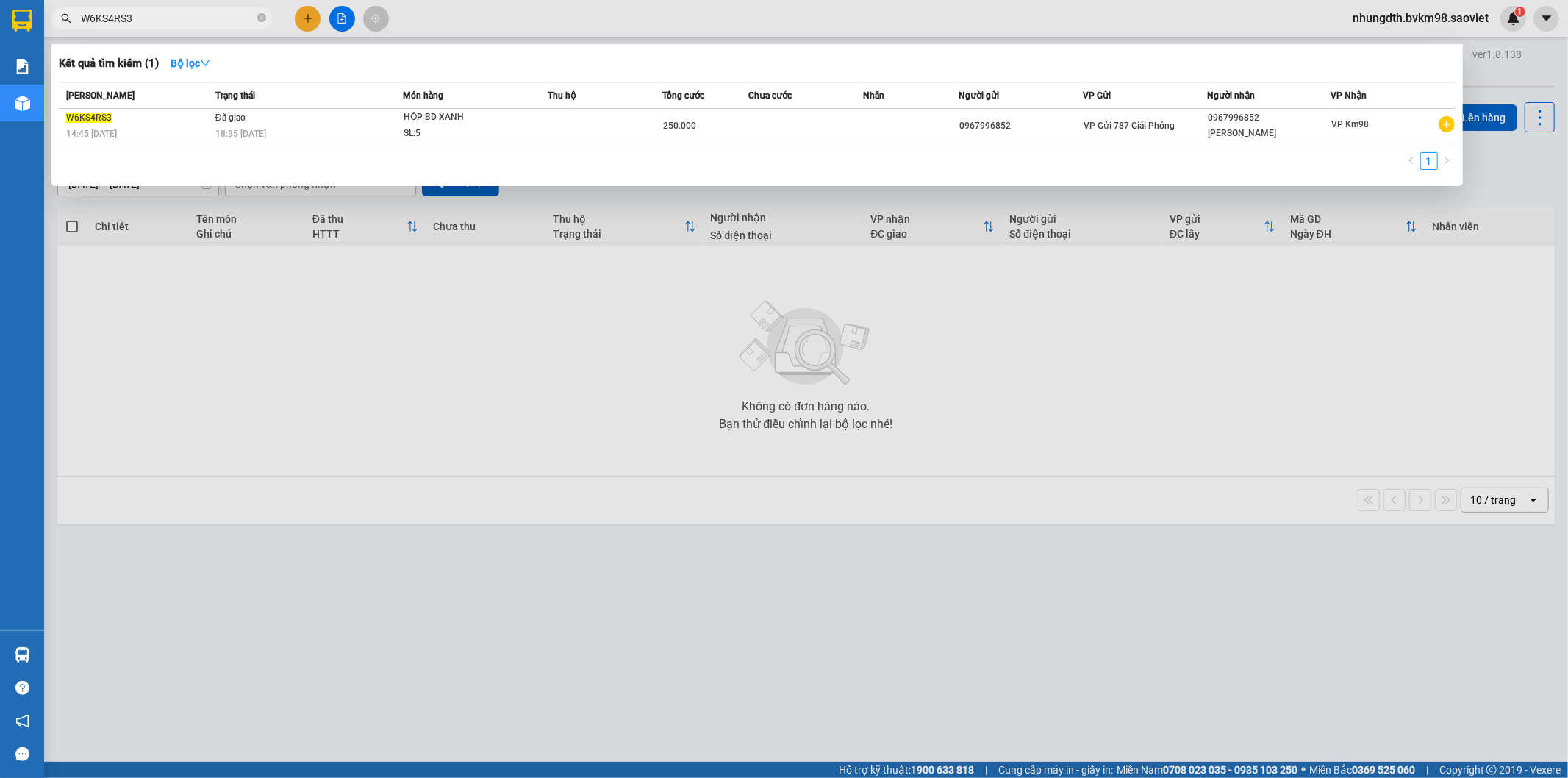
type input "W6KS4RS3"
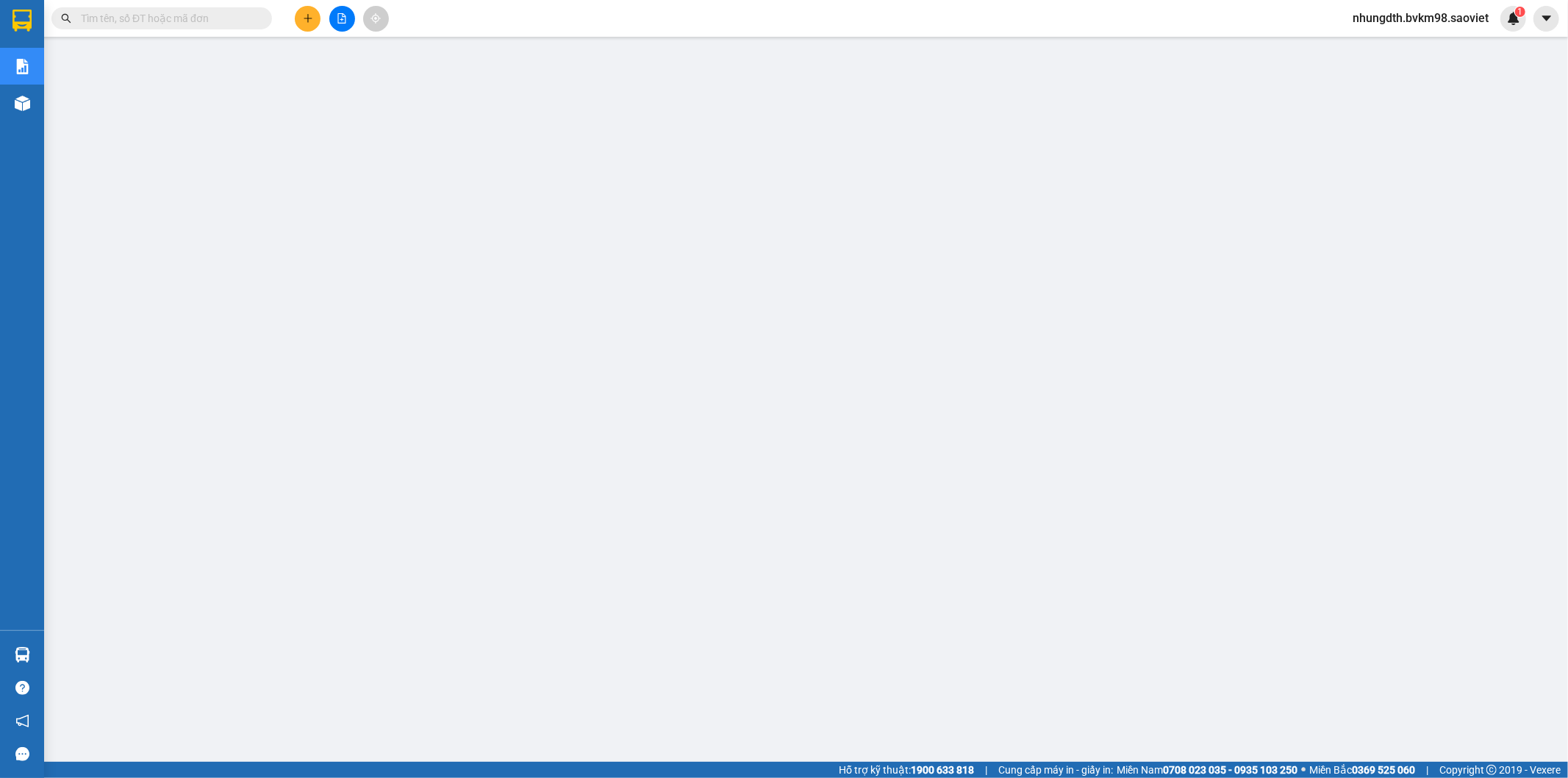
click at [136, 22] on input "text" at bounding box center [167, 19] width 173 height 16
paste input "2LBGRRM1"
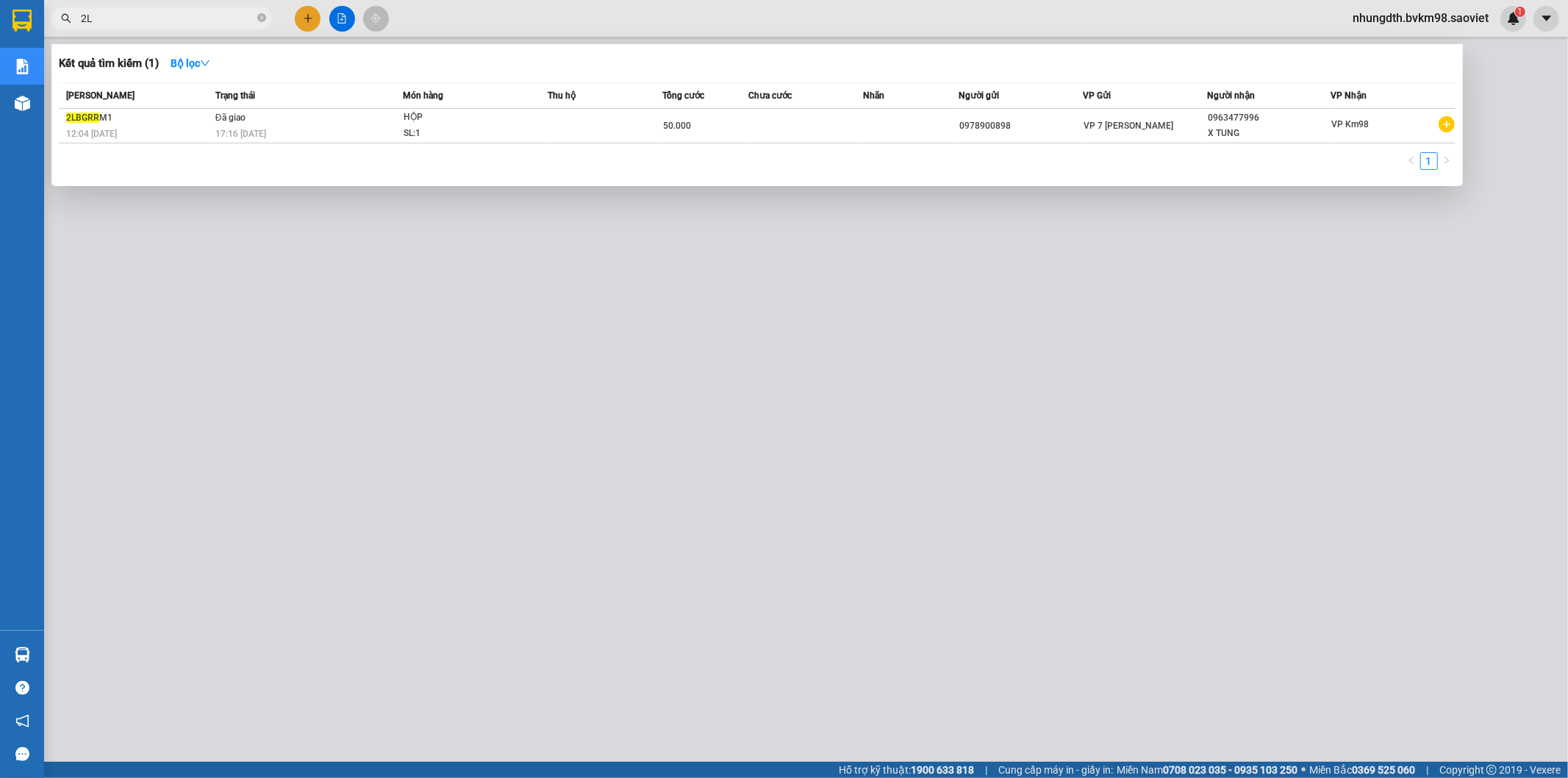
type input "2"
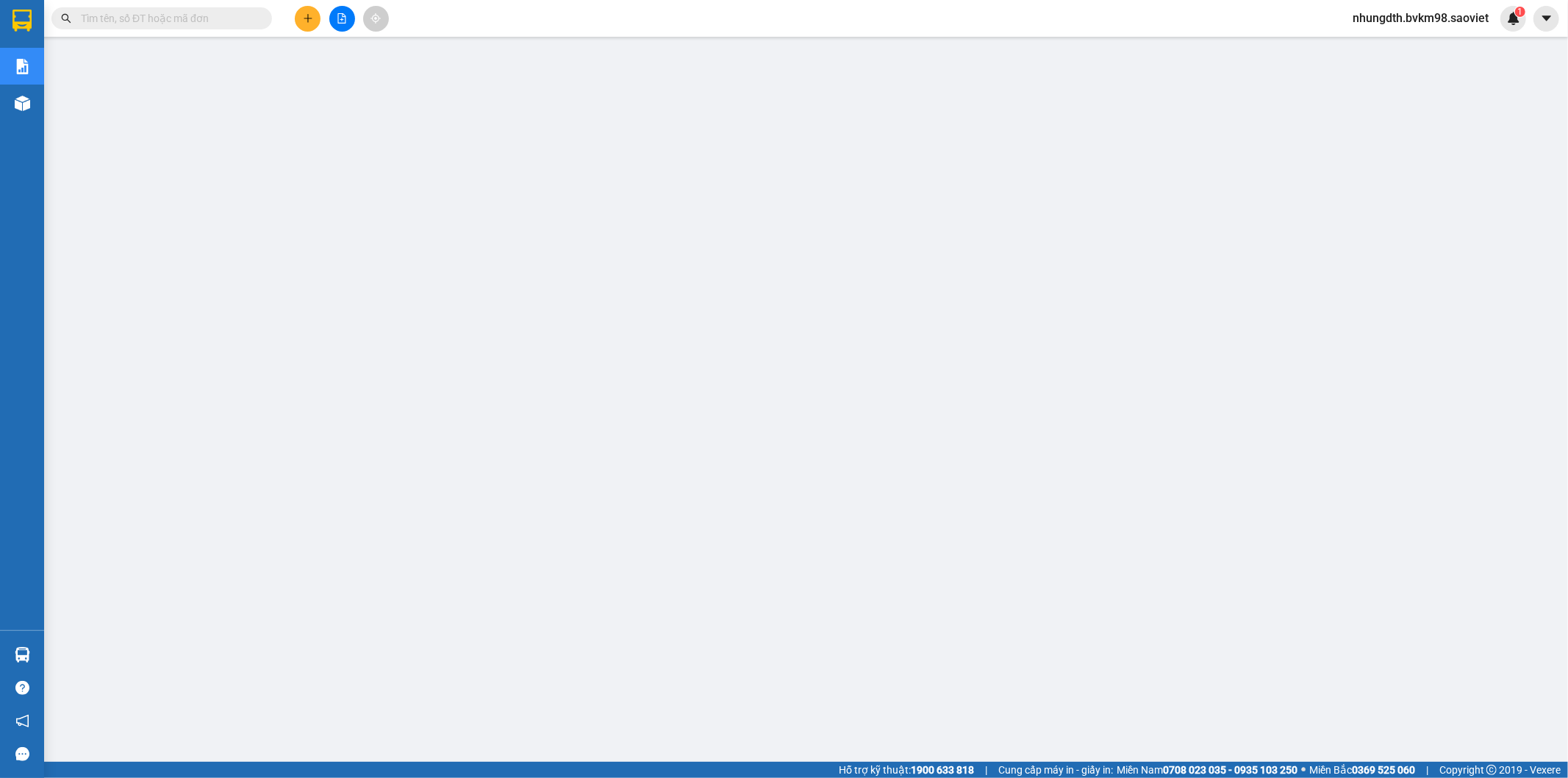
paste input "29KB3LGP"
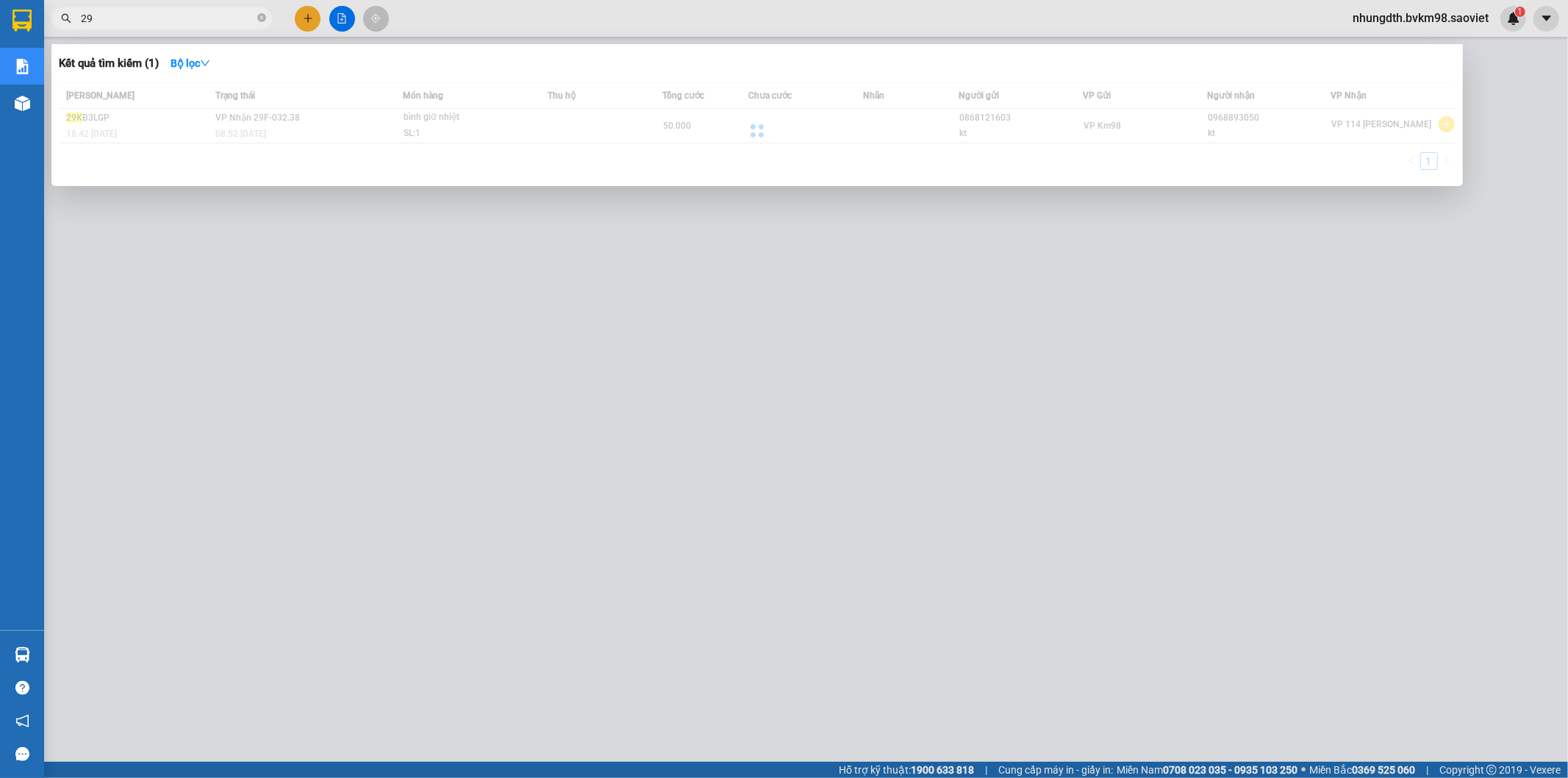
type input "2"
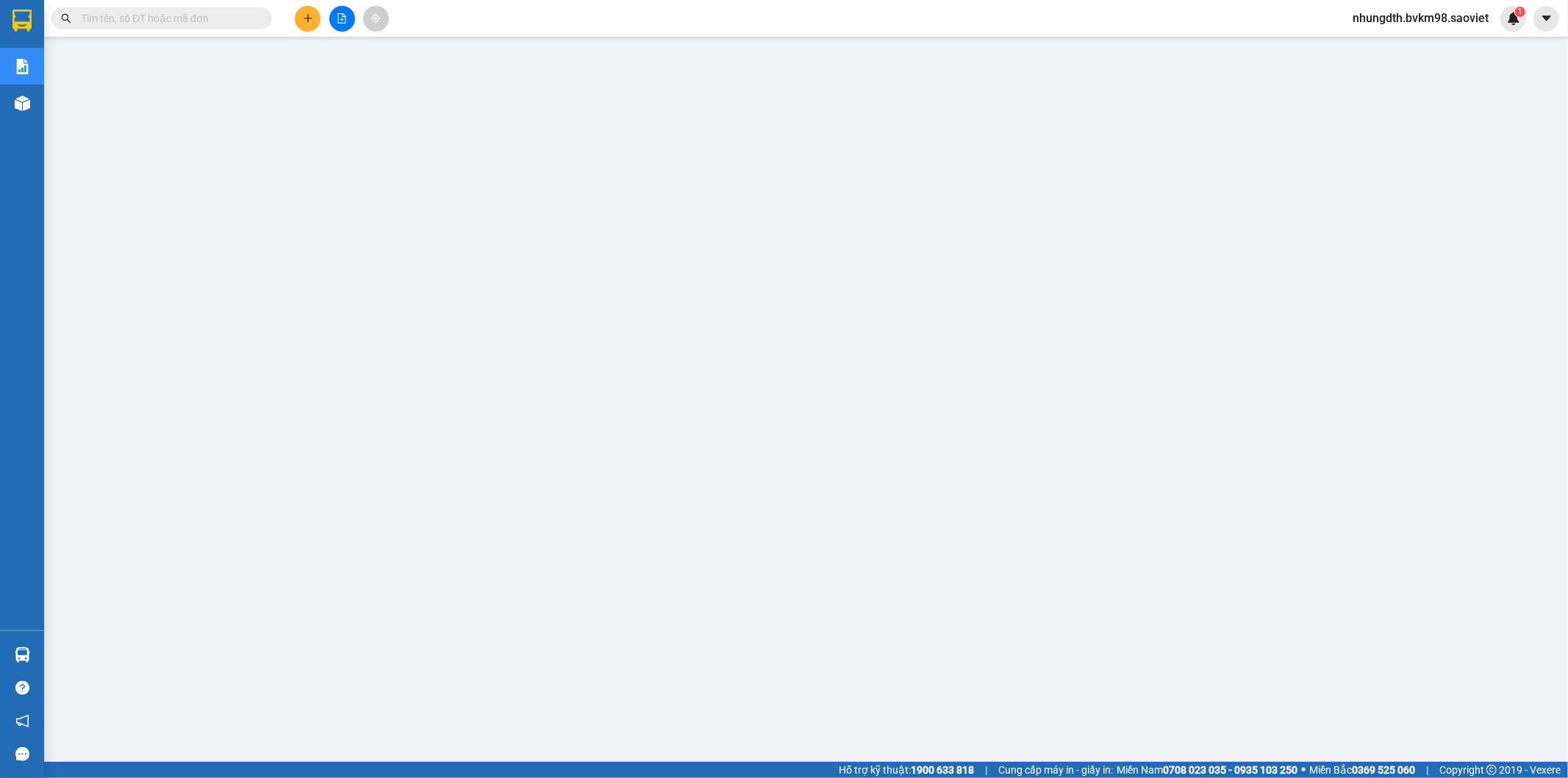
paste input "A5YR6EK6"
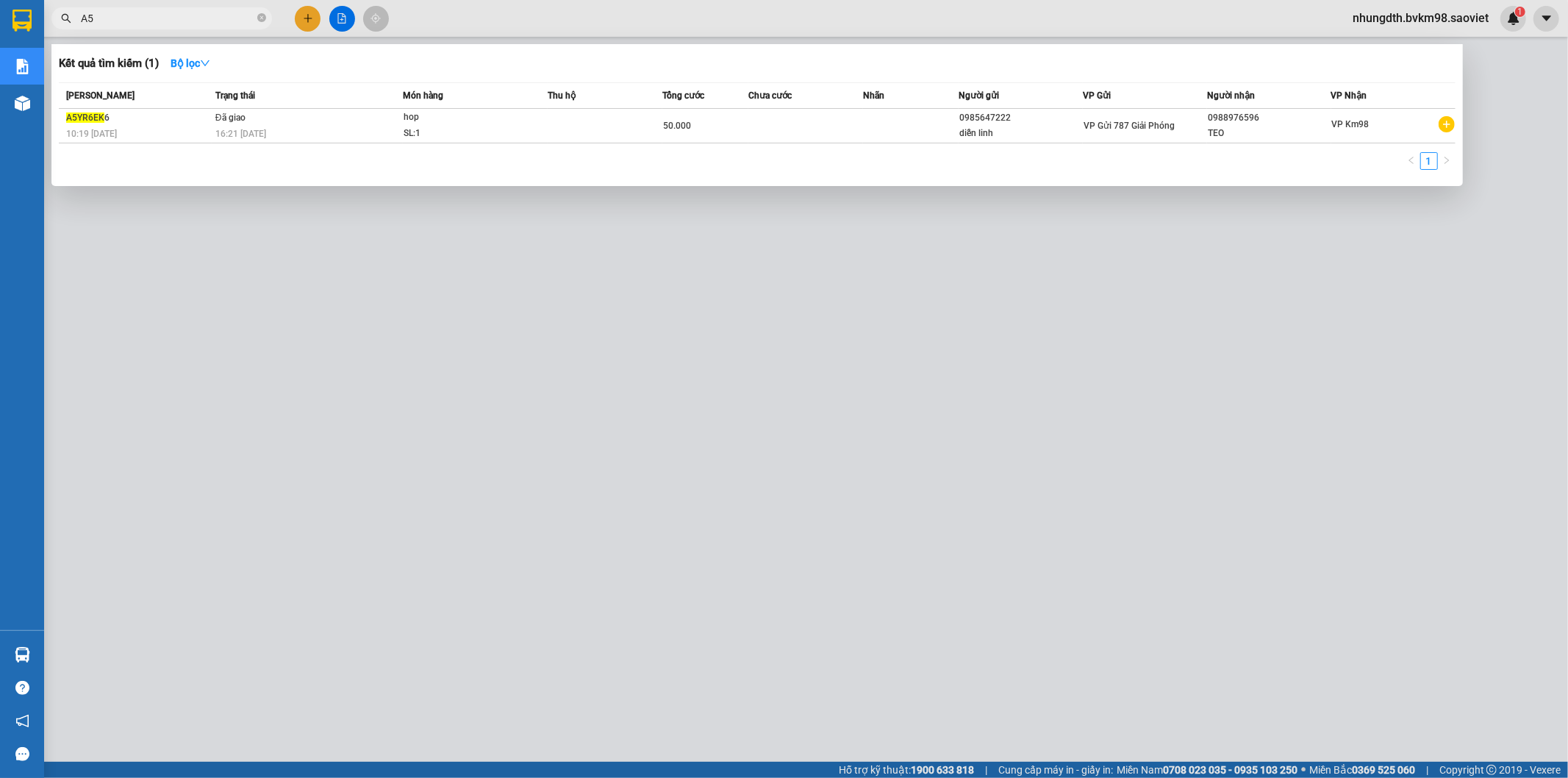
type input "A"
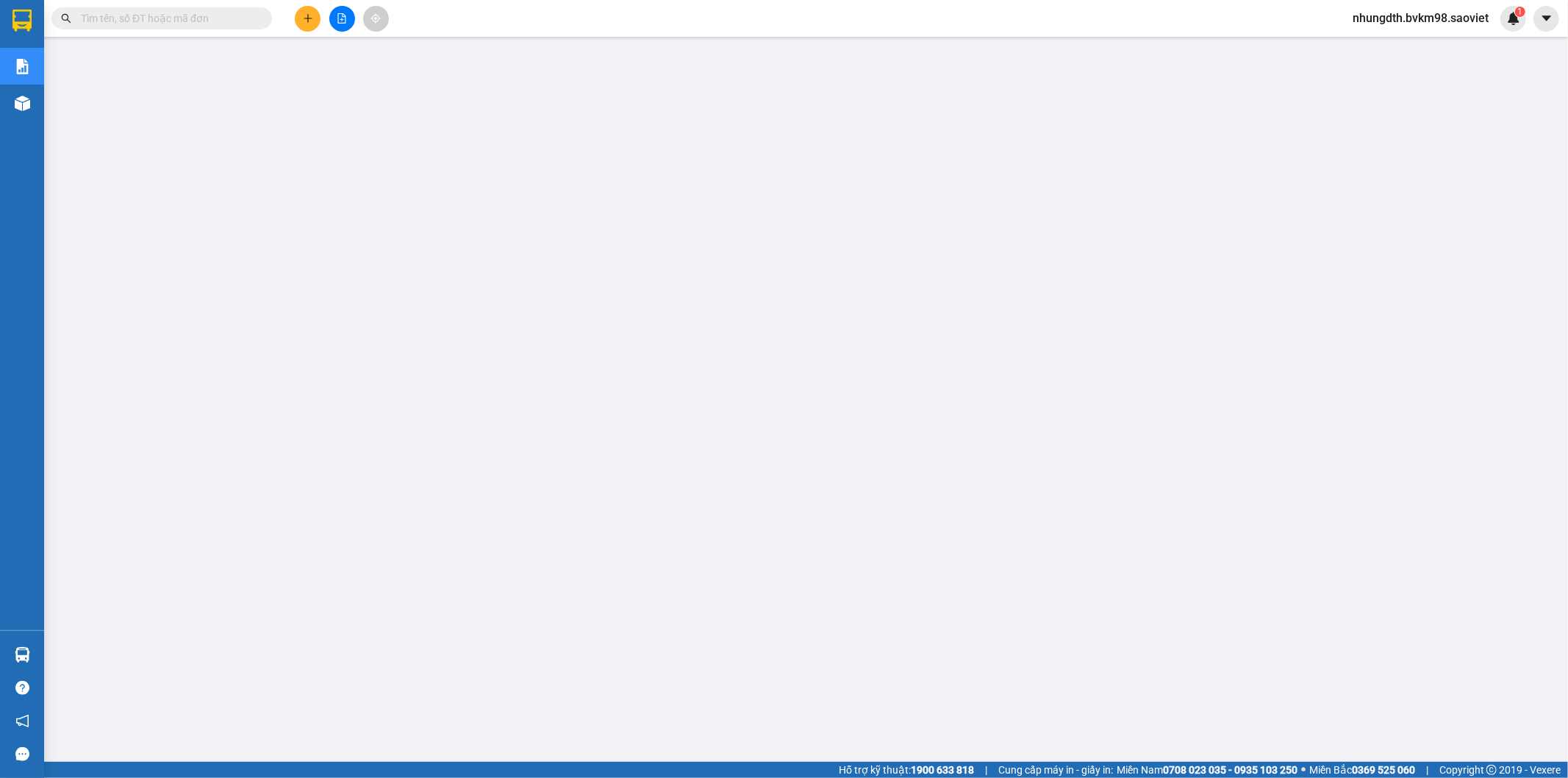
paste input "KDIQWYDZ"
type input "K"
paste input "NIU8PI54"
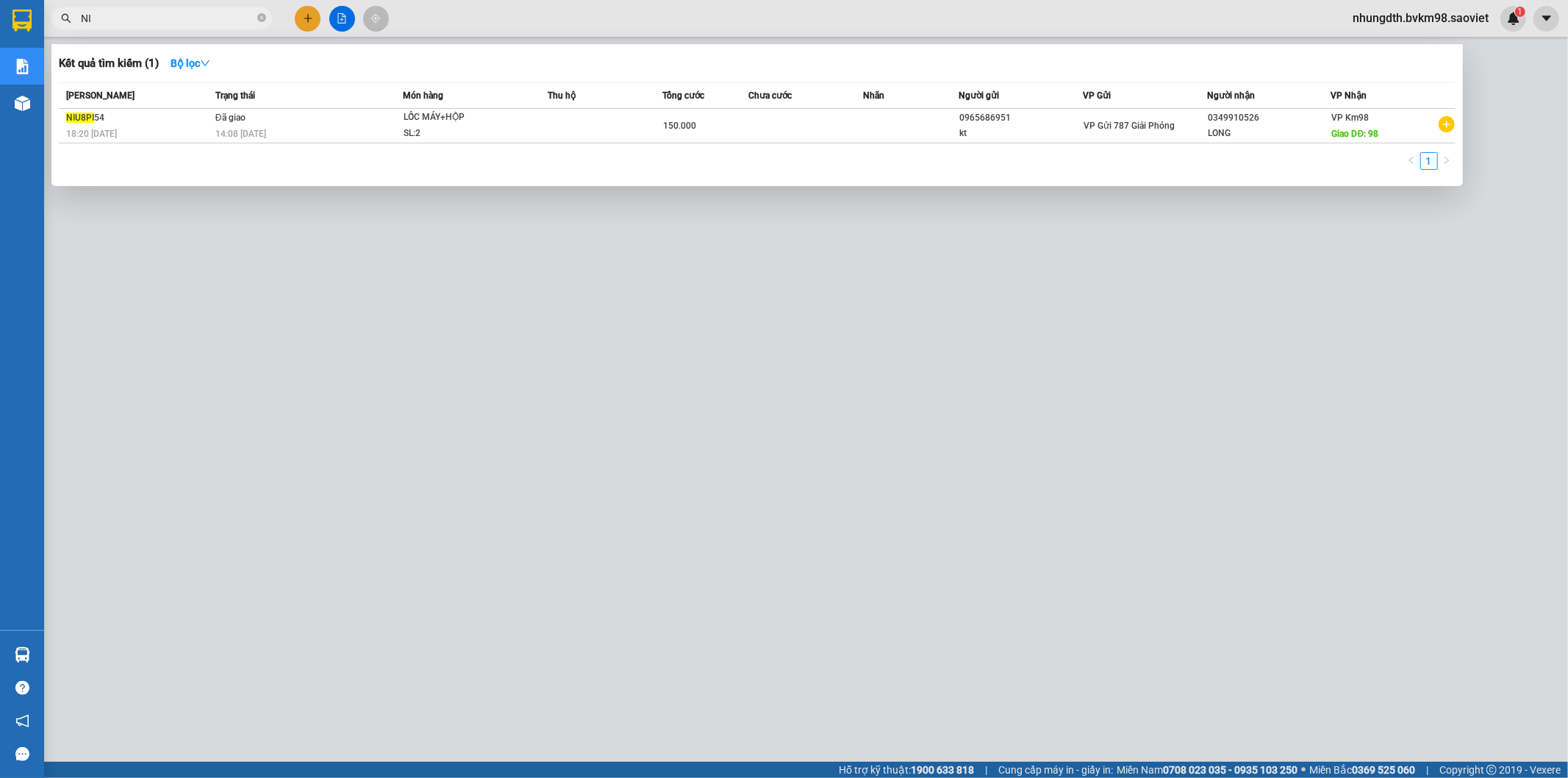
type input "N"
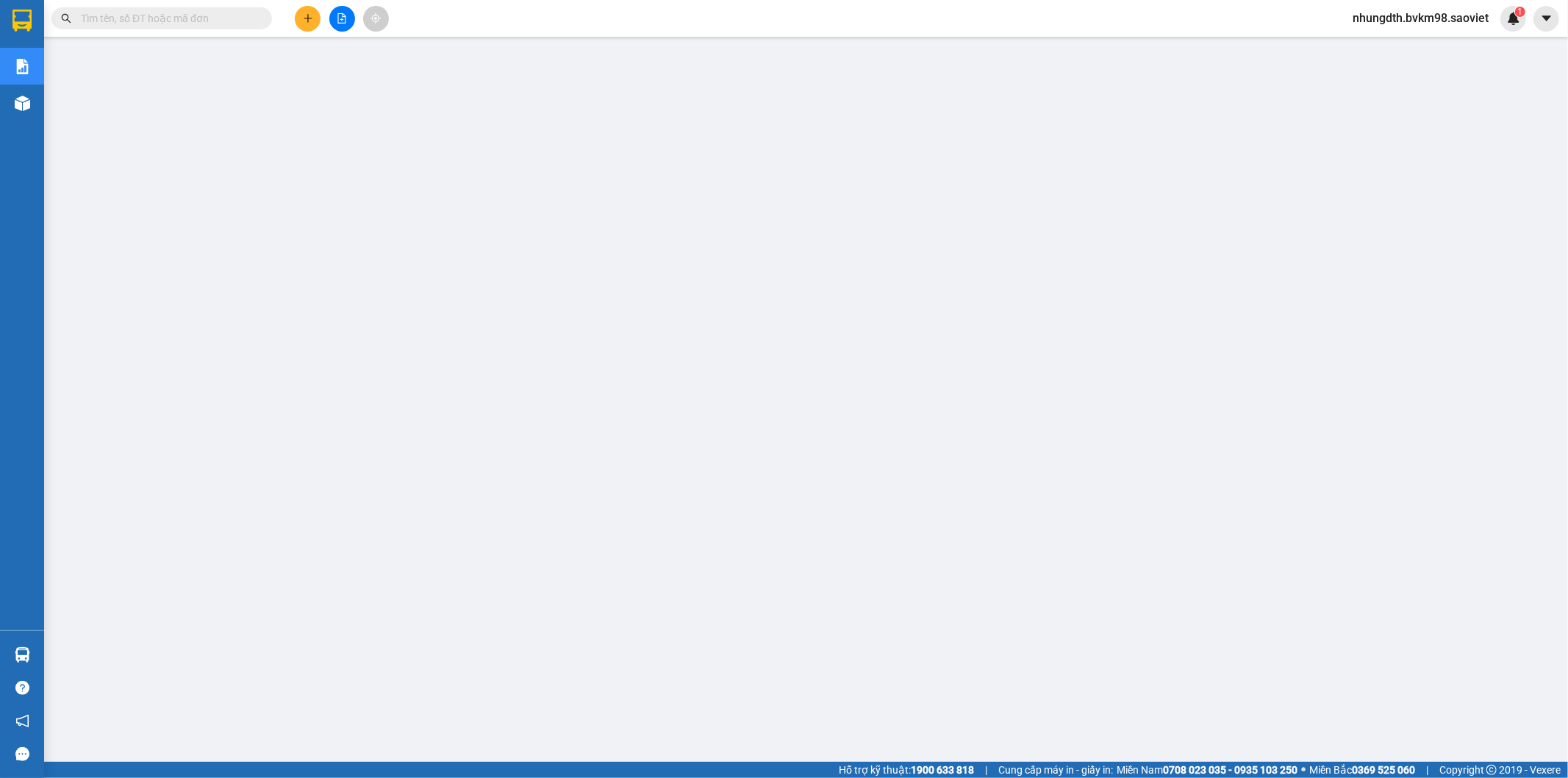
paste input "P9BRBM5H"
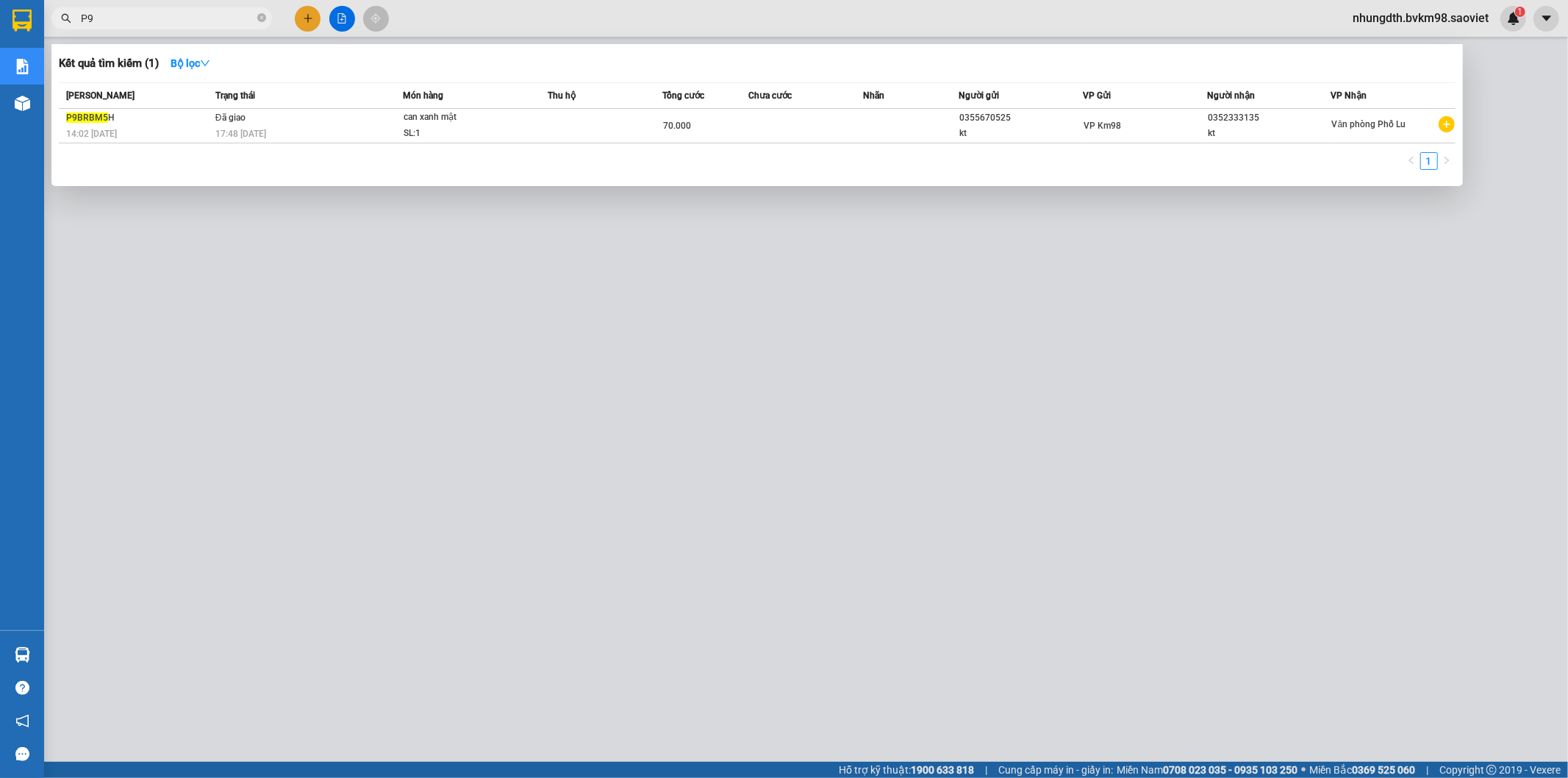
type input "P"
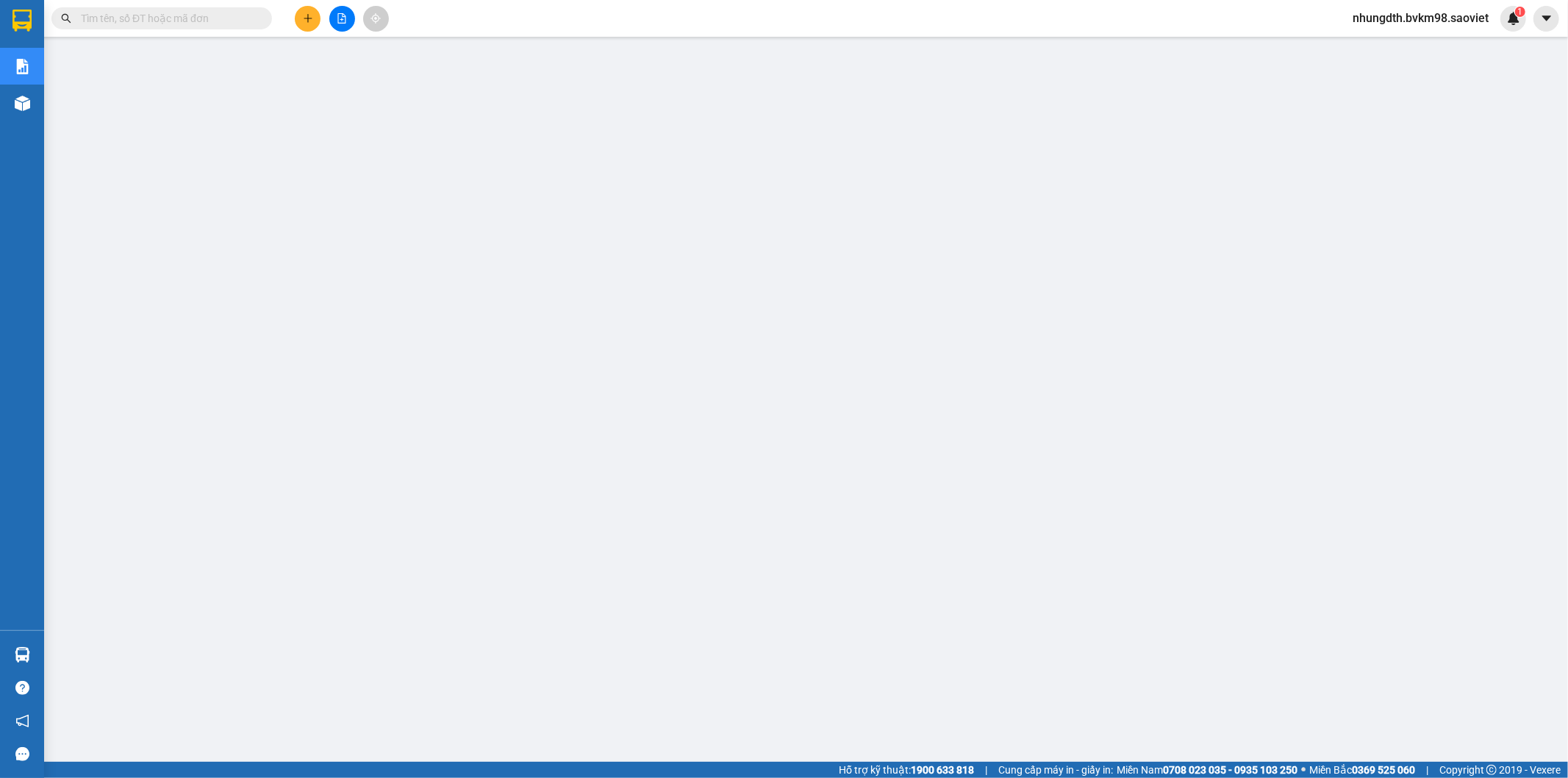
paste input "PXQ133LV"
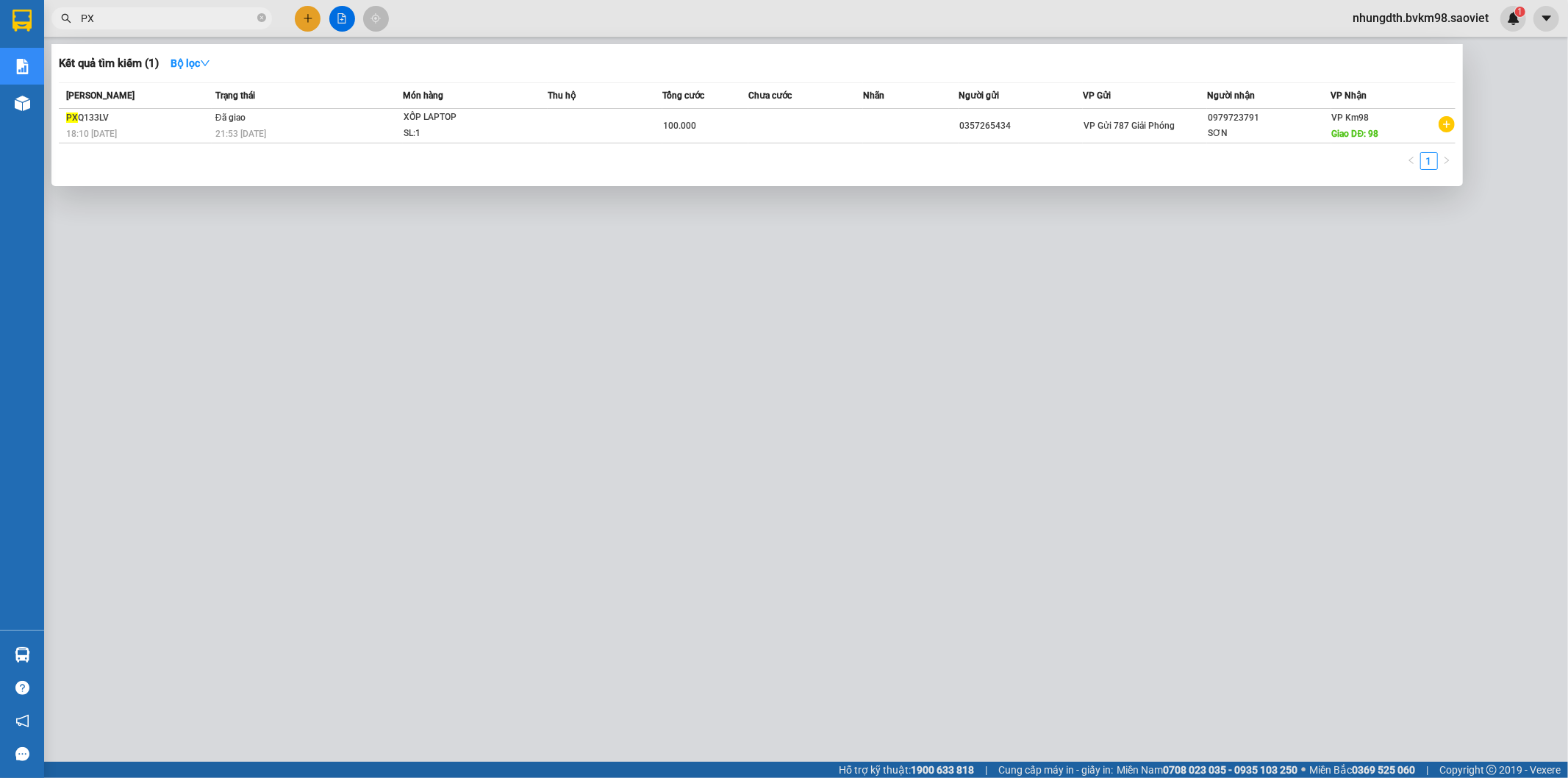
type input "P"
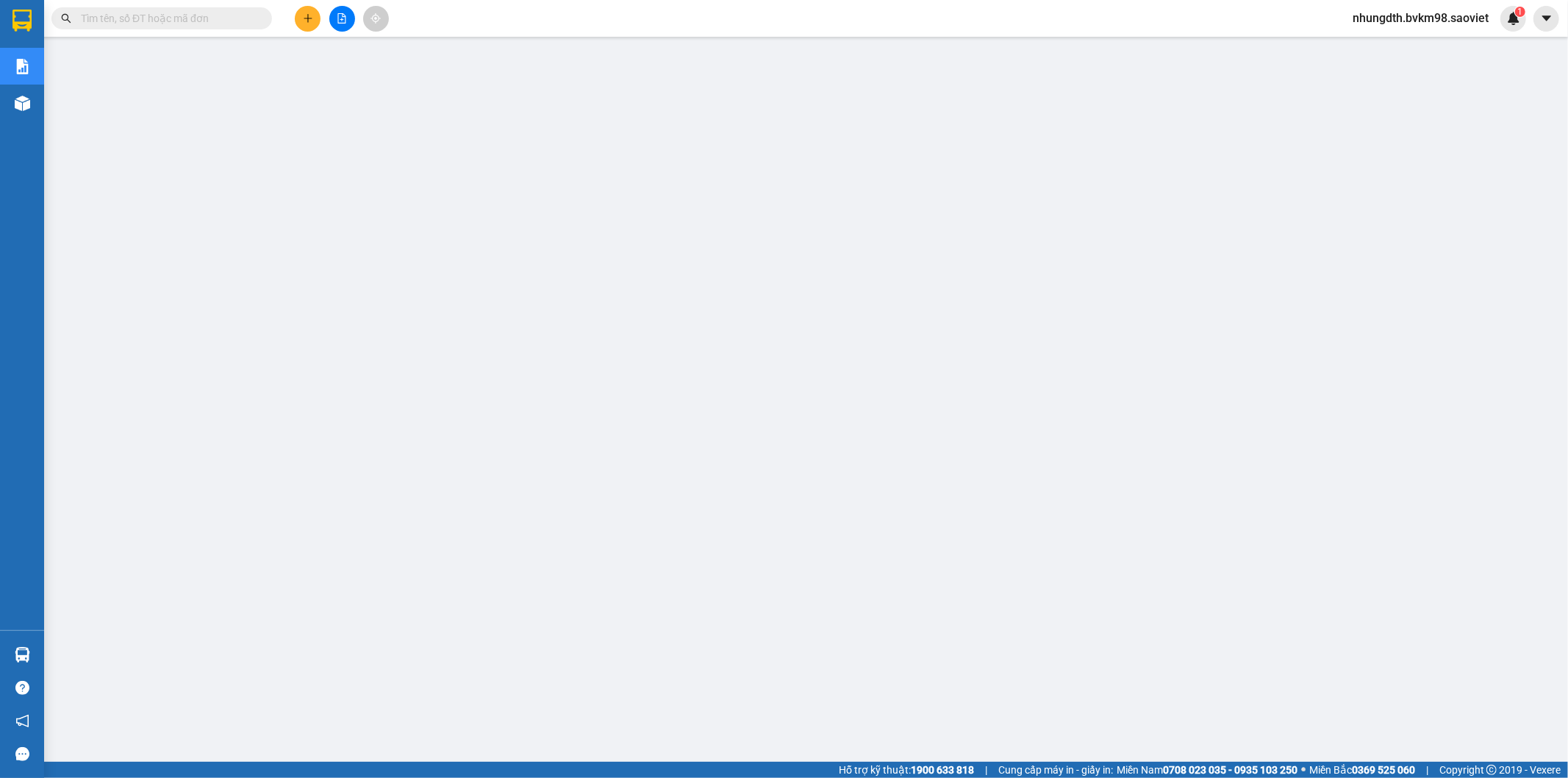
paste input "QEMIF68K"
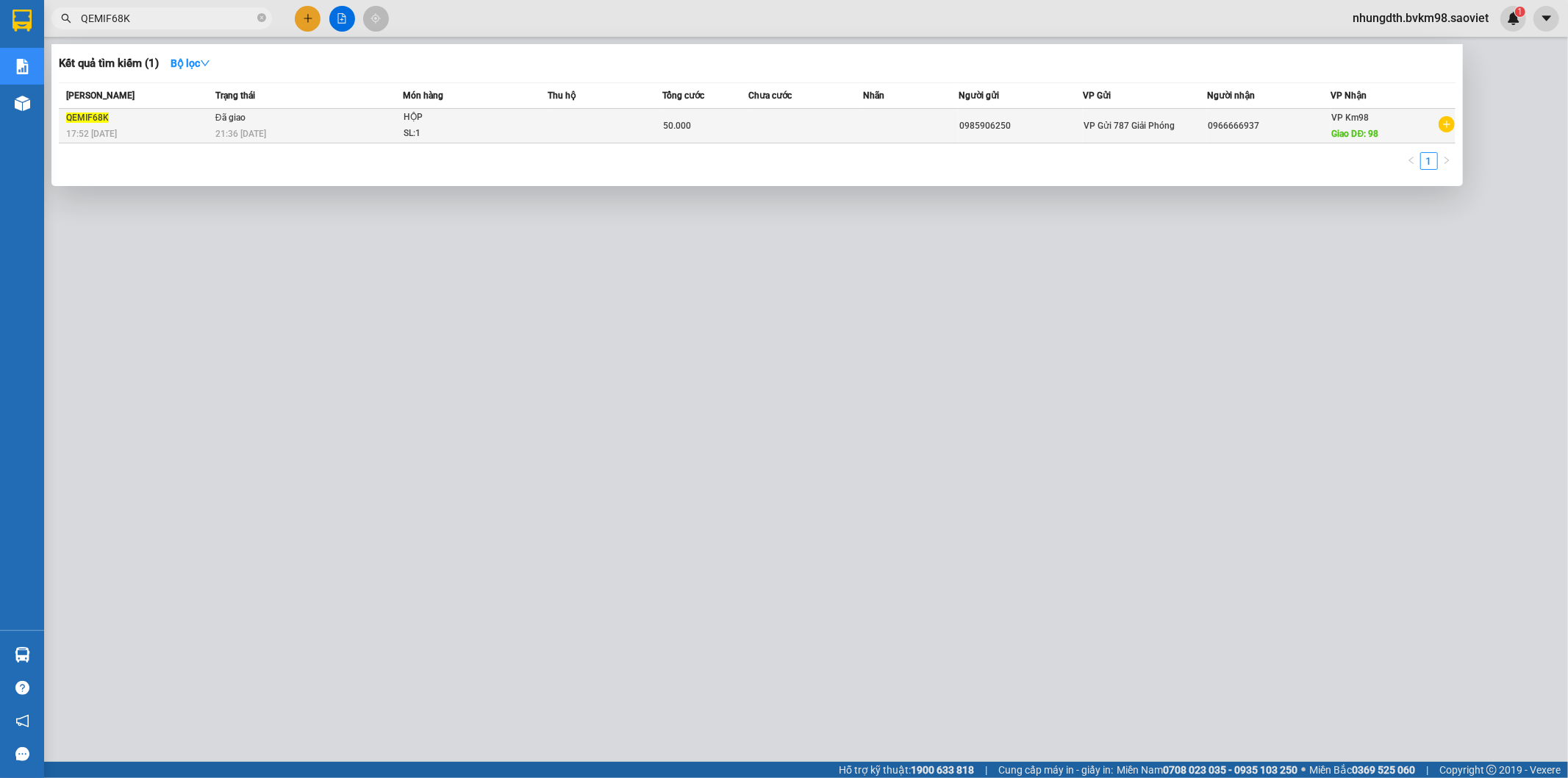
type input "QEMIF68K"
click at [513, 122] on span "HỘP SL: 1" at bounding box center [475, 125] width 144 height 31
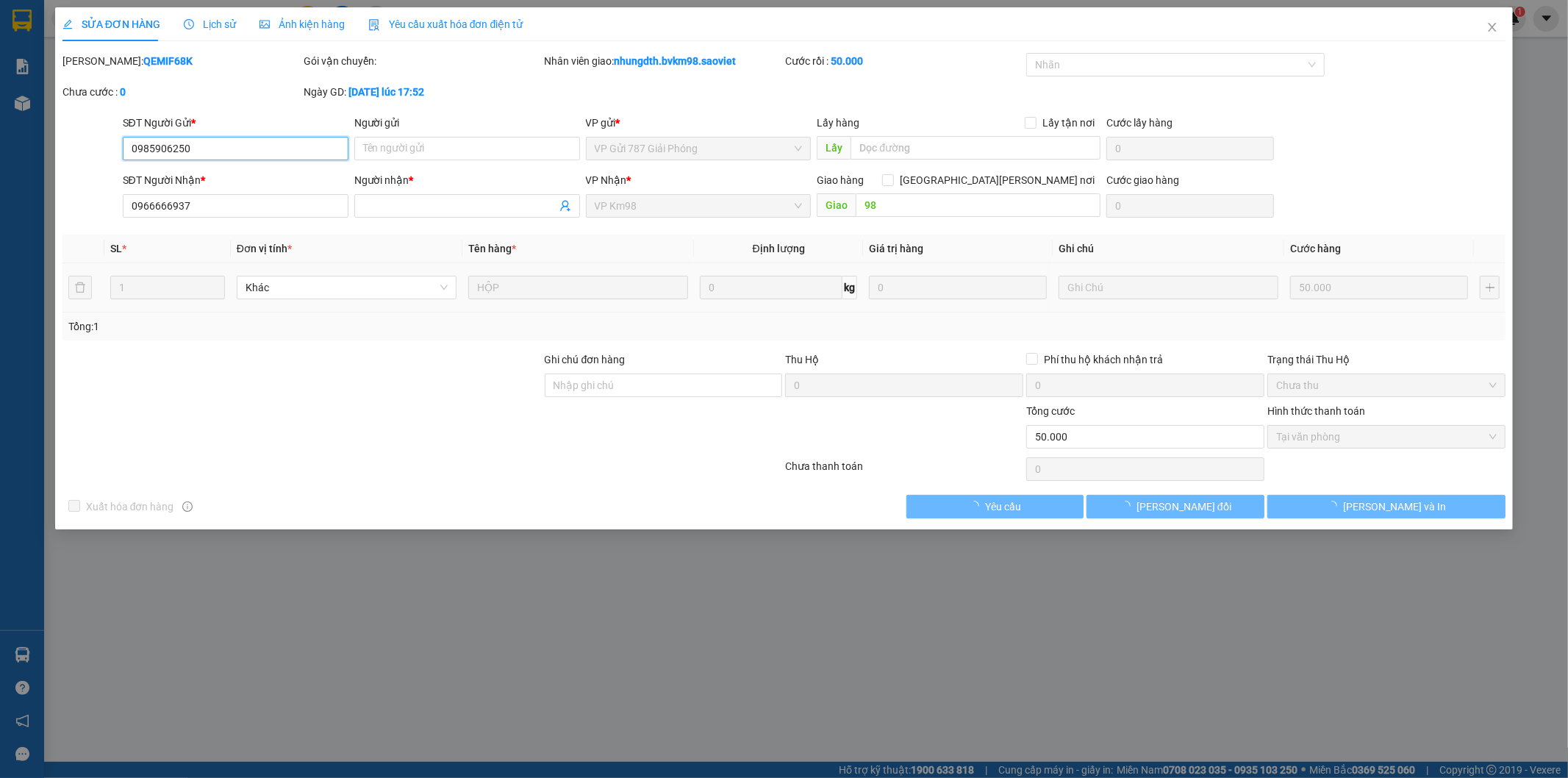
type input "0985906250"
type input "0966666937"
type input "98"
type input "50.000"
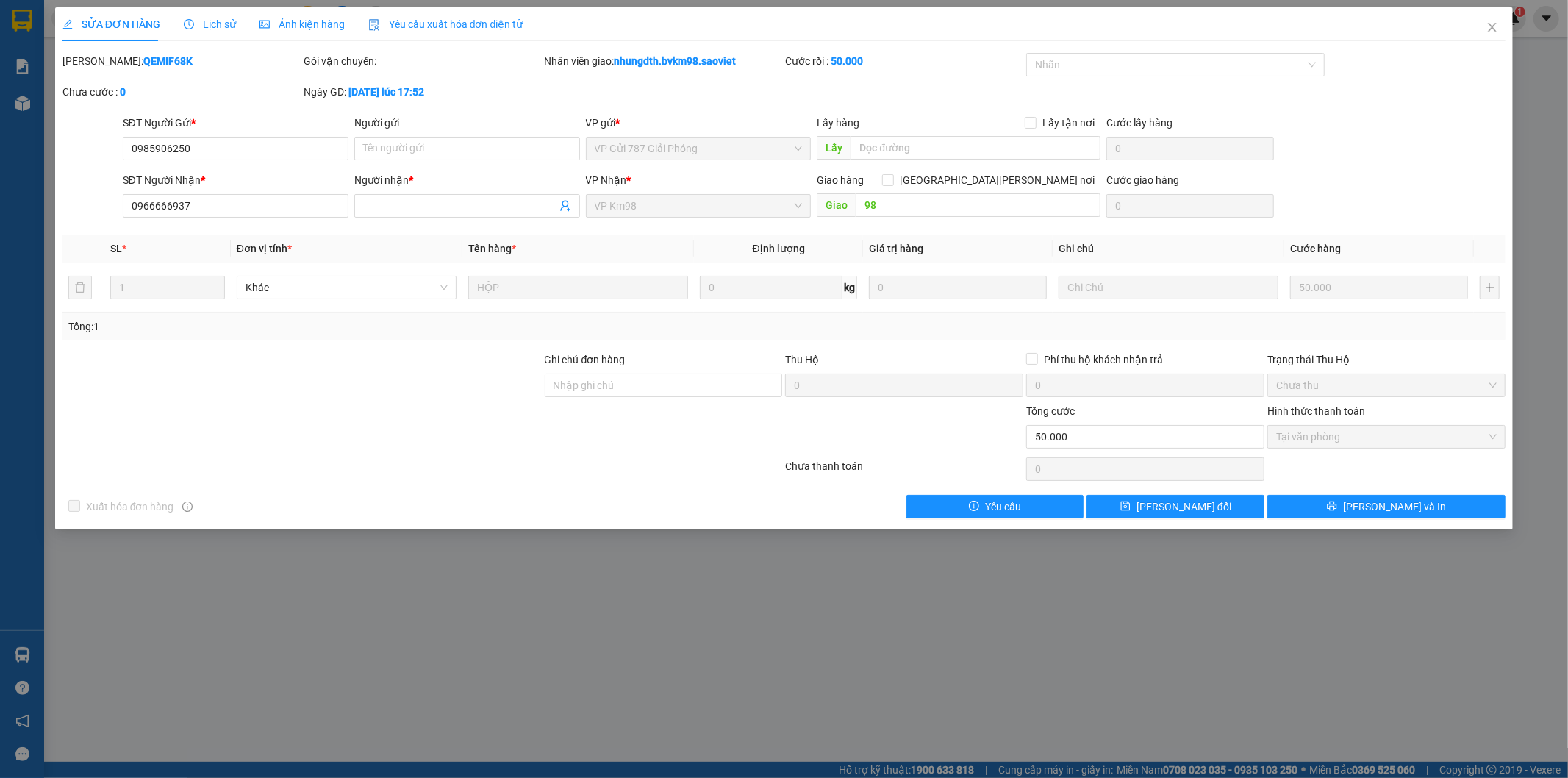
click at [206, 24] on span "Lịch sử" at bounding box center [210, 24] width 52 height 12
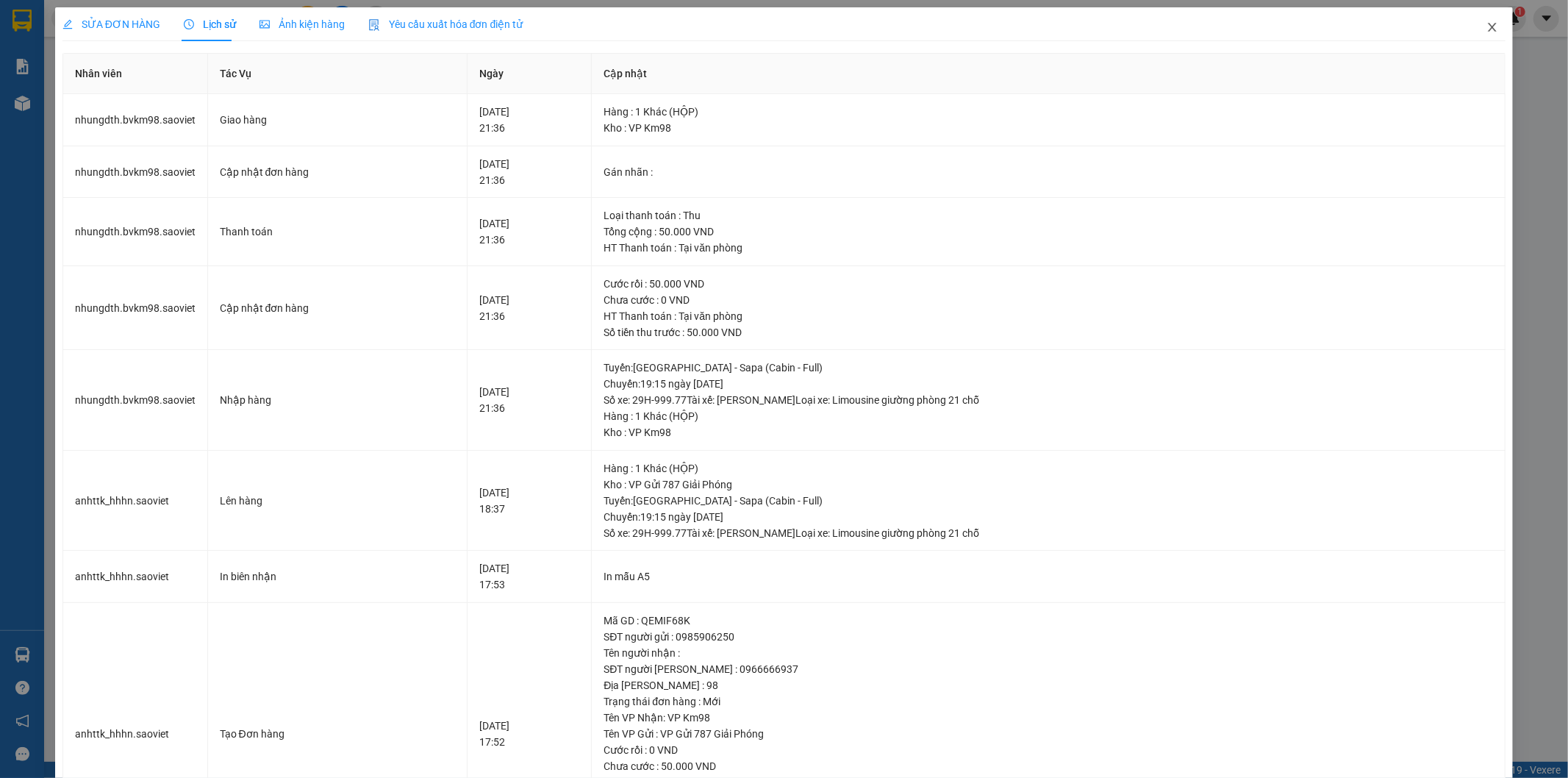
click at [1486, 23] on icon "close" at bounding box center [1491, 27] width 12 height 12
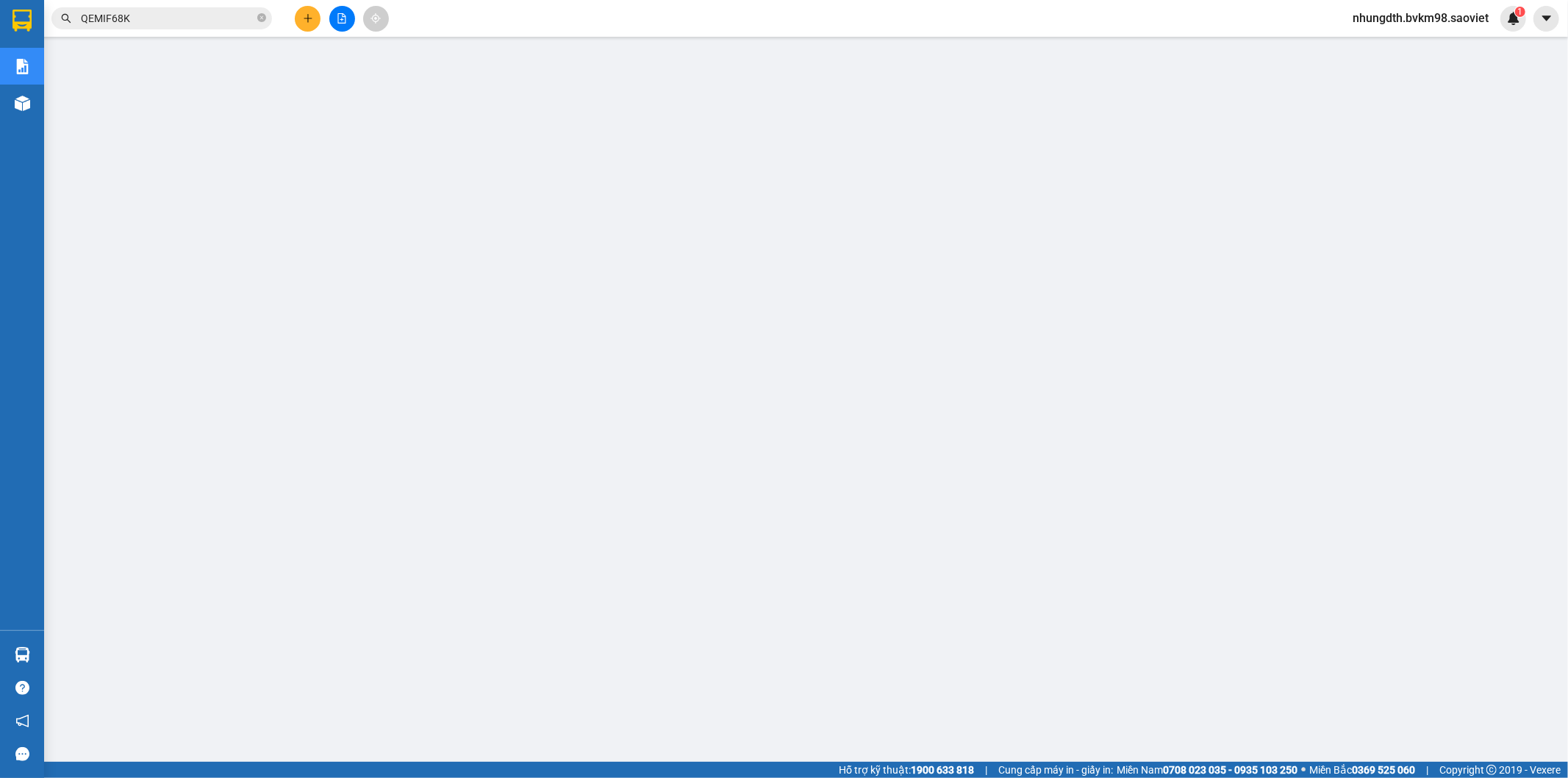
click at [143, 19] on input "QEMIF68K" at bounding box center [167, 19] width 173 height 16
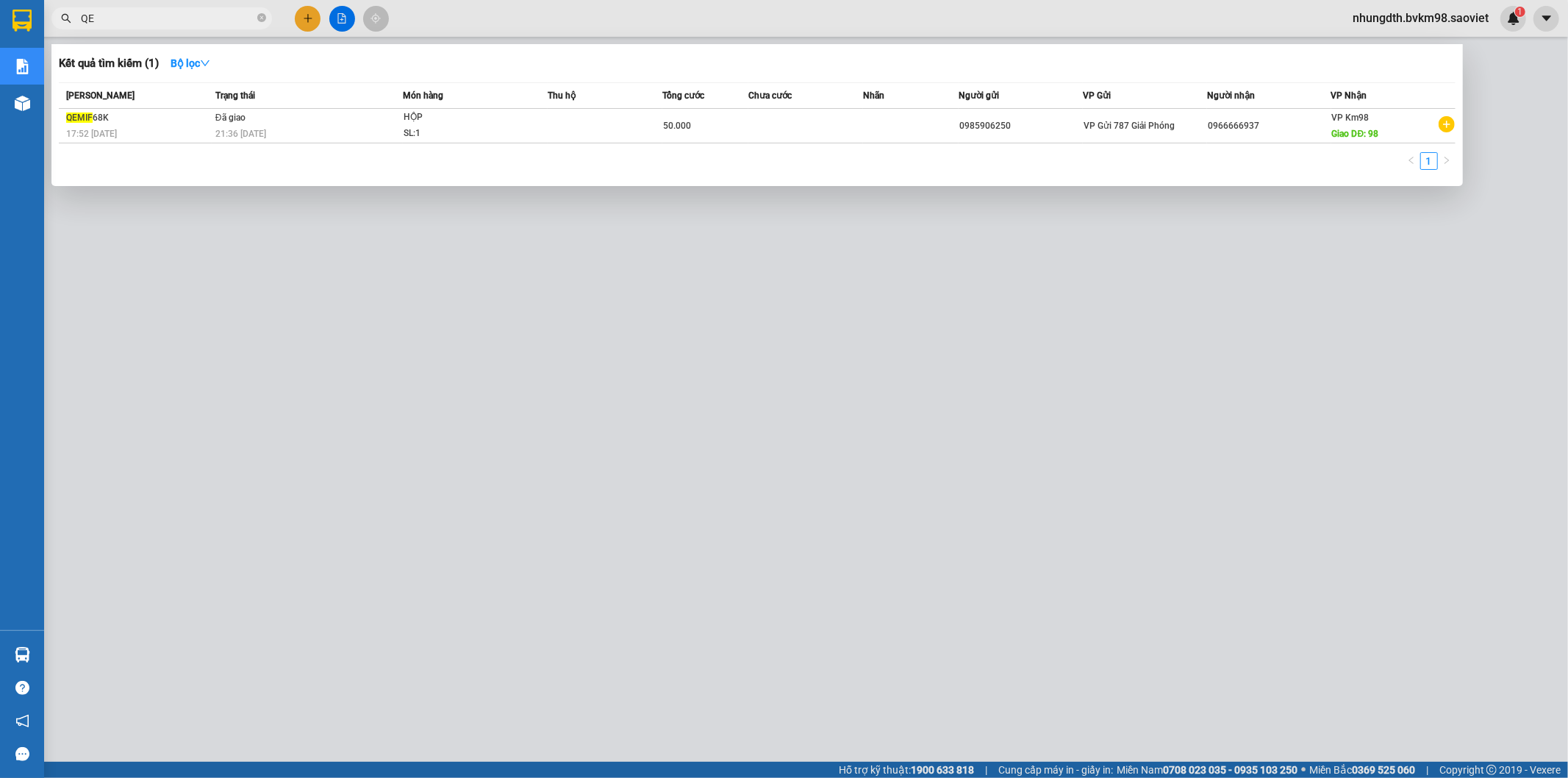
type input "Q"
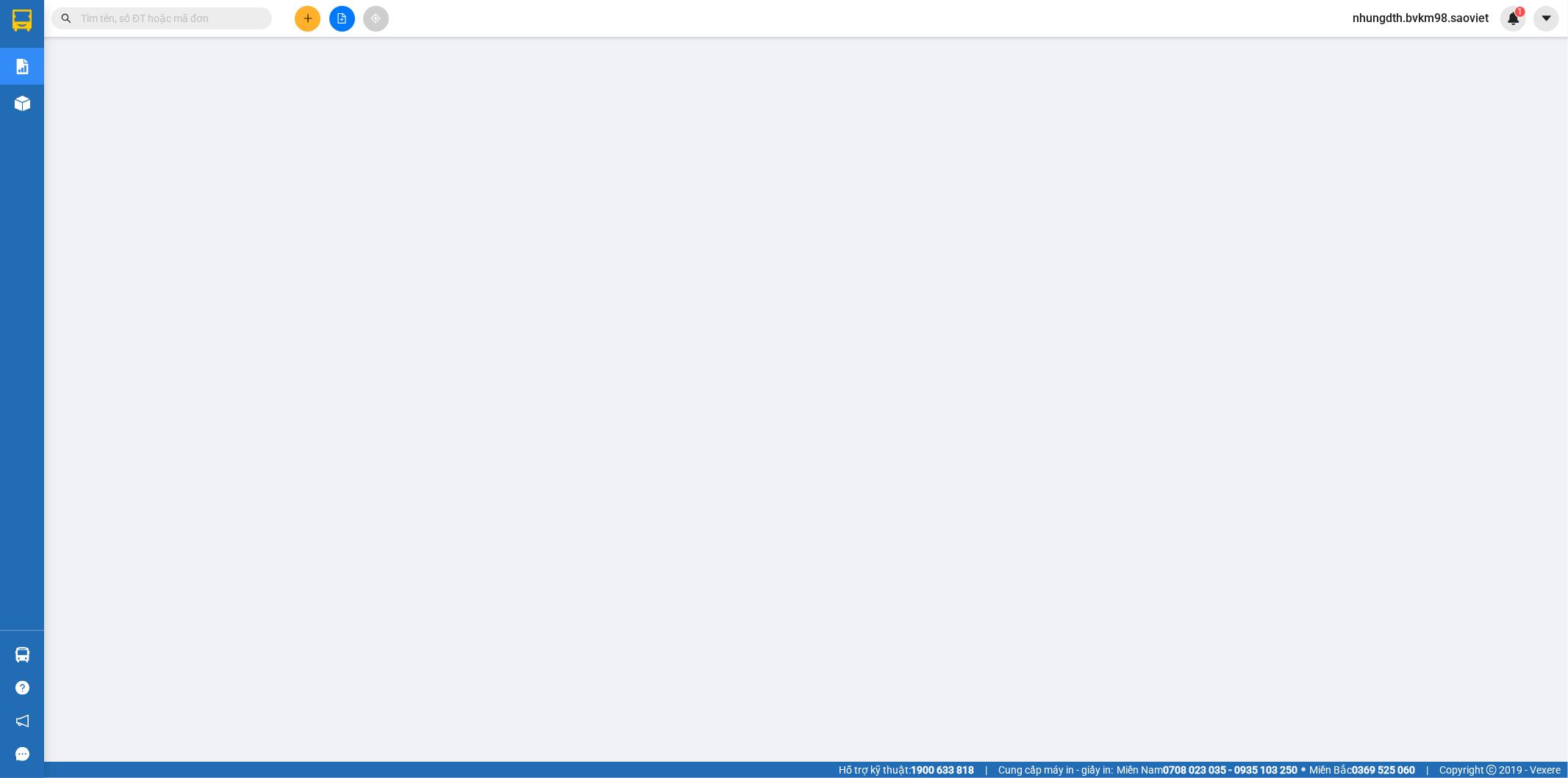
paste input "RSWFJFXM"
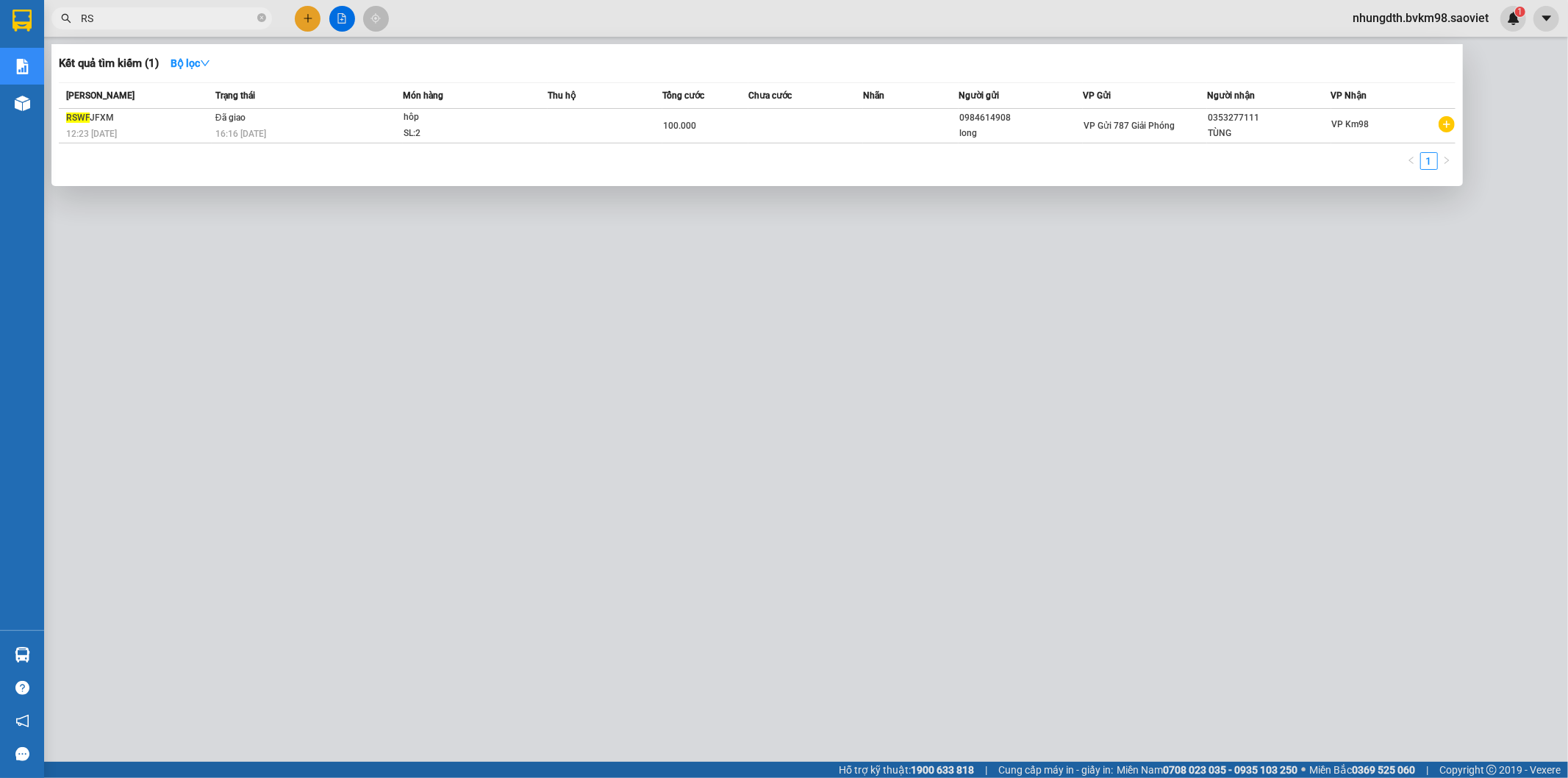
type input "R"
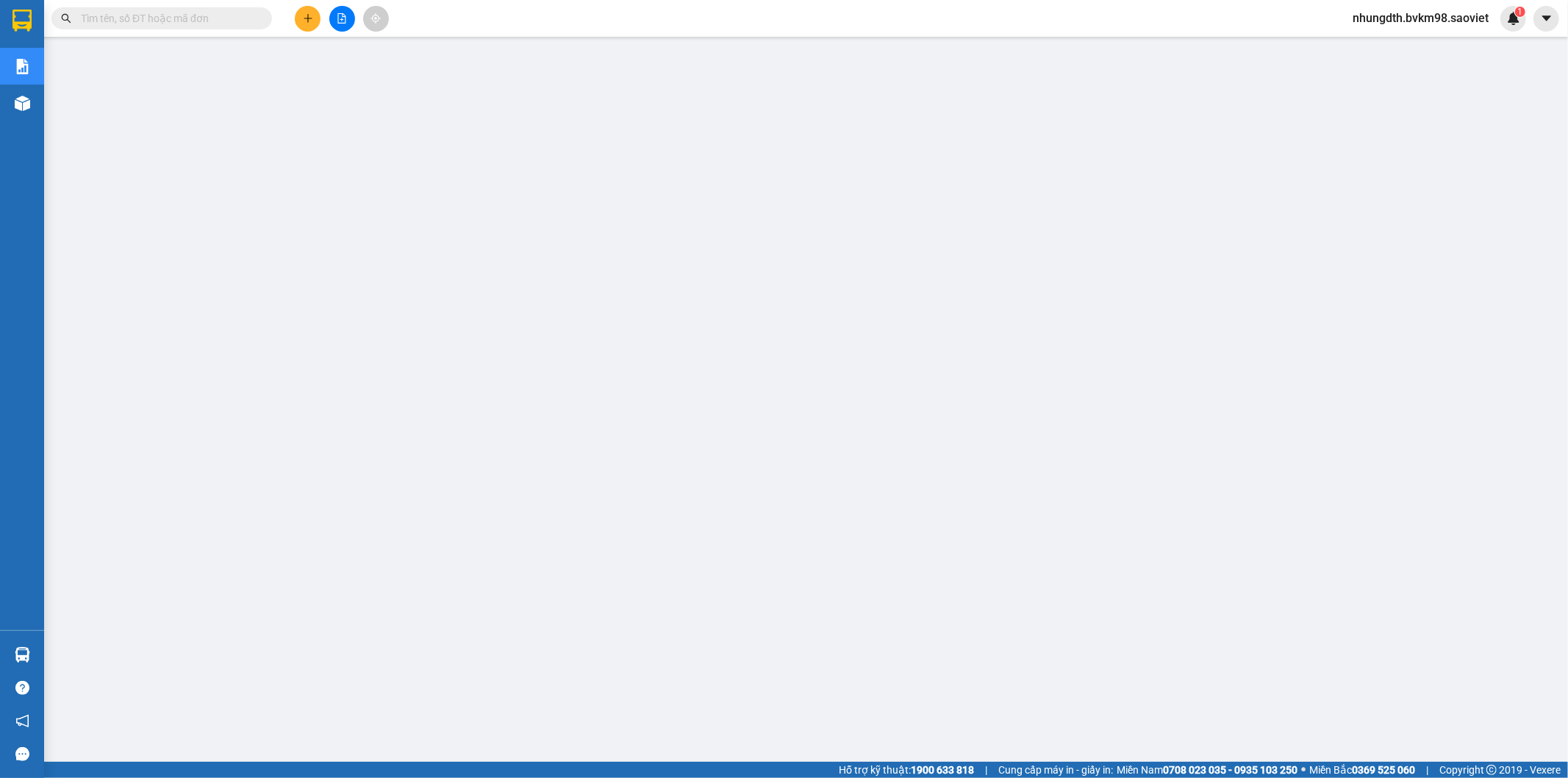
paste input "TM3E3PT4"
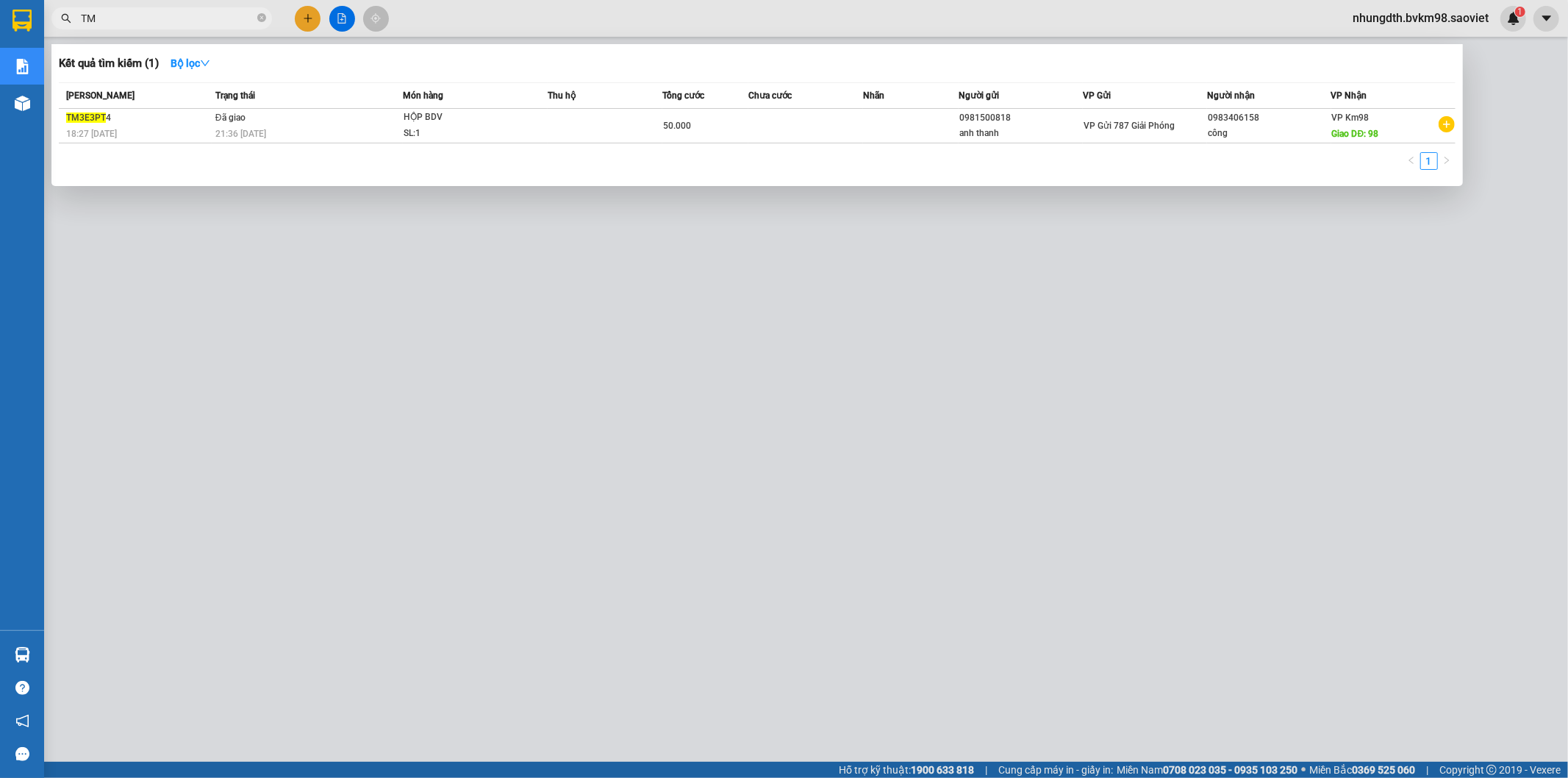
type input "T"
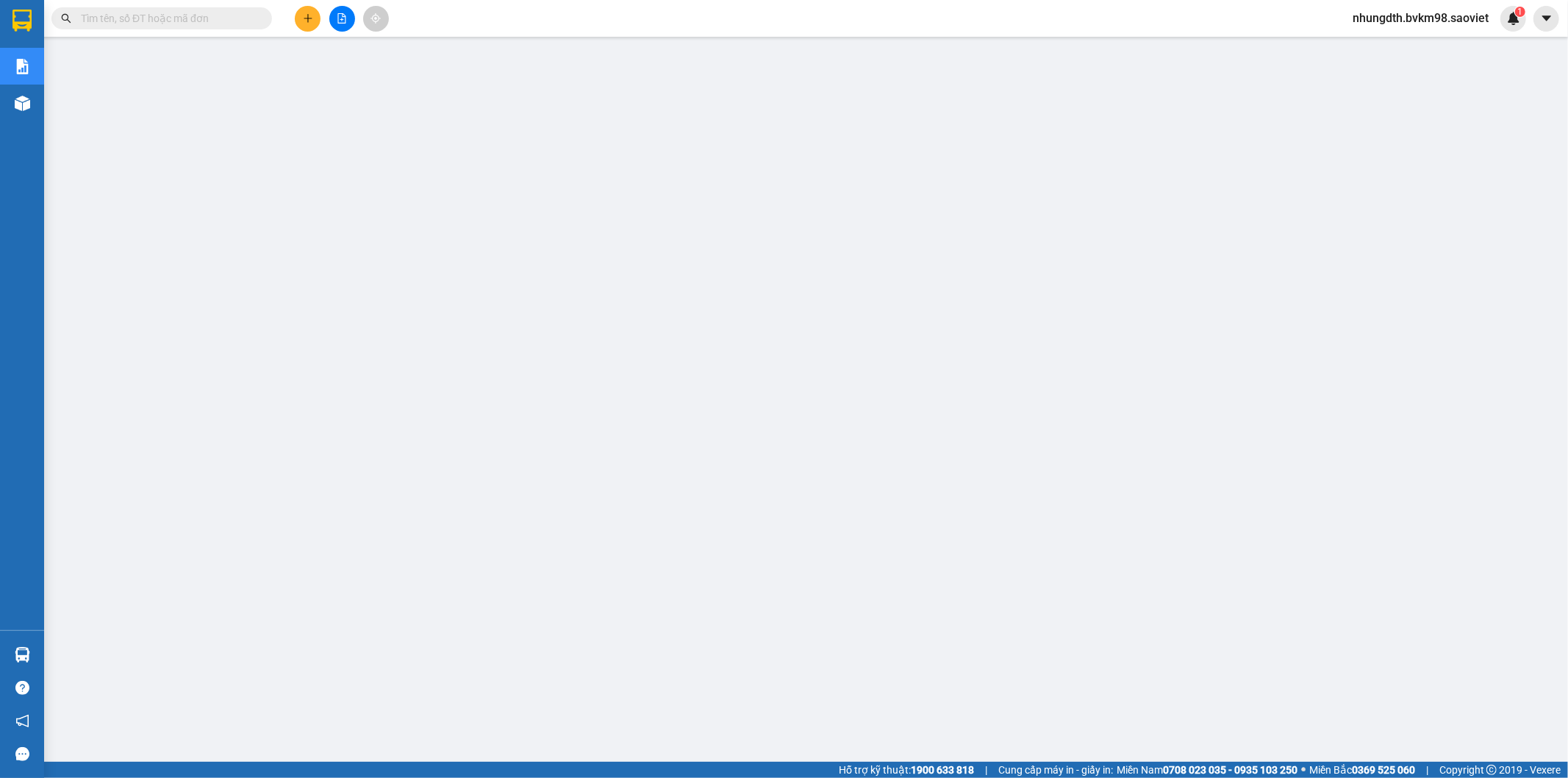
paste input "TQMTIJ7T"
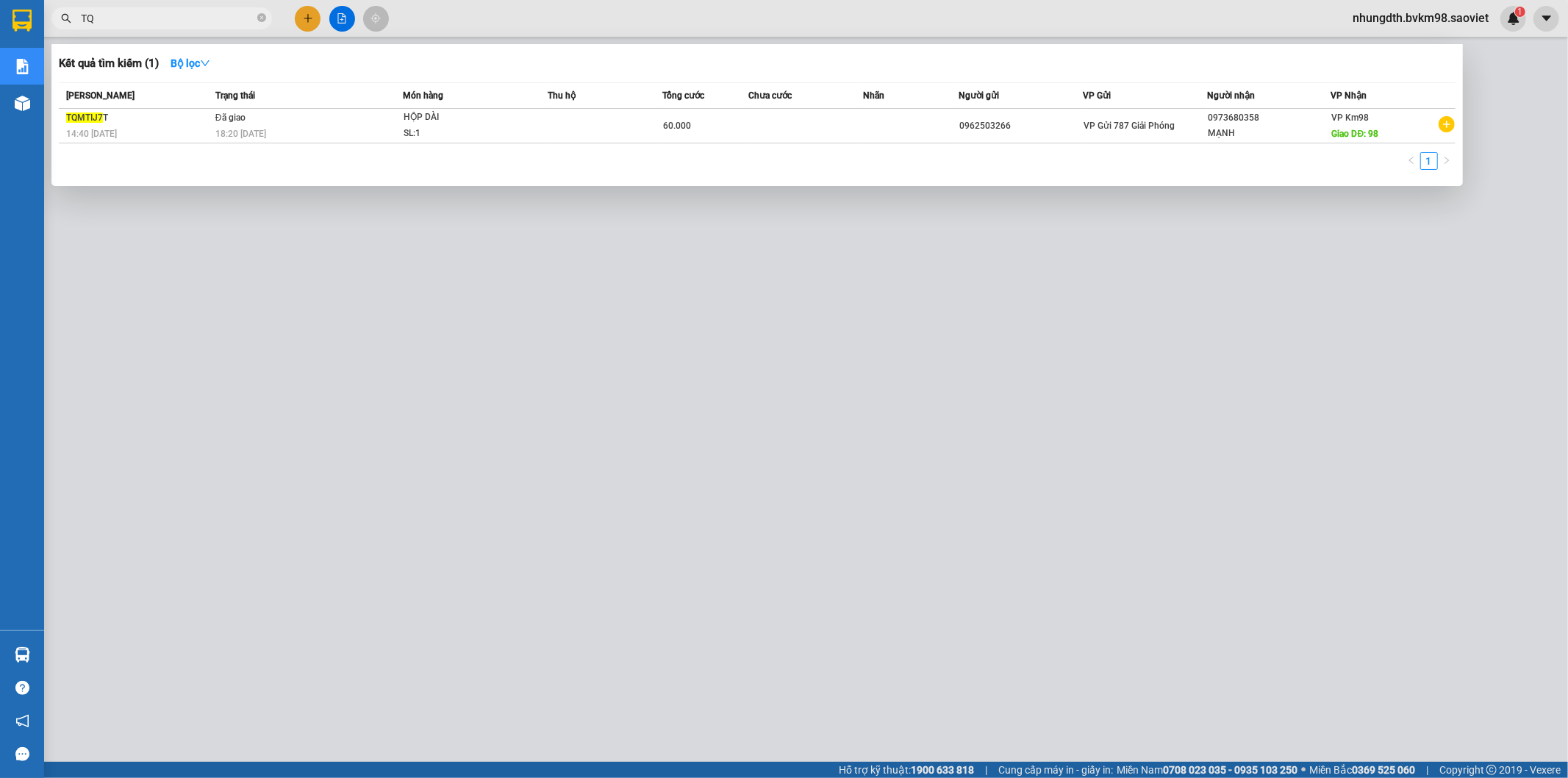
type input "T"
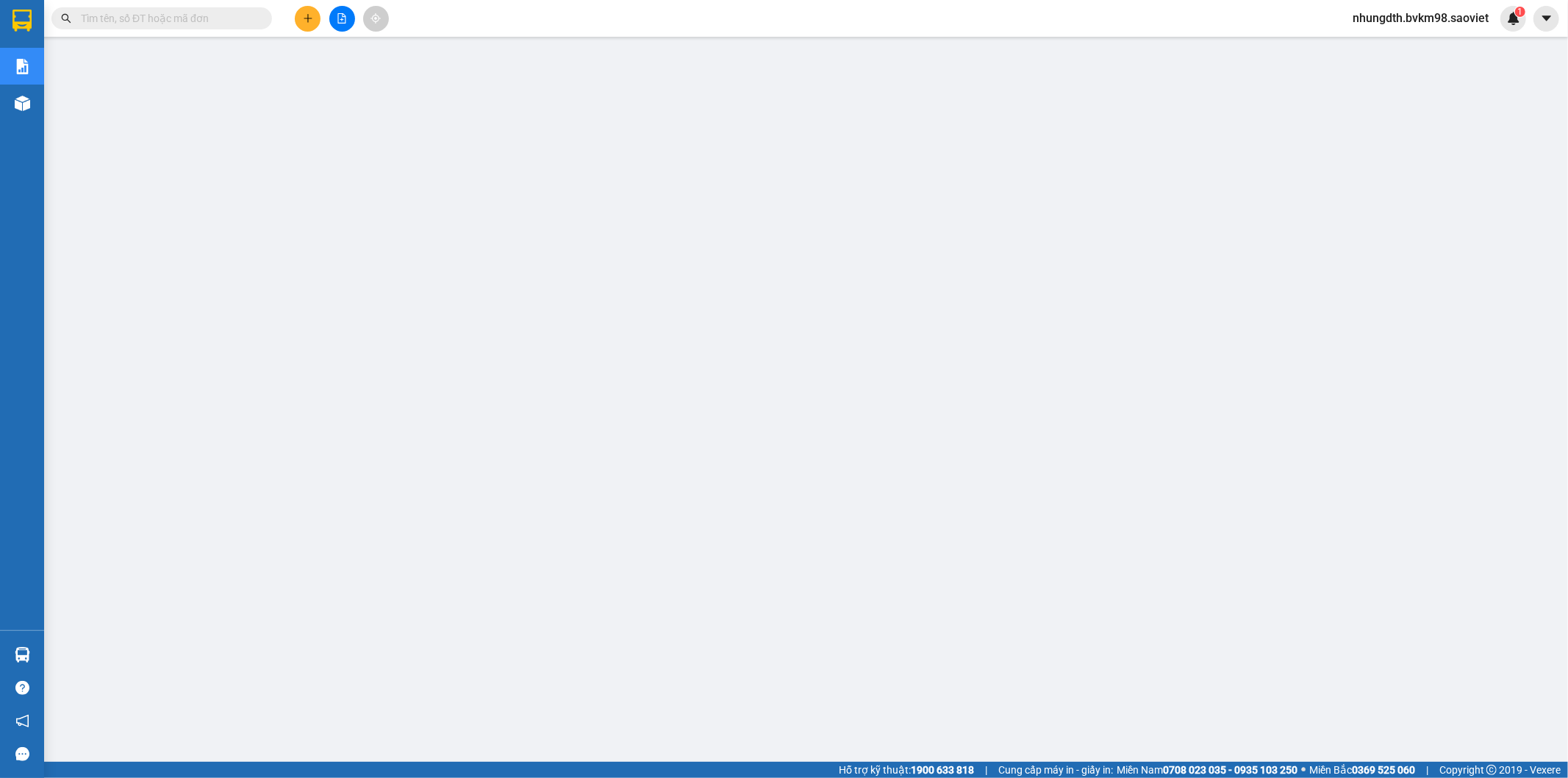
paste input "TX9ZWJZA"
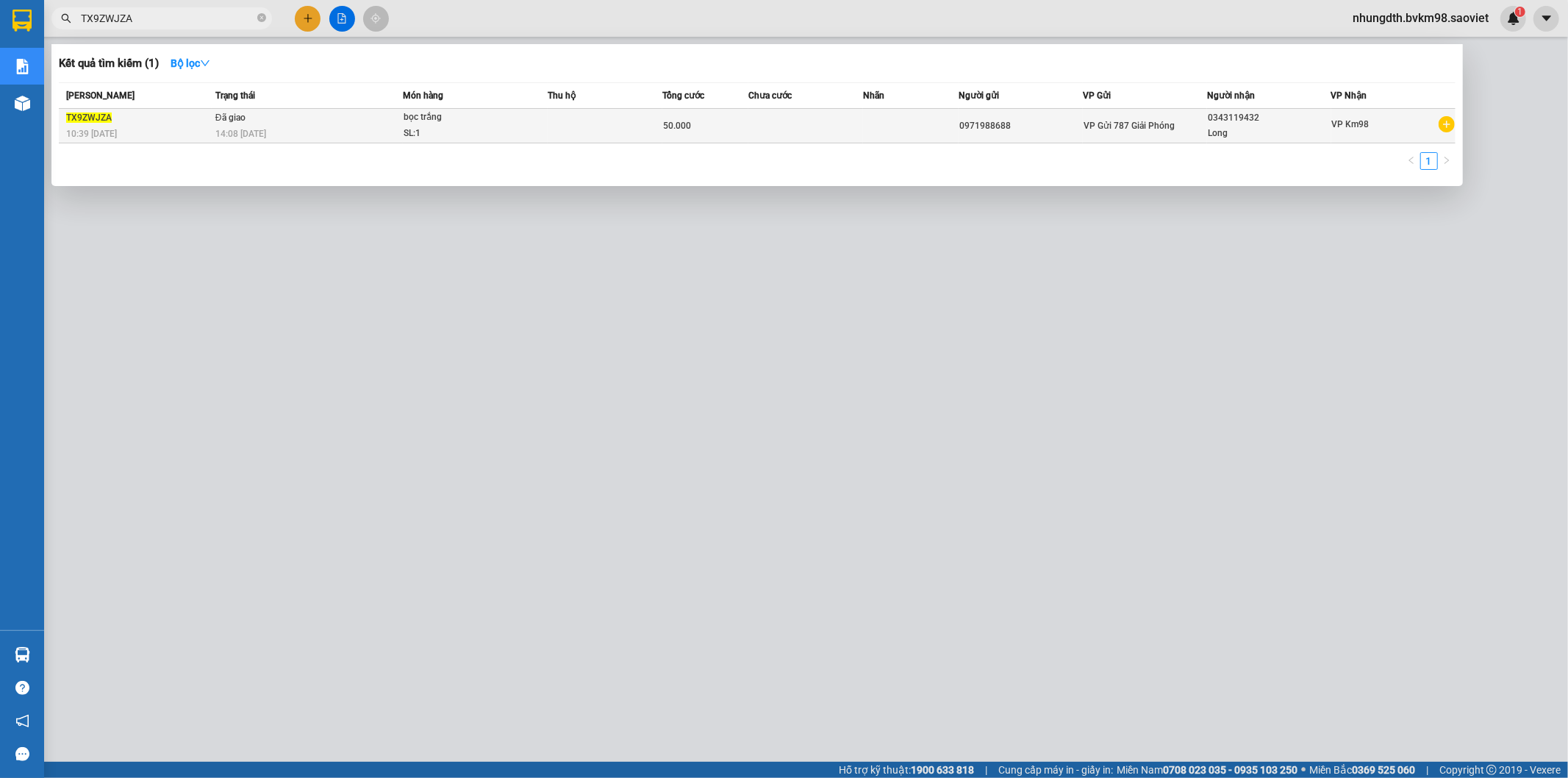
click at [626, 131] on td at bounding box center [605, 126] width 114 height 35
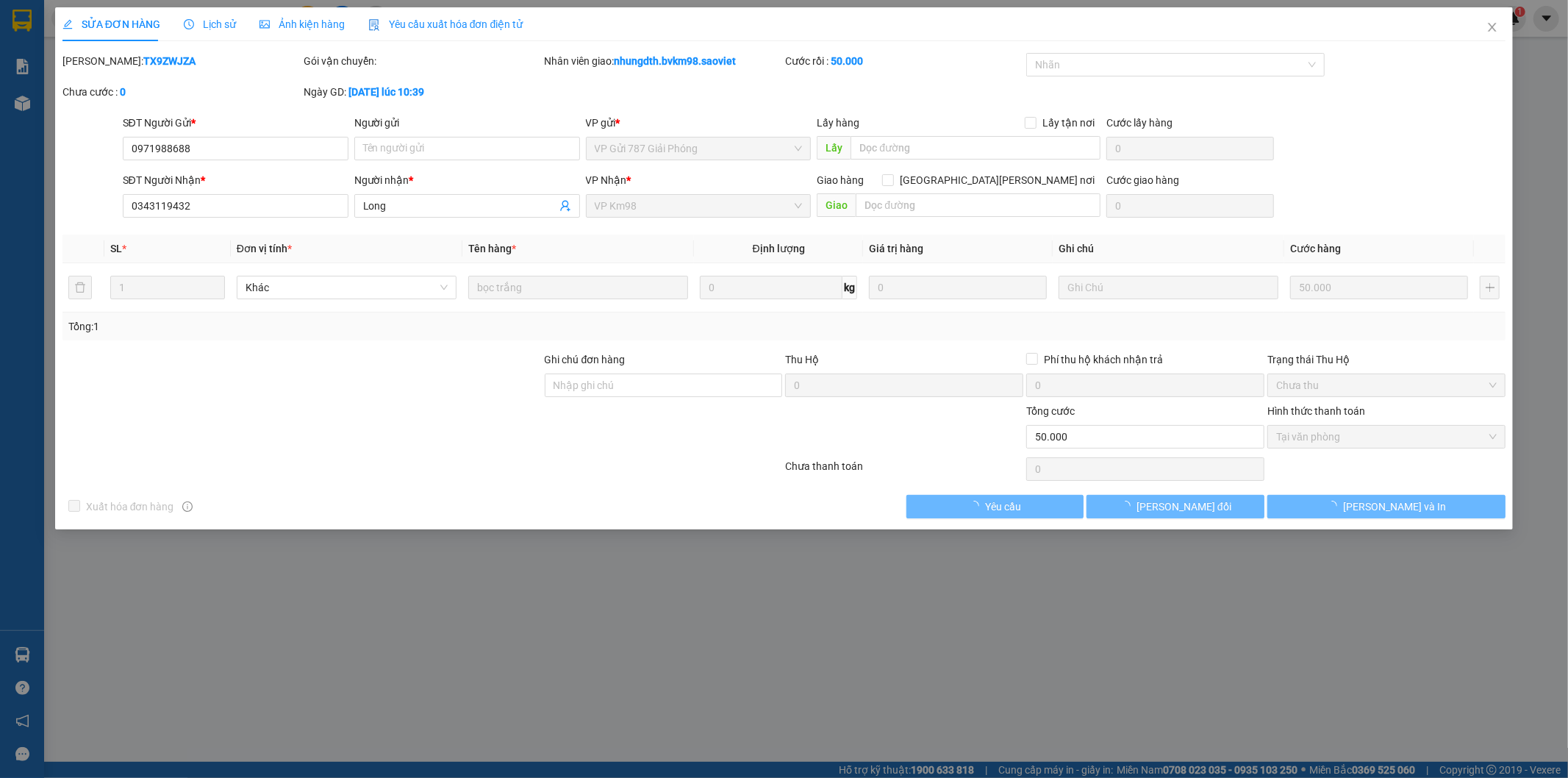
click at [221, 20] on span "Lịch sử" at bounding box center [210, 24] width 52 height 12
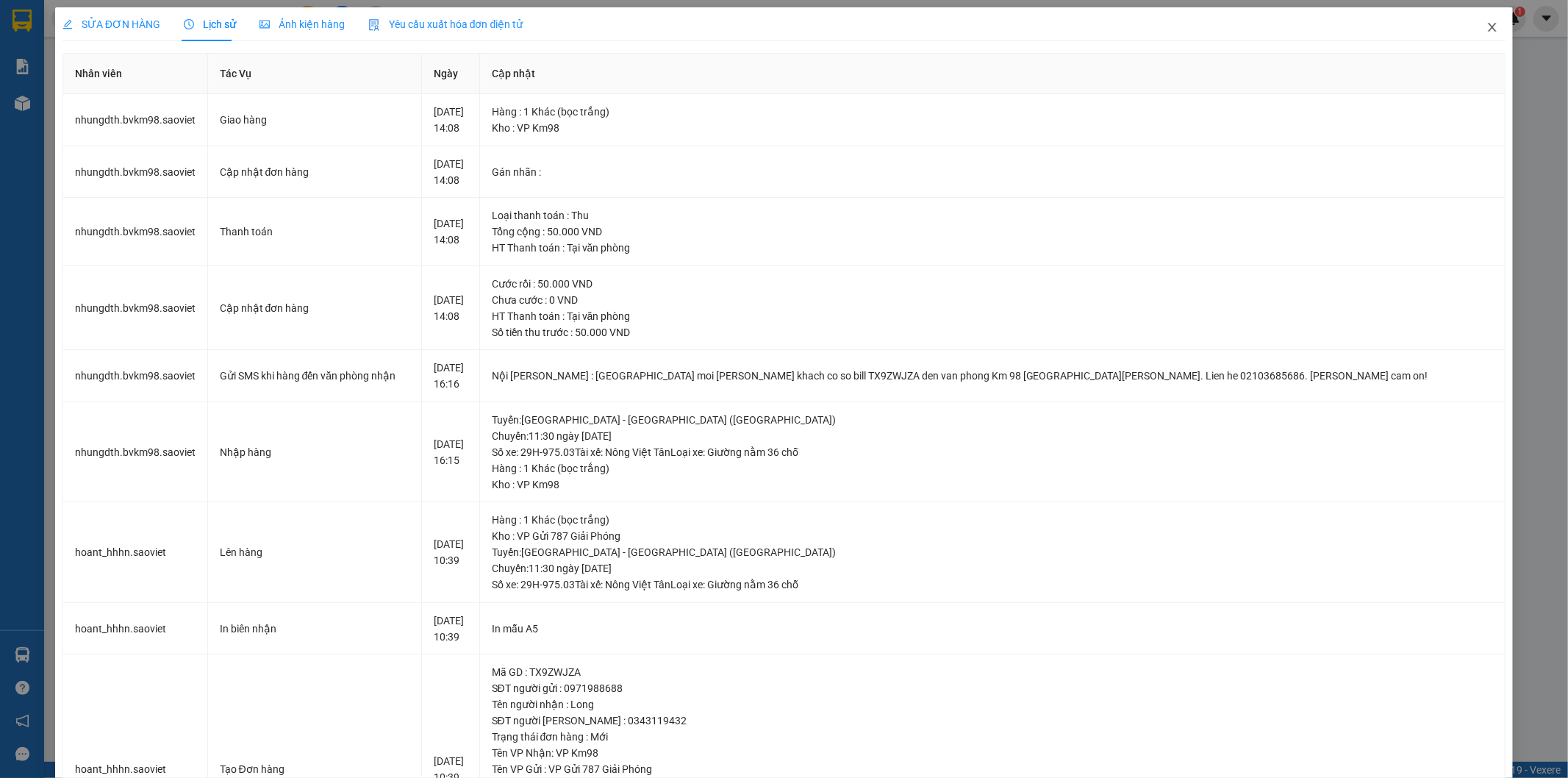
click at [1488, 26] on icon "close" at bounding box center [1492, 27] width 8 height 9
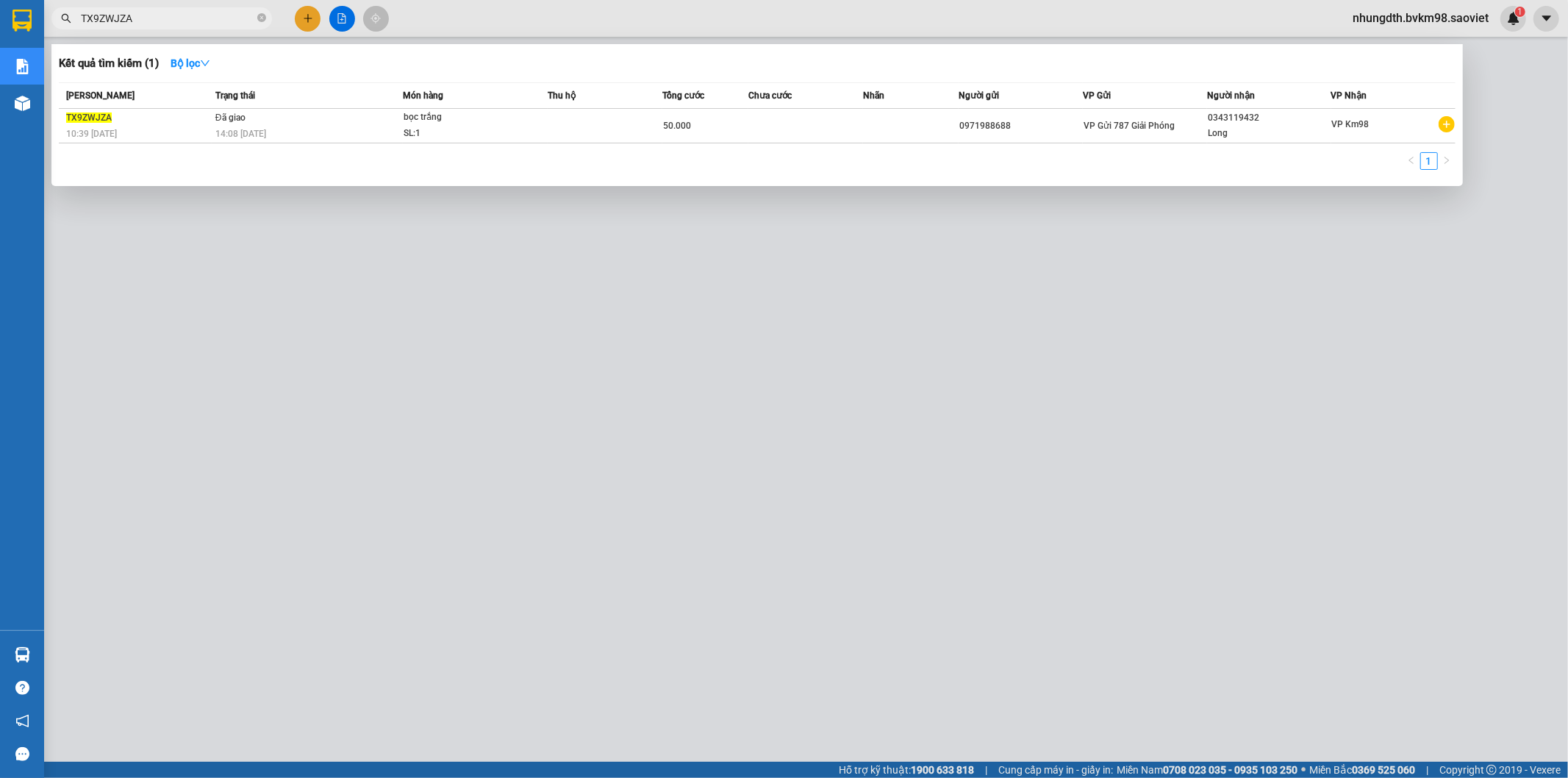
click at [156, 17] on input "TX9ZWJZA" at bounding box center [167, 19] width 173 height 16
type input "T"
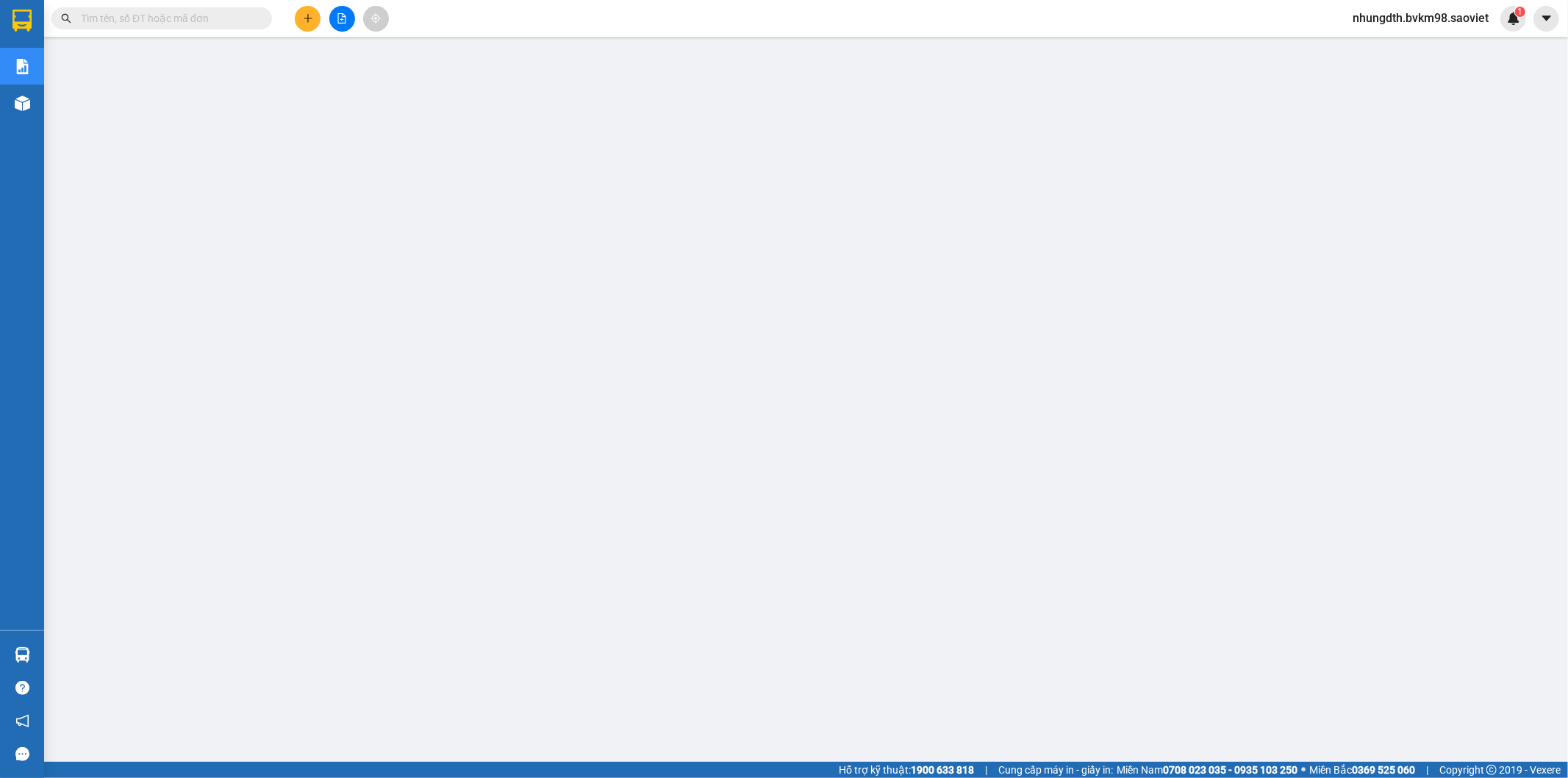
paste input "W6KS4RS3"
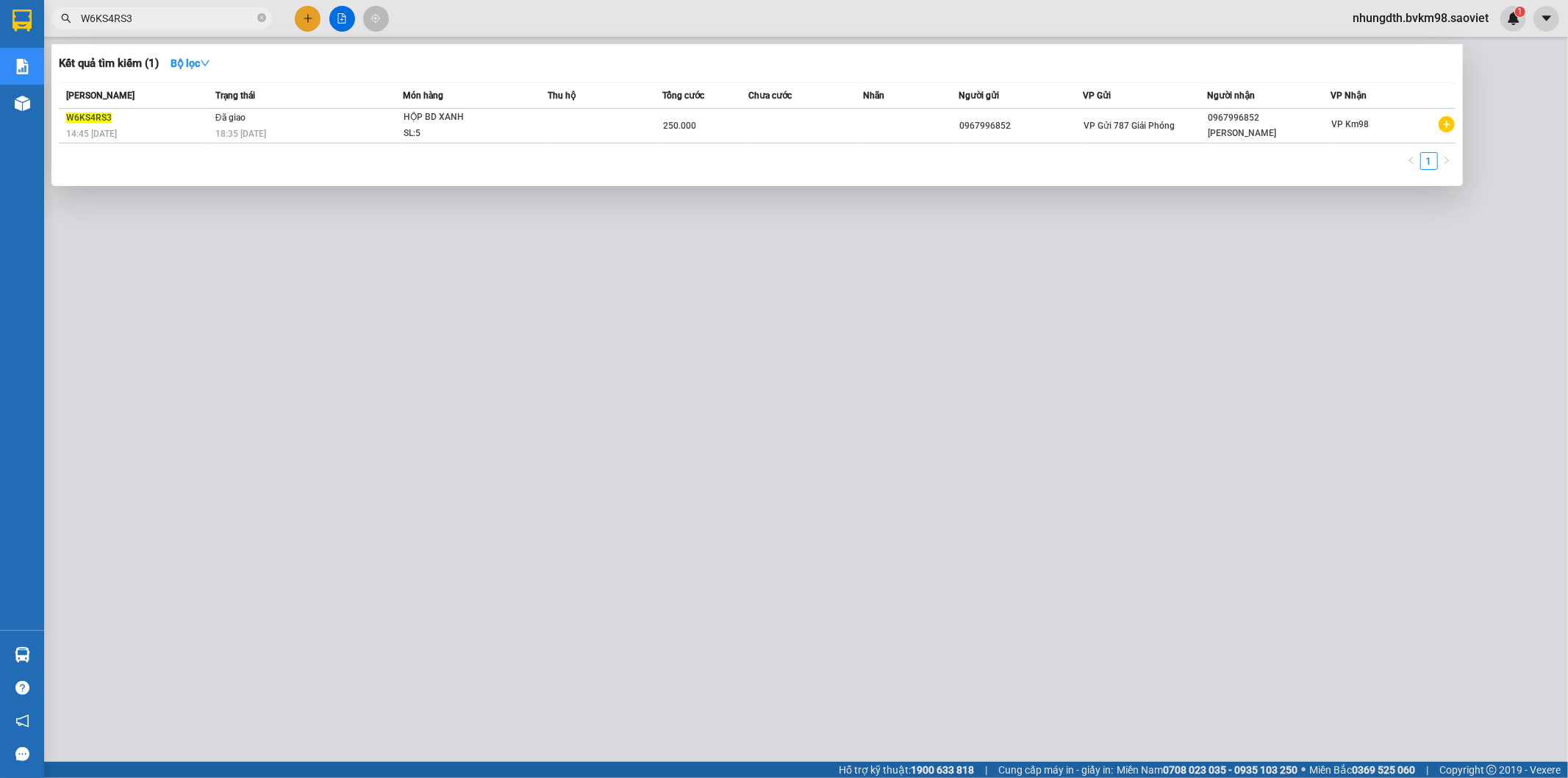
type input "W6KS4RS3"
